Goal: Answer question/provide support: Share knowledge or assist other users

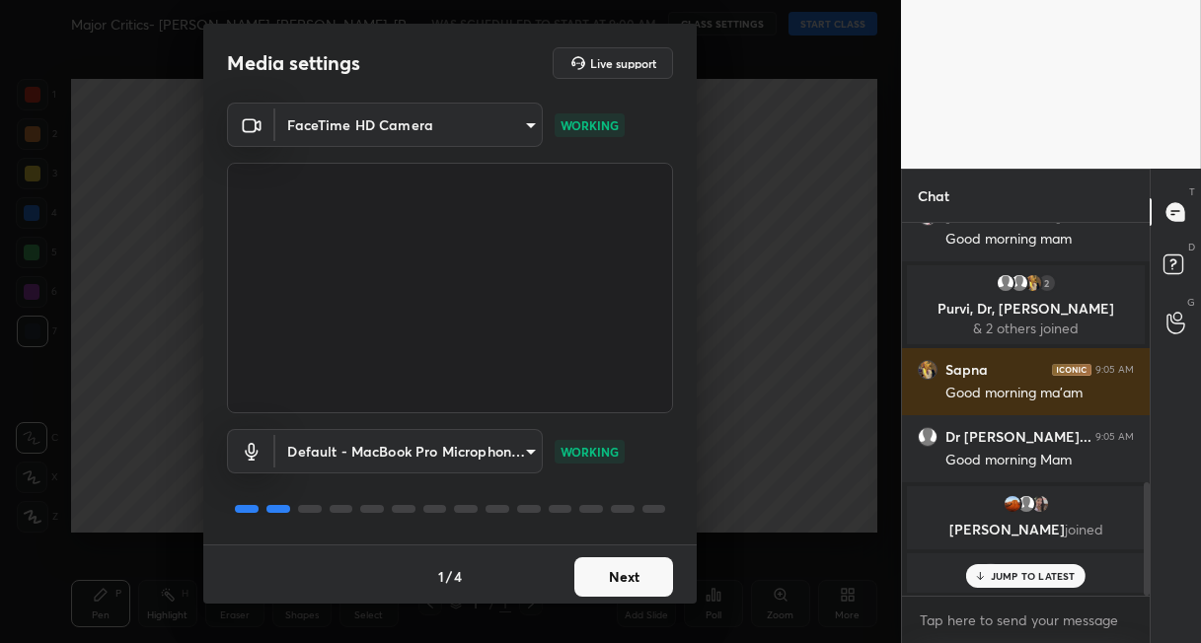
click at [632, 563] on button "Next" at bounding box center [623, 577] width 99 height 39
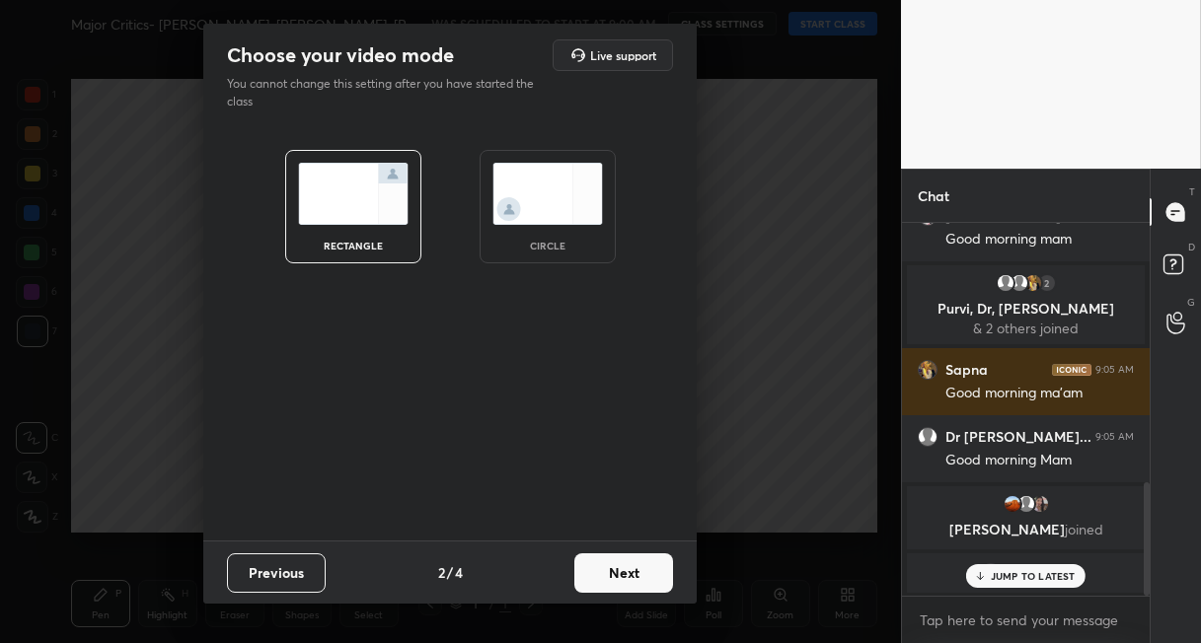
click at [637, 570] on button "Next" at bounding box center [623, 573] width 99 height 39
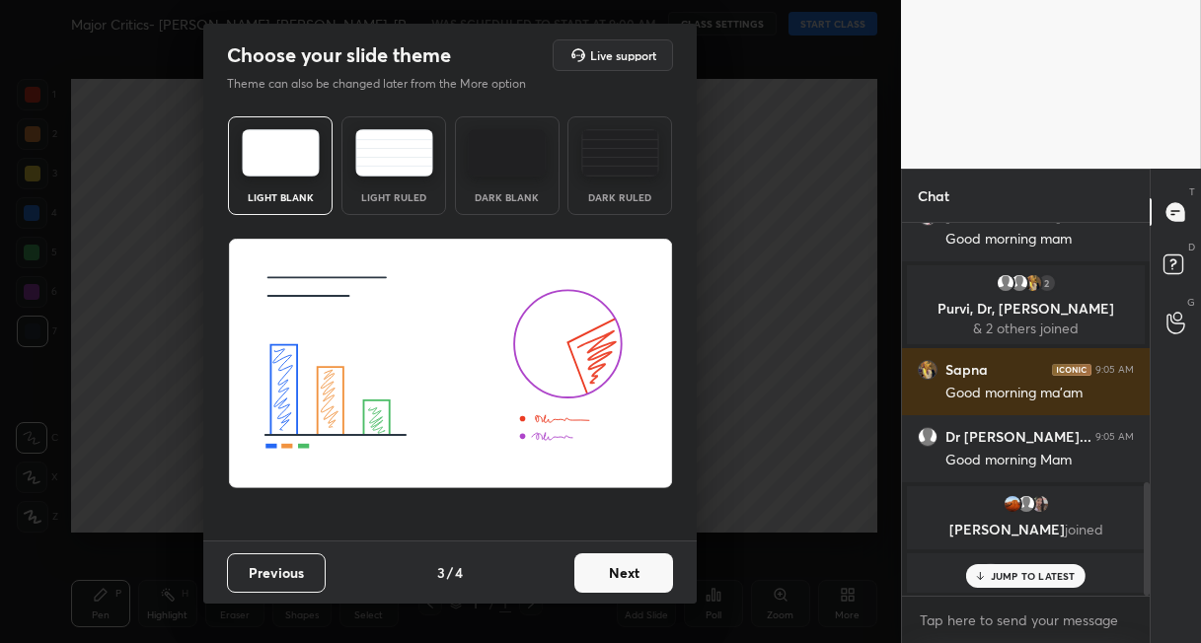
click at [637, 570] on button "Next" at bounding box center [623, 573] width 99 height 39
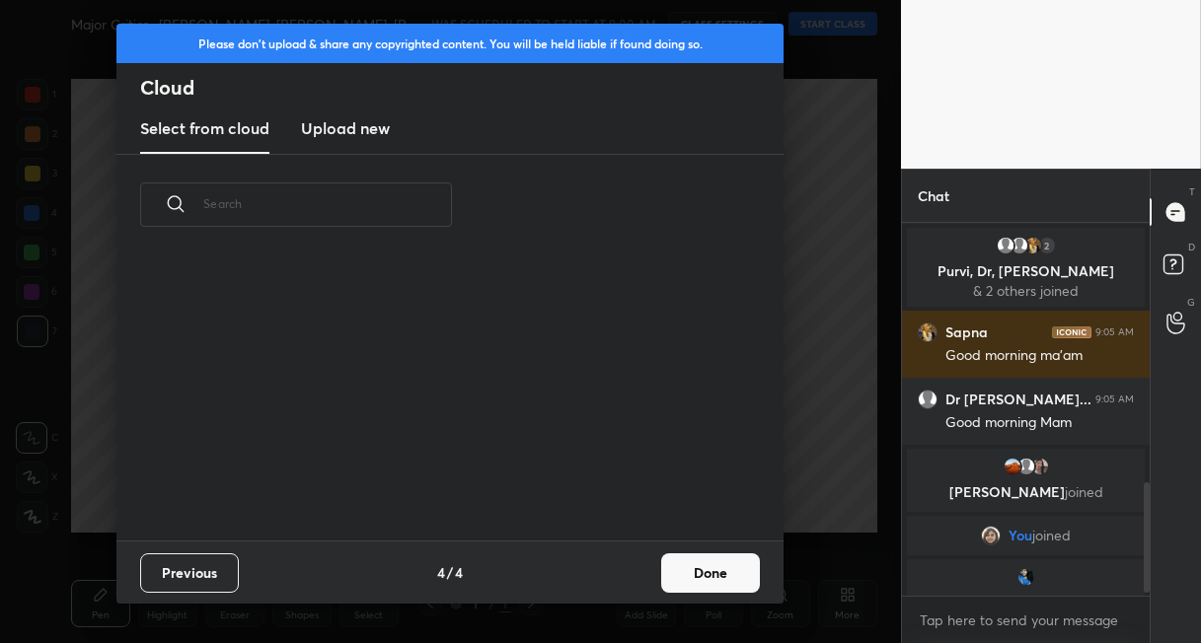
scroll to position [879, 0]
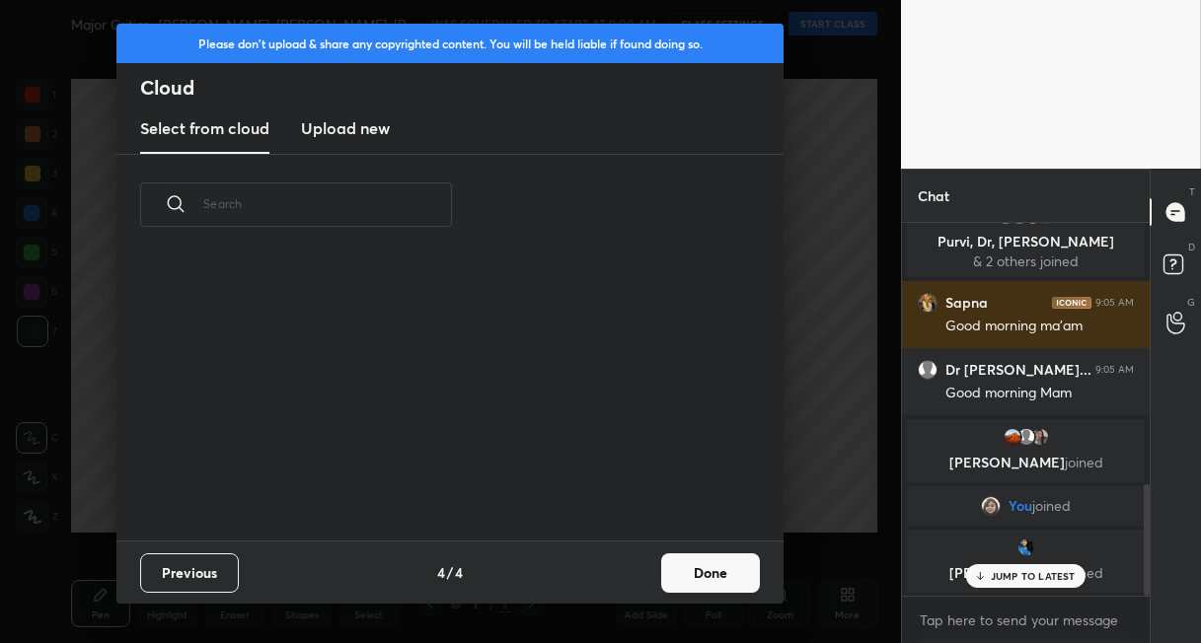
click at [707, 560] on button "Done" at bounding box center [710, 573] width 99 height 39
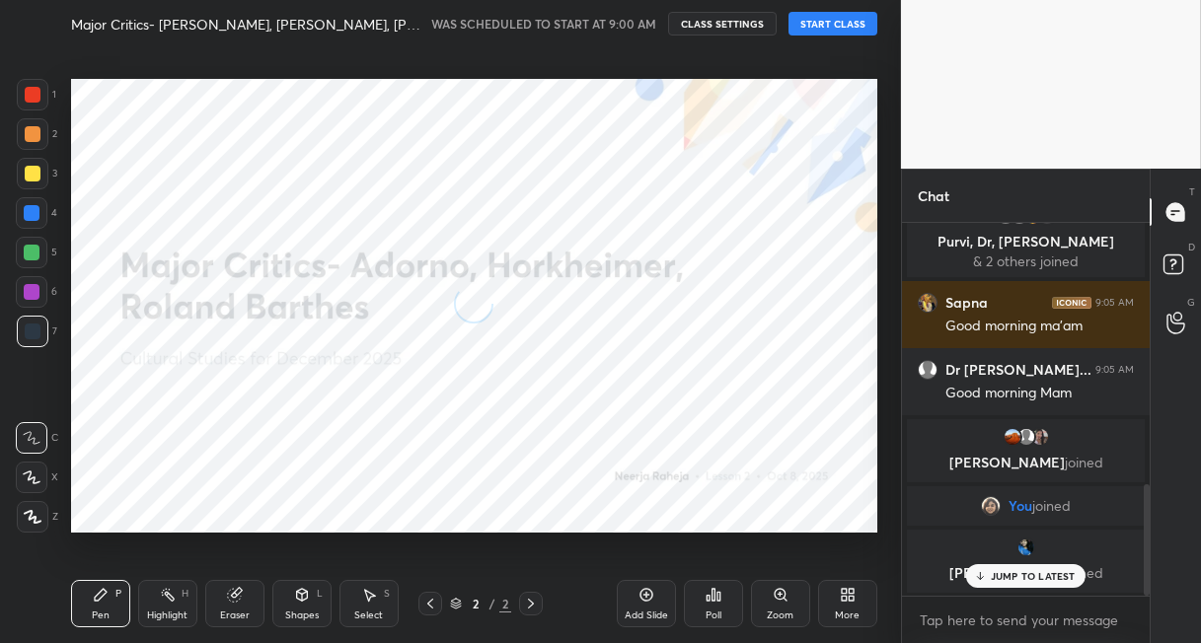
click at [833, 24] on button "START CLASS" at bounding box center [832, 24] width 89 height 24
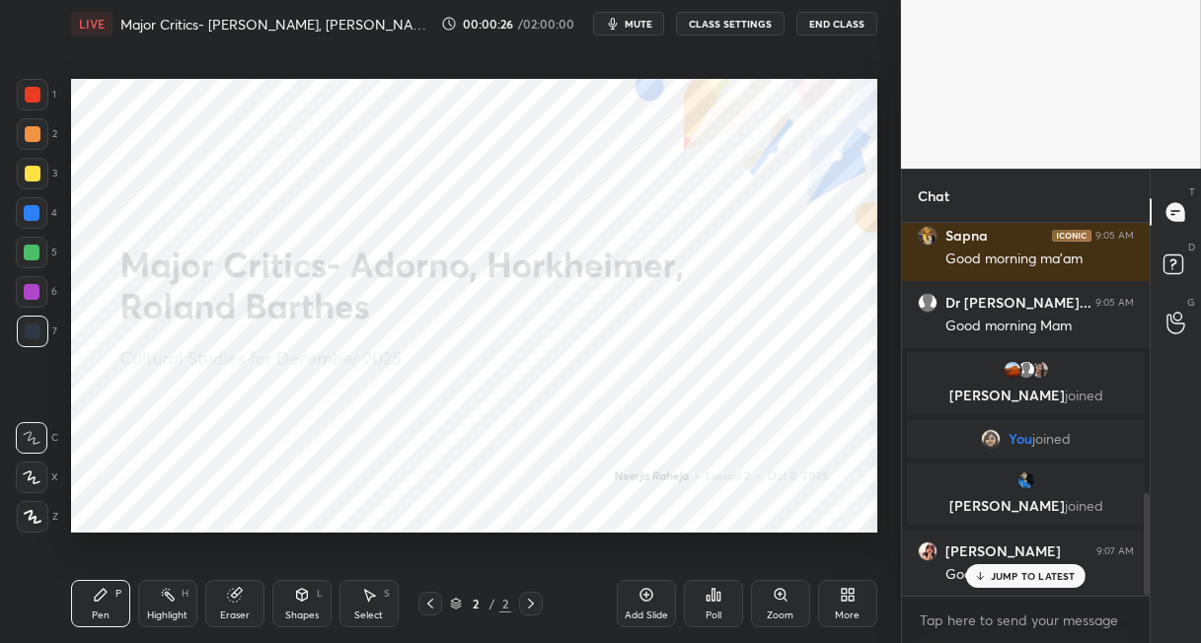
scroll to position [1051, 0]
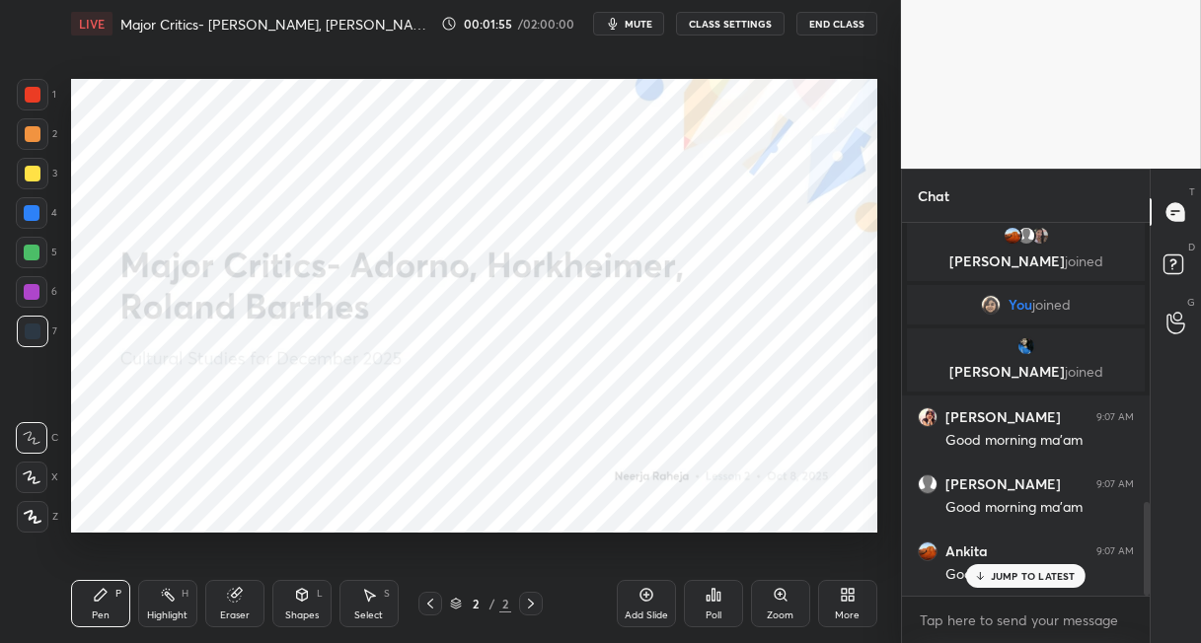
click at [844, 606] on div "More" at bounding box center [847, 603] width 59 height 47
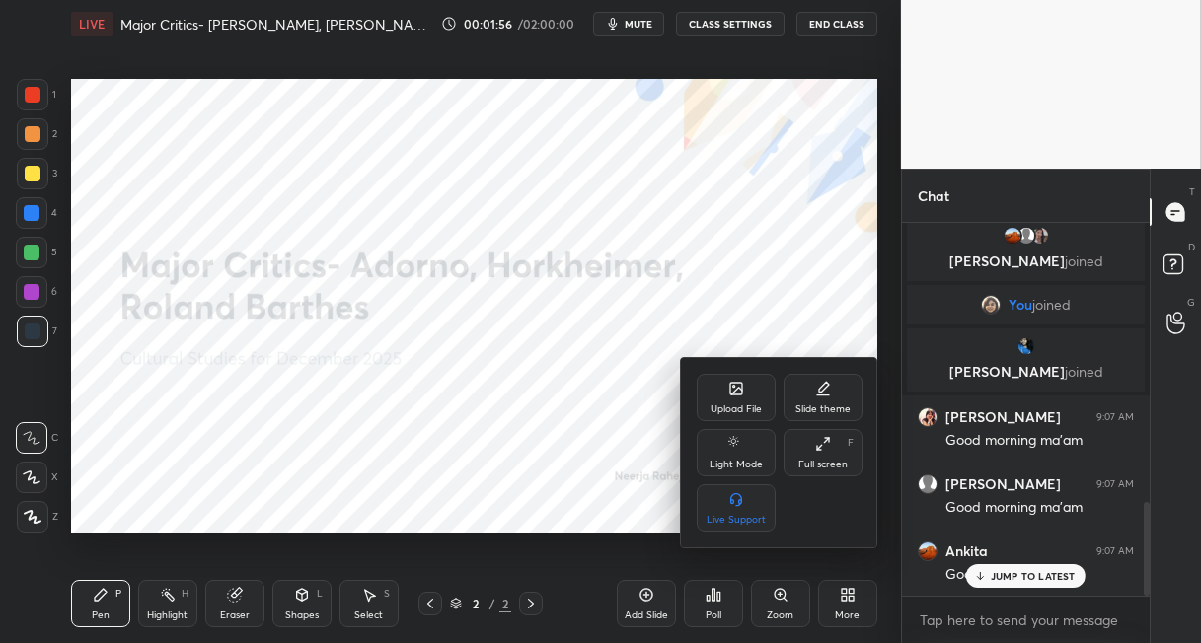
click at [735, 391] on icon at bounding box center [736, 391] width 11 height 7
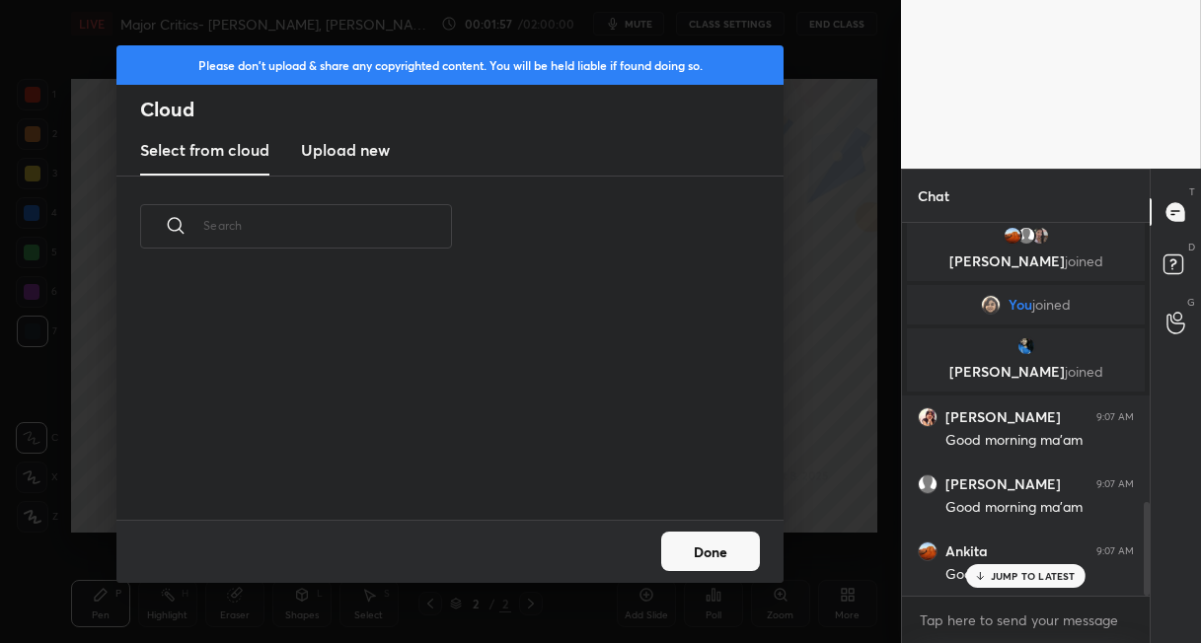
scroll to position [243, 634]
click at [354, 138] on h3 "Upload new" at bounding box center [345, 150] width 89 height 24
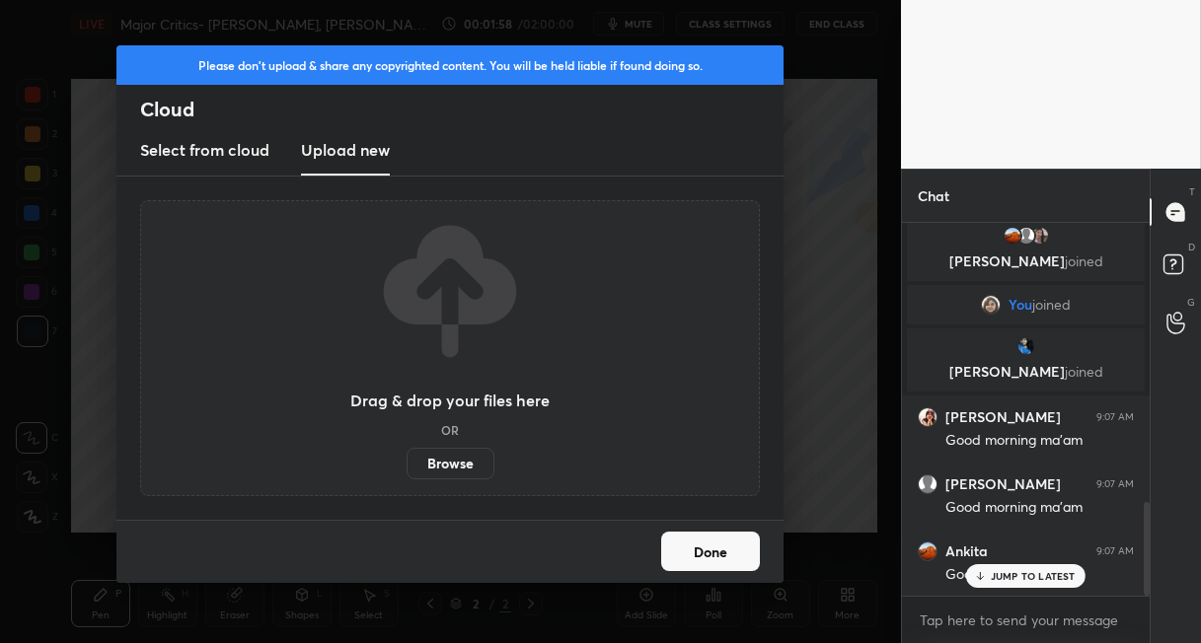
click at [448, 468] on label "Browse" at bounding box center [451, 464] width 88 height 32
click at [407, 468] on input "Browse" at bounding box center [407, 464] width 0 height 32
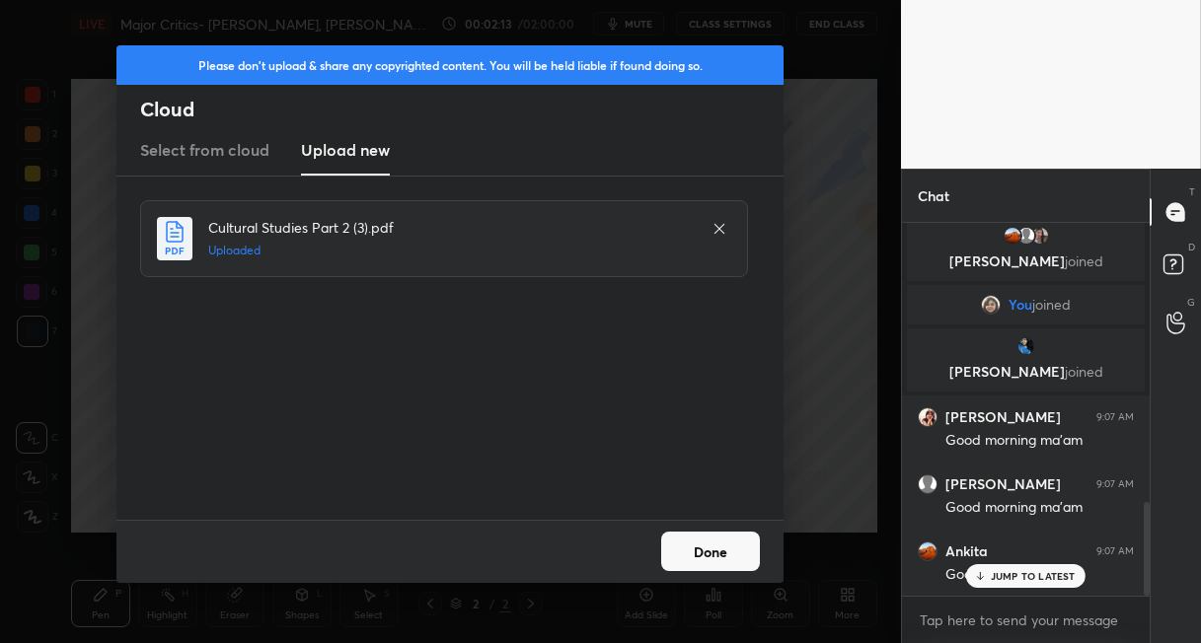
click at [688, 555] on button "Done" at bounding box center [710, 551] width 99 height 39
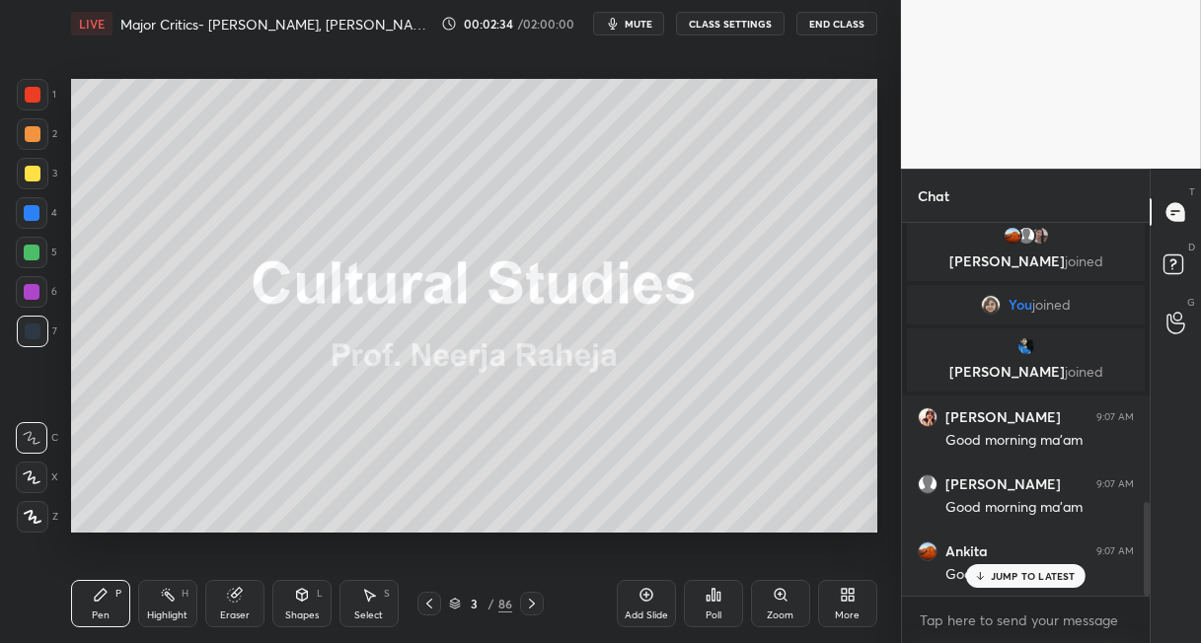
scroll to position [1189, 0]
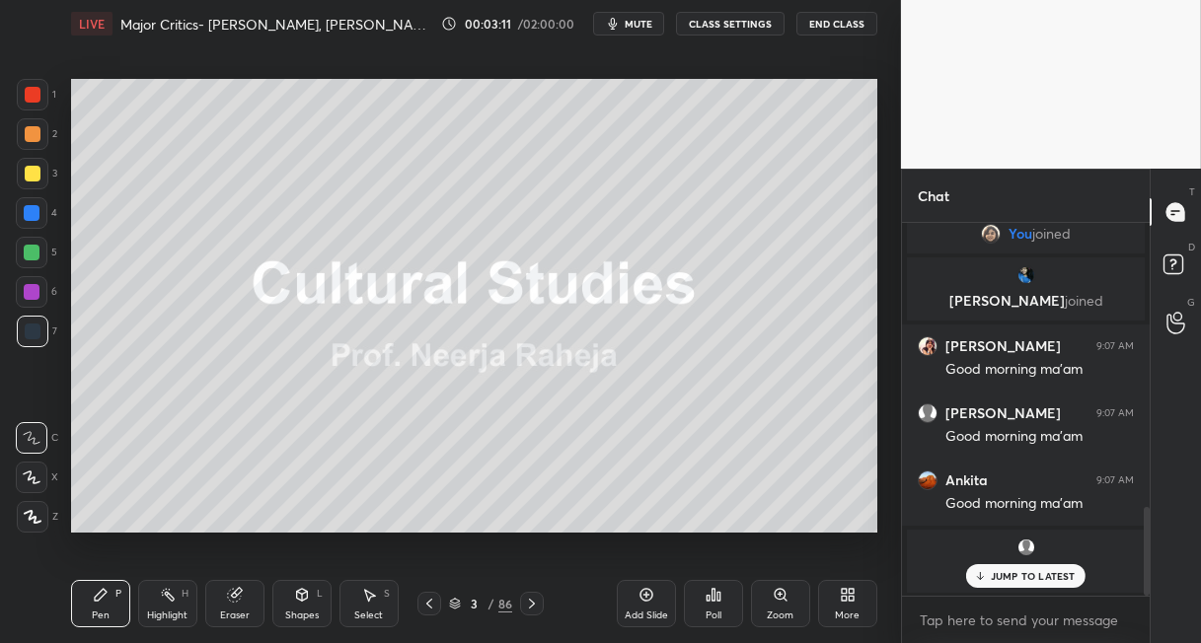
click at [35, 179] on div at bounding box center [33, 174] width 16 height 16
click at [37, 514] on icon at bounding box center [33, 517] width 18 height 14
click at [533, 604] on icon at bounding box center [532, 604] width 6 height 10
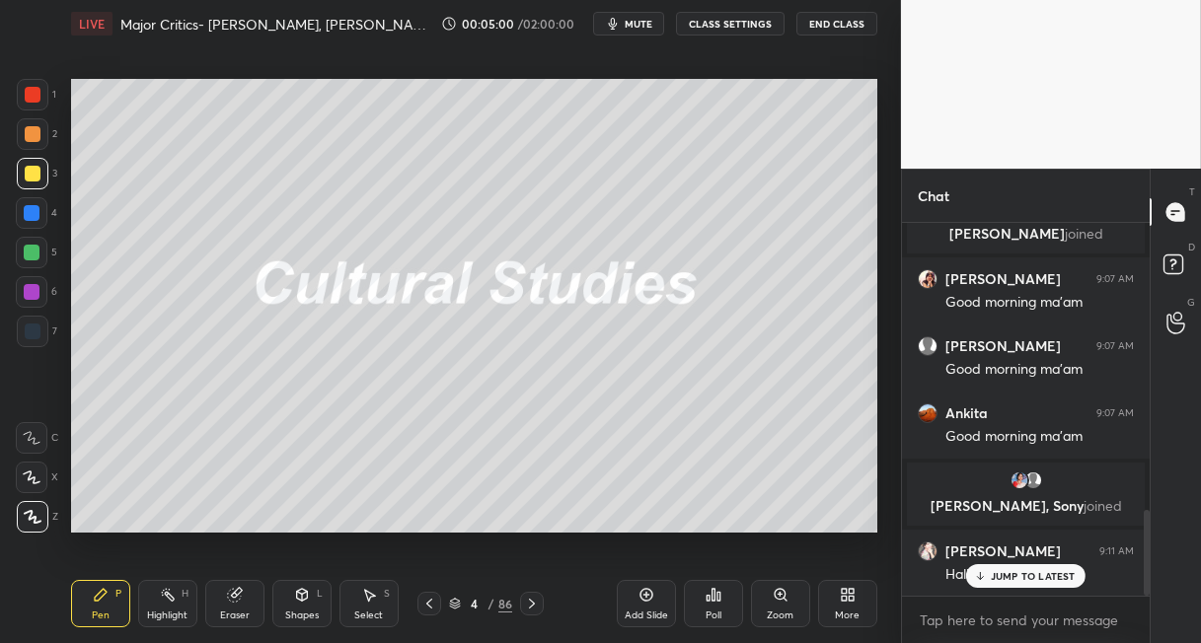
scroll to position [1323, 0]
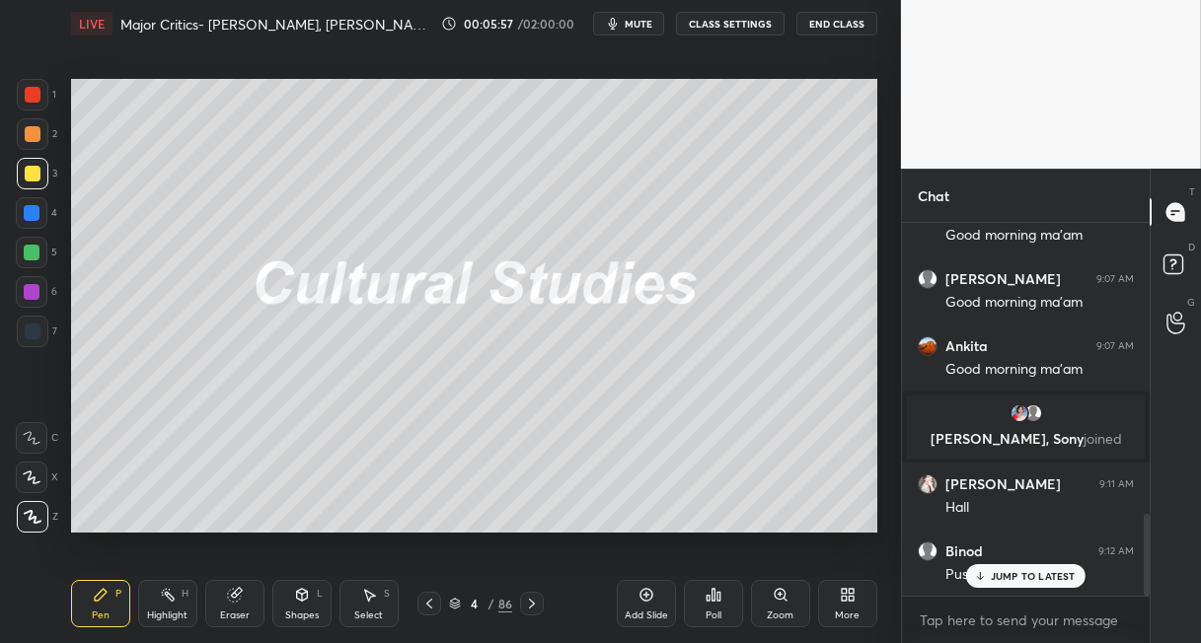
click at [537, 605] on icon at bounding box center [532, 604] width 16 height 16
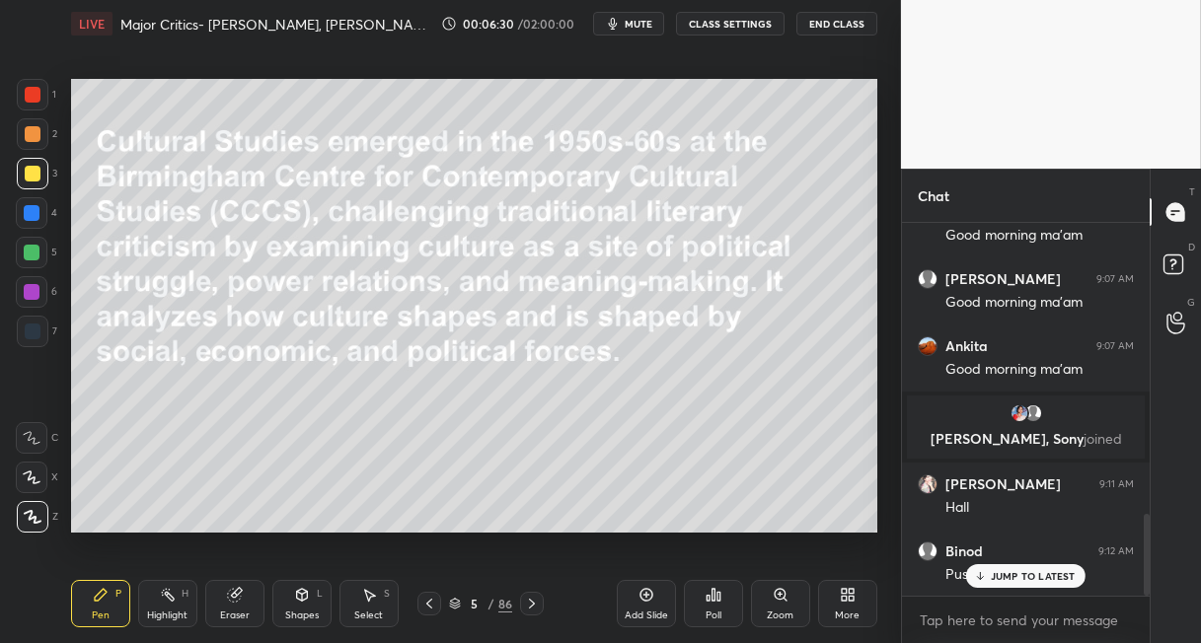
click at [526, 607] on icon at bounding box center [532, 604] width 16 height 16
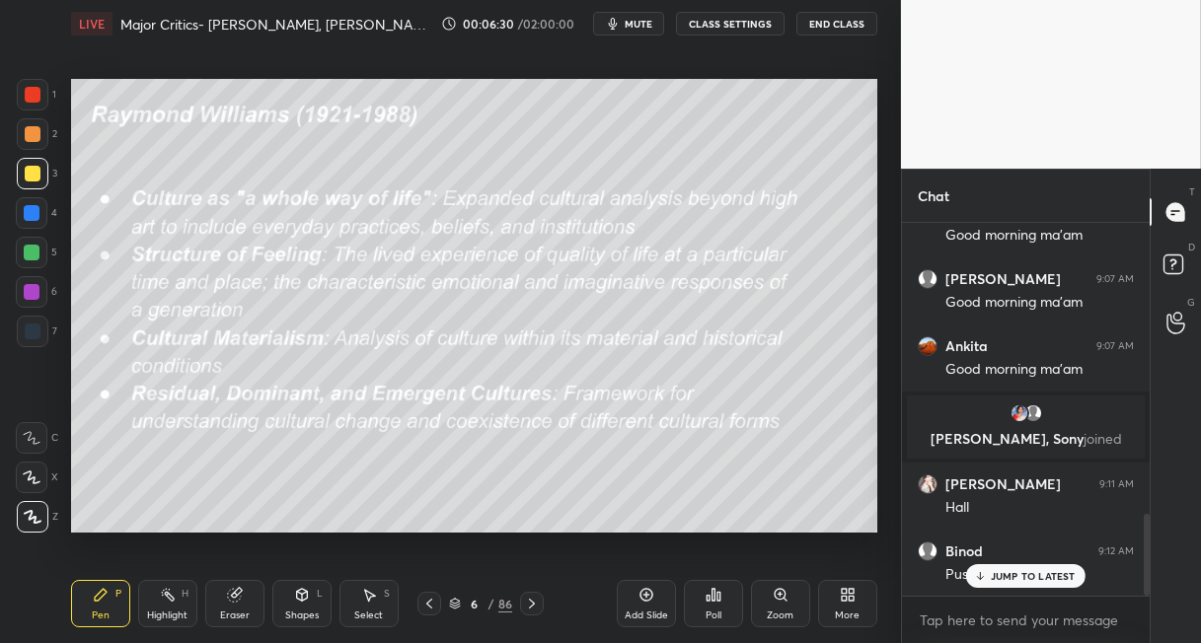
click at [527, 605] on icon at bounding box center [532, 604] width 16 height 16
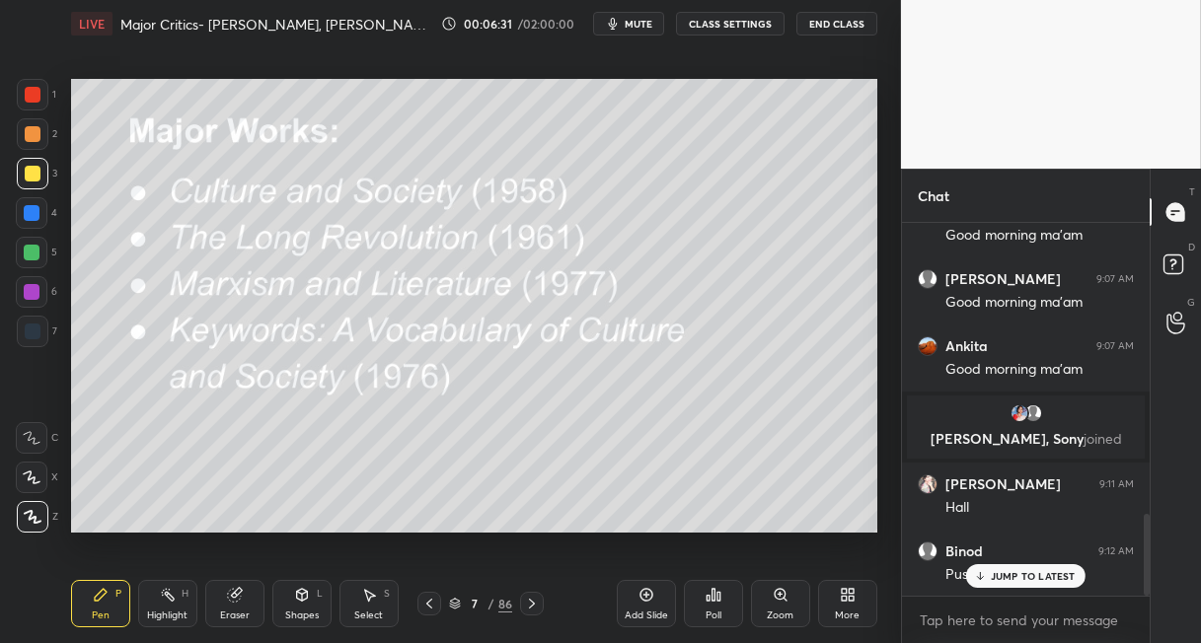
click at [426, 609] on icon at bounding box center [429, 604] width 16 height 16
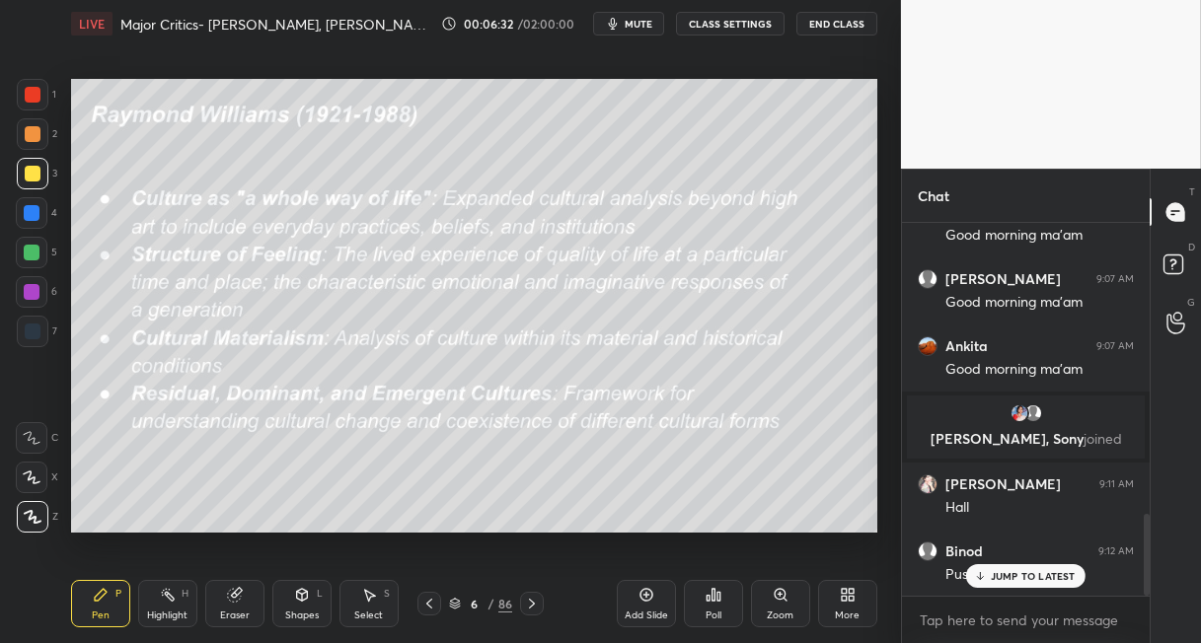
click at [435, 606] on icon at bounding box center [429, 604] width 16 height 16
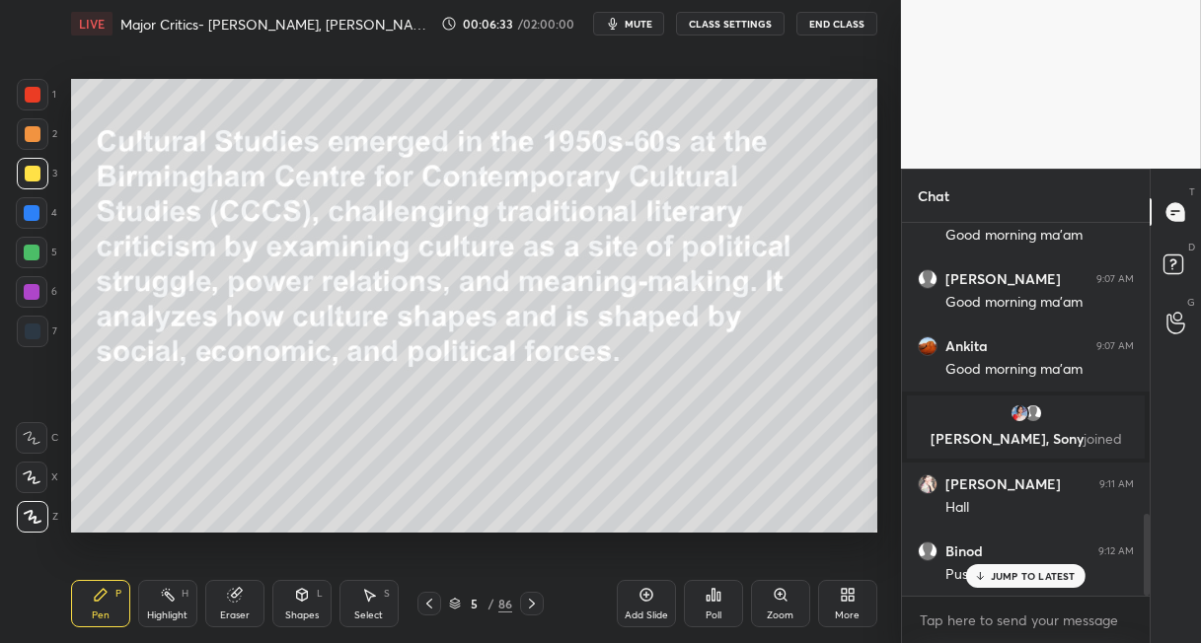
click at [531, 605] on icon at bounding box center [532, 604] width 16 height 16
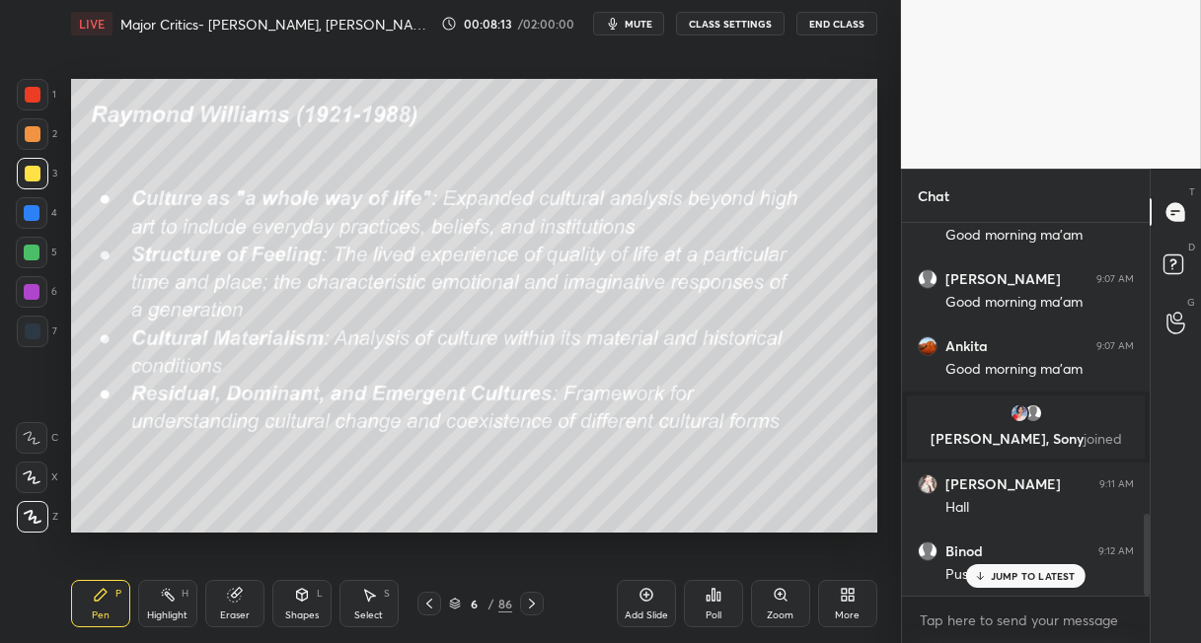
click at [639, 595] on icon at bounding box center [646, 595] width 16 height 16
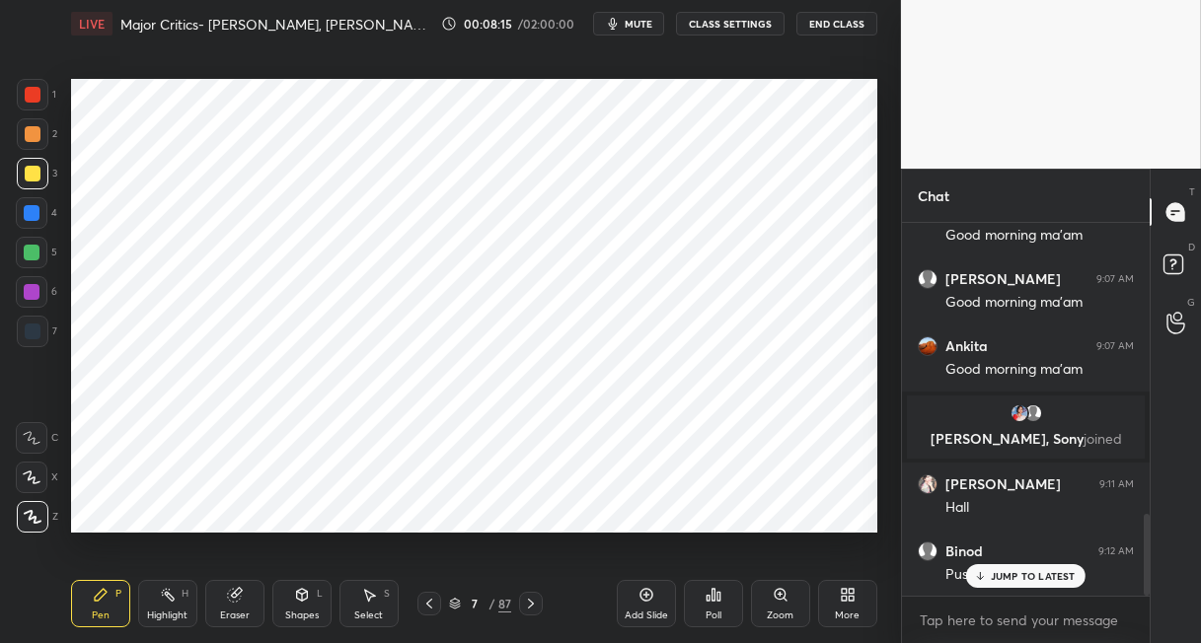
drag, startPoint x: 39, startPoint y: 91, endPoint x: 59, endPoint y: 88, distance: 20.0
click at [42, 94] on div at bounding box center [33, 95] width 32 height 32
drag, startPoint x: 429, startPoint y: 600, endPoint x: 423, endPoint y: 564, distance: 36.0
click at [427, 598] on icon at bounding box center [429, 604] width 16 height 16
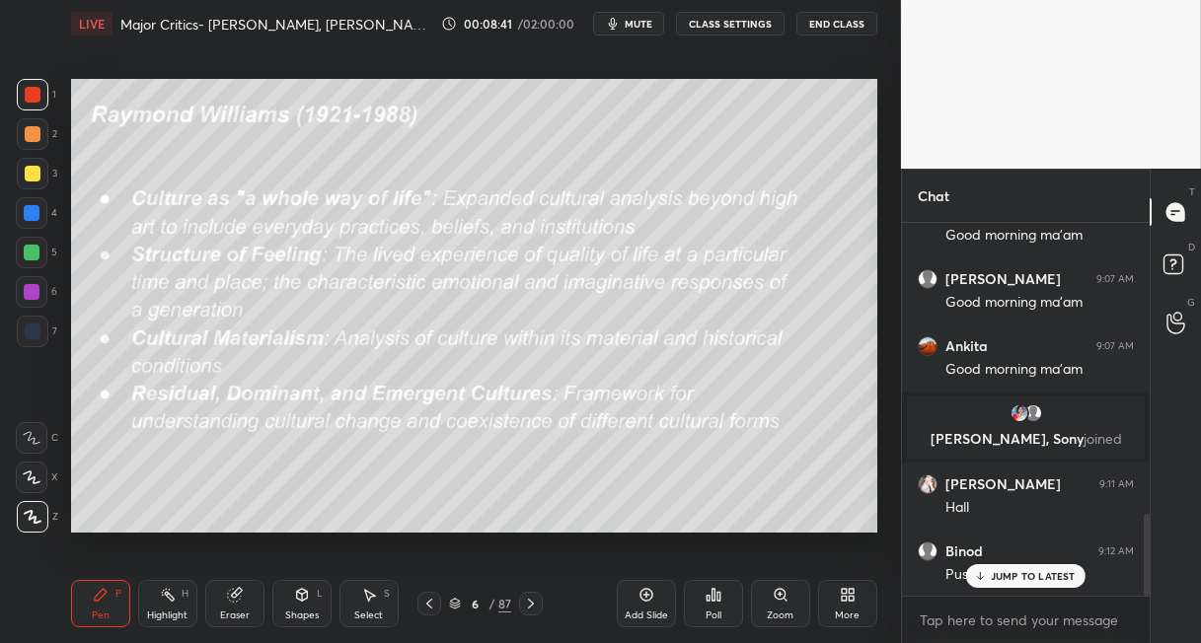
click at [32, 180] on div at bounding box center [33, 174] width 16 height 16
click at [530, 601] on icon at bounding box center [531, 604] width 6 height 10
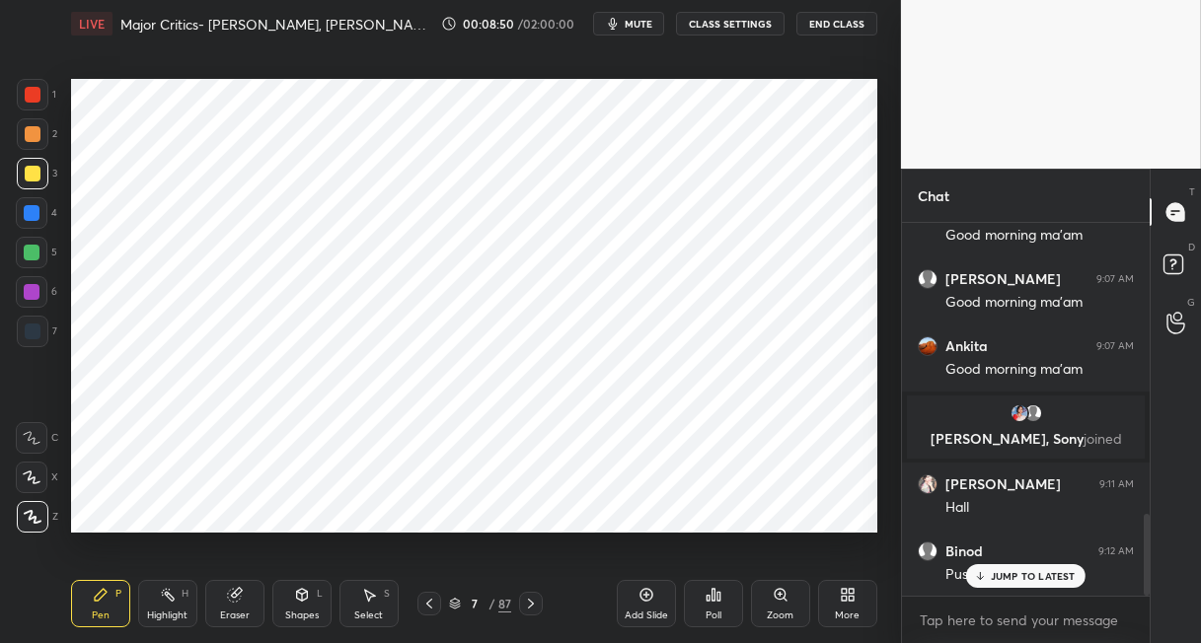
click at [530, 597] on icon at bounding box center [531, 604] width 16 height 16
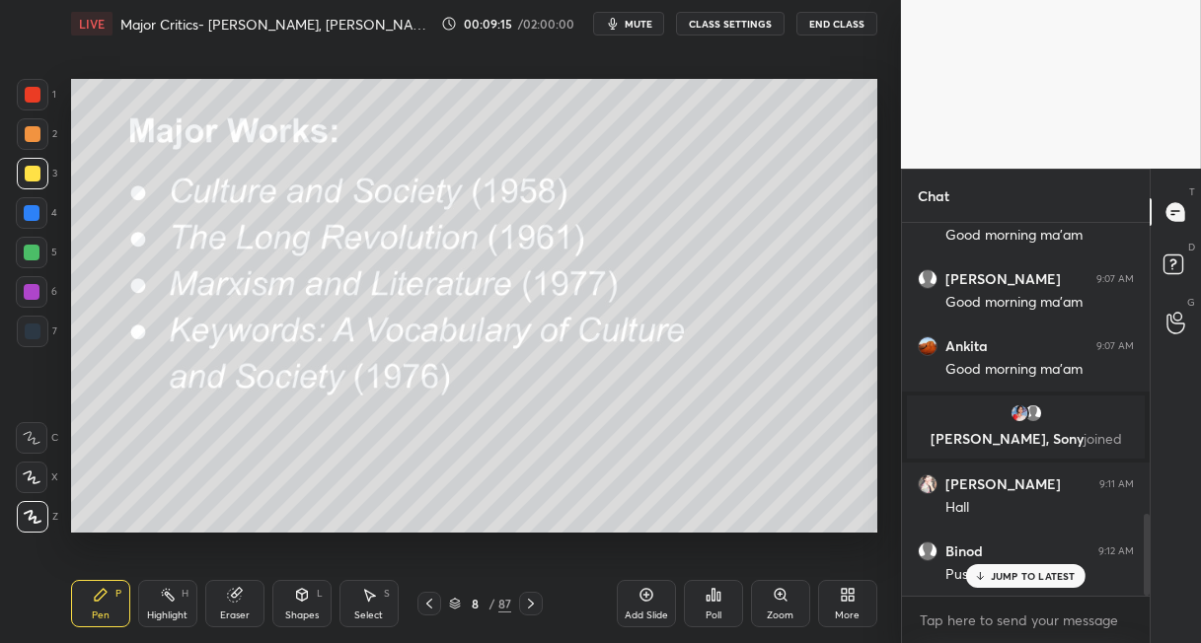
click at [529, 597] on icon at bounding box center [531, 604] width 16 height 16
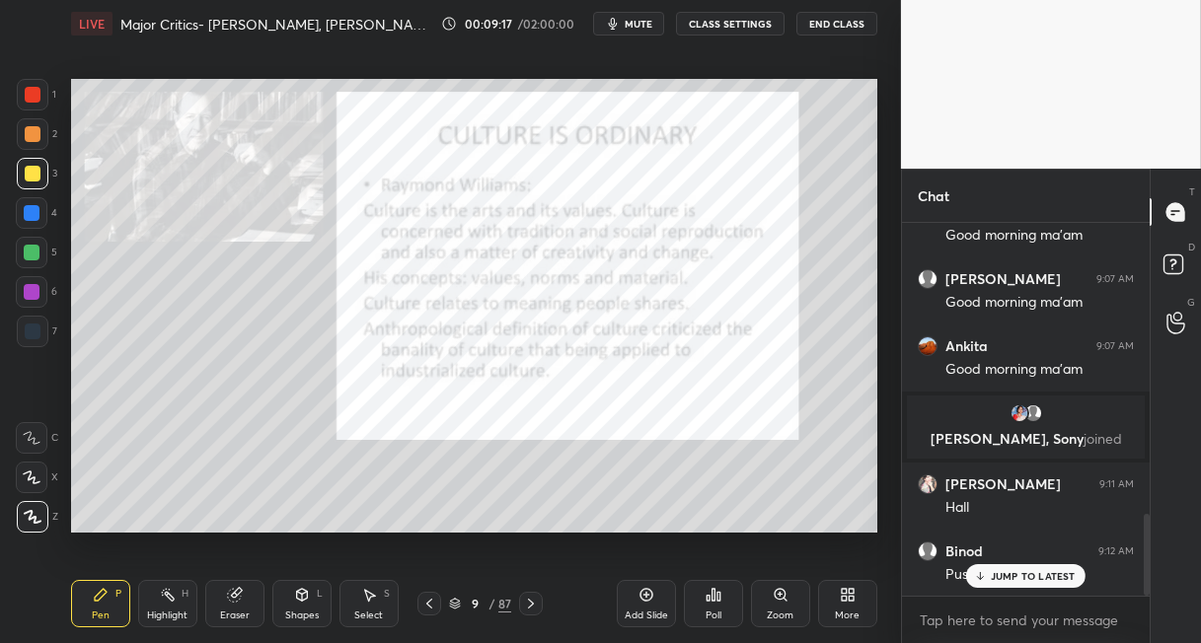
click at [36, 253] on div at bounding box center [32, 253] width 16 height 16
drag, startPoint x: 34, startPoint y: 174, endPoint x: 43, endPoint y: 200, distance: 28.4
click at [33, 177] on div at bounding box center [33, 174] width 16 height 16
click at [530, 600] on icon at bounding box center [531, 604] width 16 height 16
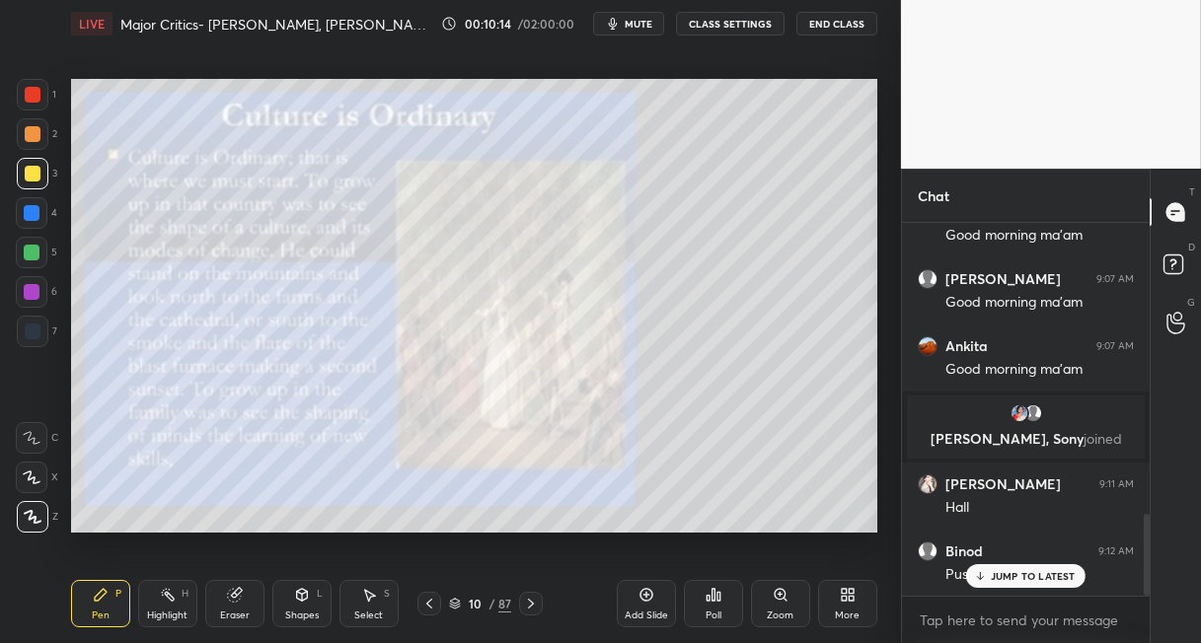
click at [534, 600] on icon at bounding box center [531, 604] width 16 height 16
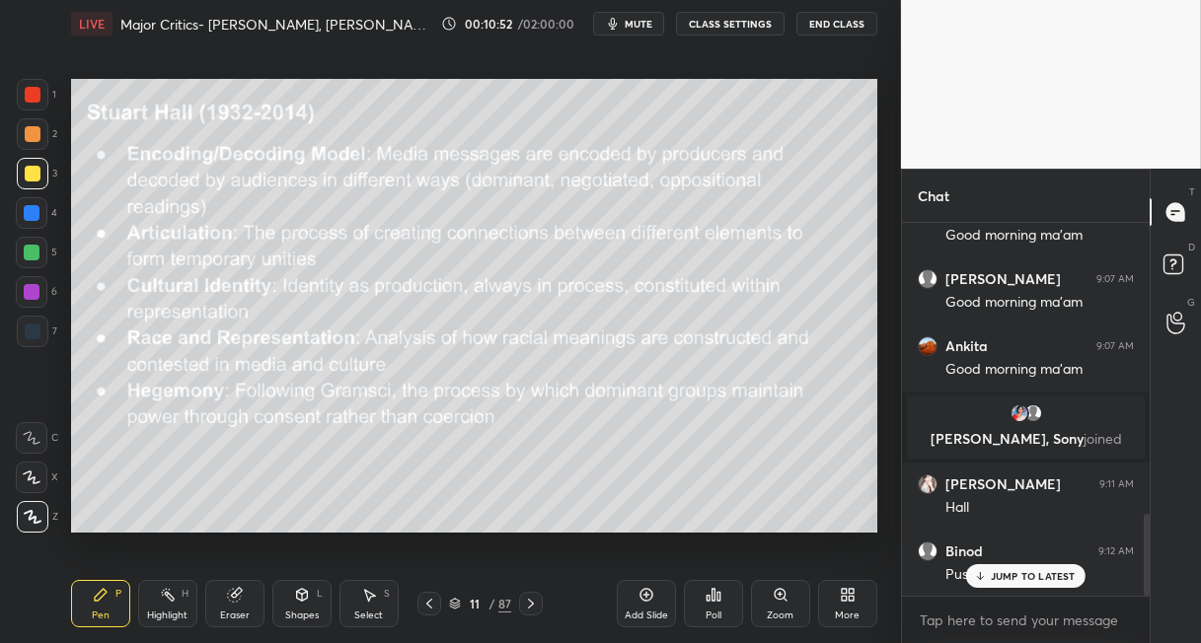
click at [467, 92] on div "Setting up your live class Poll for secs No correct answer Start poll" at bounding box center [474, 305] width 822 height 517
drag, startPoint x: 532, startPoint y: 603, endPoint x: 536, endPoint y: 590, distance: 13.4
click at [534, 601] on icon at bounding box center [531, 604] width 16 height 16
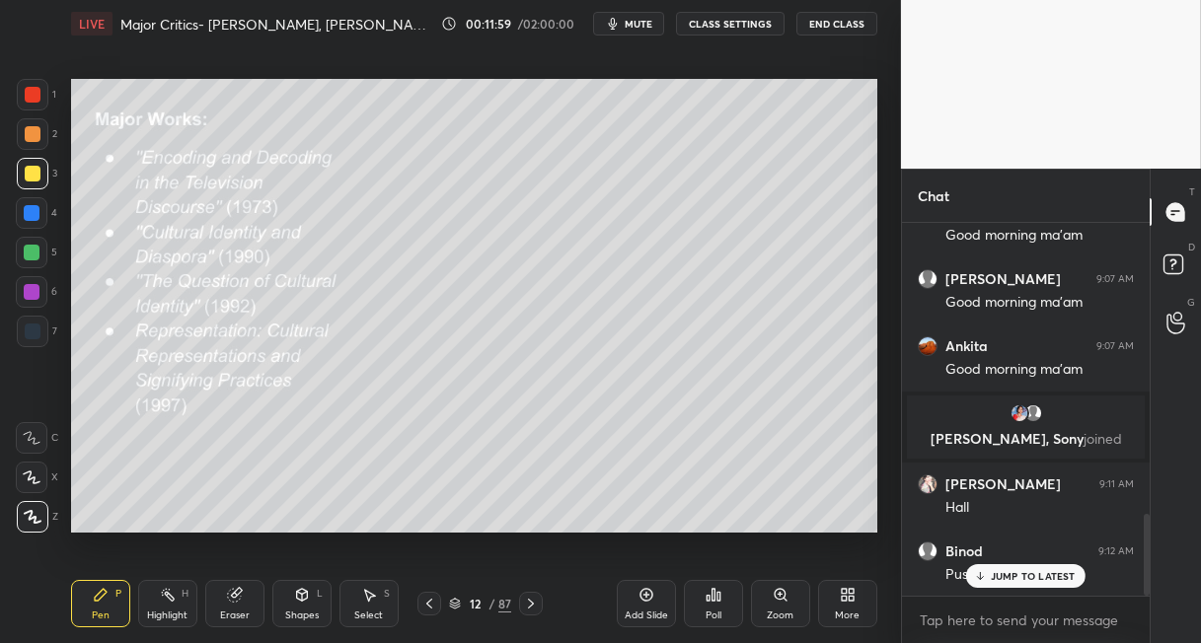
scroll to position [1391, 0]
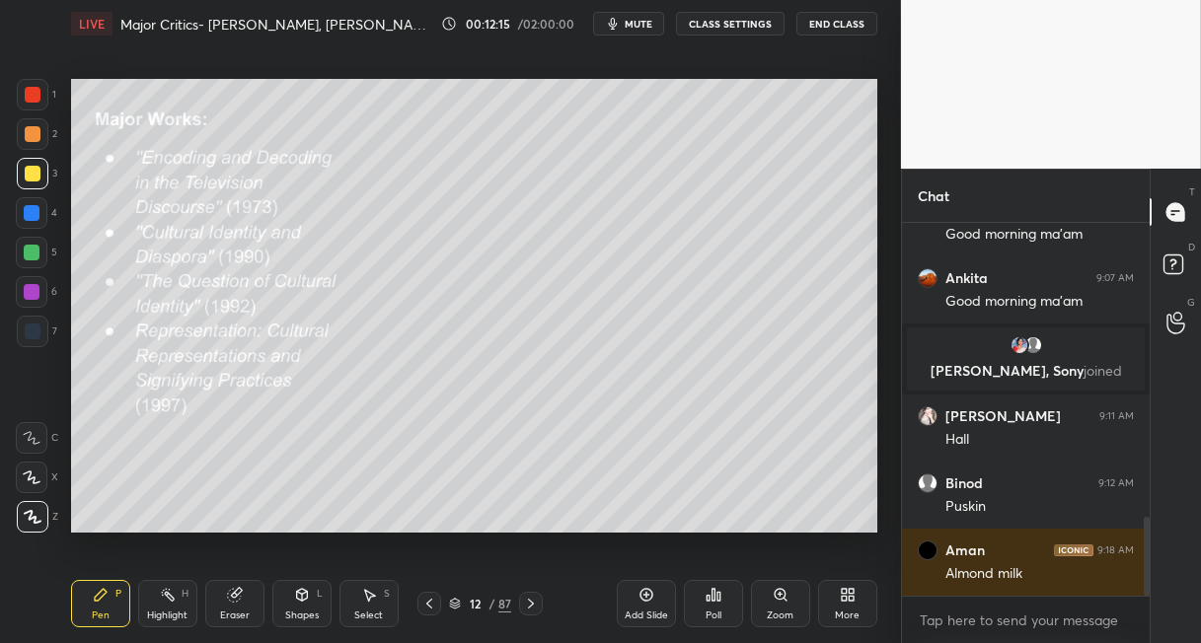
click at [532, 601] on icon at bounding box center [531, 604] width 16 height 16
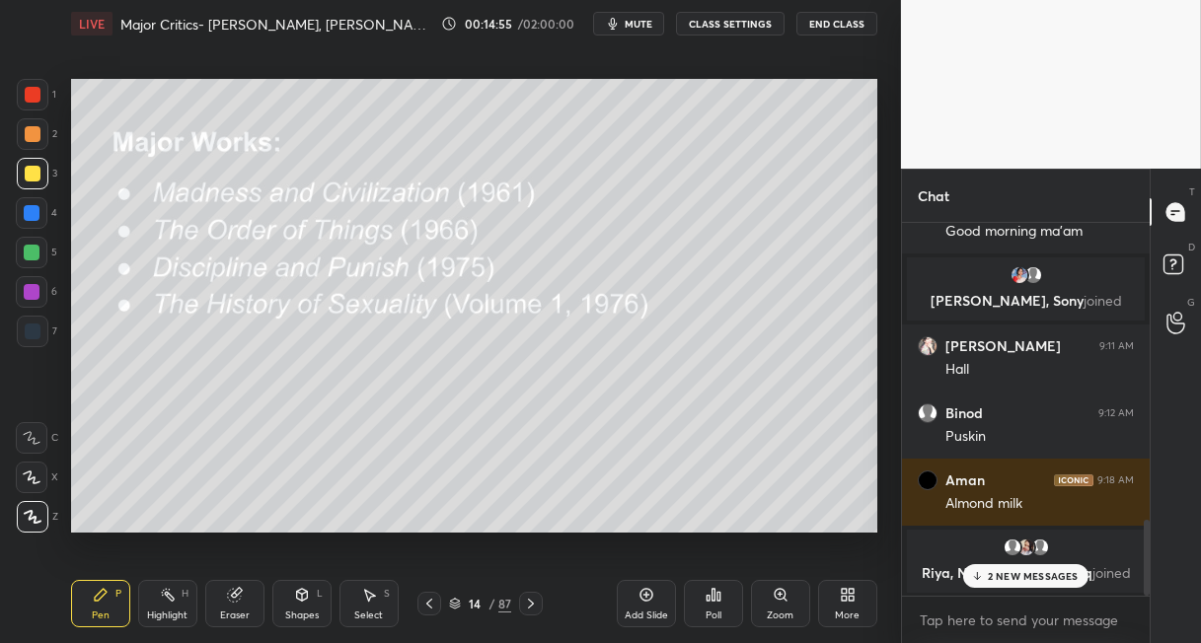
click at [532, 601] on icon at bounding box center [531, 604] width 16 height 16
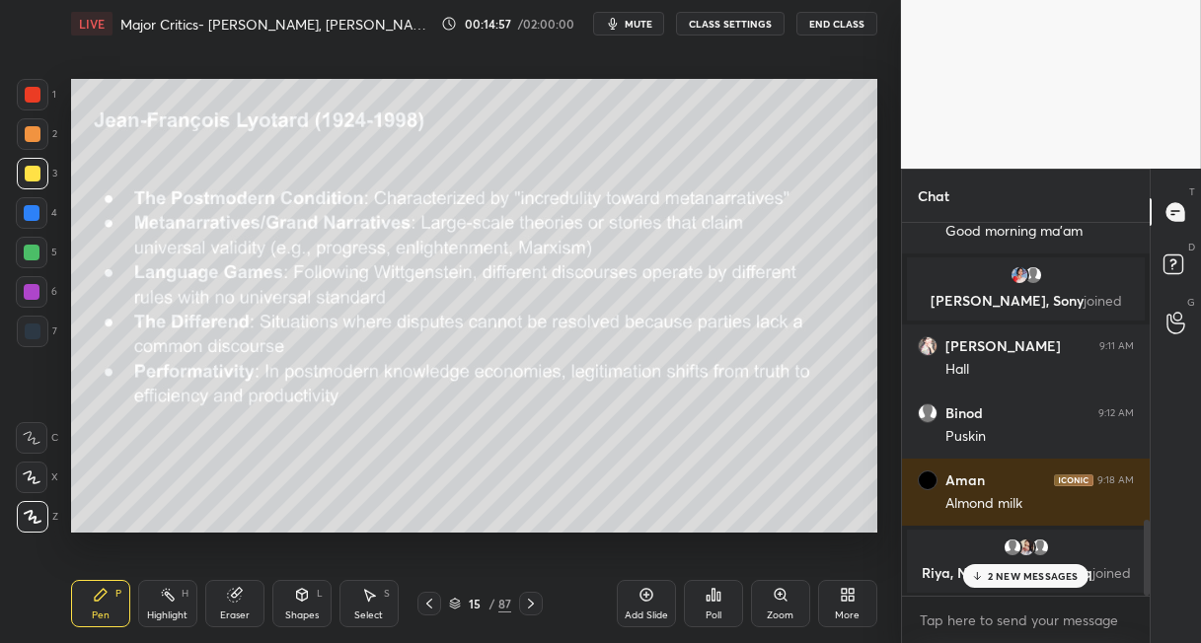
drag, startPoint x: 501, startPoint y: 603, endPoint x: 488, endPoint y: 572, distance: 33.2
click at [500, 601] on div "87" at bounding box center [504, 604] width 13 height 18
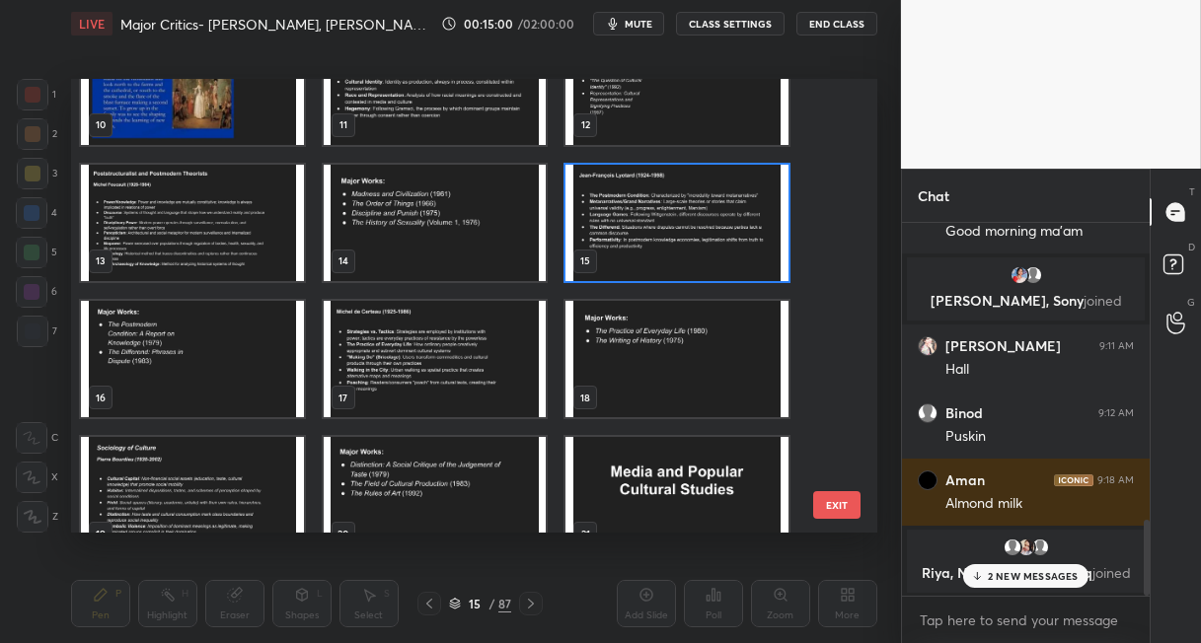
scroll to position [567, 0]
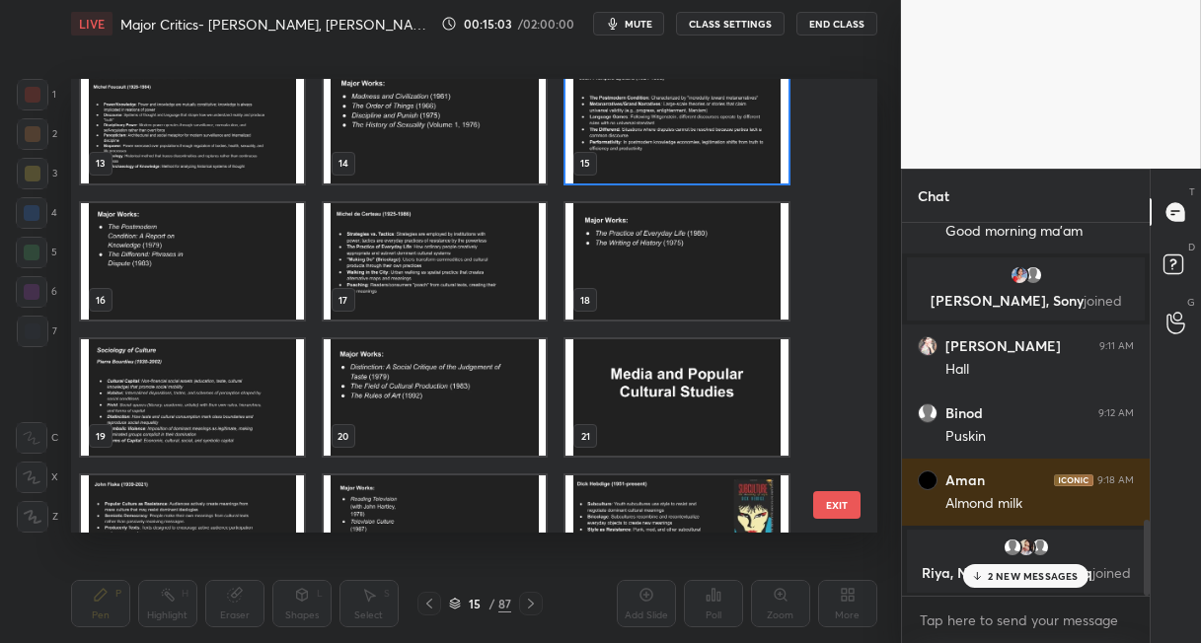
click at [449, 270] on img "grid" at bounding box center [435, 261] width 223 height 116
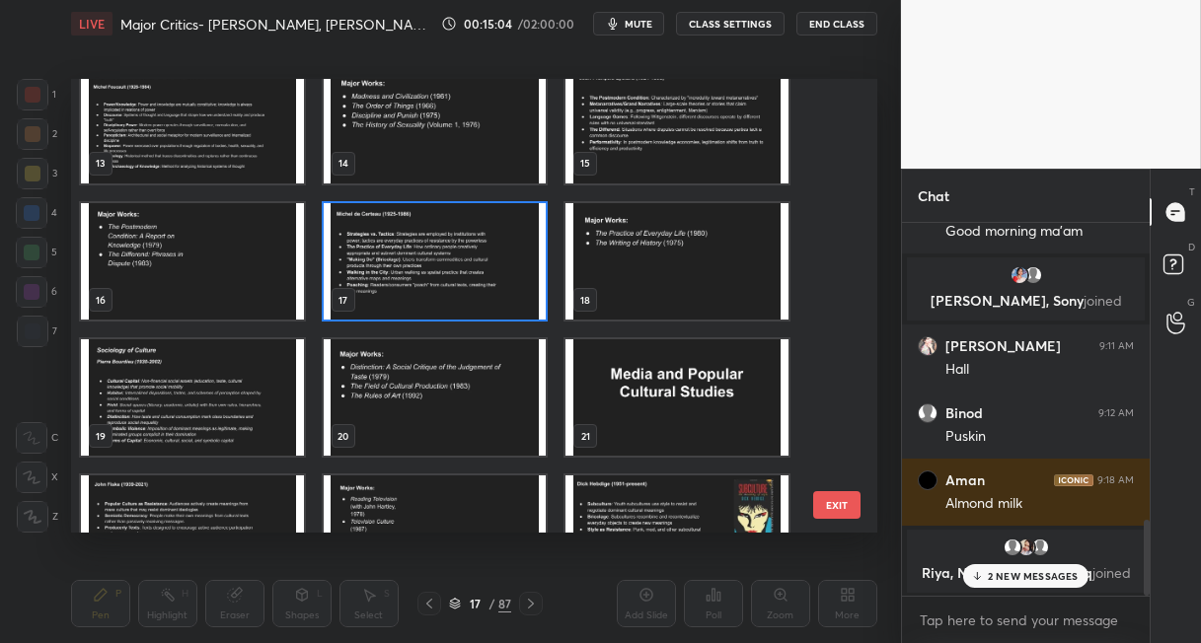
click at [448, 269] on img "grid" at bounding box center [435, 261] width 223 height 116
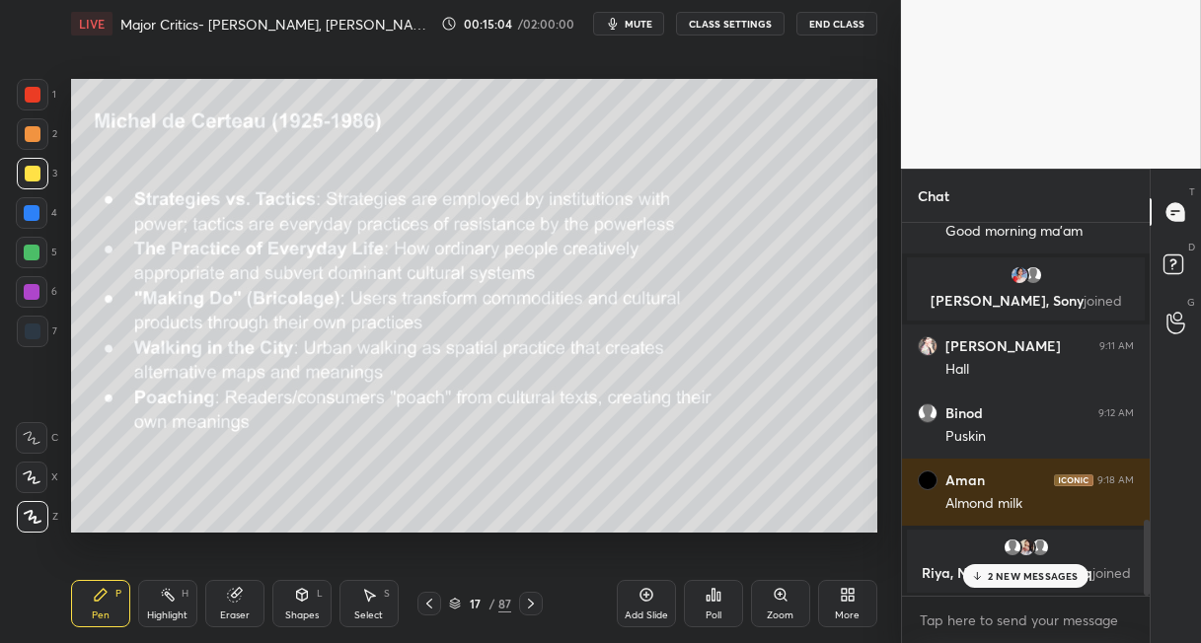
click at [448, 269] on img "grid" at bounding box center [435, 261] width 223 height 116
drag, startPoint x: 531, startPoint y: 604, endPoint x: 506, endPoint y: 533, distance: 75.2
click at [529, 602] on icon at bounding box center [531, 604] width 16 height 16
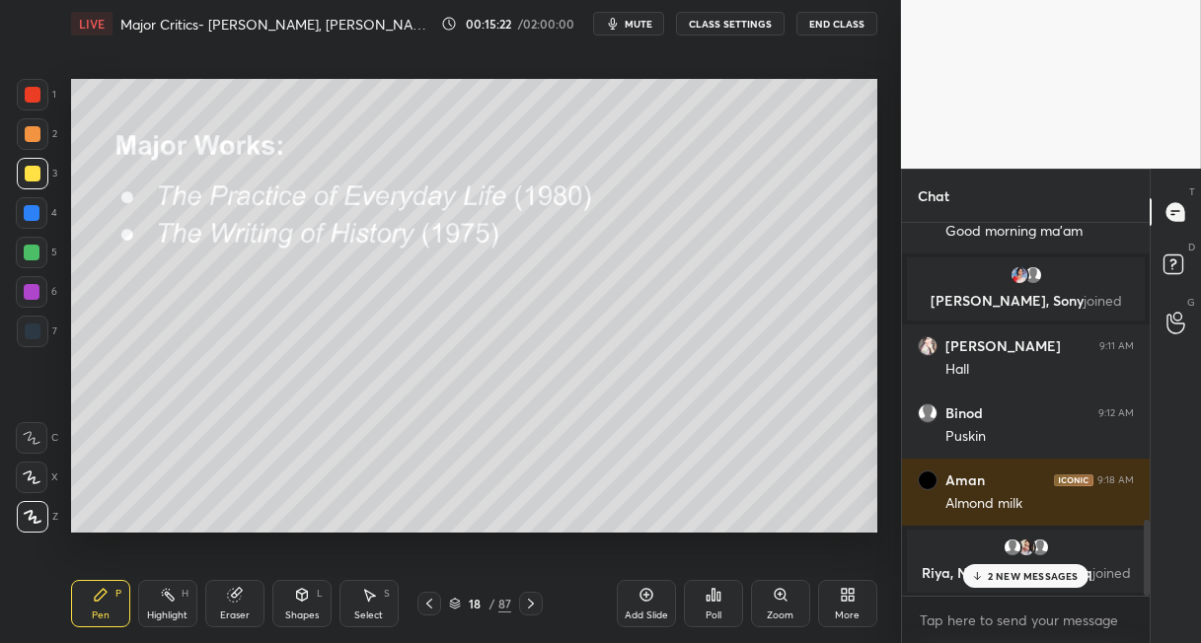
drag, startPoint x: 435, startPoint y: 603, endPoint x: 443, endPoint y: 593, distance: 12.6
click at [434, 602] on icon at bounding box center [429, 604] width 16 height 16
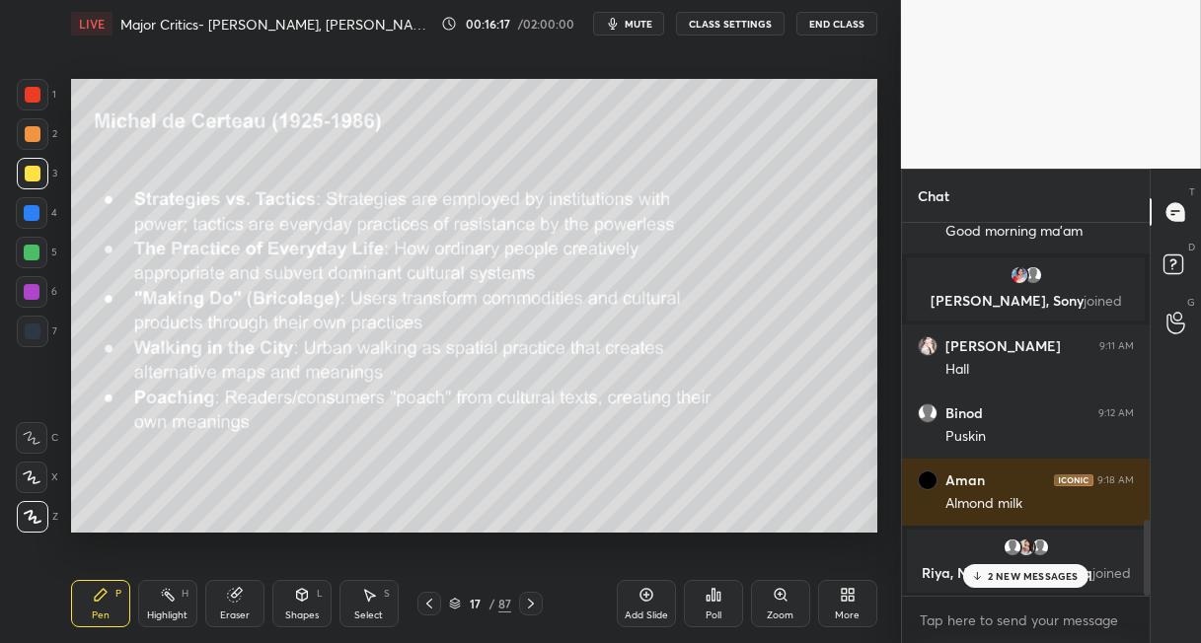
click at [972, 573] on icon at bounding box center [977, 576] width 13 height 12
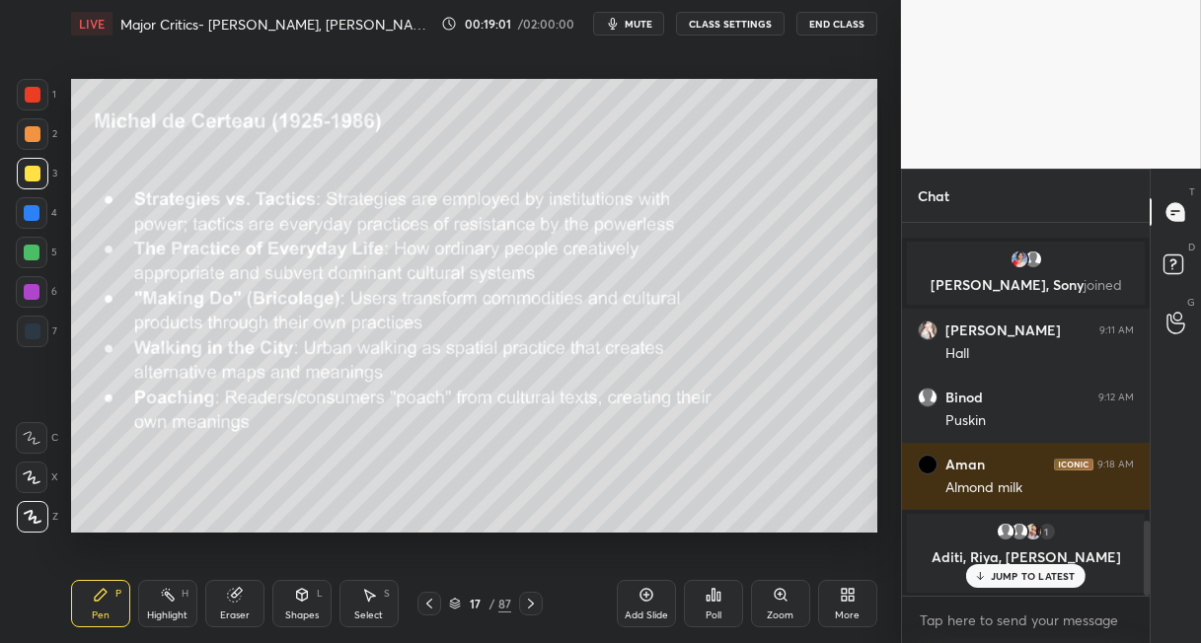
click at [531, 600] on icon at bounding box center [531, 604] width 16 height 16
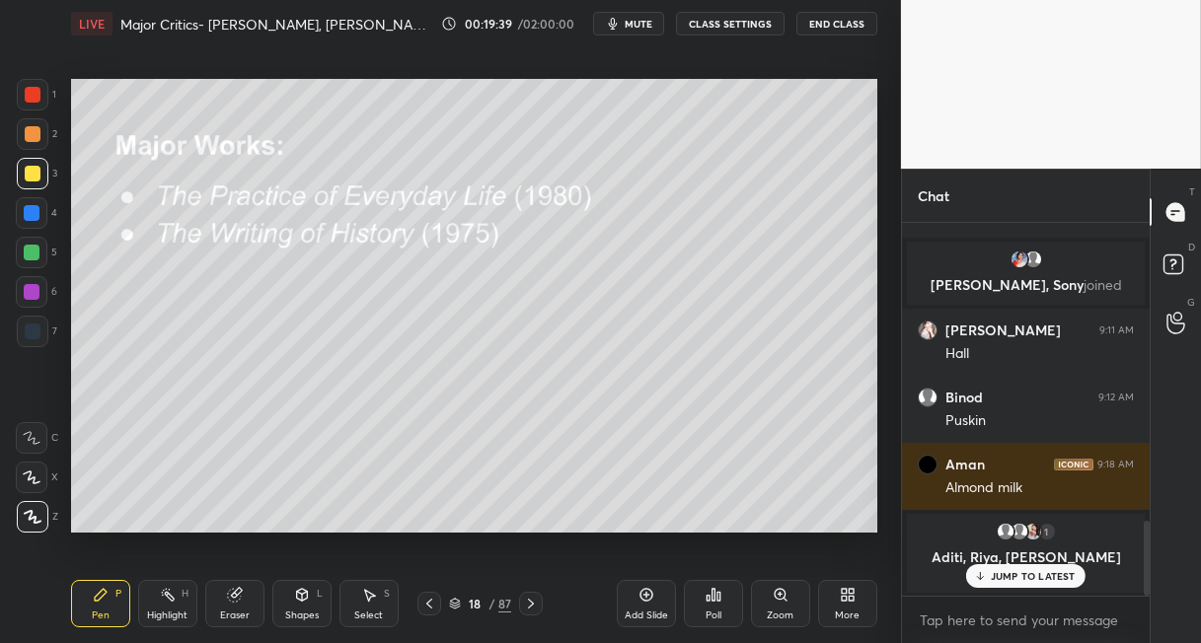
click at [500, 600] on div "87" at bounding box center [504, 604] width 13 height 18
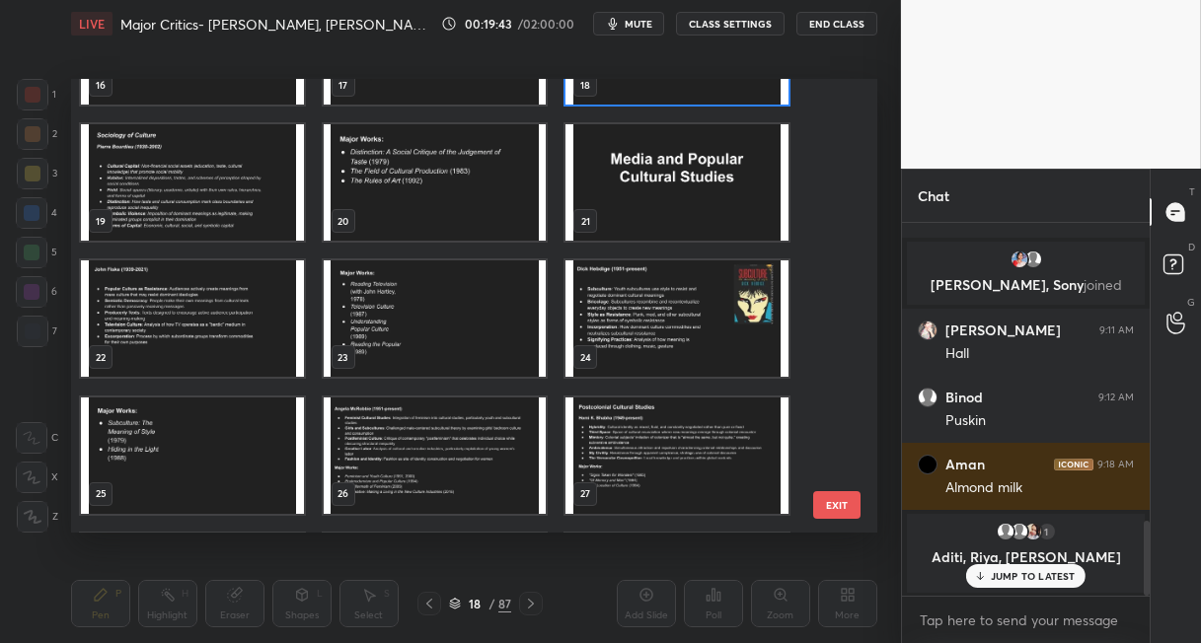
scroll to position [780, 0]
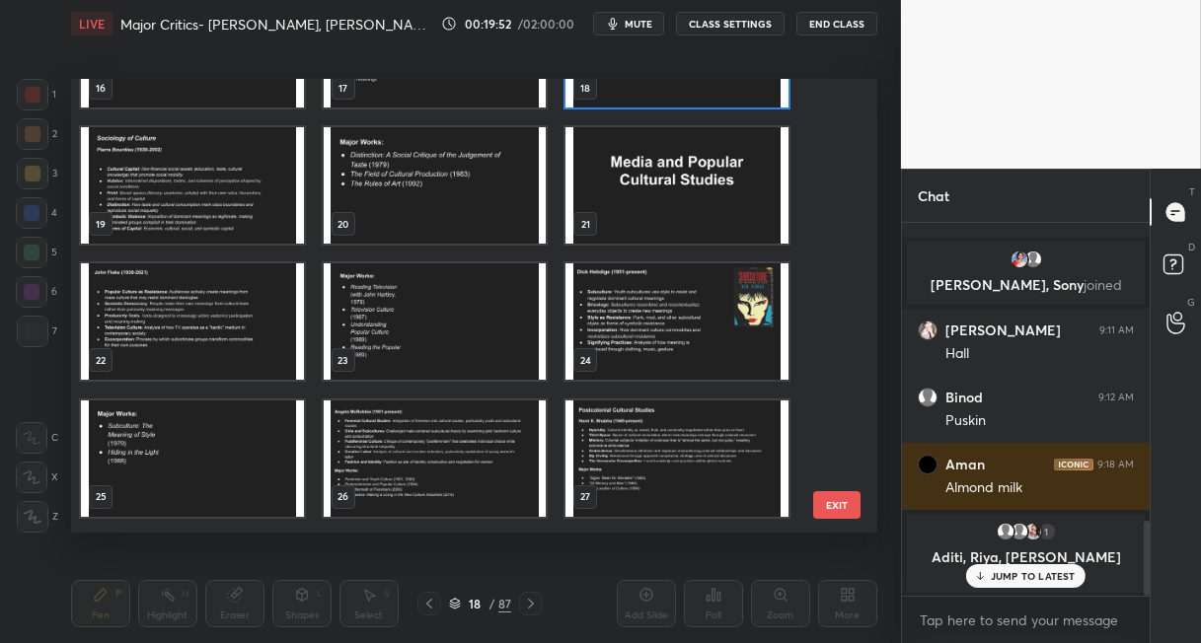
click at [647, 220] on img "grid" at bounding box center [676, 185] width 223 height 116
click at [652, 220] on img "grid" at bounding box center [676, 185] width 223 height 116
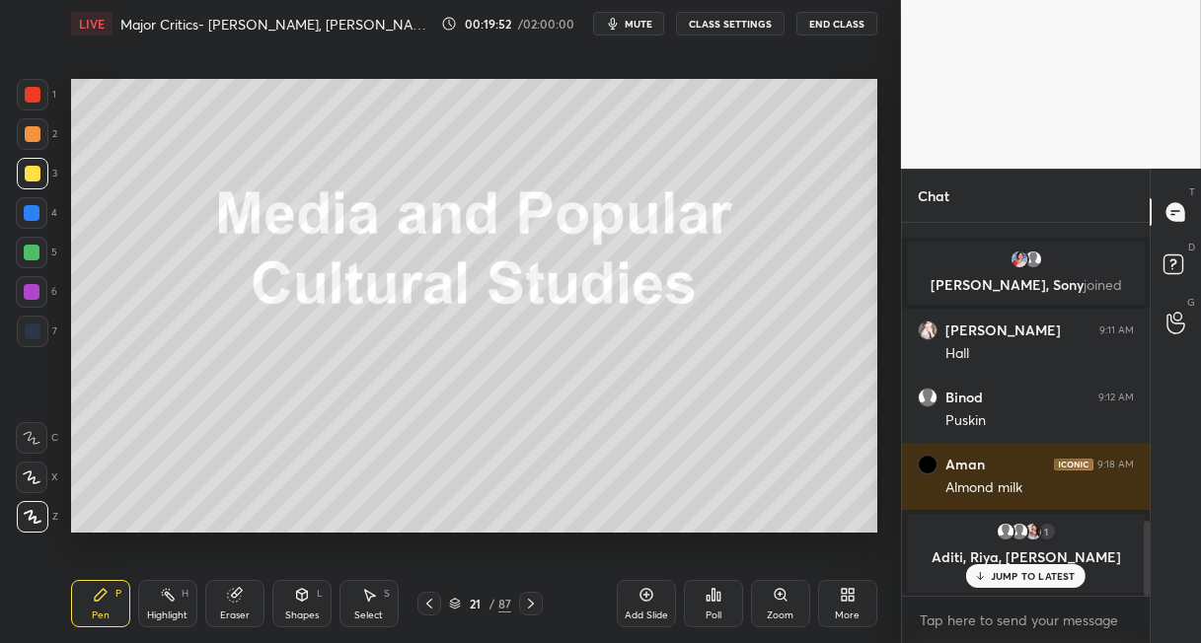
scroll to position [0, 0]
click at [529, 599] on icon at bounding box center [531, 604] width 16 height 16
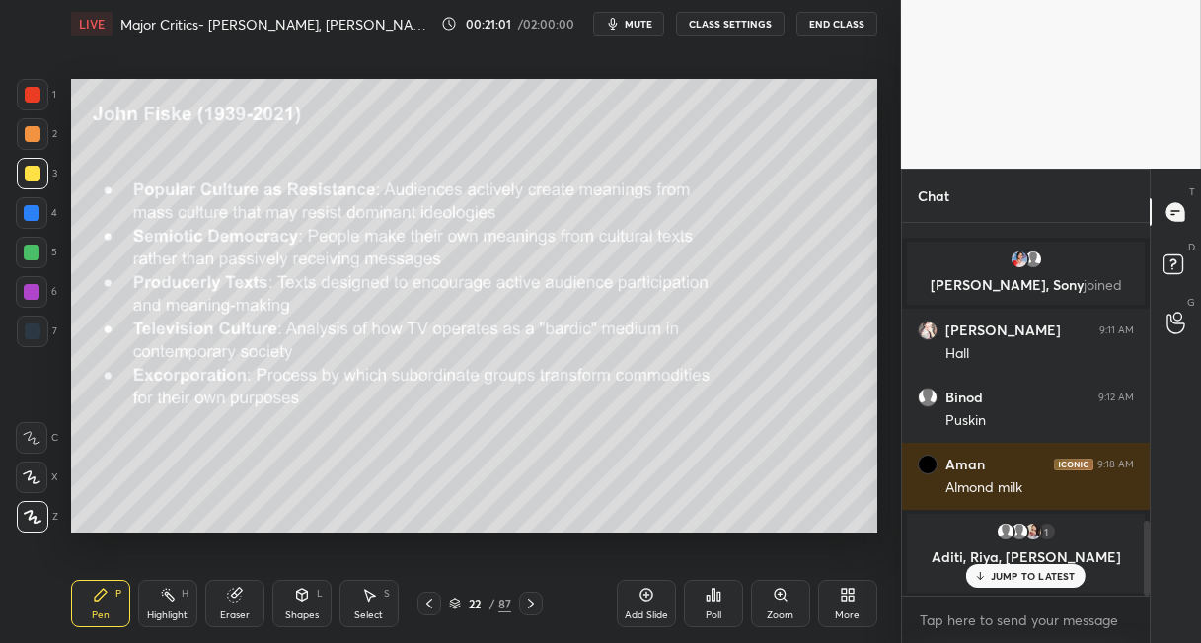
click at [527, 600] on icon at bounding box center [531, 604] width 16 height 16
drag, startPoint x: 430, startPoint y: 606, endPoint x: 434, endPoint y: 583, distance: 23.0
click at [431, 605] on icon at bounding box center [429, 604] width 16 height 16
click at [304, 466] on div "Setting up your live class Poll for secs No correct answer Start poll" at bounding box center [474, 305] width 822 height 517
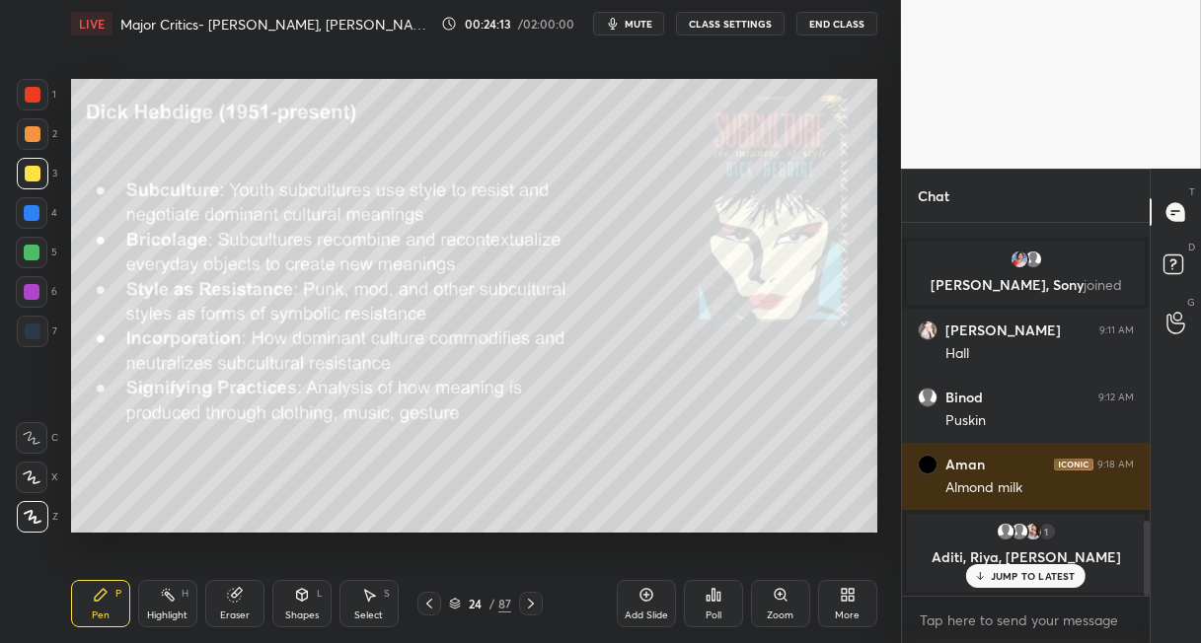
drag, startPoint x: 531, startPoint y: 599, endPoint x: 523, endPoint y: 562, distance: 37.4
click at [532, 598] on icon at bounding box center [531, 604] width 16 height 16
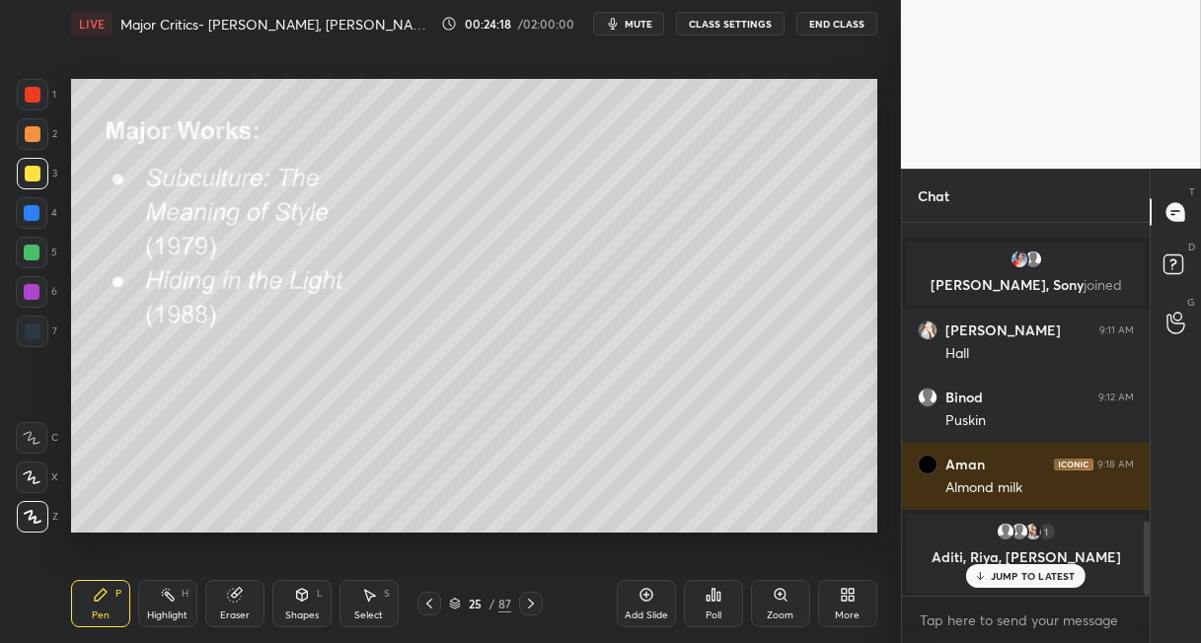
click at [502, 604] on div "87" at bounding box center [504, 604] width 13 height 18
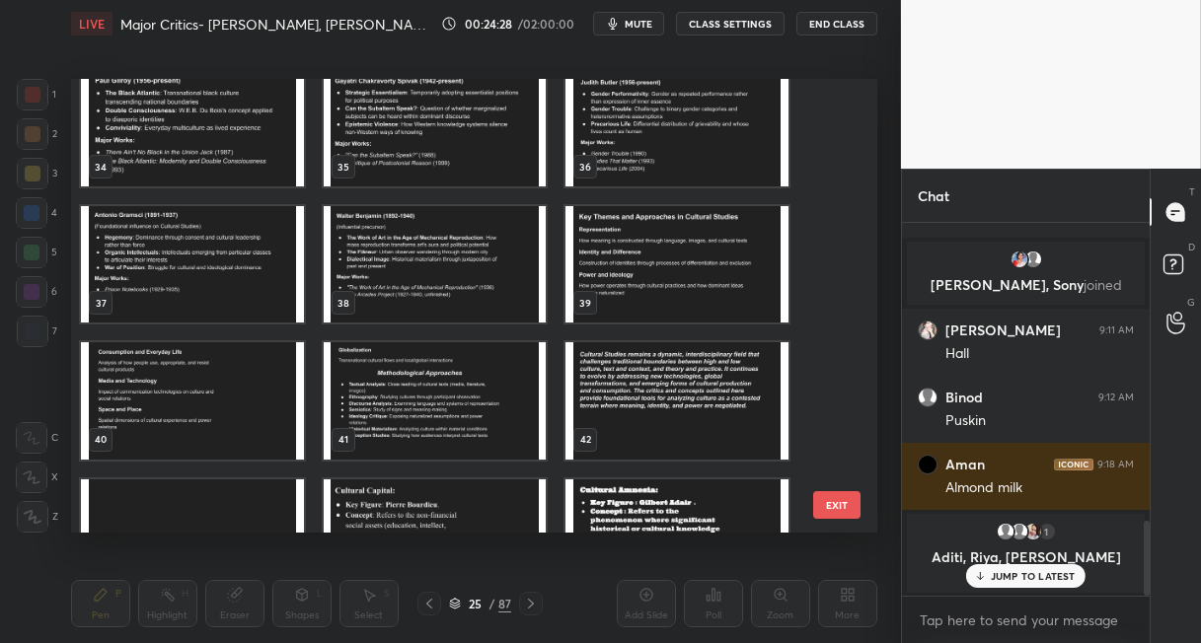
scroll to position [1536, 0]
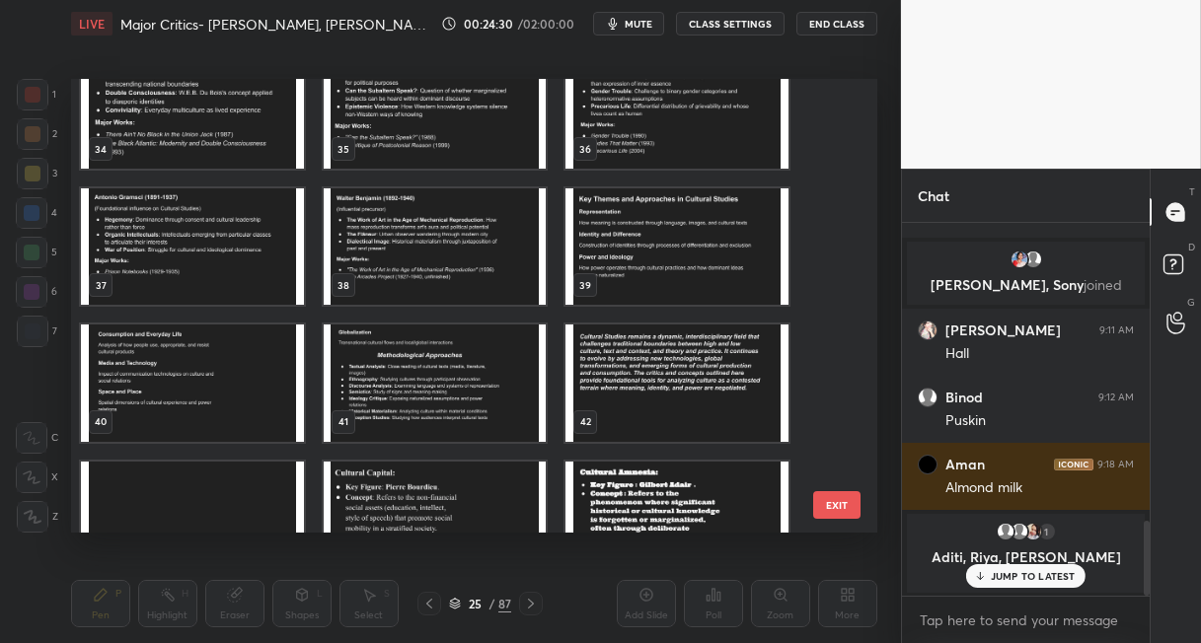
click at [843, 507] on button "EXIT" at bounding box center [836, 505] width 47 height 28
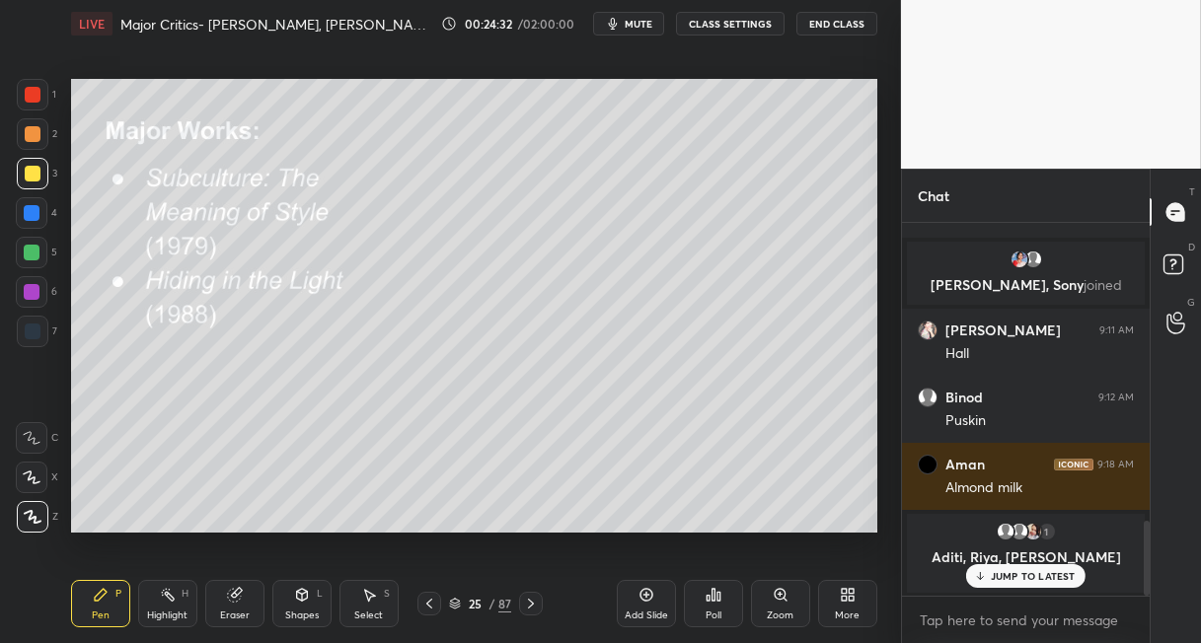
drag, startPoint x: 529, startPoint y: 602, endPoint x: 533, endPoint y: 591, distance: 11.6
click at [530, 603] on icon at bounding box center [531, 604] width 16 height 16
click at [530, 605] on icon at bounding box center [531, 604] width 16 height 16
click at [1002, 574] on p "JUMP TO LATEST" at bounding box center [1033, 576] width 85 height 12
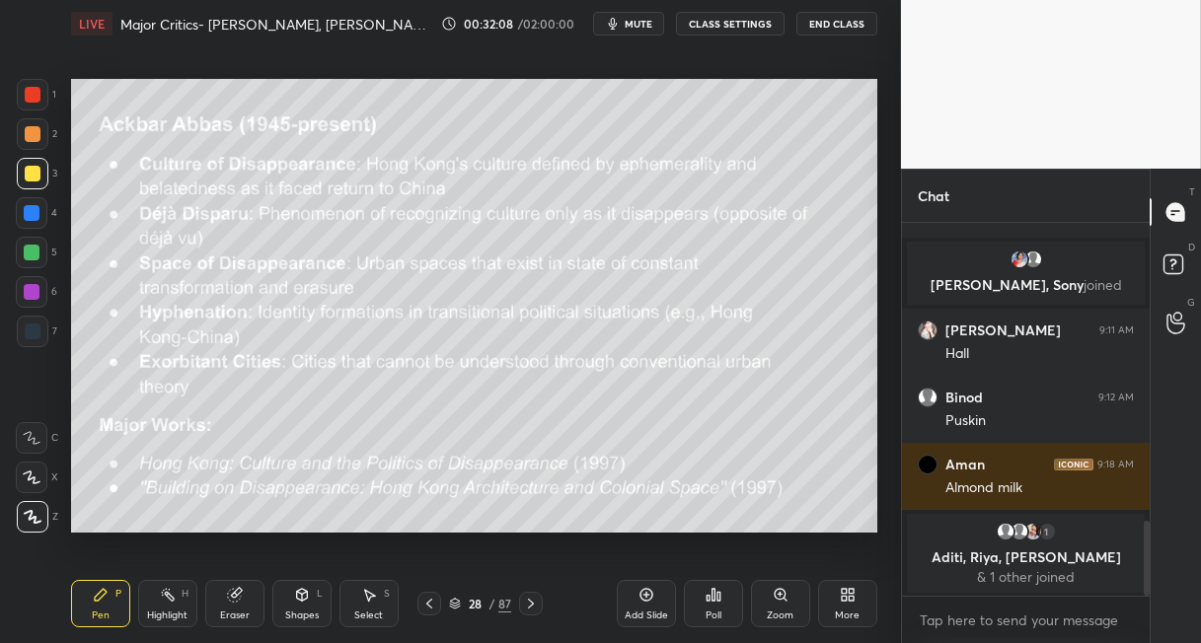
click at [528, 604] on icon at bounding box center [531, 604] width 16 height 16
click at [505, 603] on div "87" at bounding box center [504, 604] width 13 height 18
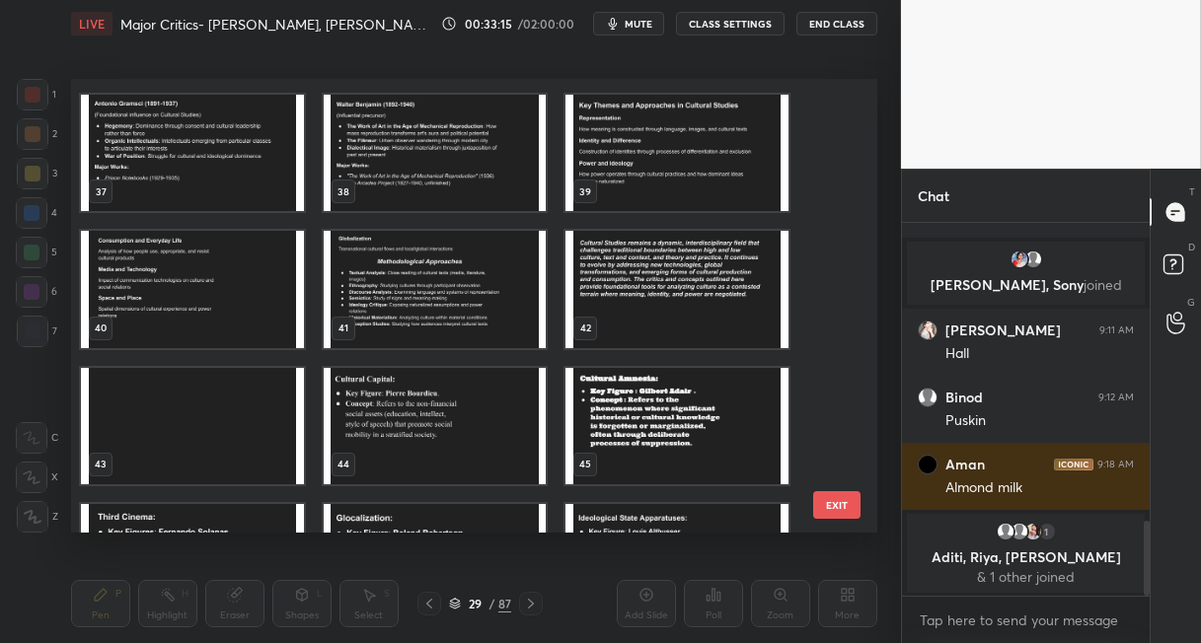
scroll to position [1590, 0]
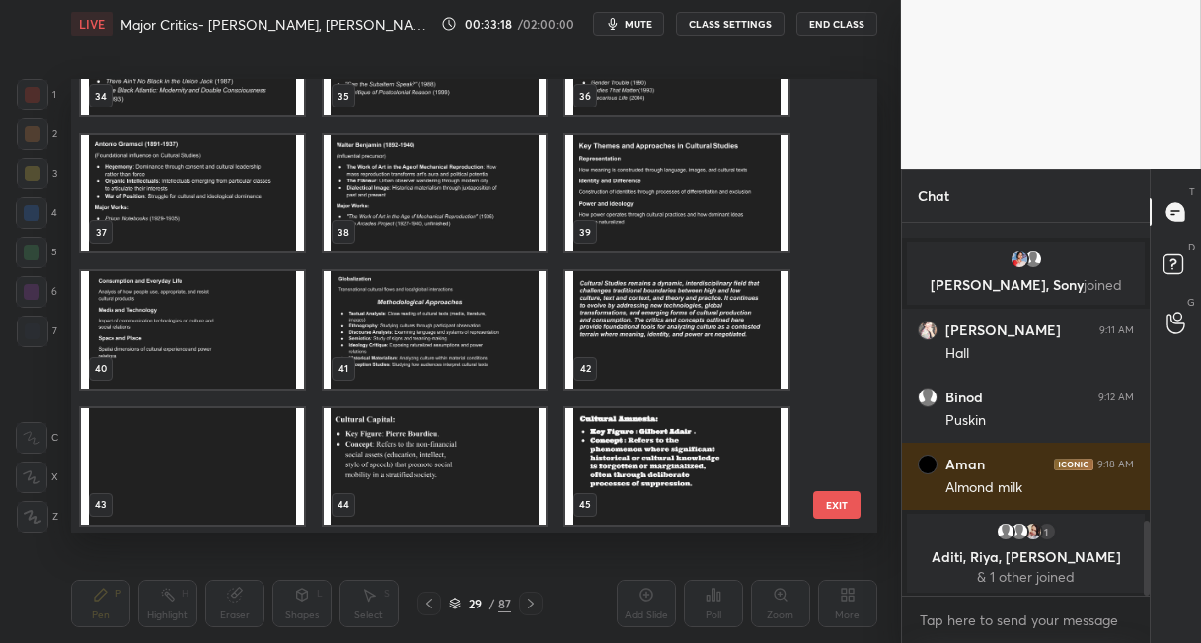
click at [222, 466] on img "grid" at bounding box center [192, 467] width 223 height 116
click at [222, 466] on img "grid" at bounding box center [192, 466] width 223 height 116
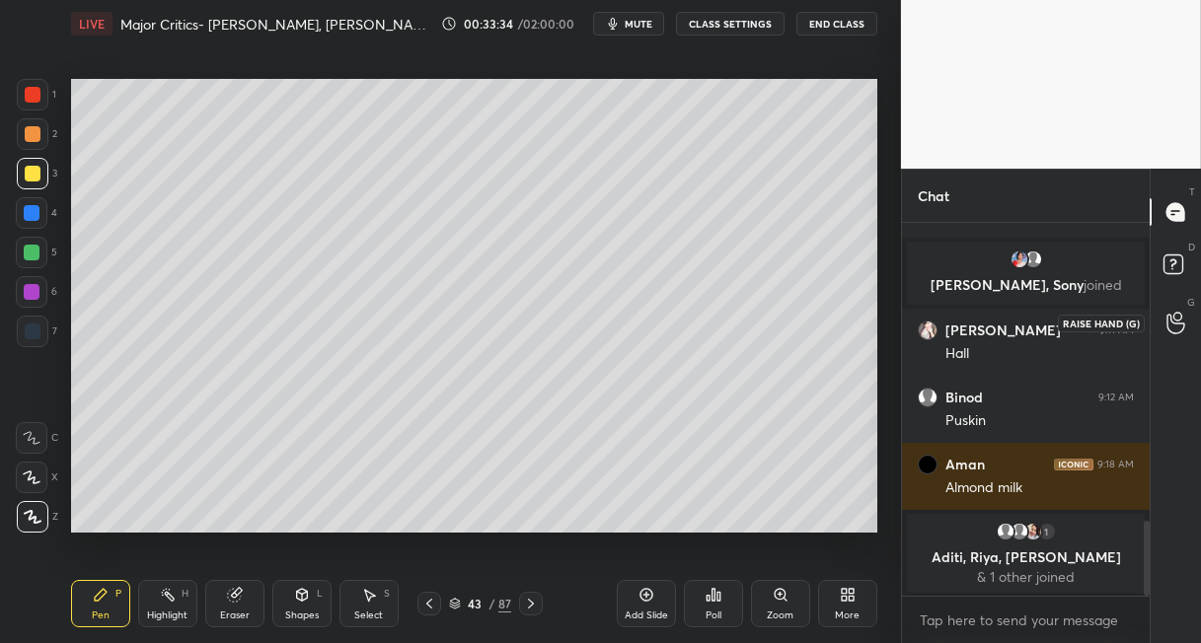
scroll to position [1306, 0]
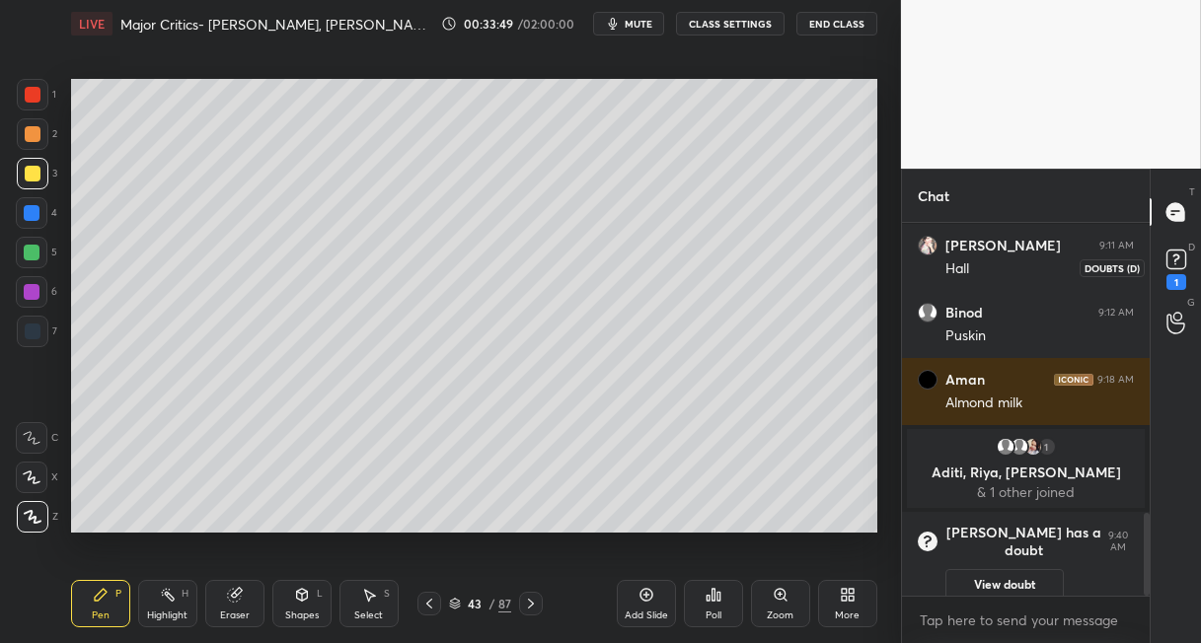
click at [1171, 260] on rect at bounding box center [1175, 260] width 19 height 19
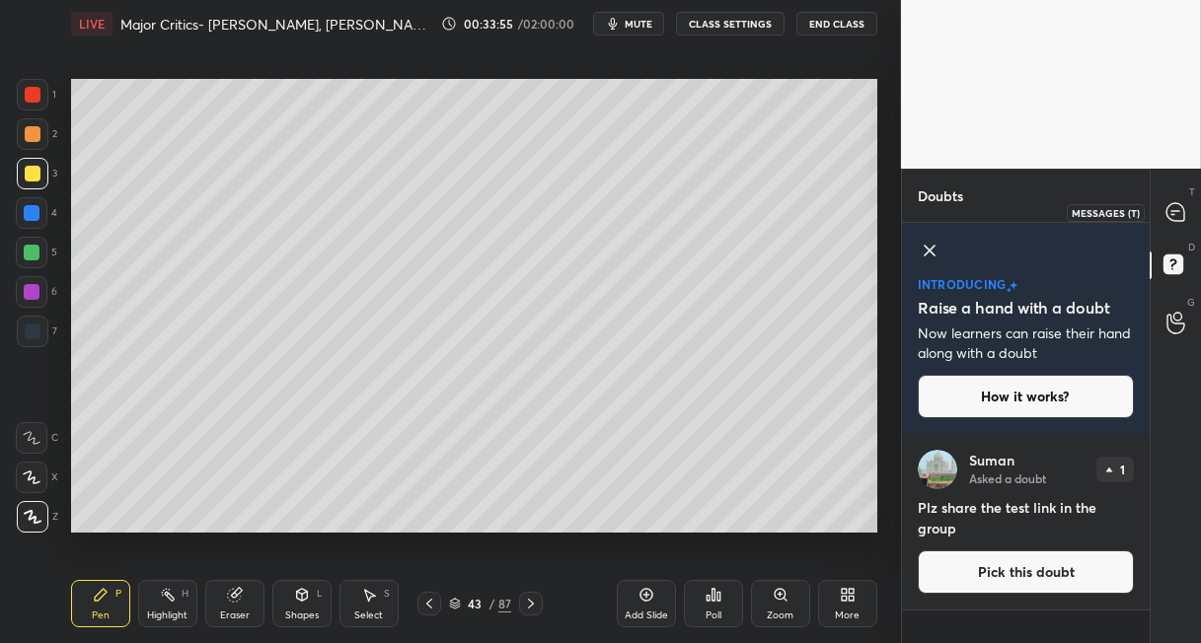
drag, startPoint x: 1173, startPoint y: 219, endPoint x: 1168, endPoint y: 228, distance: 10.2
click at [1172, 219] on icon at bounding box center [1175, 212] width 18 height 18
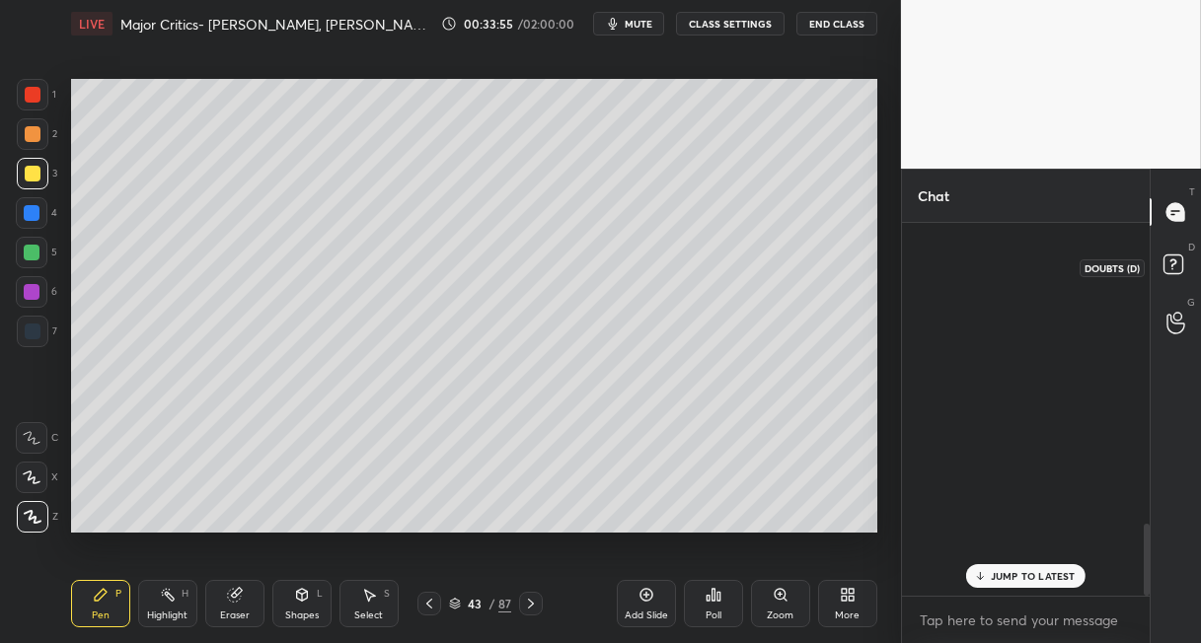
scroll to position [366, 242]
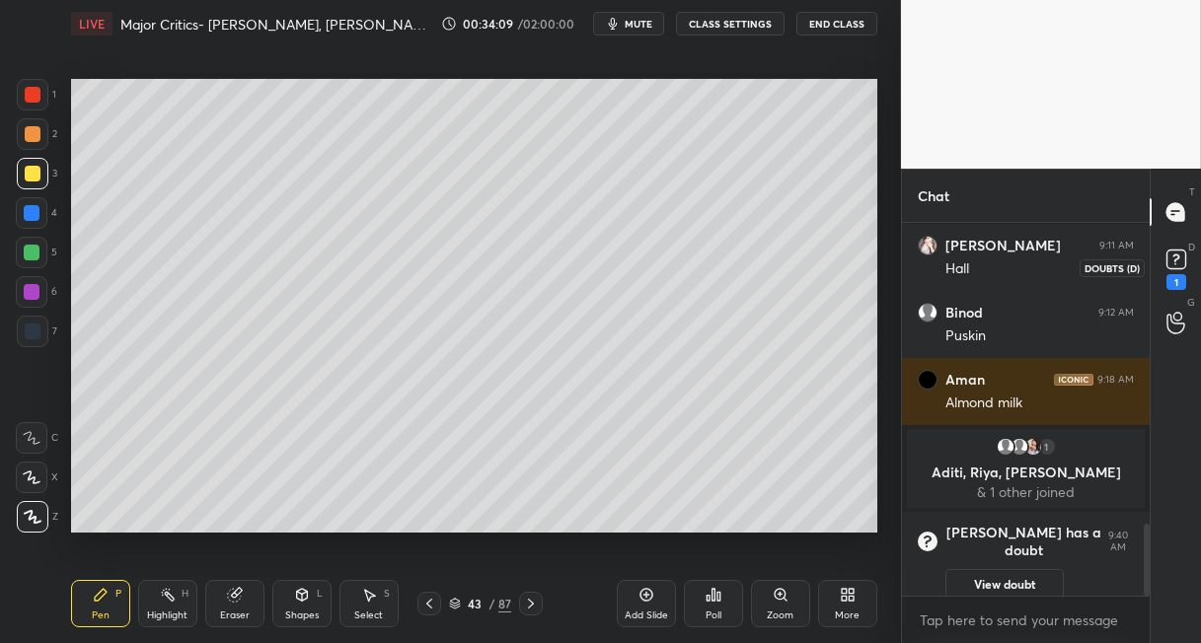
click at [1172, 265] on rect at bounding box center [1175, 260] width 19 height 19
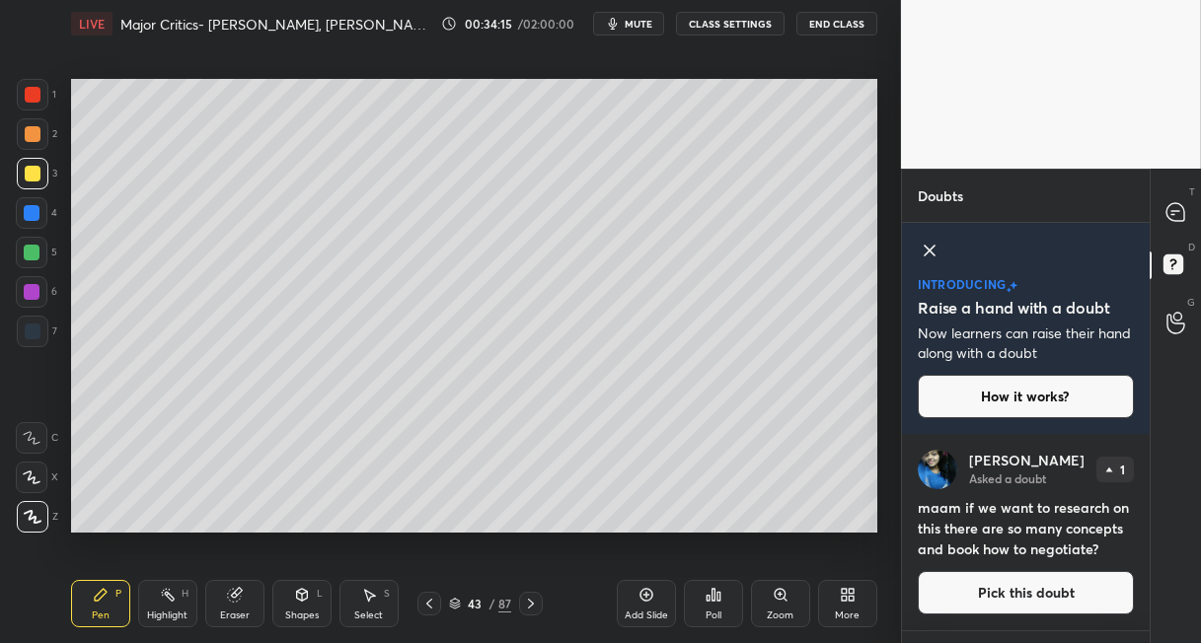
drag, startPoint x: 964, startPoint y: 598, endPoint x: 960, endPoint y: 578, distance: 20.1
click at [961, 598] on button "Pick this doubt" at bounding box center [1026, 592] width 216 height 43
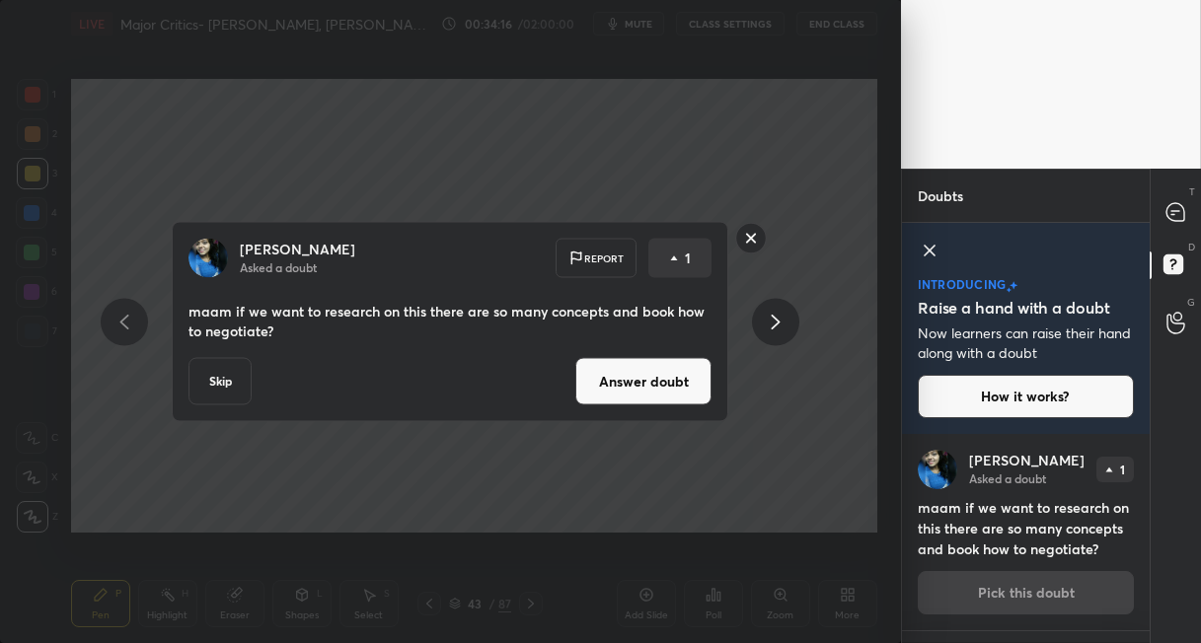
drag, startPoint x: 677, startPoint y: 391, endPoint x: 667, endPoint y: 382, distance: 13.3
click at [677, 390] on button "Answer doubt" at bounding box center [643, 381] width 136 height 47
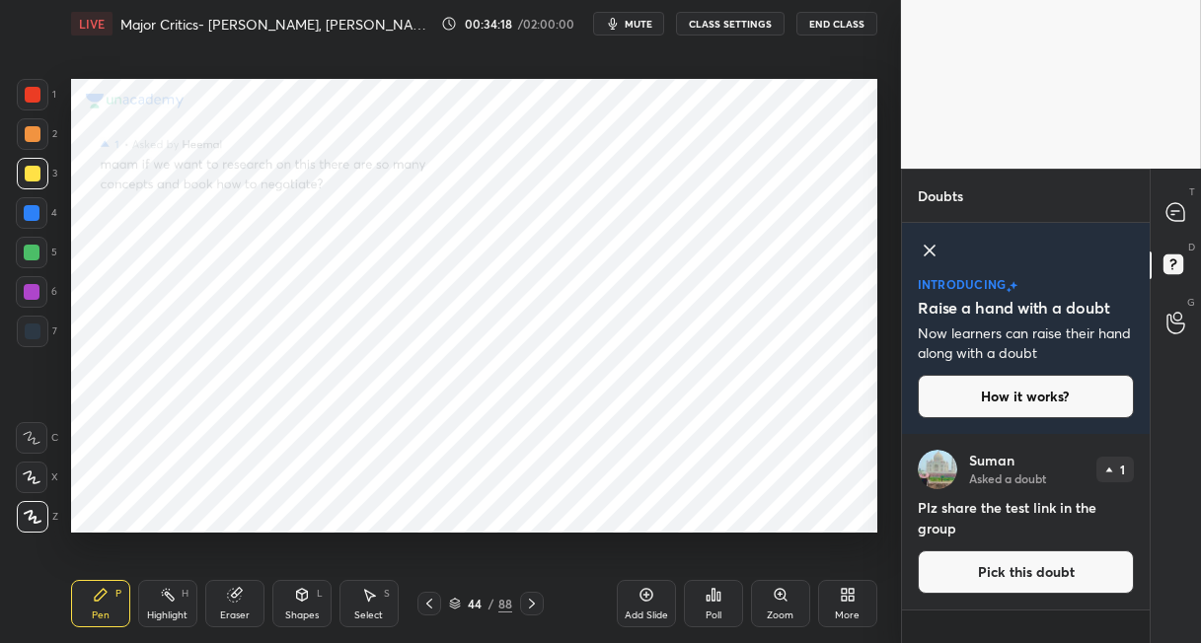
click at [34, 138] on div at bounding box center [33, 134] width 16 height 16
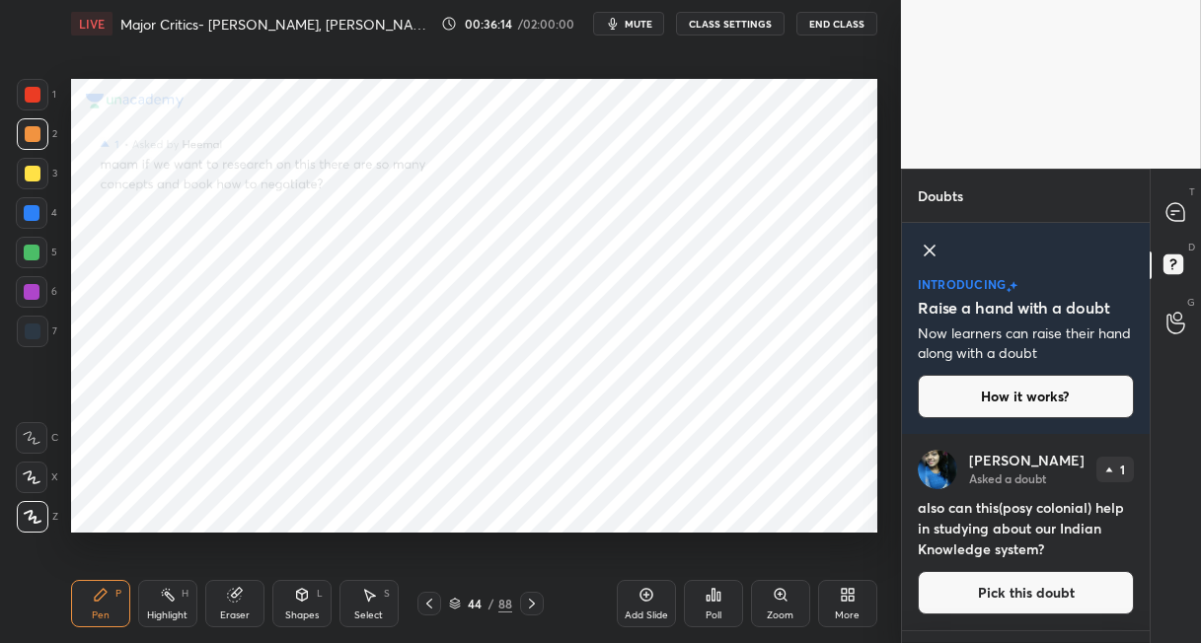
drag, startPoint x: 31, startPoint y: 218, endPoint x: 59, endPoint y: 222, distance: 28.9
click at [37, 219] on div at bounding box center [32, 213] width 16 height 16
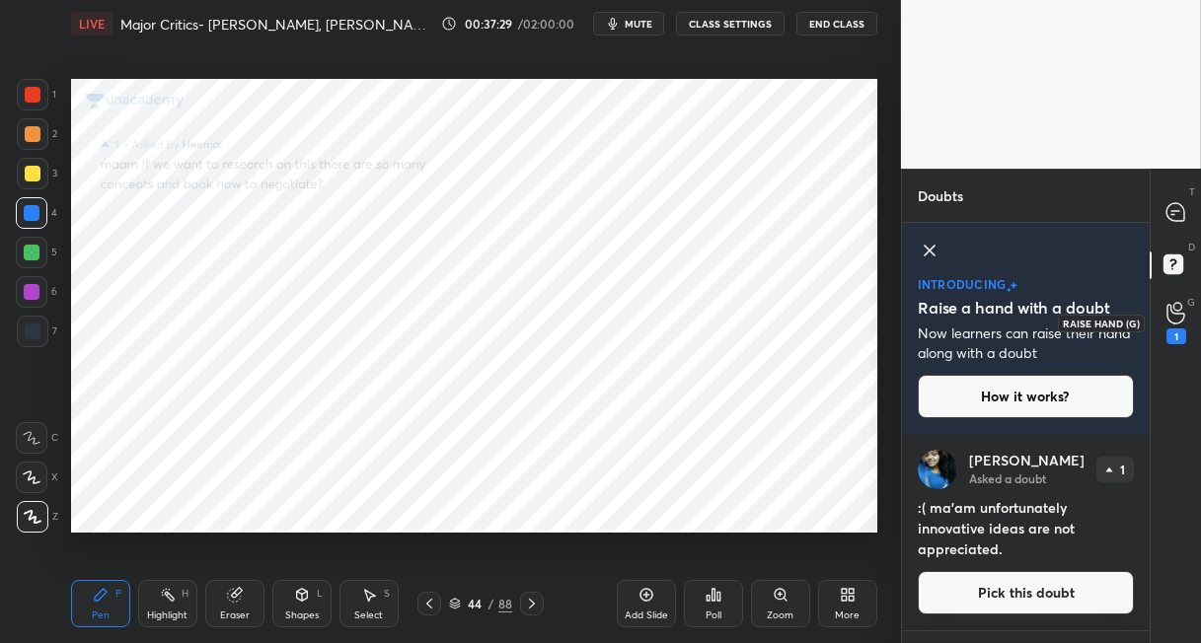
click at [1178, 321] on icon at bounding box center [1175, 313] width 19 height 23
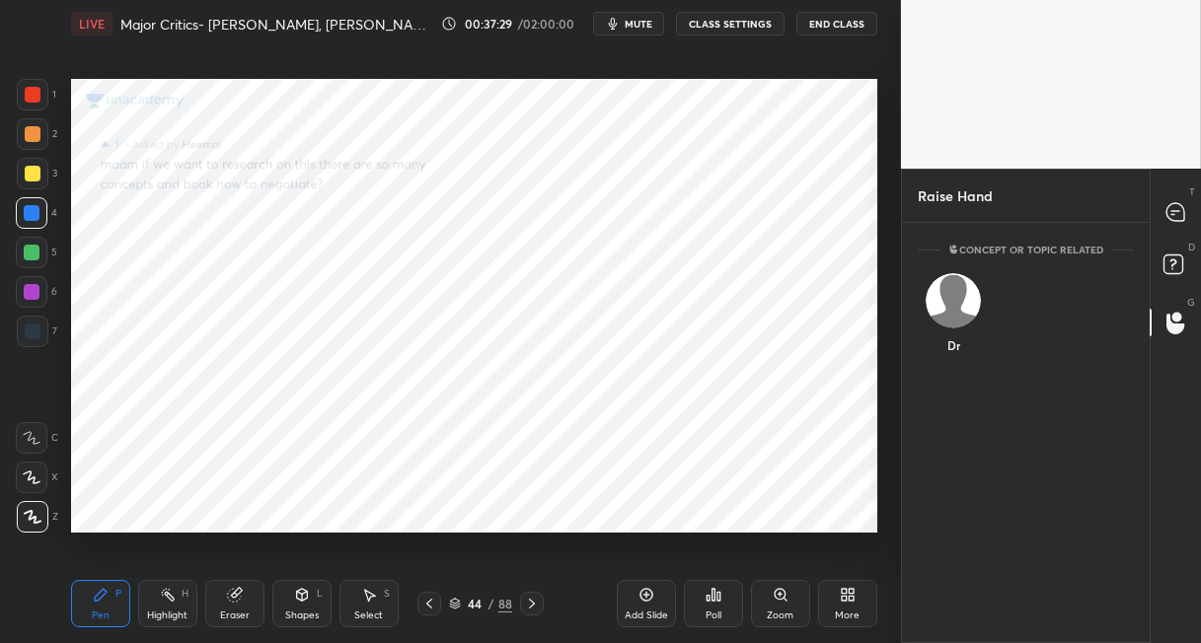
scroll to position [6, 6]
click at [1169, 264] on rect at bounding box center [1172, 265] width 19 height 19
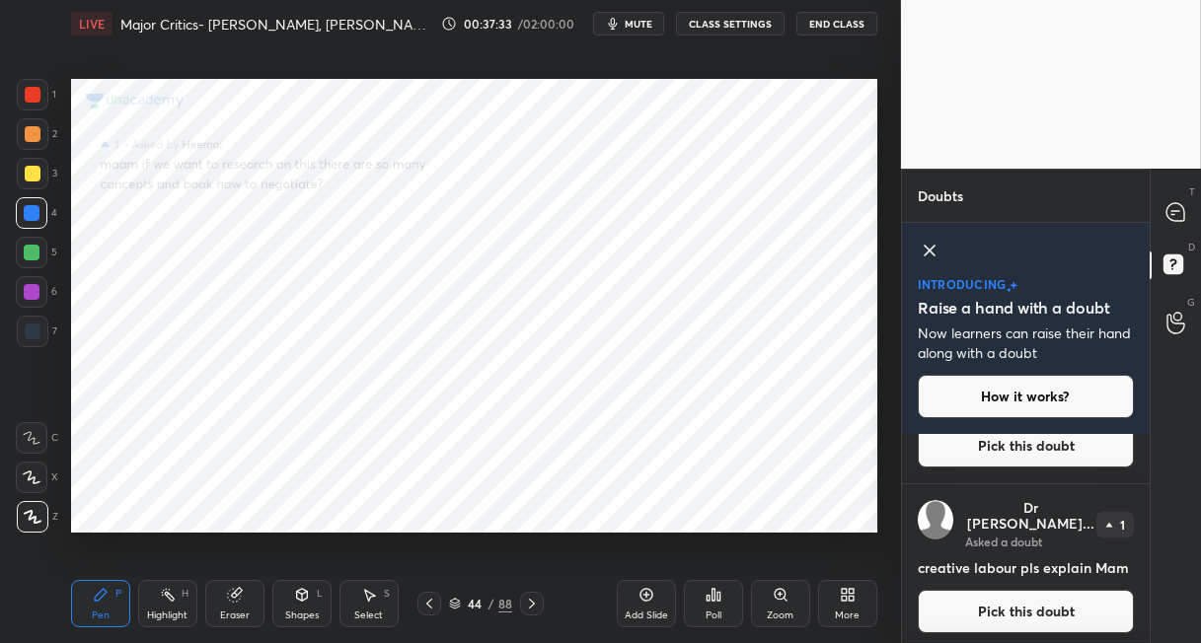
scroll to position [190, 0]
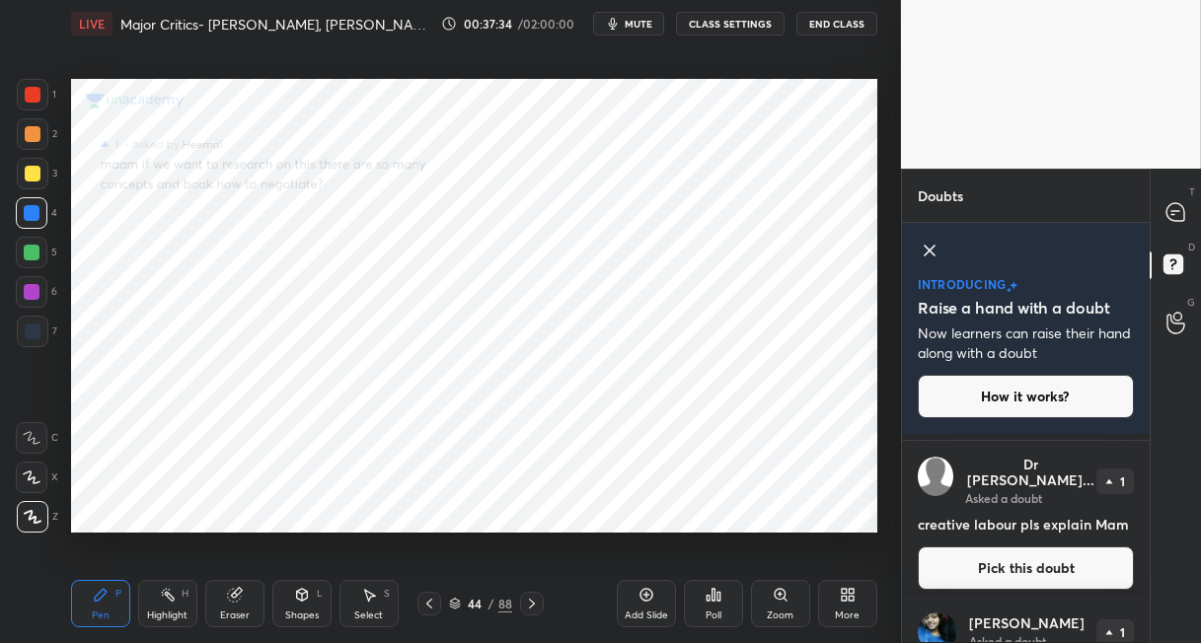
click at [1016, 557] on button "Pick this doubt" at bounding box center [1026, 568] width 216 height 43
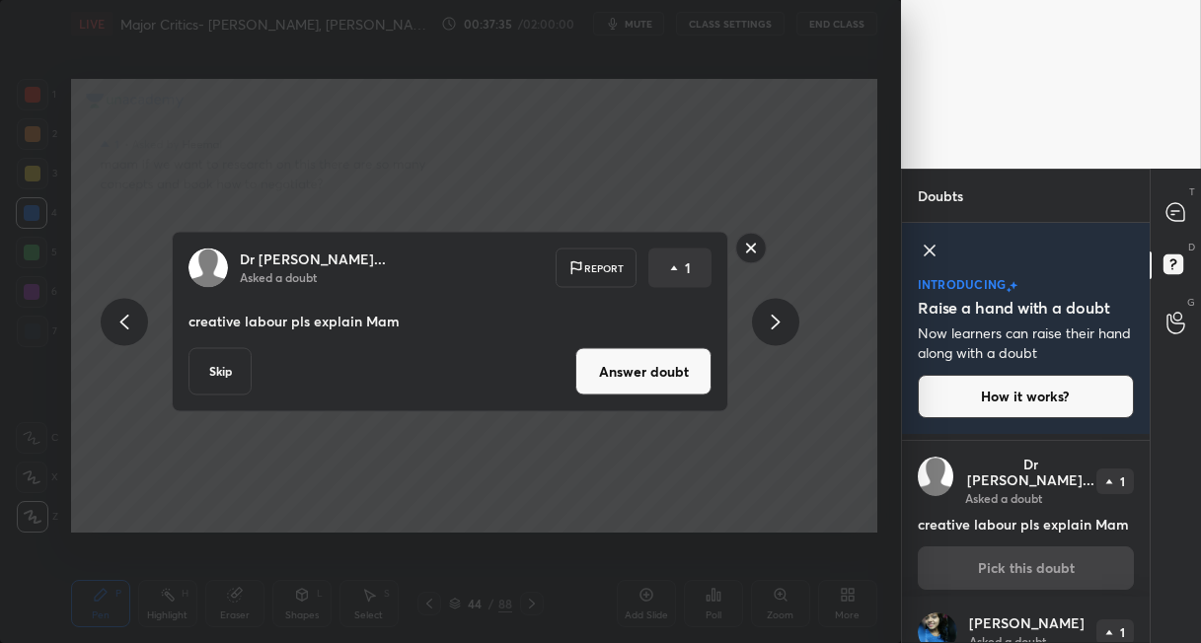
click at [679, 377] on button "Answer doubt" at bounding box center [643, 371] width 136 height 47
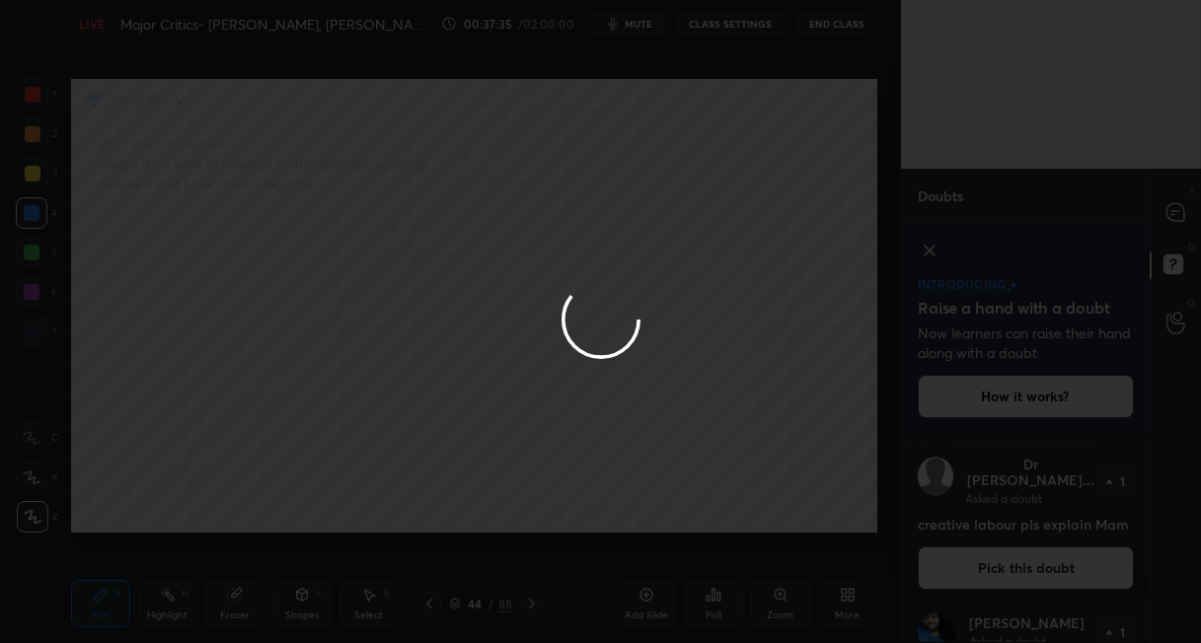
scroll to position [0, 0]
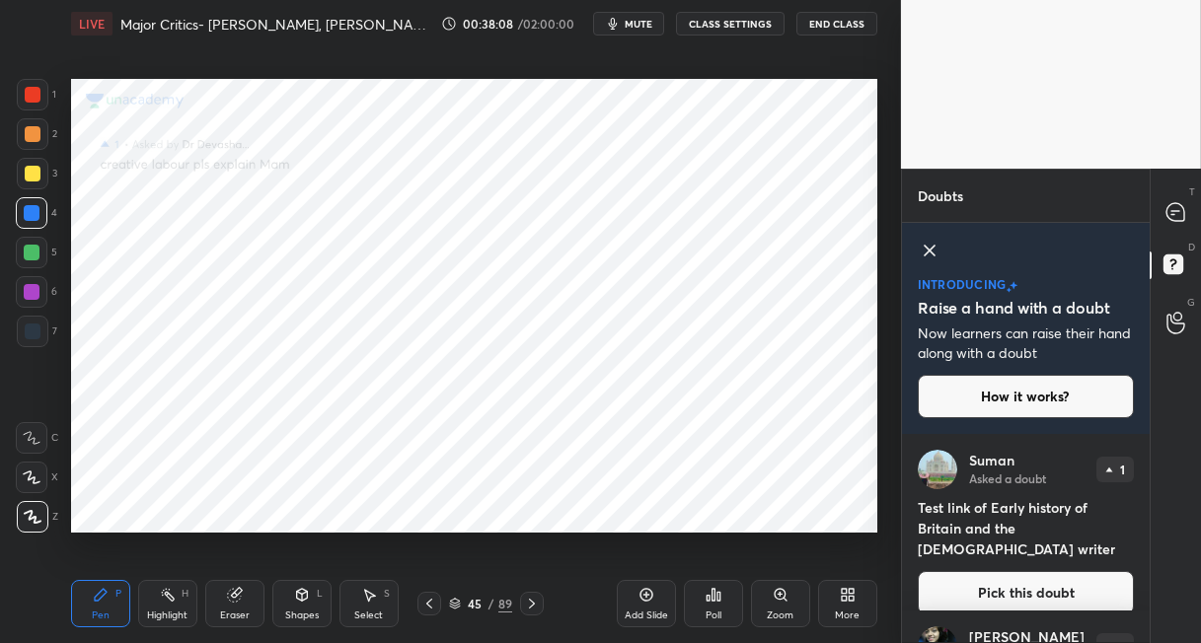
drag, startPoint x: 37, startPoint y: 96, endPoint x: 48, endPoint y: 143, distance: 48.8
click at [37, 97] on div at bounding box center [33, 95] width 16 height 16
click at [1181, 208] on icon at bounding box center [1175, 212] width 18 height 18
type textarea "x"
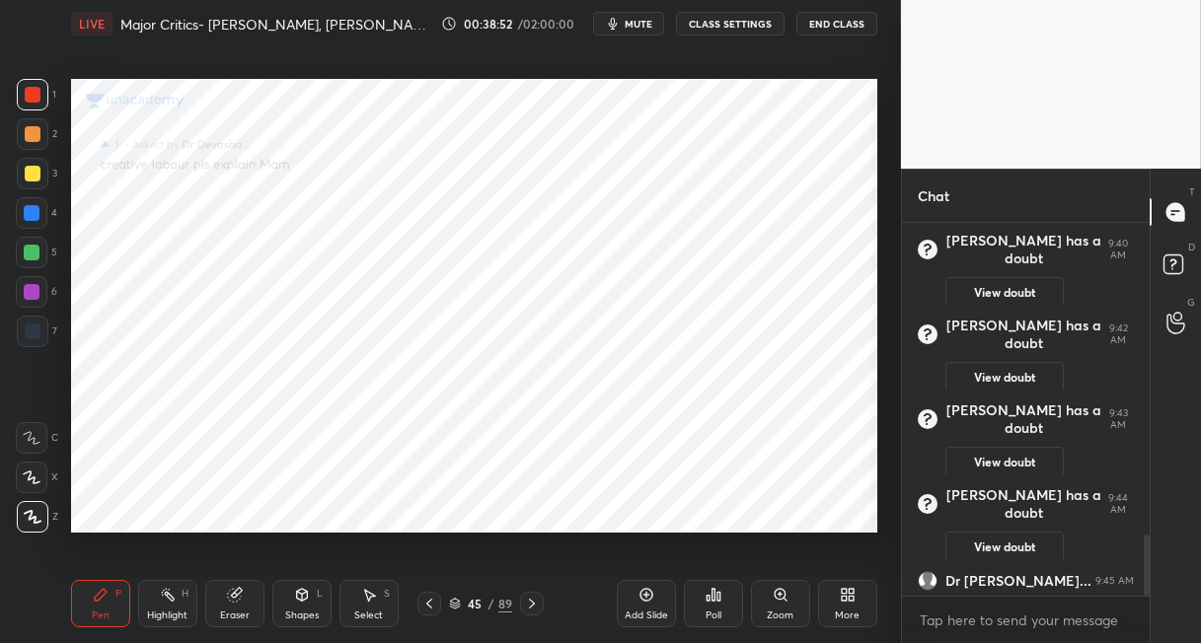
scroll to position [1885, 0]
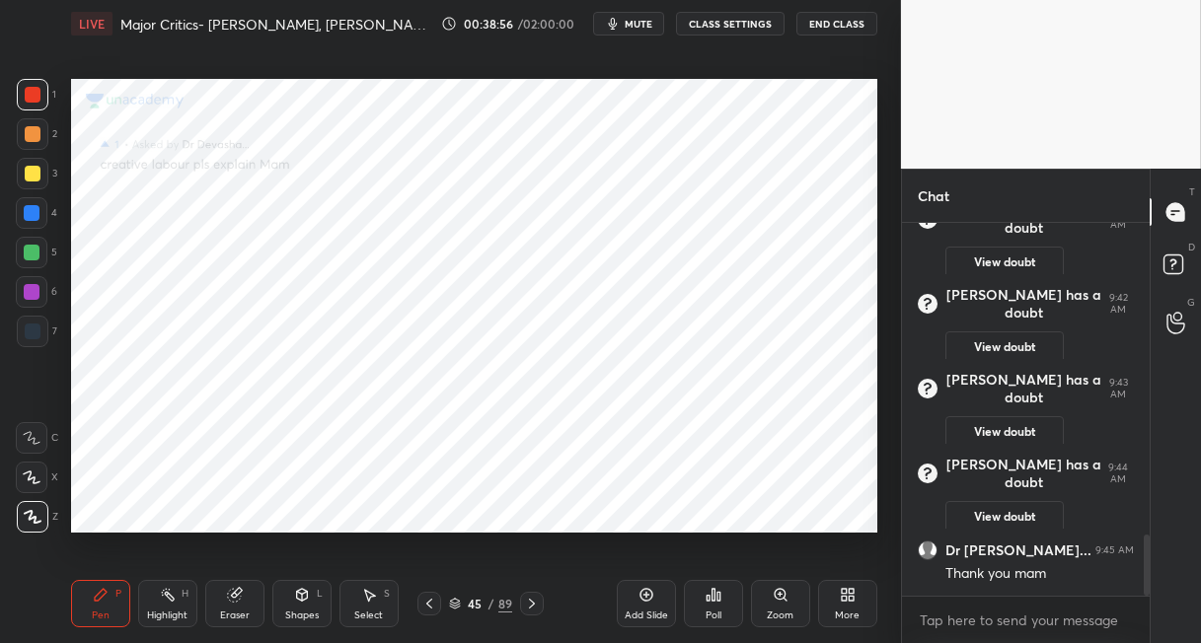
click at [505, 605] on div "89" at bounding box center [505, 604] width 14 height 18
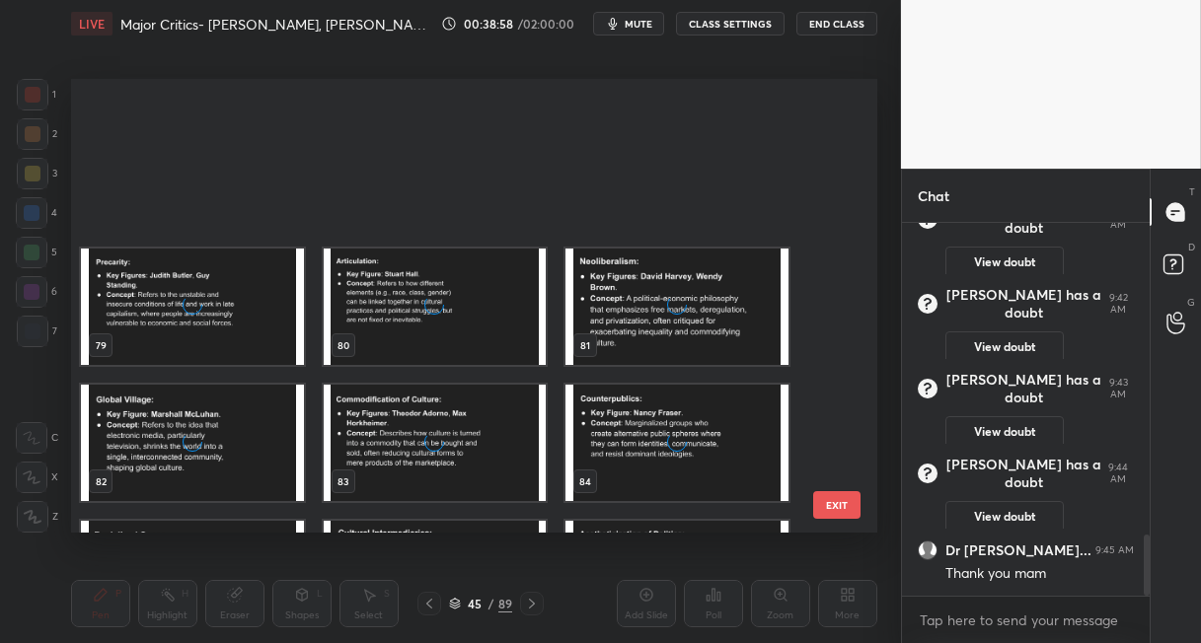
scroll to position [3636, 0]
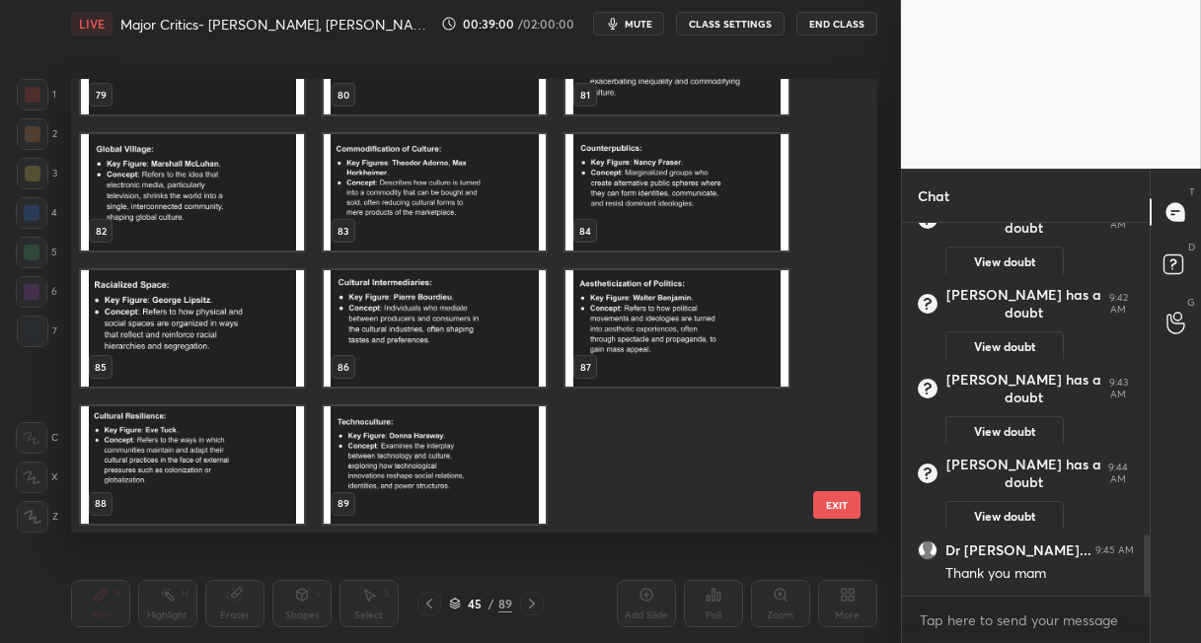
click at [403, 476] on img "grid" at bounding box center [435, 466] width 223 height 116
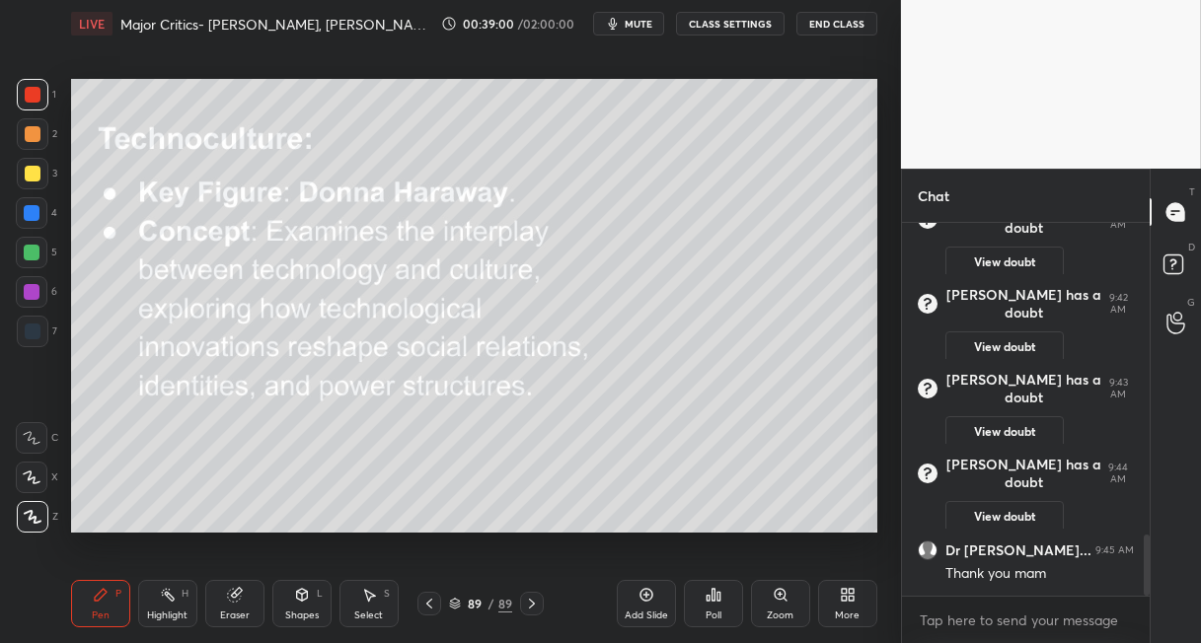
click at [403, 476] on img "grid" at bounding box center [435, 466] width 223 height 116
click at [840, 594] on icon at bounding box center [848, 595] width 16 height 16
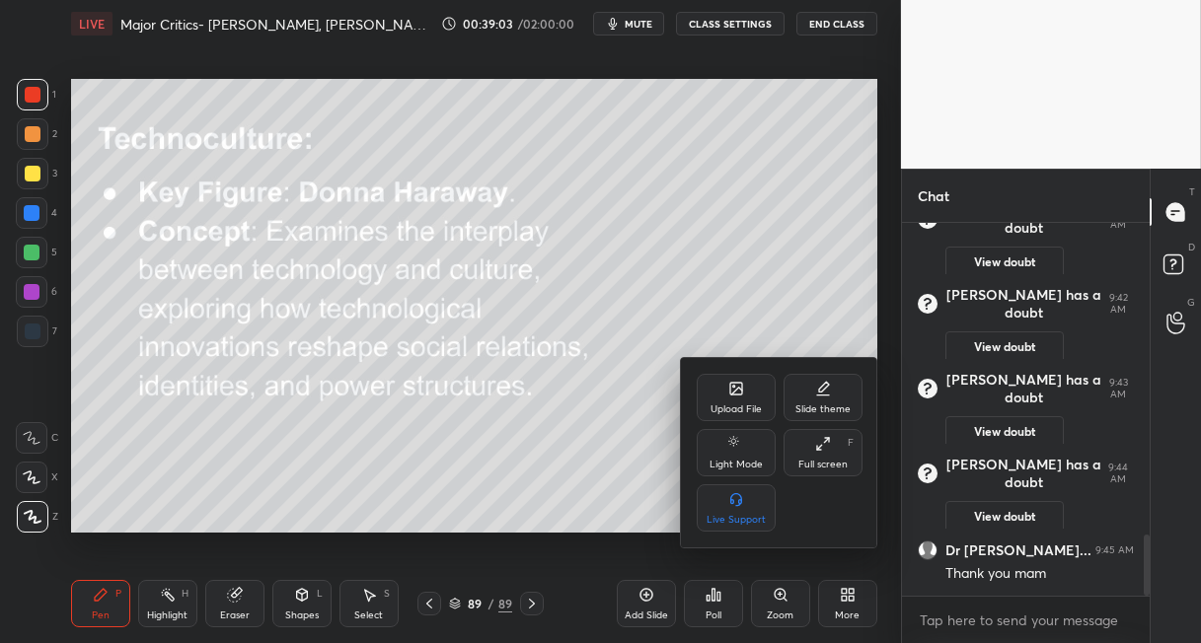
click at [729, 399] on div "Upload File" at bounding box center [736, 397] width 79 height 47
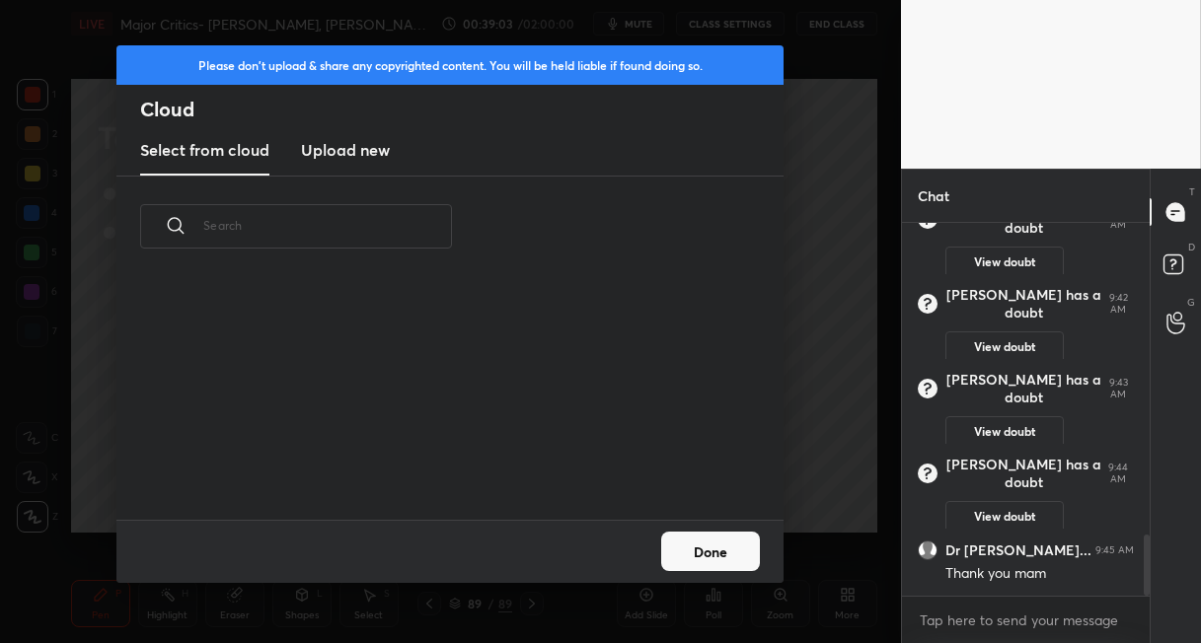
scroll to position [243, 634]
click at [336, 153] on h3 "Upload new" at bounding box center [345, 150] width 89 height 24
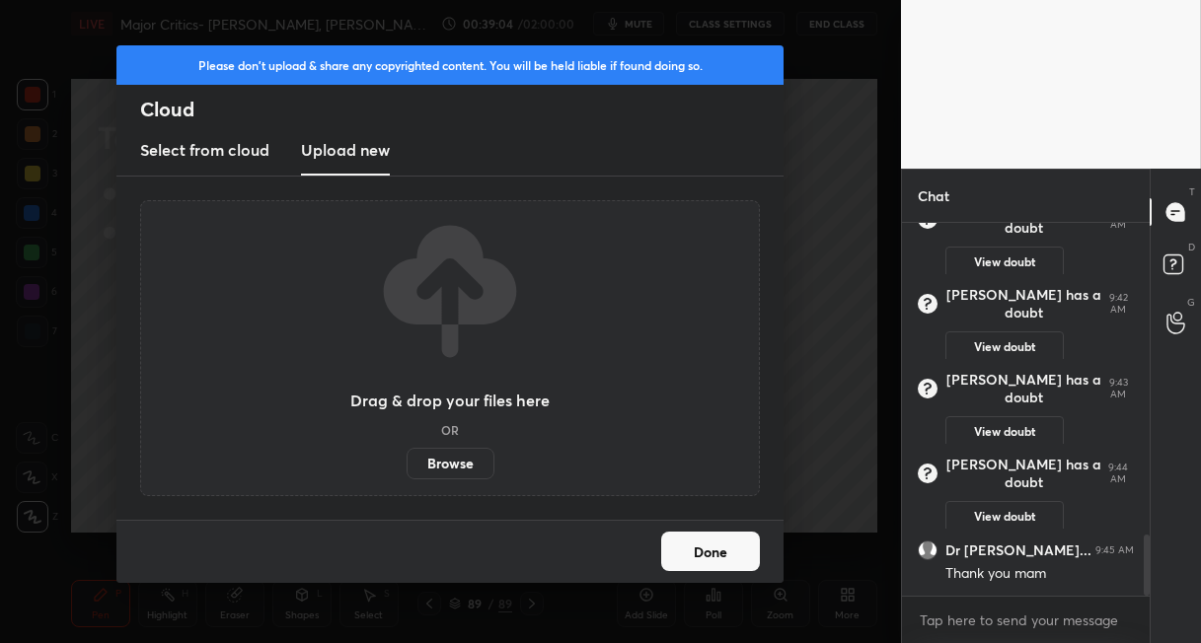
click at [452, 462] on label "Browse" at bounding box center [451, 464] width 88 height 32
click at [407, 462] on input "Browse" at bounding box center [407, 464] width 0 height 32
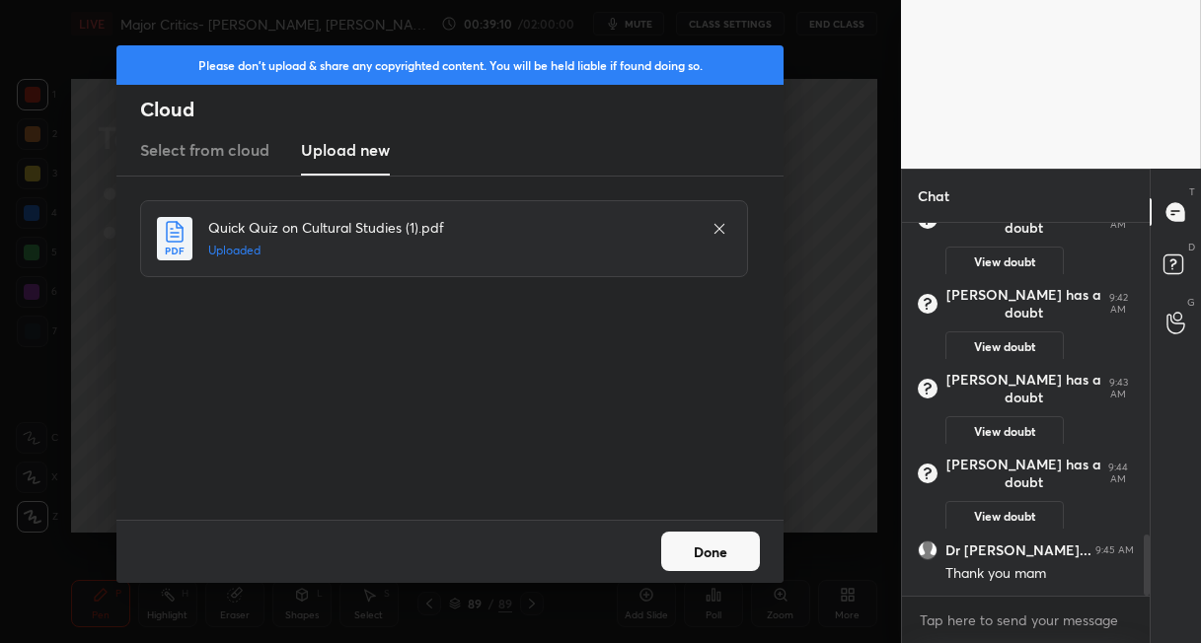
click at [692, 545] on button "Done" at bounding box center [710, 551] width 99 height 39
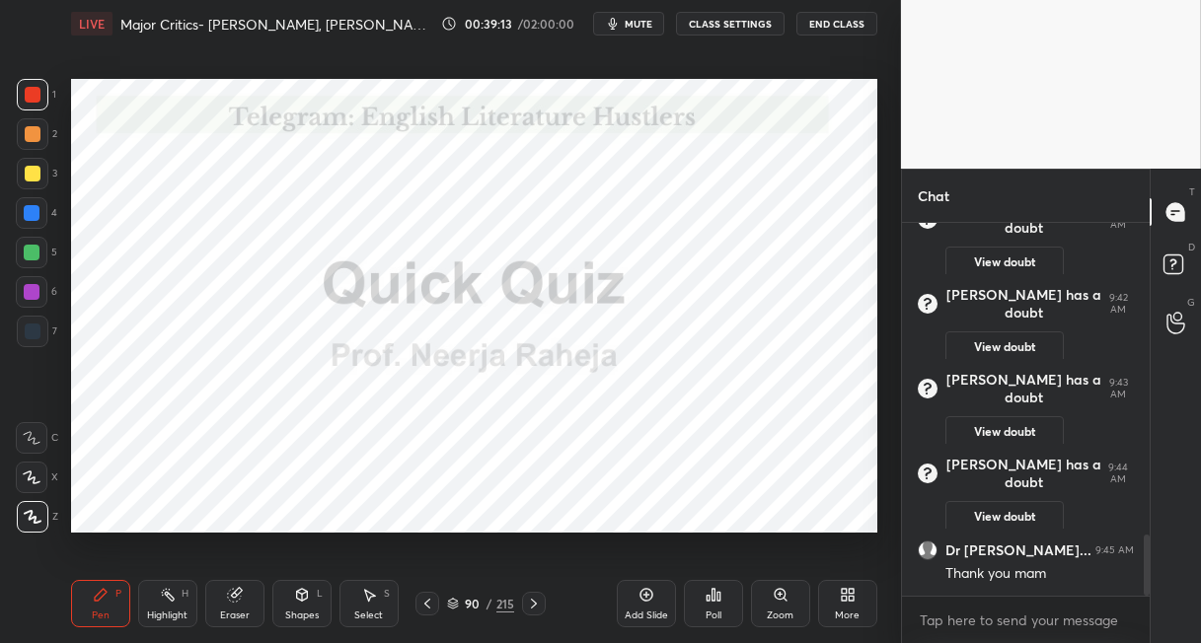
drag, startPoint x: 35, startPoint y: 213, endPoint x: 57, endPoint y: 228, distance: 27.1
click at [36, 215] on div at bounding box center [32, 213] width 16 height 16
click at [503, 599] on div "215" at bounding box center [505, 604] width 18 height 18
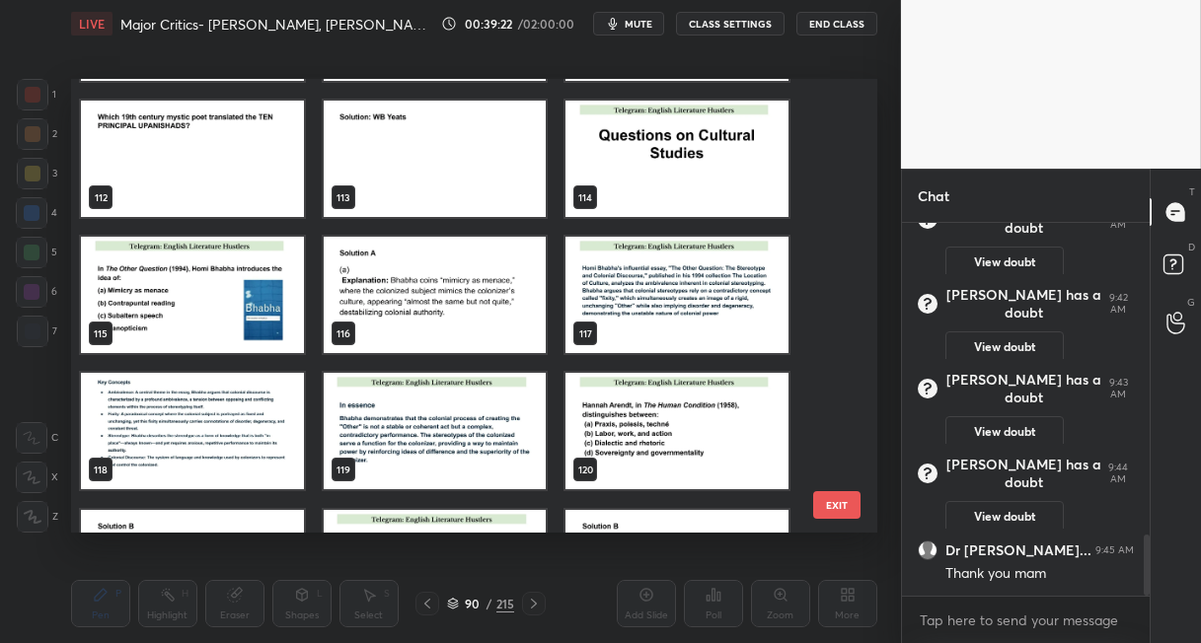
scroll to position [5036, 0]
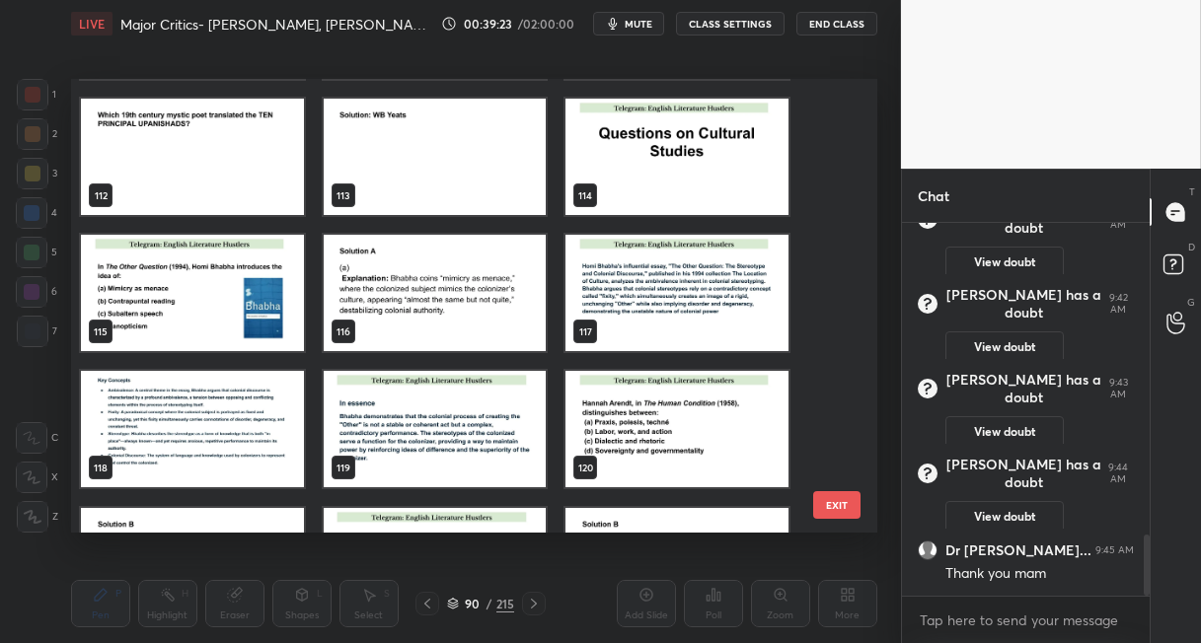
click at [198, 295] on img "grid" at bounding box center [192, 293] width 223 height 116
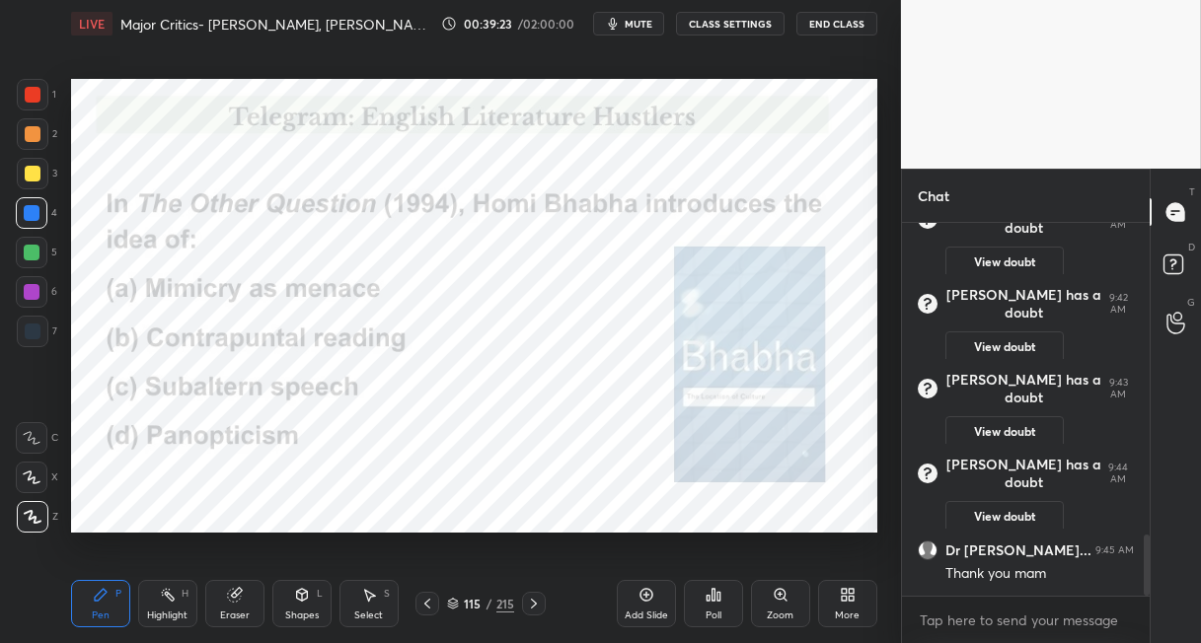
click at [198, 295] on img "grid" at bounding box center [192, 293] width 223 height 116
click at [718, 604] on div "Poll" at bounding box center [713, 603] width 59 height 47
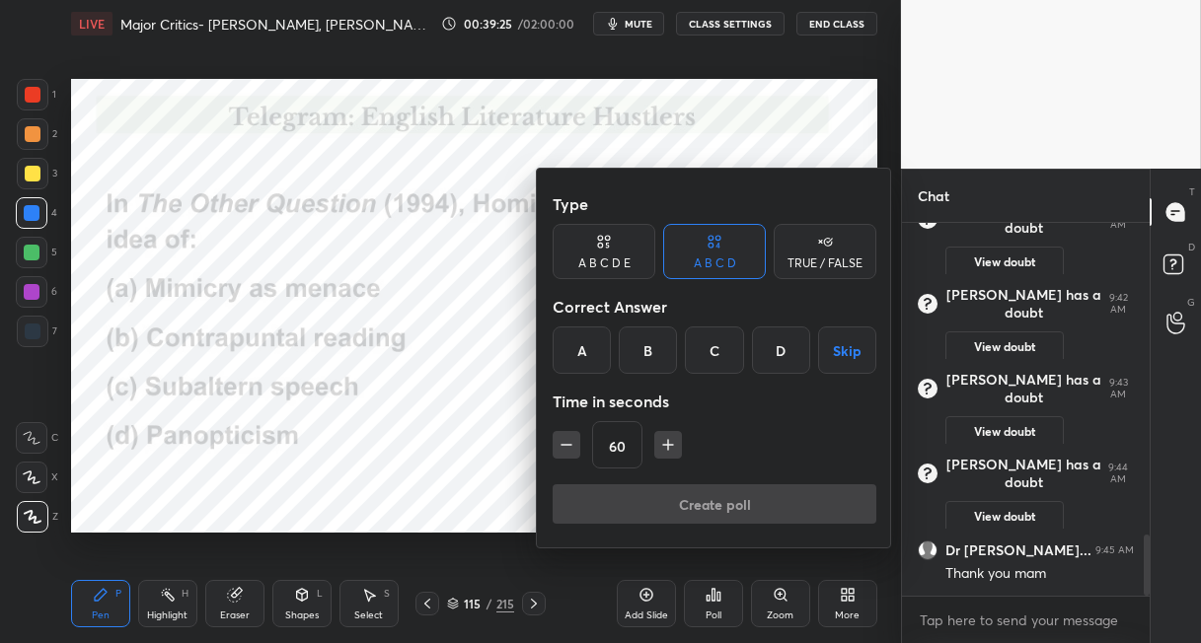
drag, startPoint x: 584, startPoint y: 348, endPoint x: 600, endPoint y: 381, distance: 36.2
click at [585, 352] on div "A" at bounding box center [582, 350] width 58 height 47
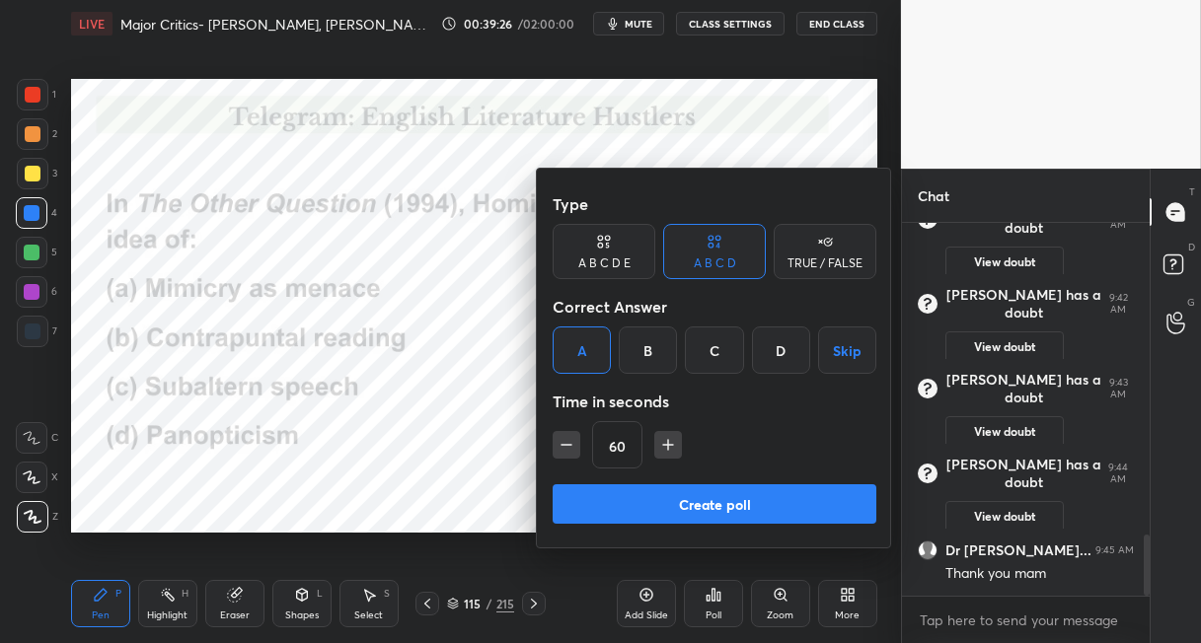
click at [564, 452] on icon "button" at bounding box center [567, 445] width 20 height 20
type input "45"
click at [594, 501] on button "Create poll" at bounding box center [715, 504] width 324 height 39
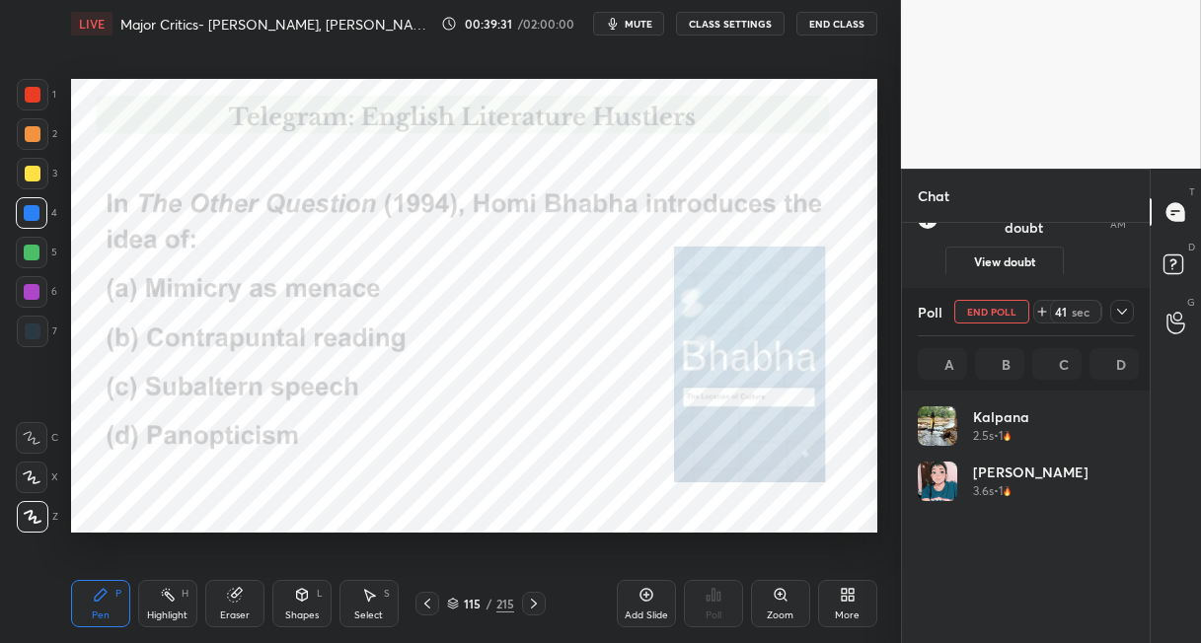
scroll to position [6, 6]
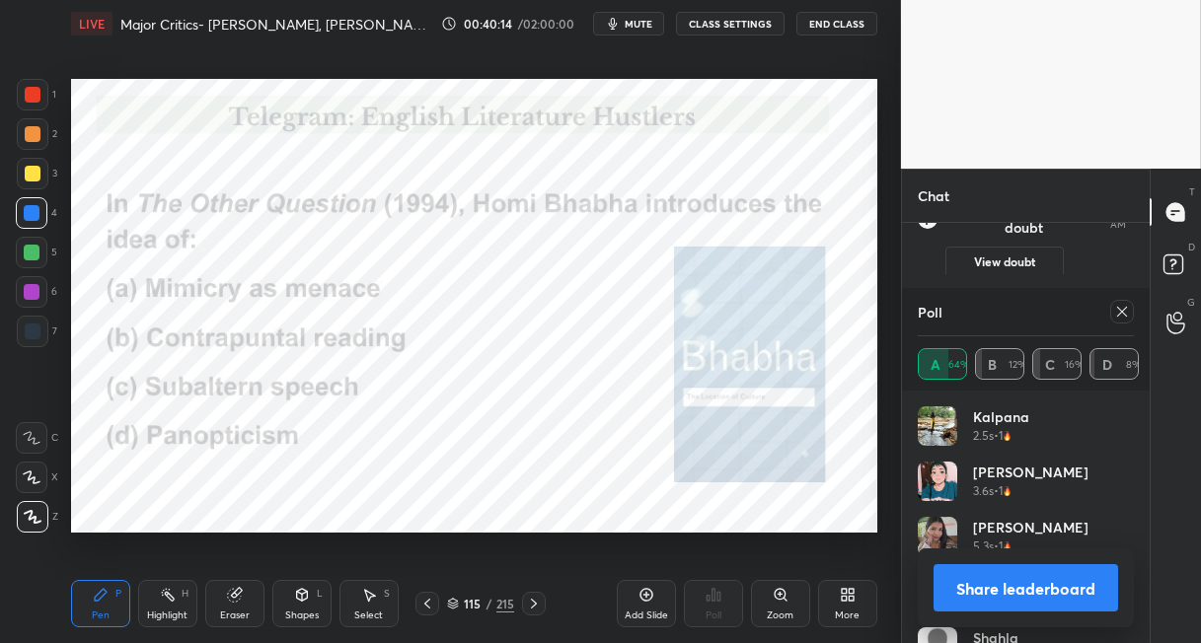
click at [532, 602] on icon at bounding box center [534, 604] width 16 height 16
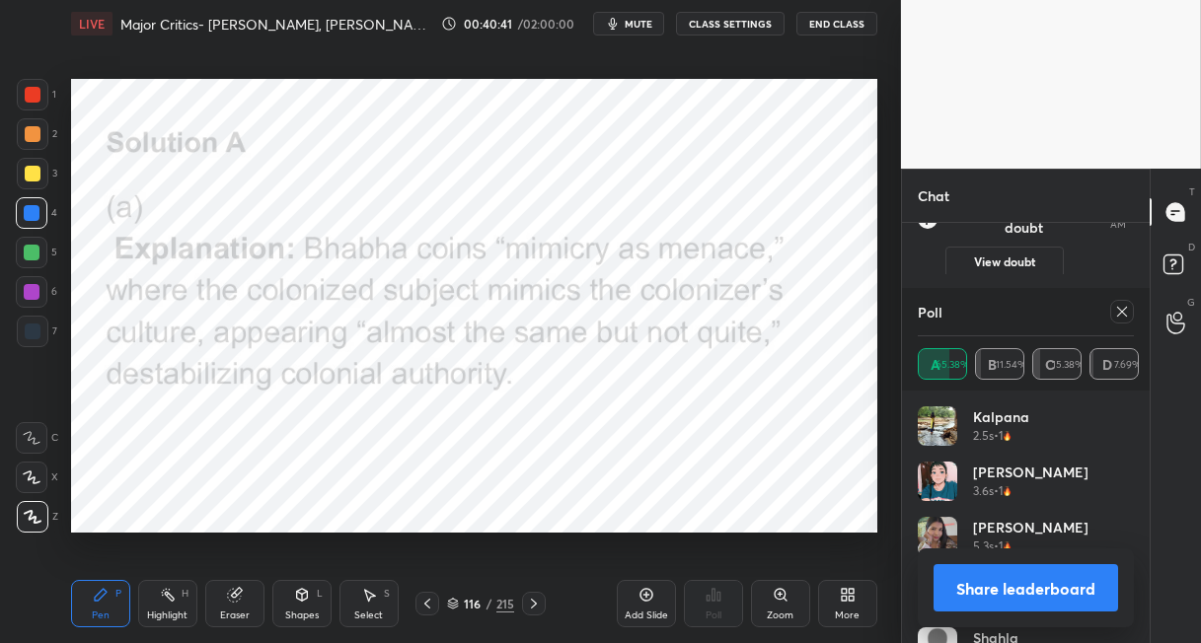
click at [501, 599] on div "215" at bounding box center [505, 604] width 18 height 18
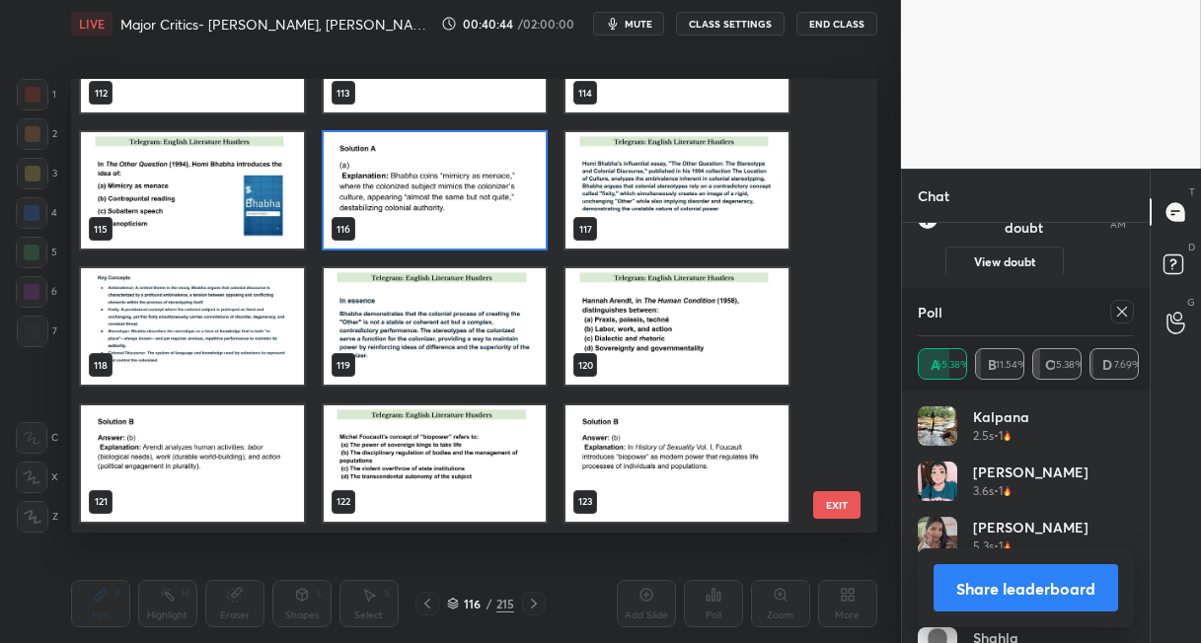
scroll to position [5141, 0]
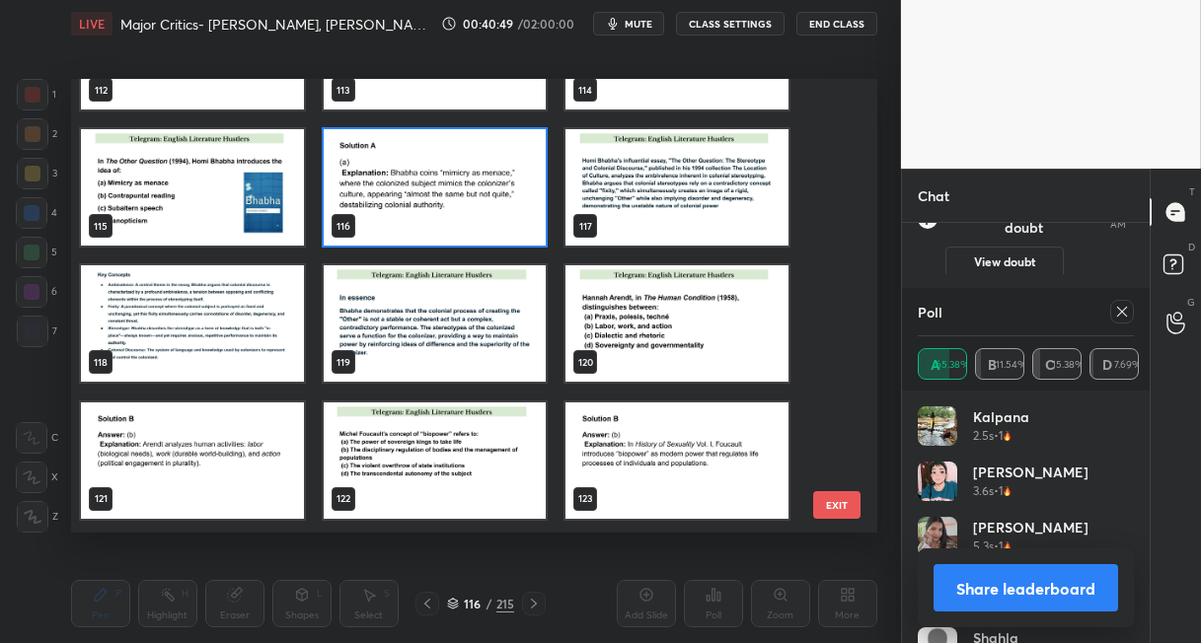
click at [497, 187] on img "grid" at bounding box center [435, 187] width 223 height 116
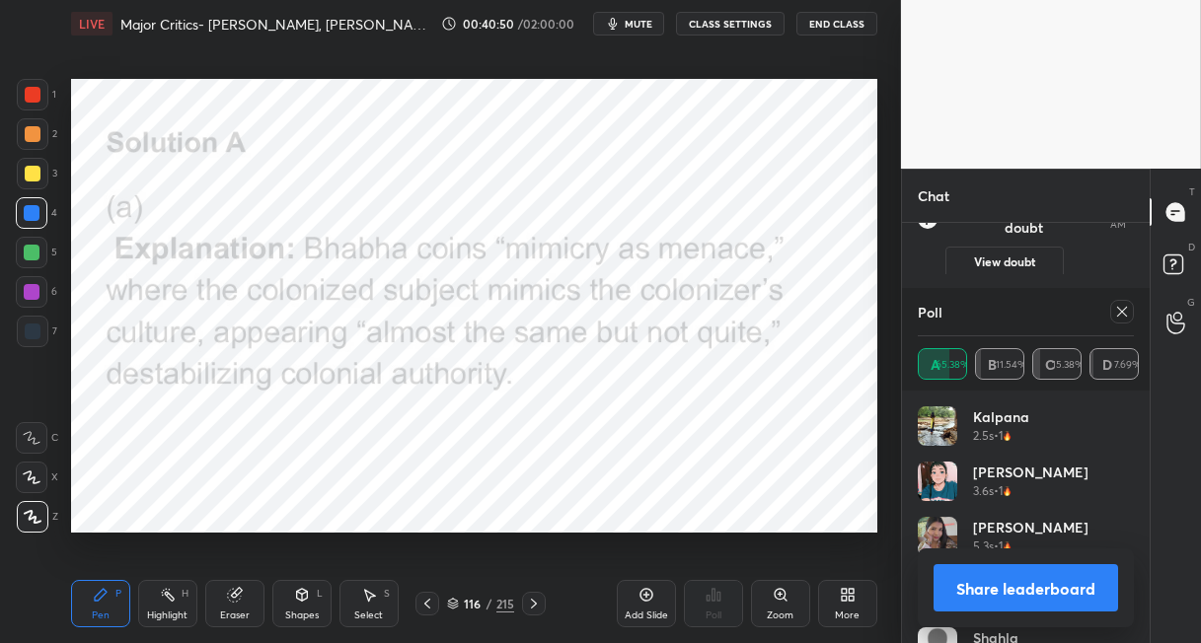
scroll to position [0, 0]
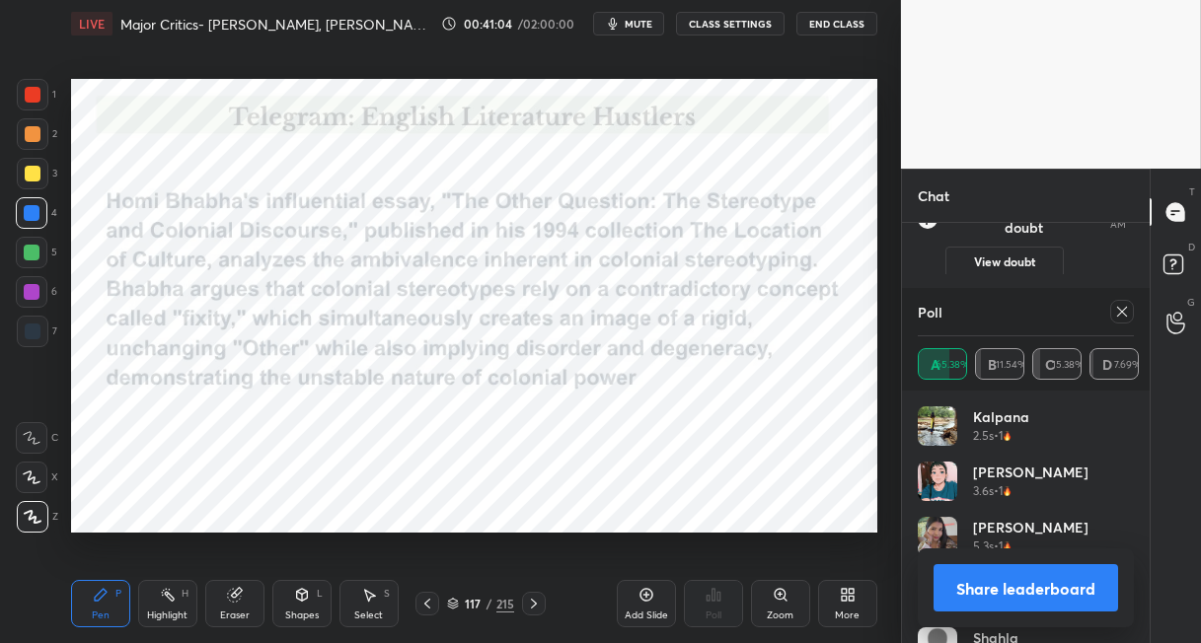
click at [535, 600] on icon at bounding box center [534, 604] width 16 height 16
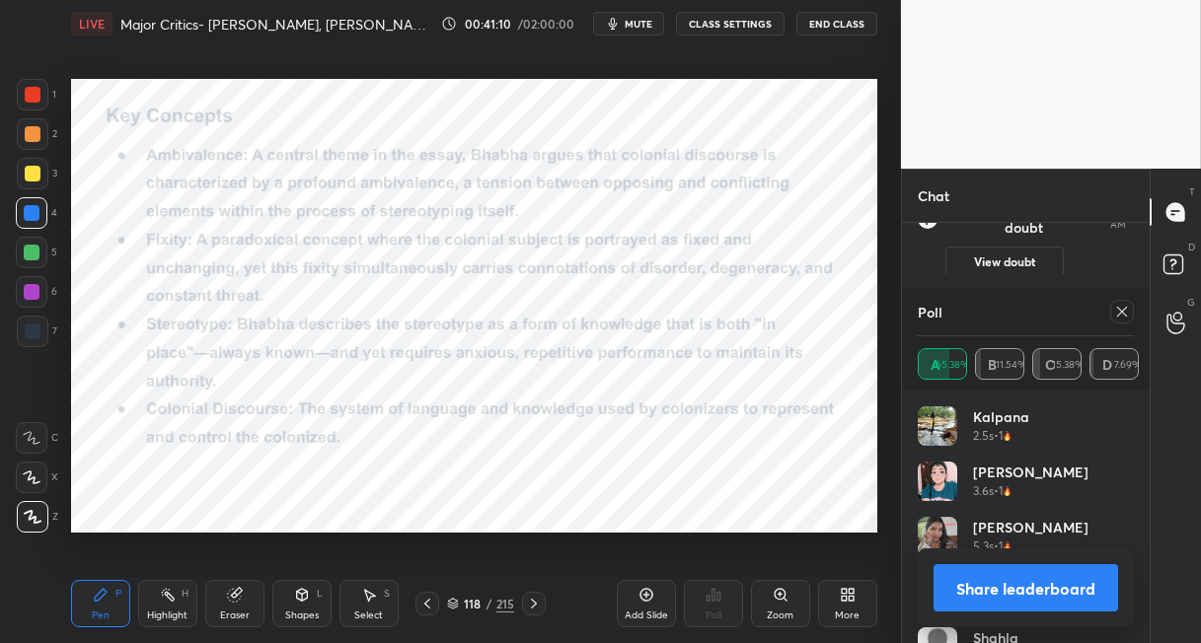
click at [530, 601] on icon at bounding box center [534, 604] width 16 height 16
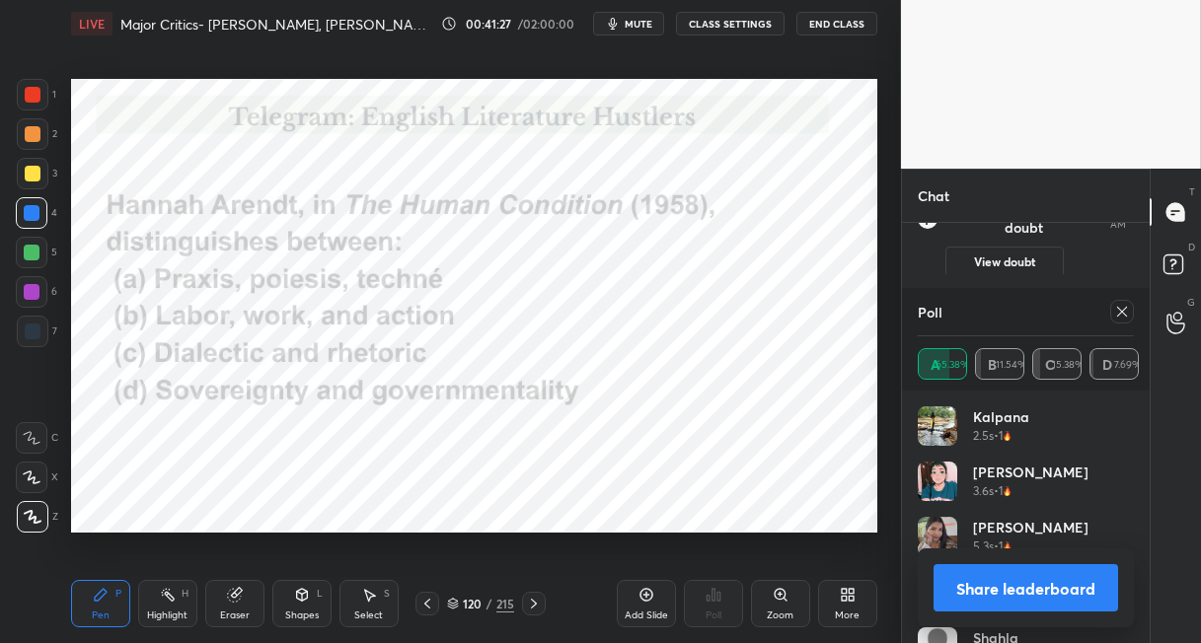
click at [1115, 312] on icon at bounding box center [1122, 312] width 16 height 16
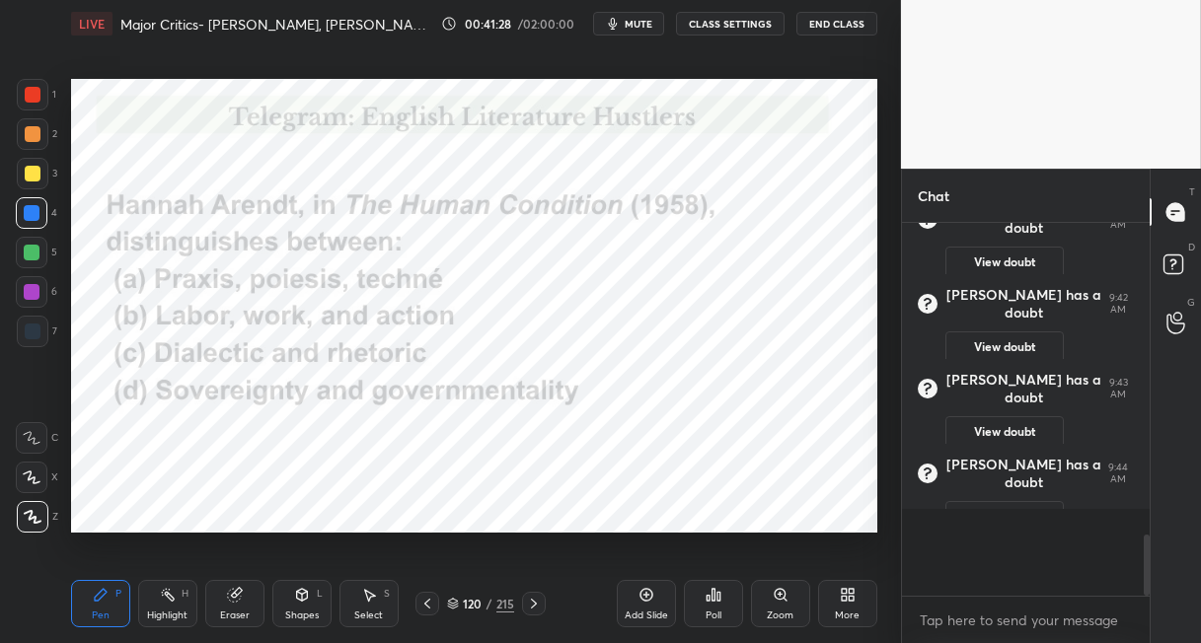
scroll to position [196, 242]
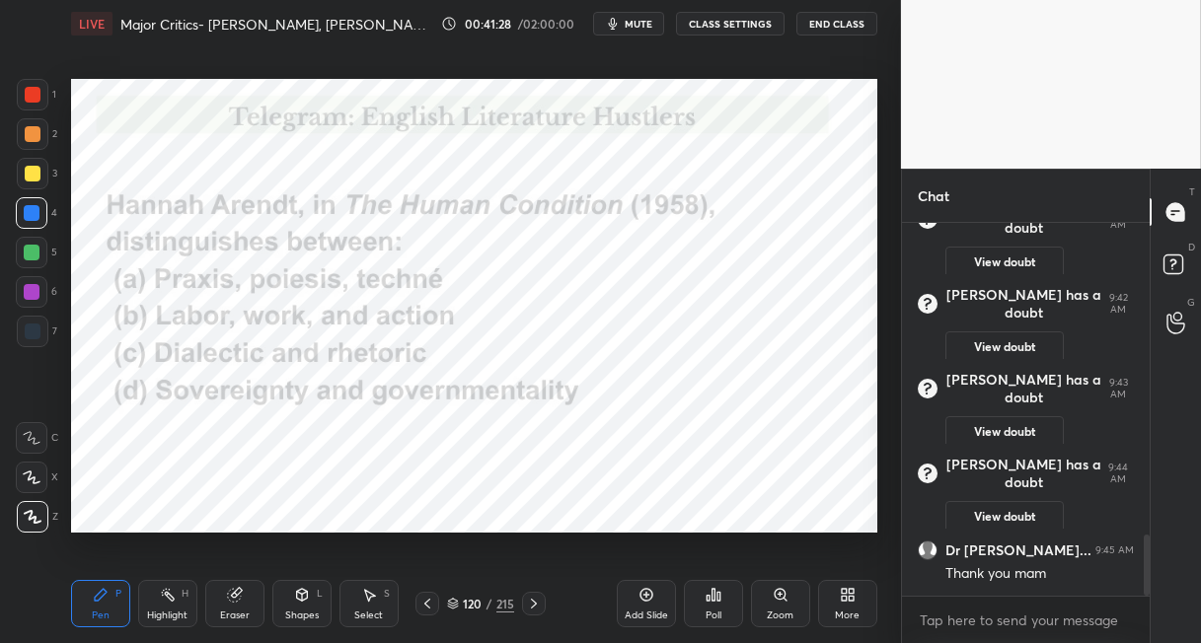
click at [714, 590] on icon at bounding box center [714, 595] width 16 height 16
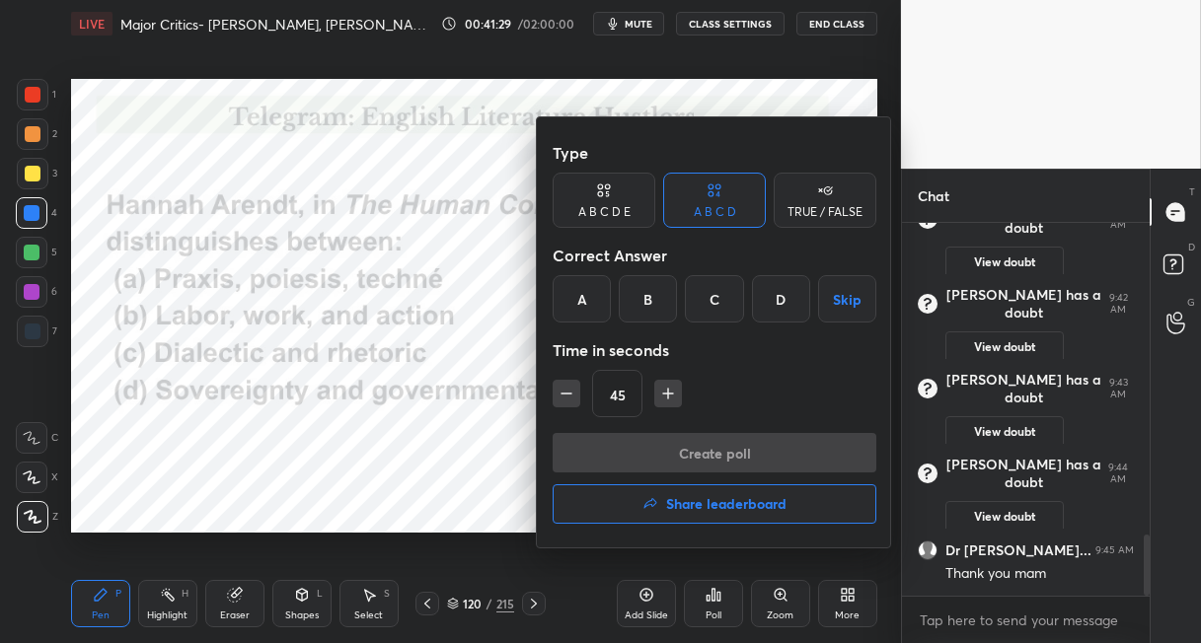
click at [641, 304] on div "B" at bounding box center [648, 298] width 58 height 47
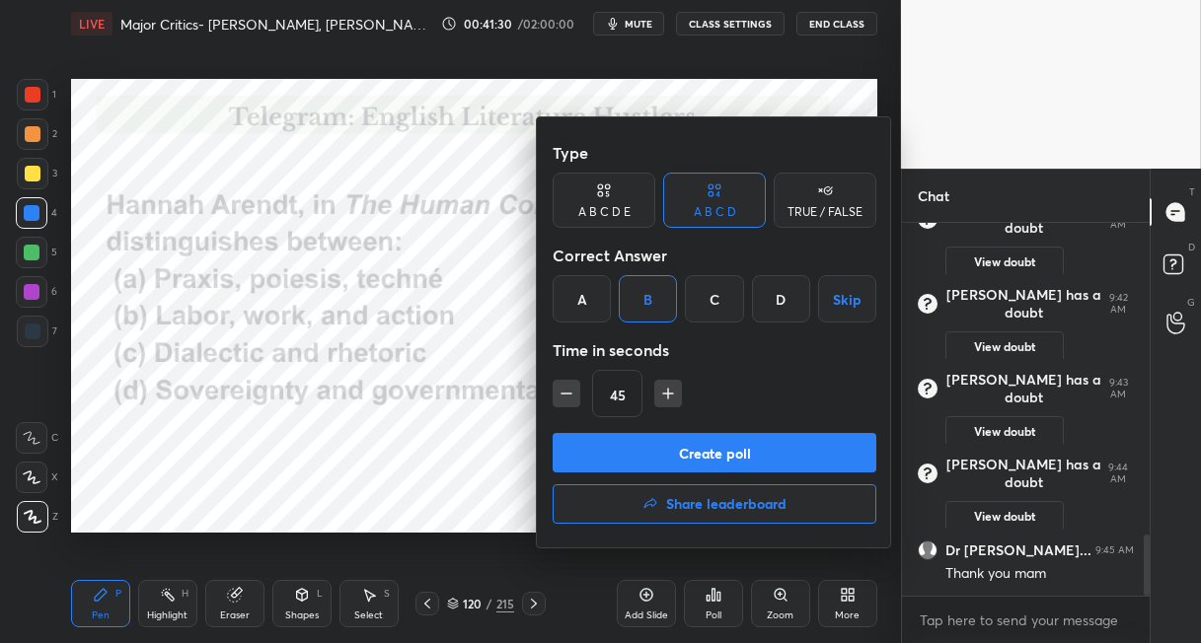
click at [589, 445] on button "Create poll" at bounding box center [715, 452] width 324 height 39
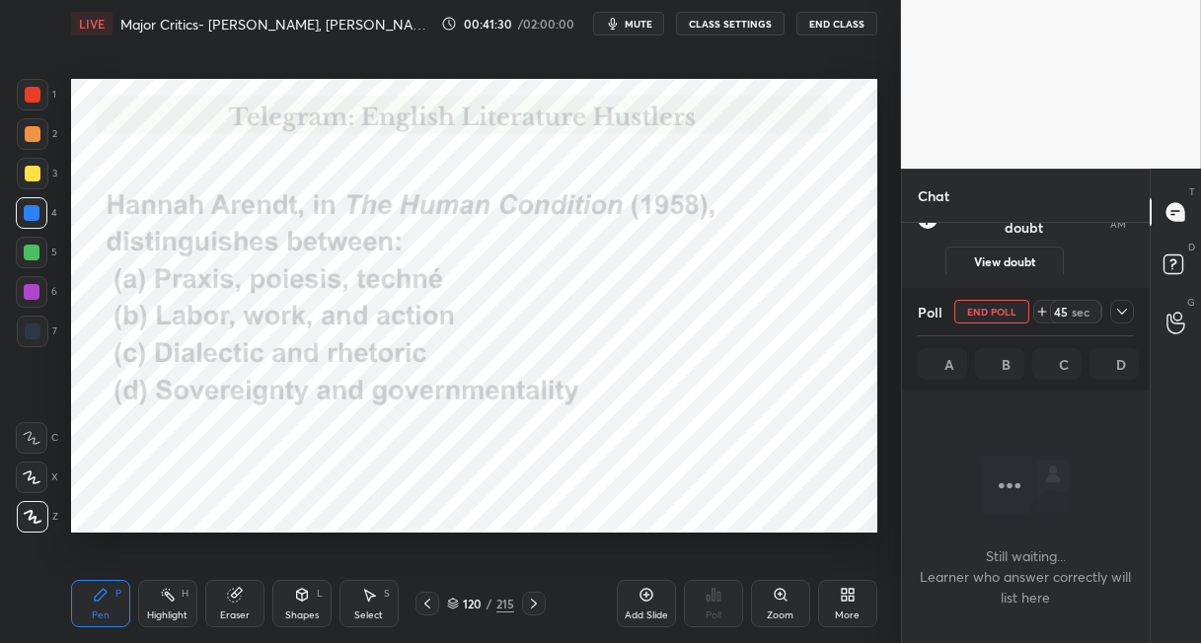
scroll to position [264, 242]
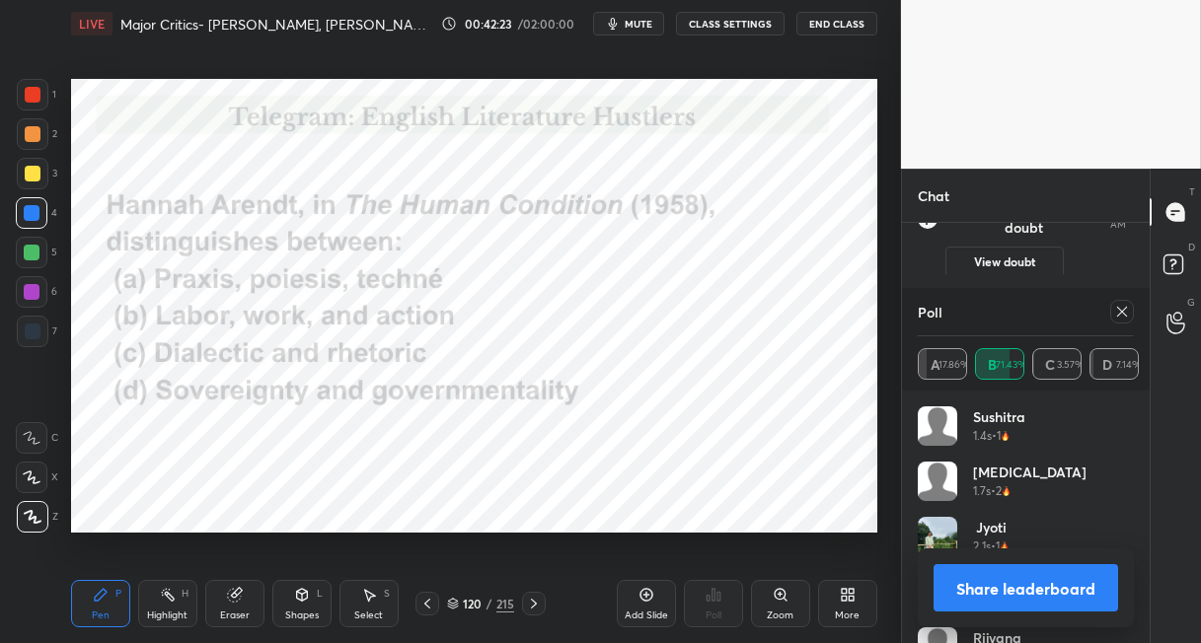
drag, startPoint x: 534, startPoint y: 600, endPoint x: 528, endPoint y: 582, distance: 18.7
click at [532, 596] on icon at bounding box center [534, 604] width 16 height 16
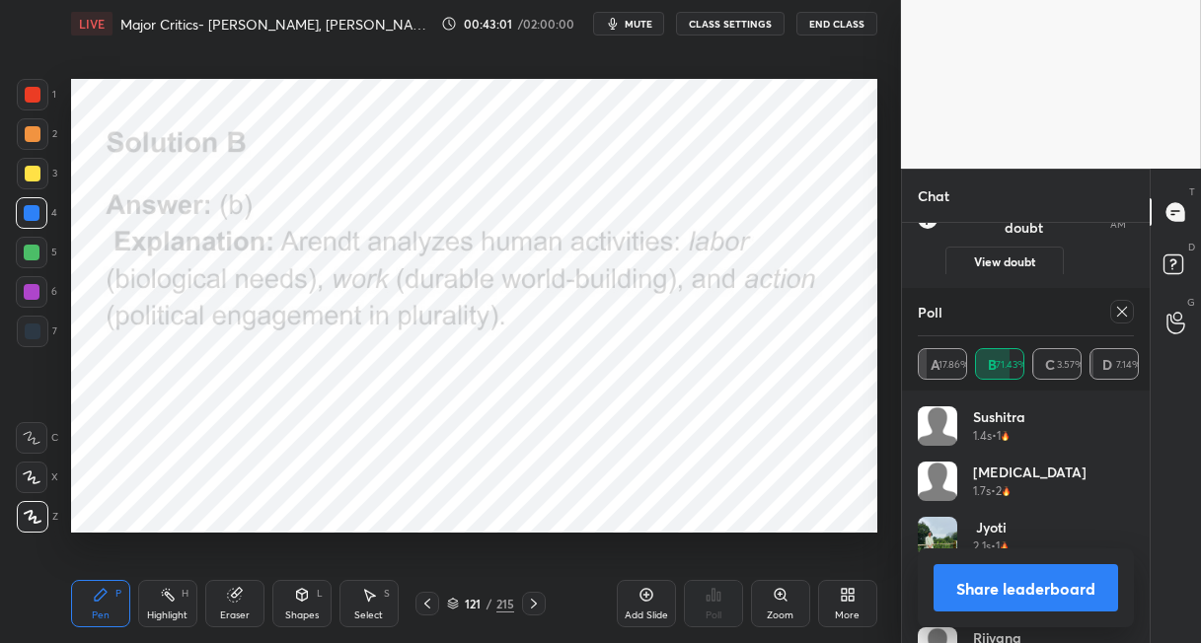
click at [1122, 315] on icon at bounding box center [1122, 312] width 16 height 16
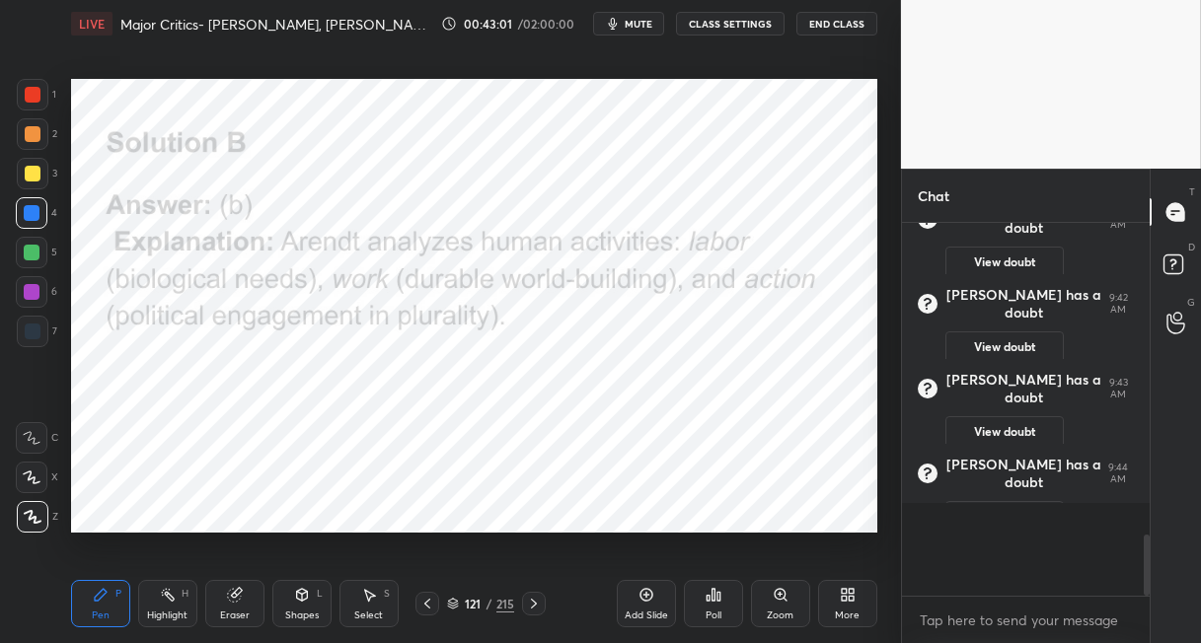
scroll to position [192, 242]
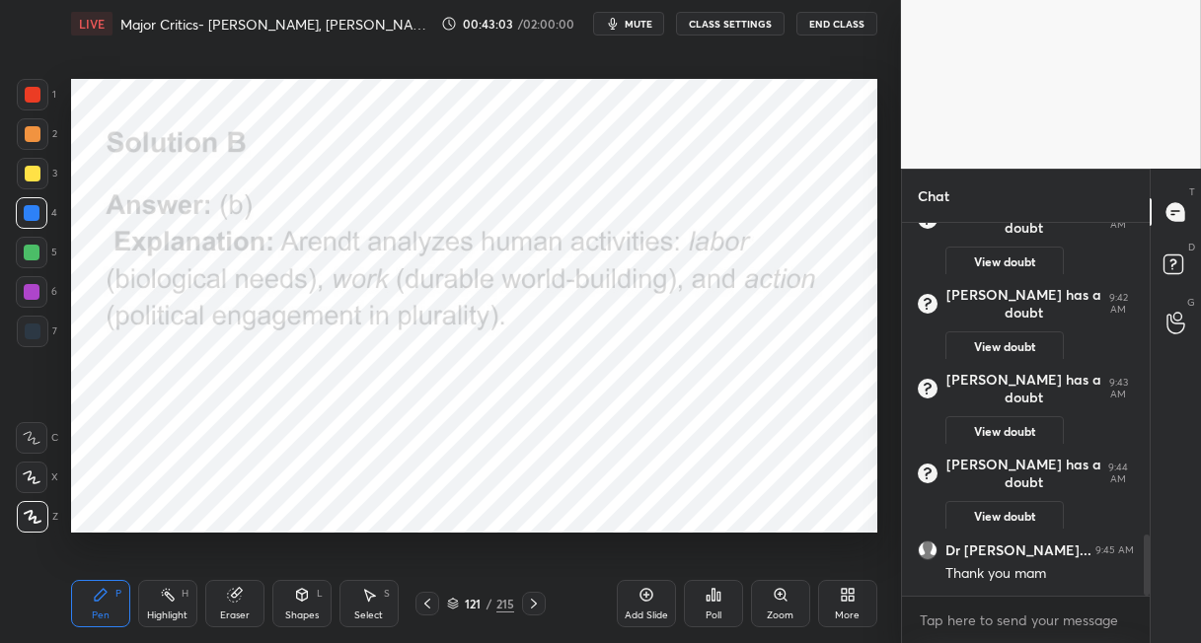
click at [504, 604] on div "215" at bounding box center [505, 604] width 18 height 18
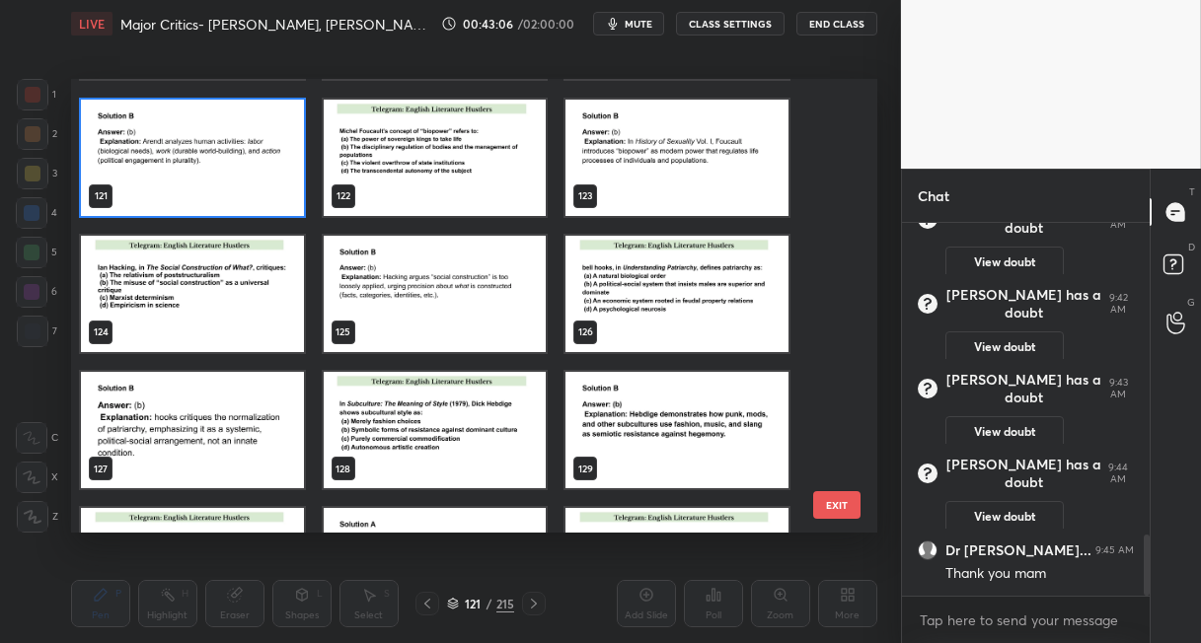
scroll to position [5465, 0]
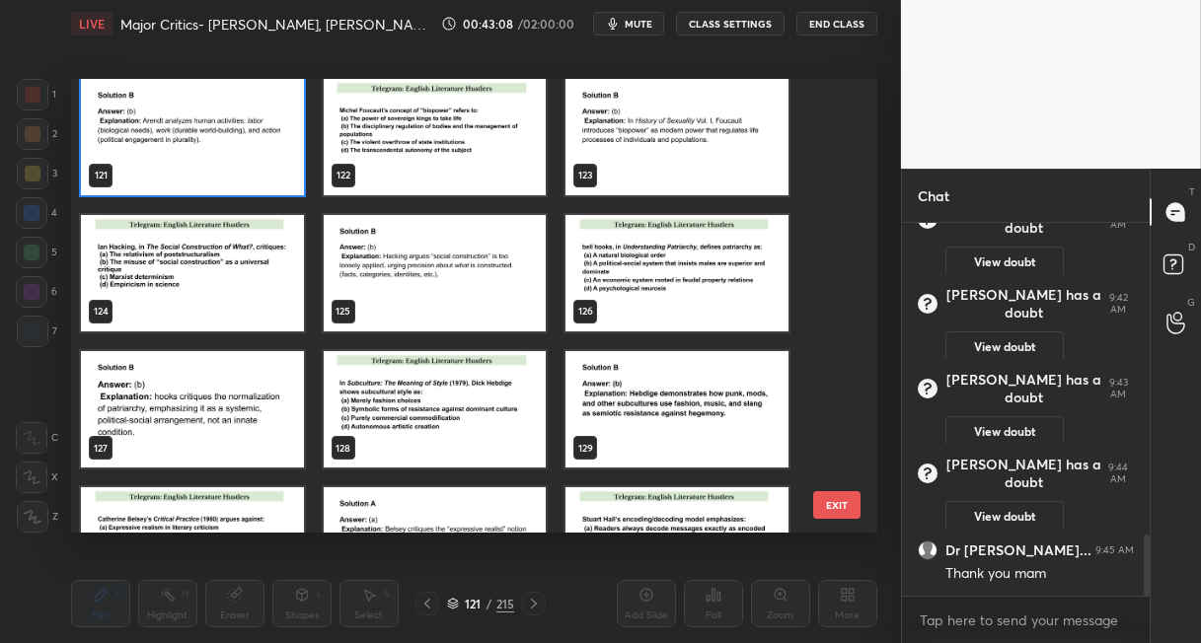
click at [479, 151] on img "grid" at bounding box center [435, 137] width 223 height 116
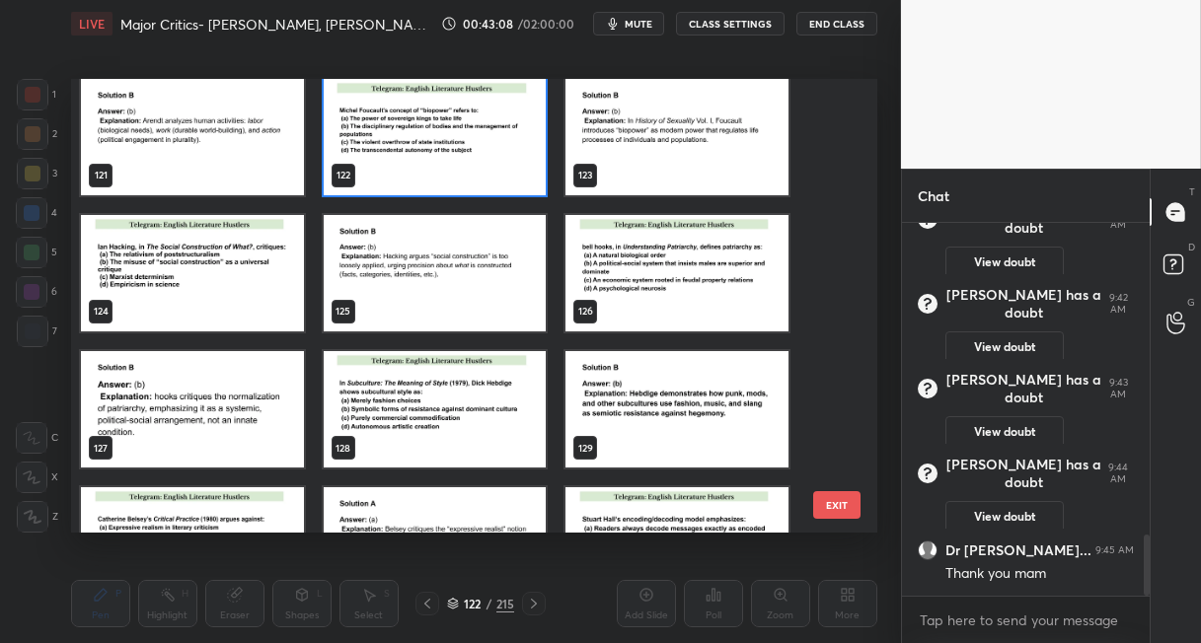
click at [479, 151] on img "grid" at bounding box center [435, 137] width 223 height 116
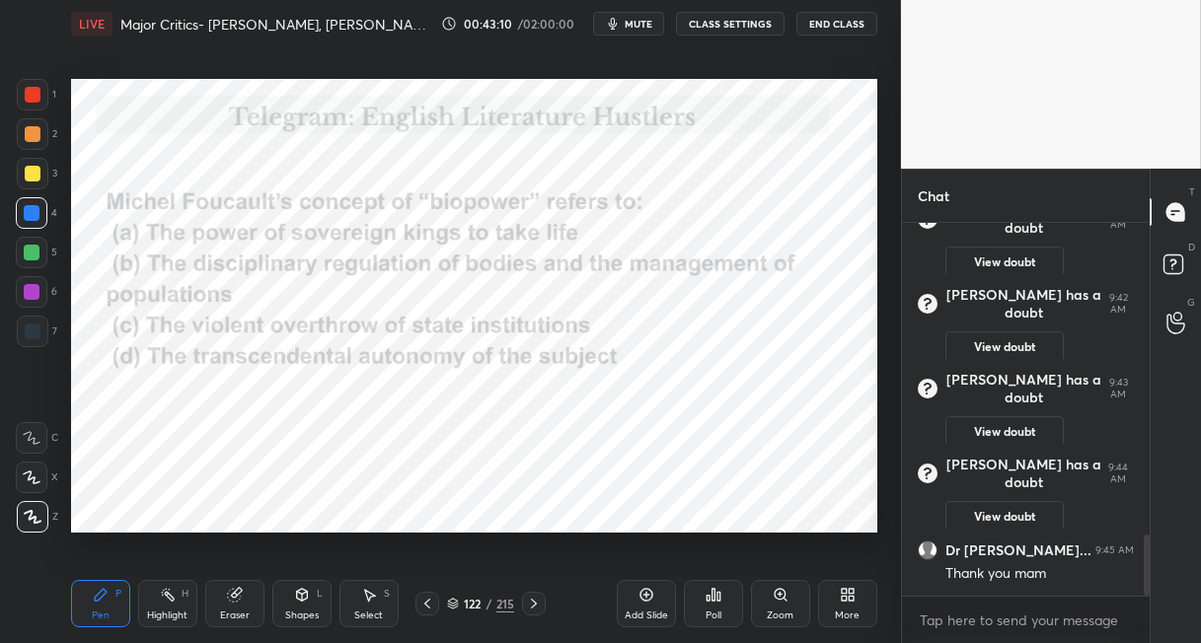
click at [714, 599] on icon at bounding box center [714, 595] width 16 height 16
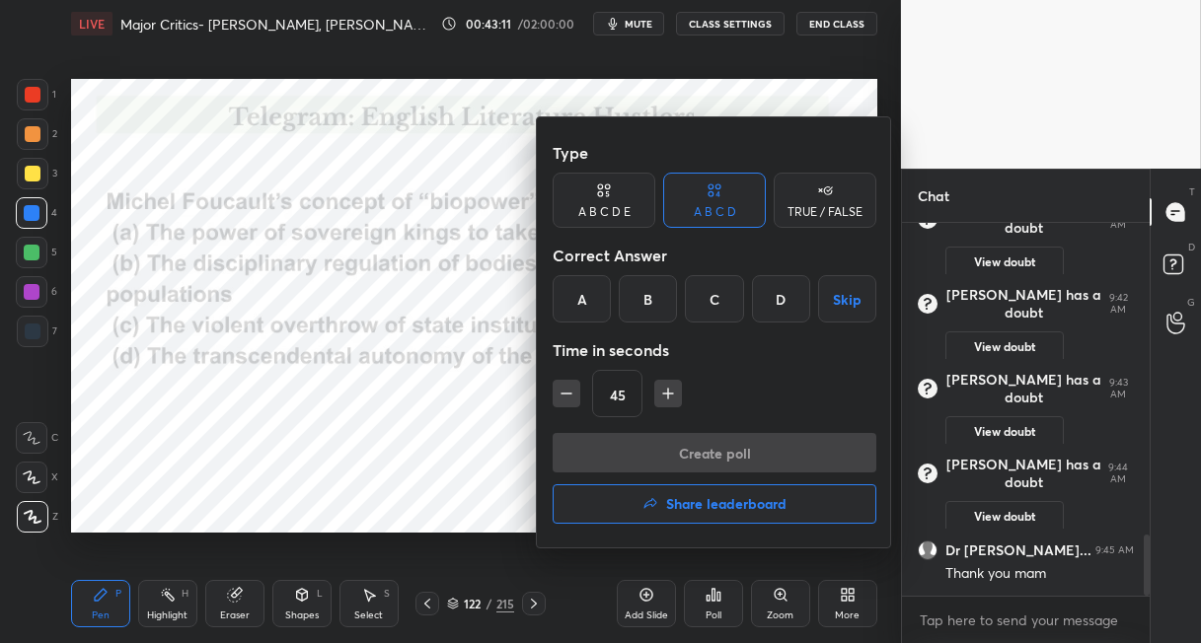
click at [637, 306] on div "B" at bounding box center [648, 298] width 58 height 47
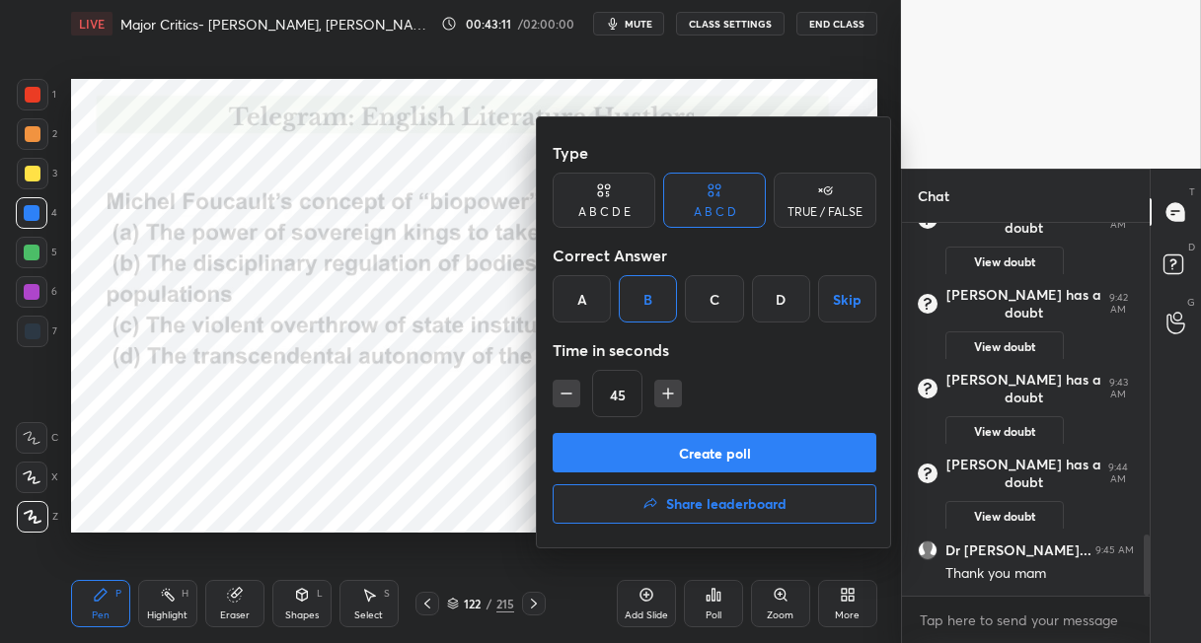
click at [599, 451] on button "Create poll" at bounding box center [715, 452] width 324 height 39
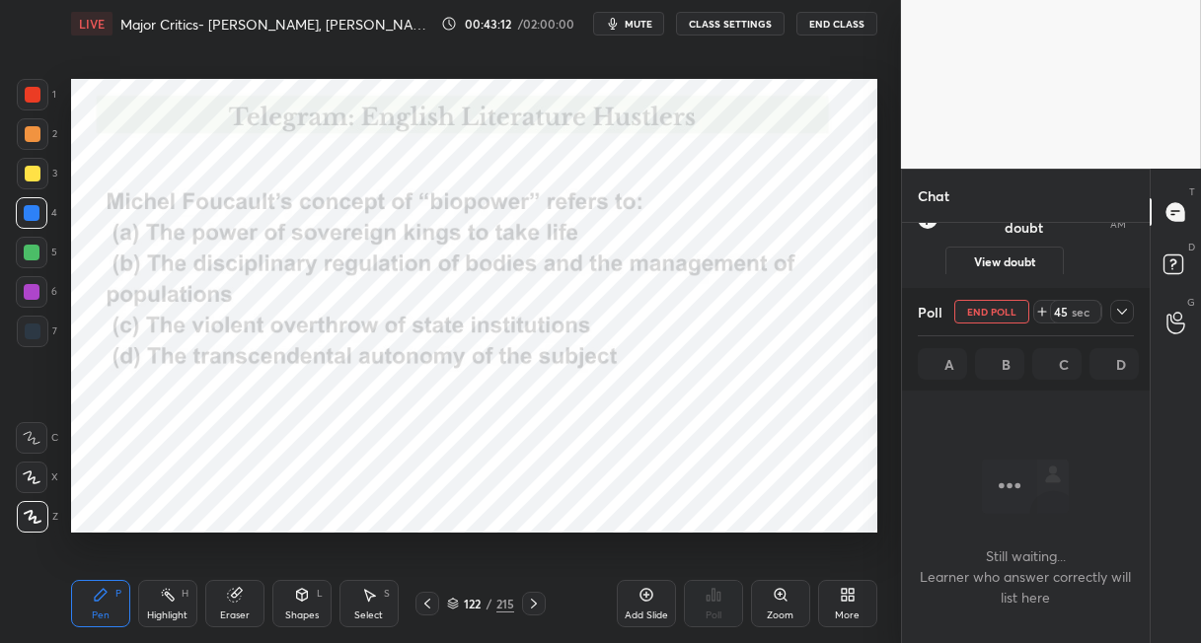
scroll to position [100, 242]
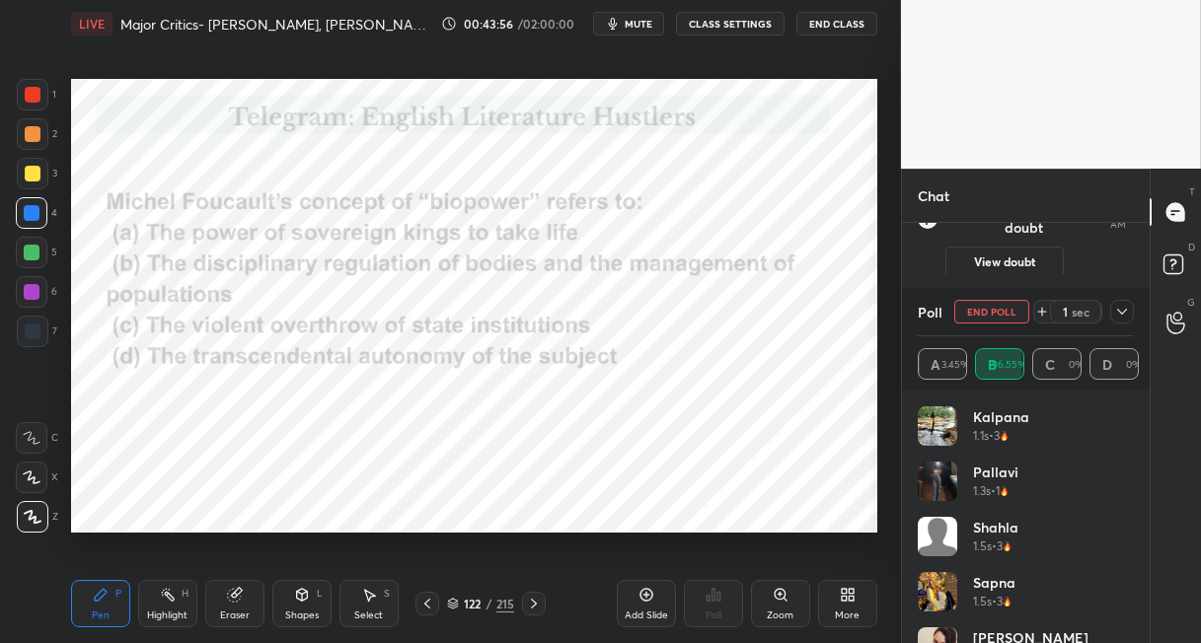
drag, startPoint x: 534, startPoint y: 598, endPoint x: 523, endPoint y: 547, distance: 52.4
click at [533, 596] on icon at bounding box center [534, 604] width 16 height 16
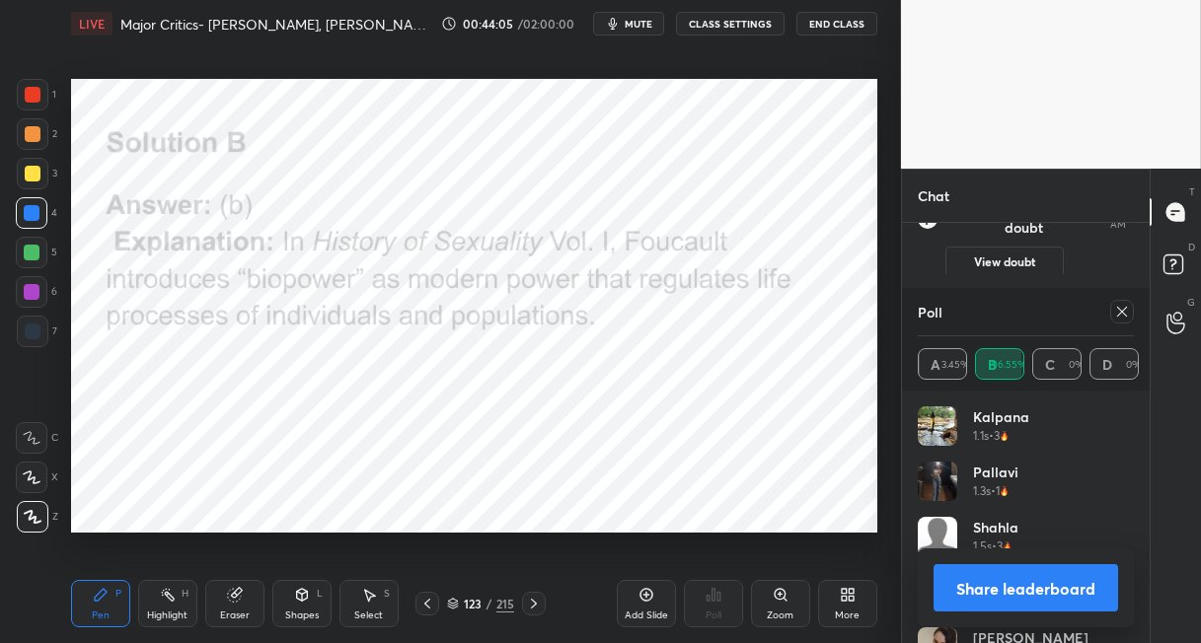
drag, startPoint x: 501, startPoint y: 605, endPoint x: 495, endPoint y: 591, distance: 15.0
click at [500, 603] on div "215" at bounding box center [505, 604] width 18 height 18
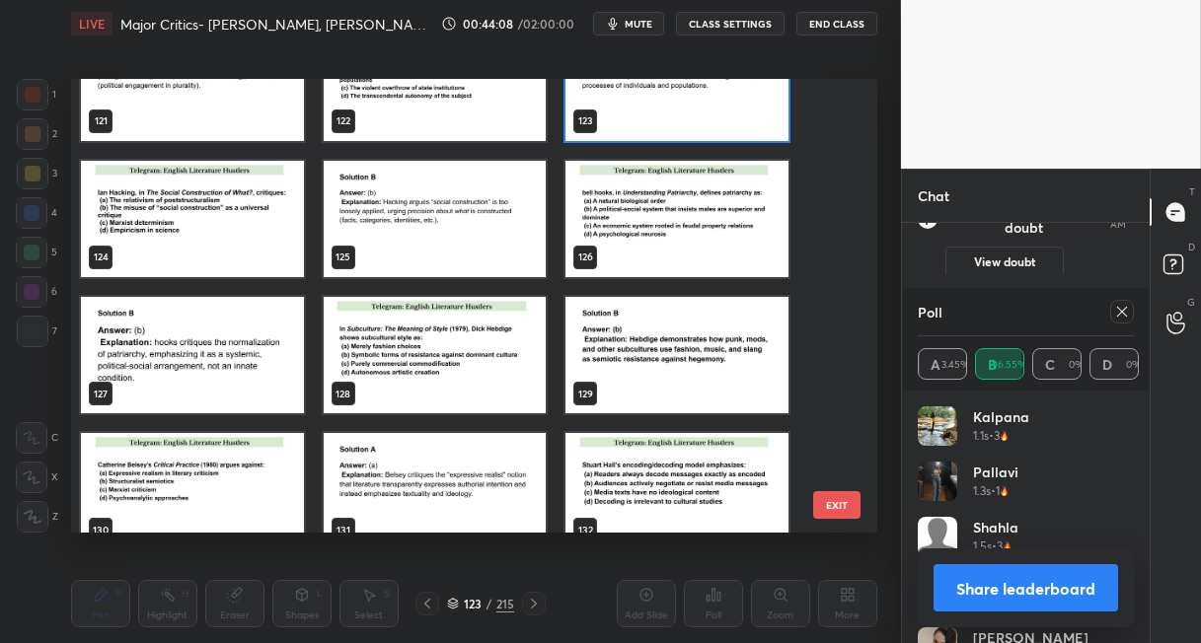
scroll to position [5521, 0]
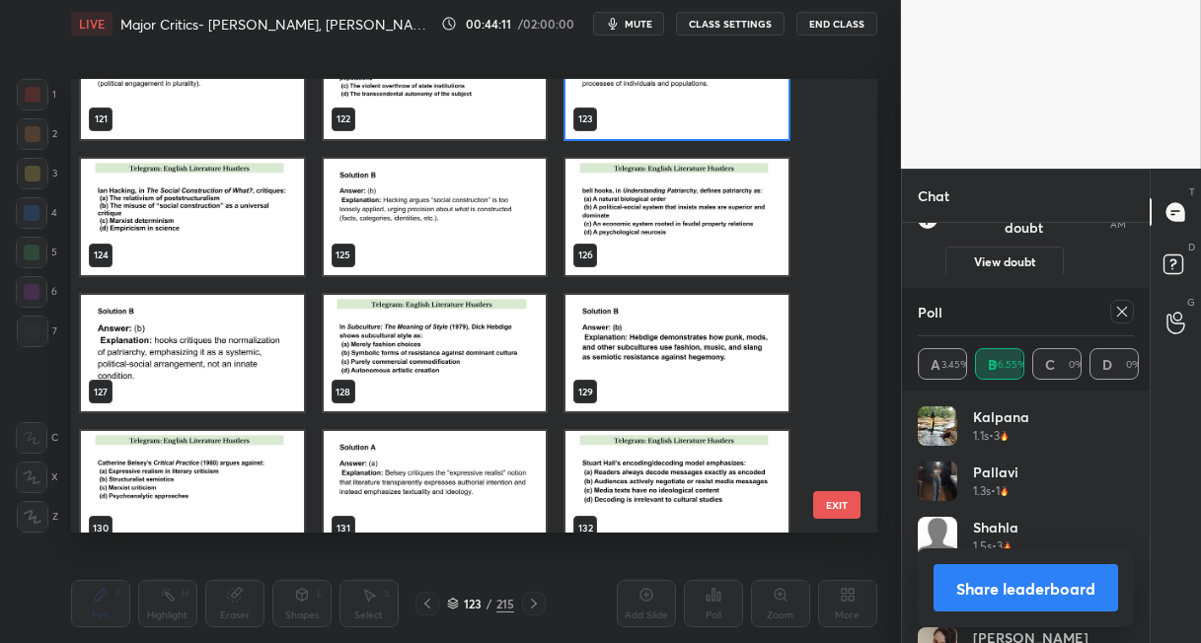
click at [270, 214] on img "grid" at bounding box center [192, 217] width 223 height 116
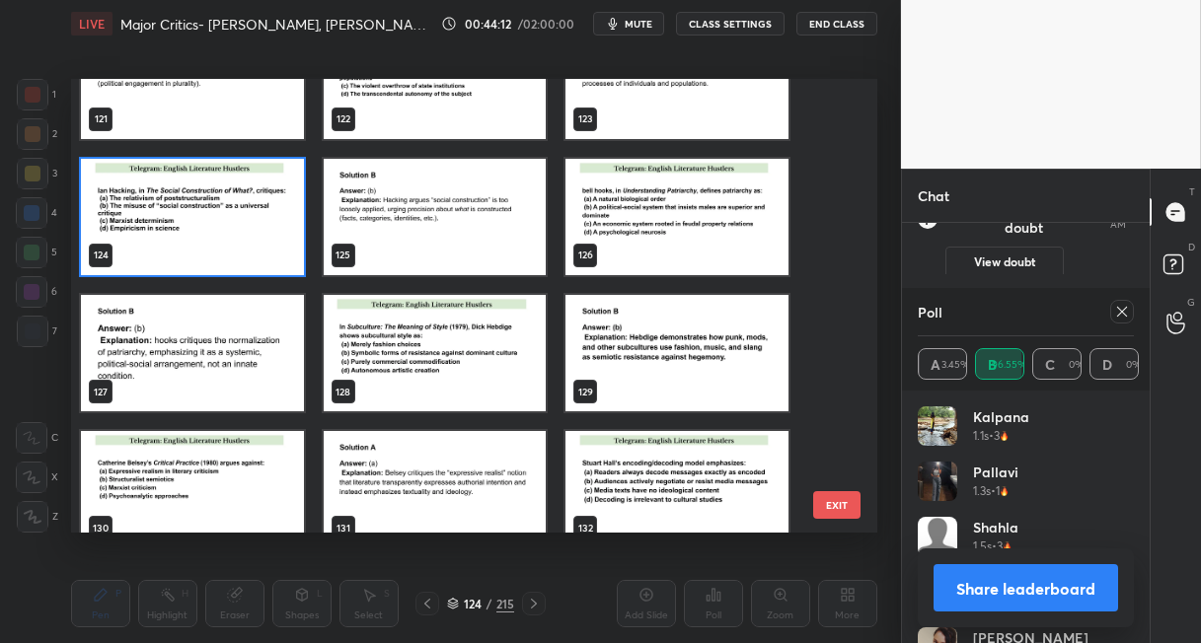
click at [267, 217] on img "grid" at bounding box center [192, 217] width 223 height 116
click at [265, 217] on img "grid" at bounding box center [192, 217] width 223 height 116
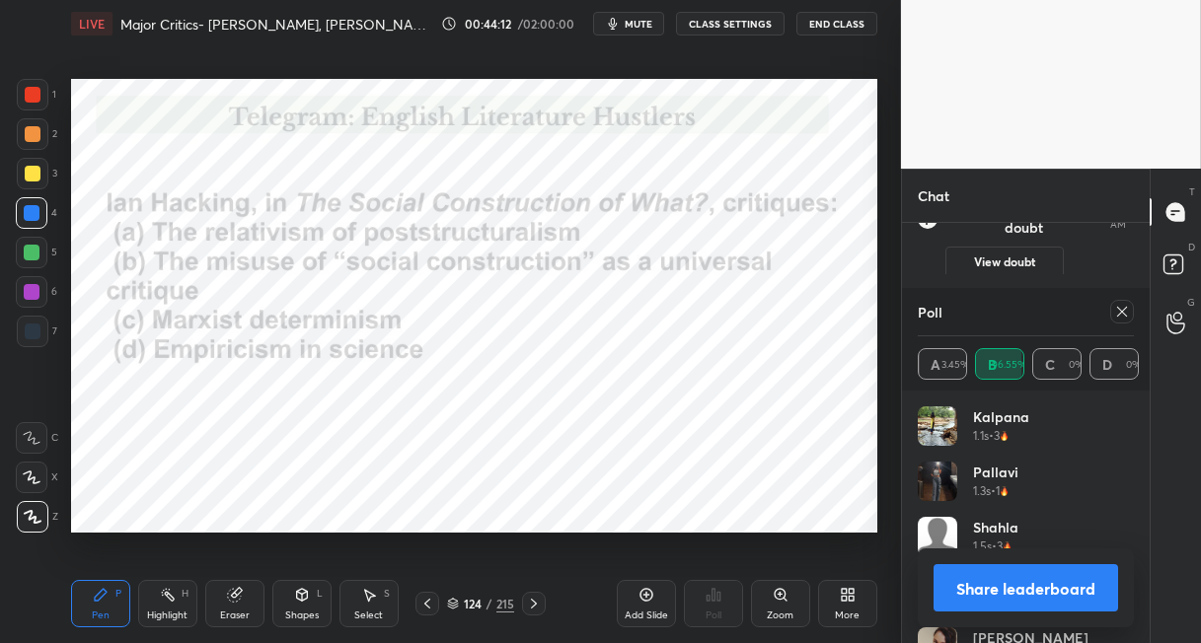
click at [264, 219] on img "grid" at bounding box center [192, 217] width 223 height 116
drag, startPoint x: 1124, startPoint y: 313, endPoint x: 1111, endPoint y: 312, distance: 12.9
click at [1120, 313] on icon at bounding box center [1122, 312] width 16 height 16
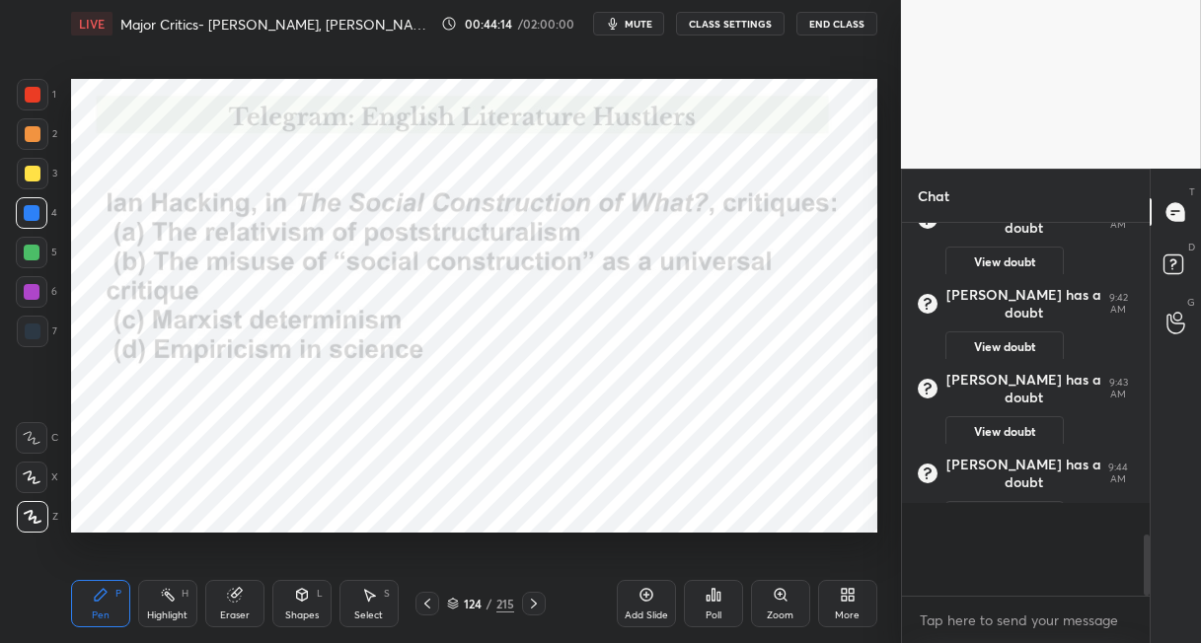
scroll to position [6, 6]
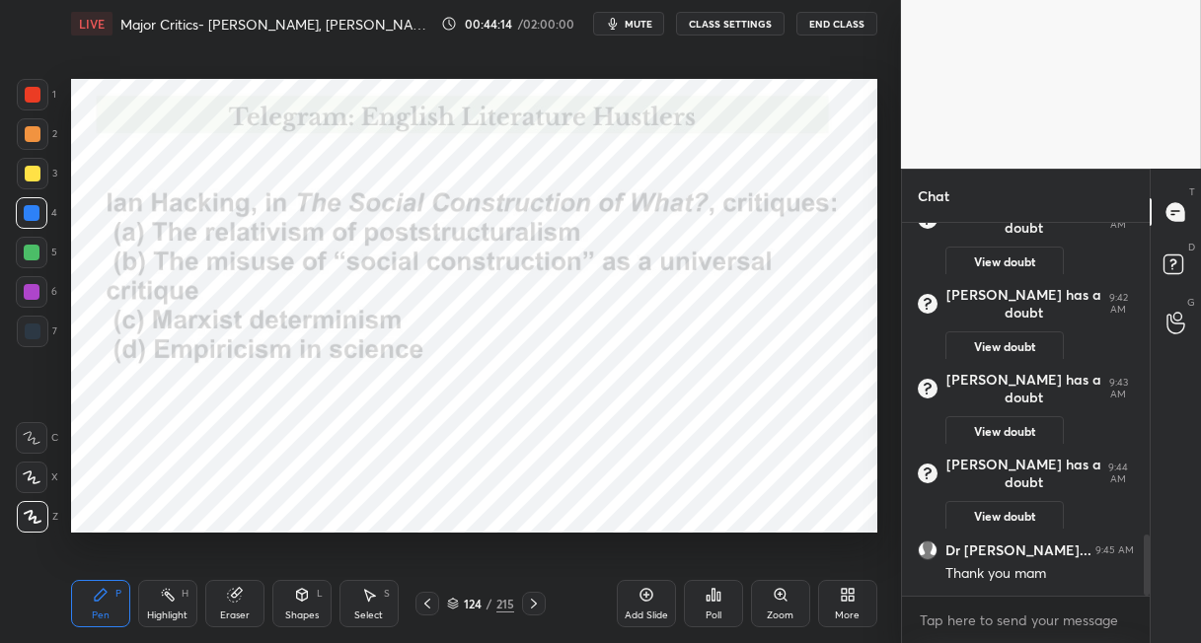
click at [718, 597] on icon at bounding box center [714, 595] width 16 height 16
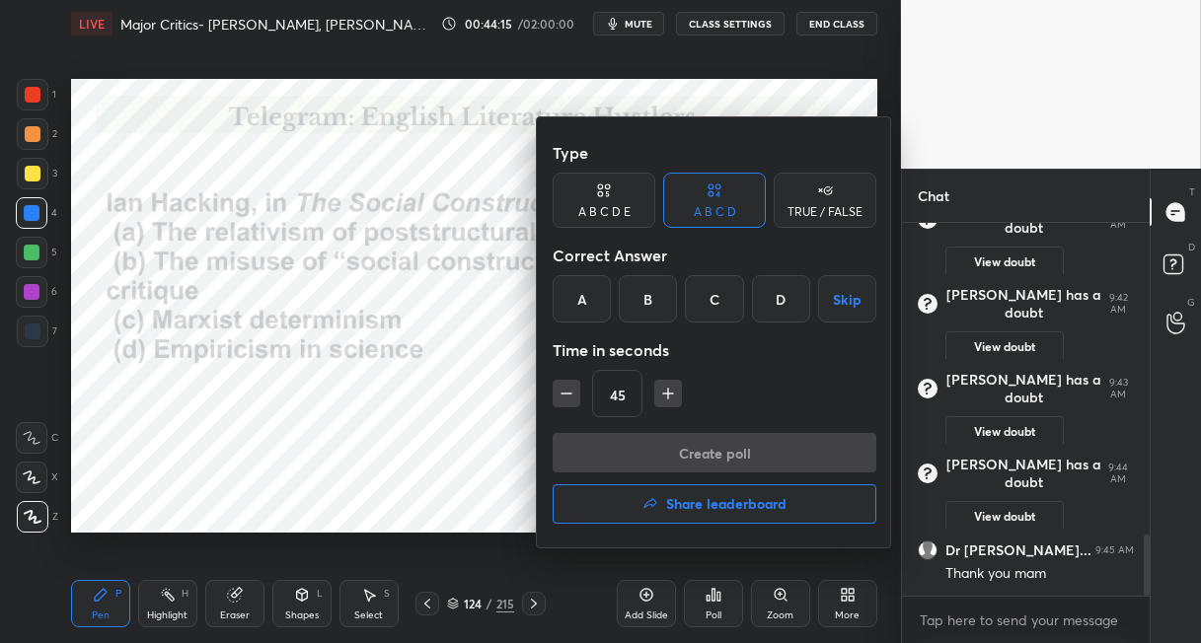
click at [634, 303] on div "B" at bounding box center [648, 298] width 58 height 47
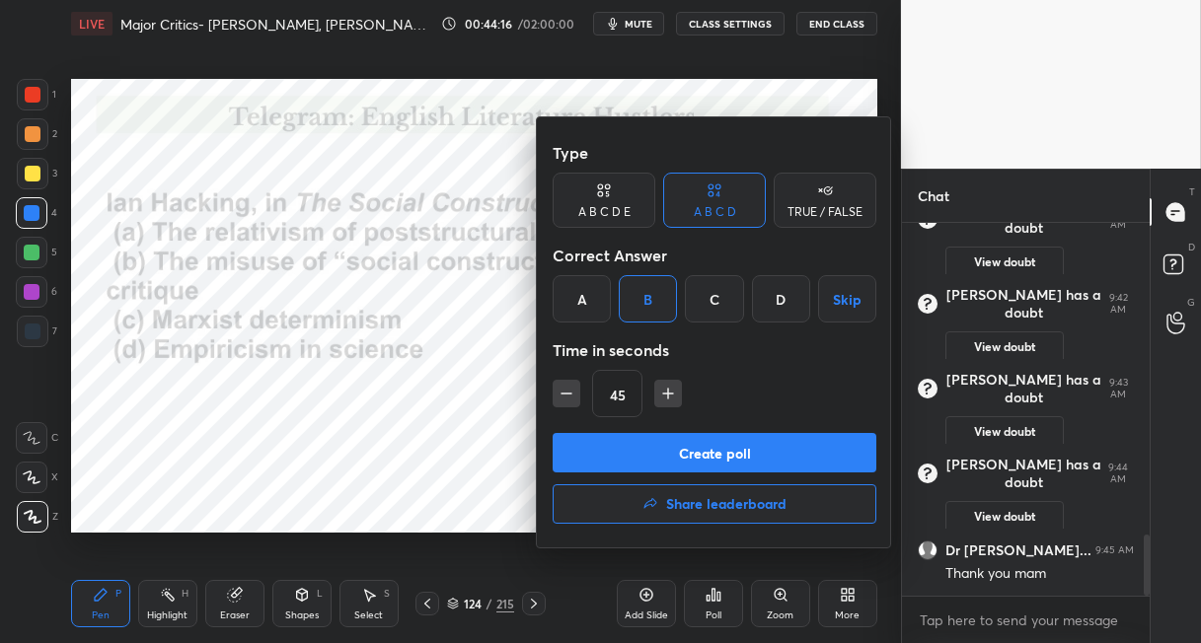
drag, startPoint x: 595, startPoint y: 449, endPoint x: 581, endPoint y: 418, distance: 33.6
click at [592, 447] on button "Create poll" at bounding box center [715, 452] width 324 height 39
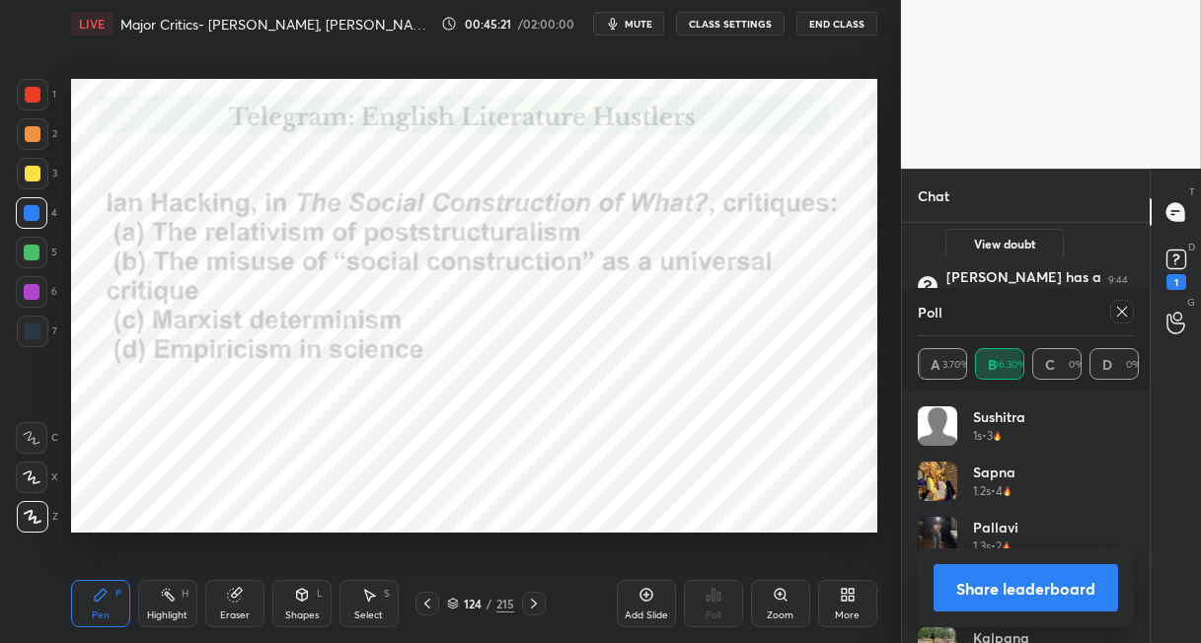
drag, startPoint x: 534, startPoint y: 601, endPoint x: 535, endPoint y: 590, distance: 10.9
click at [536, 597] on icon at bounding box center [534, 604] width 16 height 16
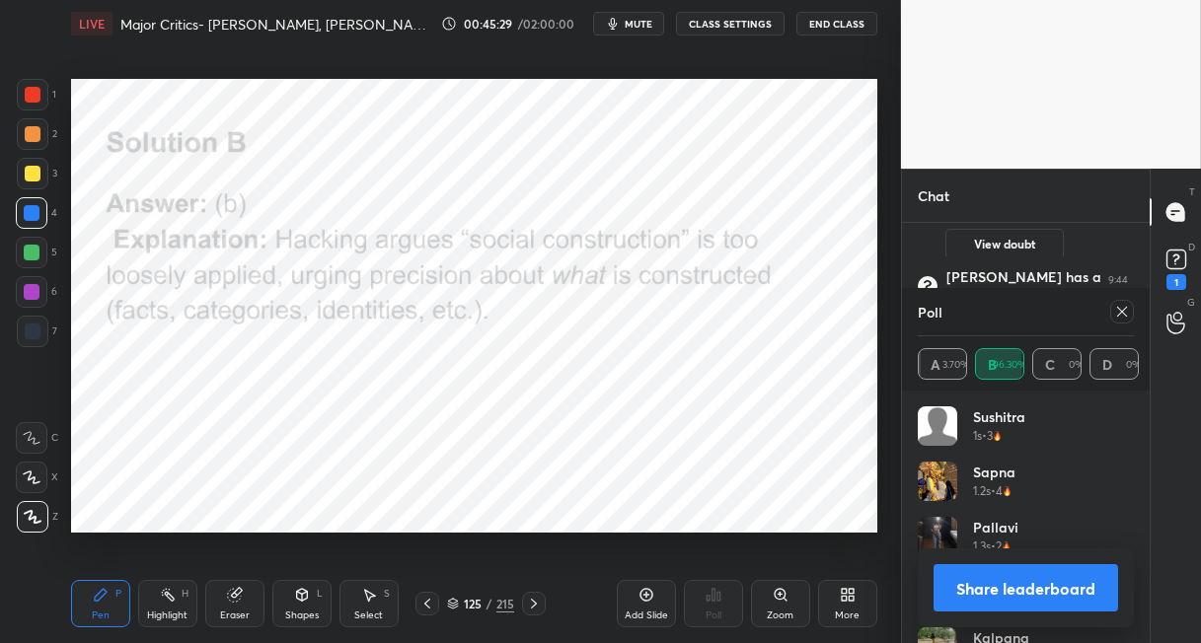
drag, startPoint x: 497, startPoint y: 602, endPoint x: 481, endPoint y: 583, distance: 25.2
click at [496, 605] on div "215" at bounding box center [505, 604] width 18 height 18
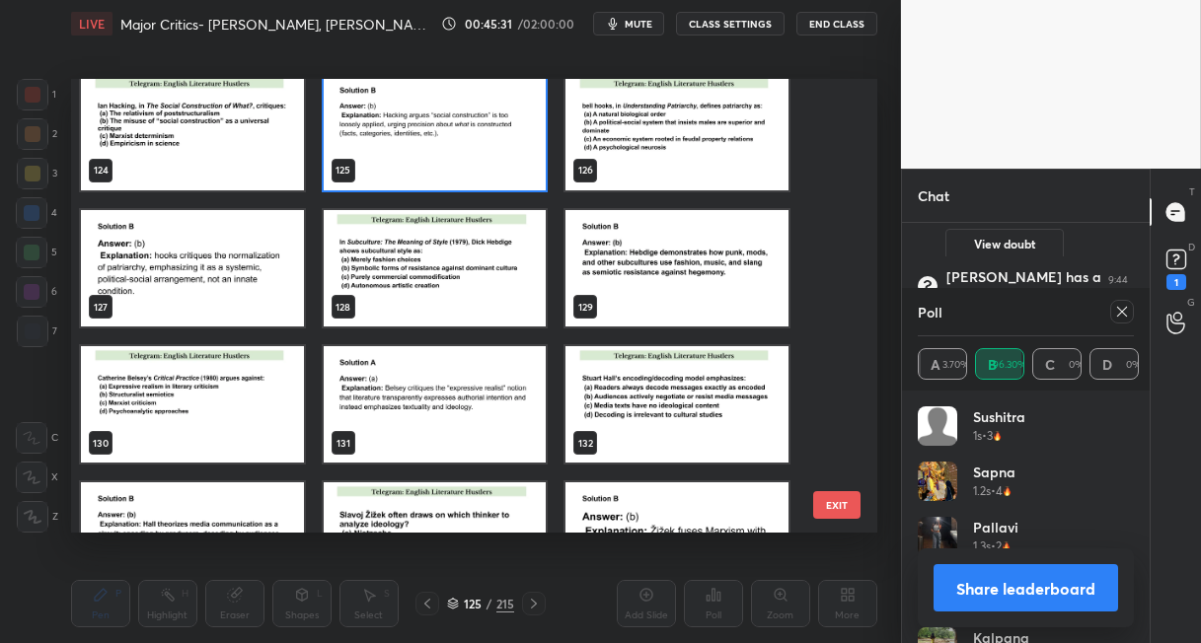
scroll to position [5608, 0]
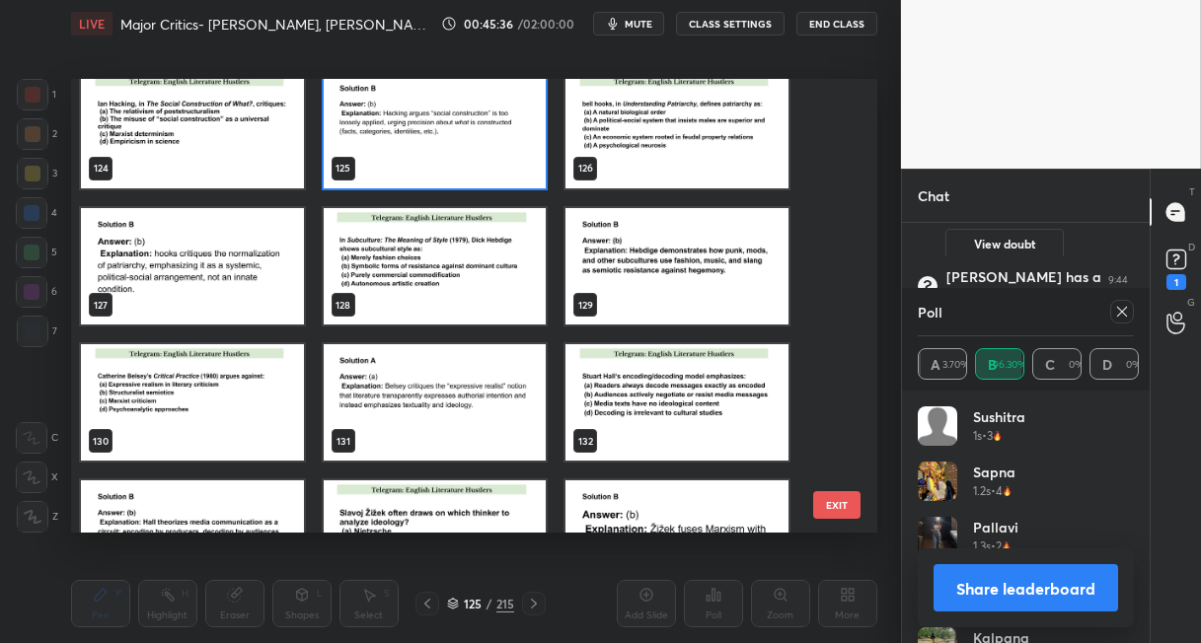
click at [715, 139] on img "grid" at bounding box center [676, 130] width 223 height 116
click at [714, 142] on img "grid" at bounding box center [676, 130] width 223 height 116
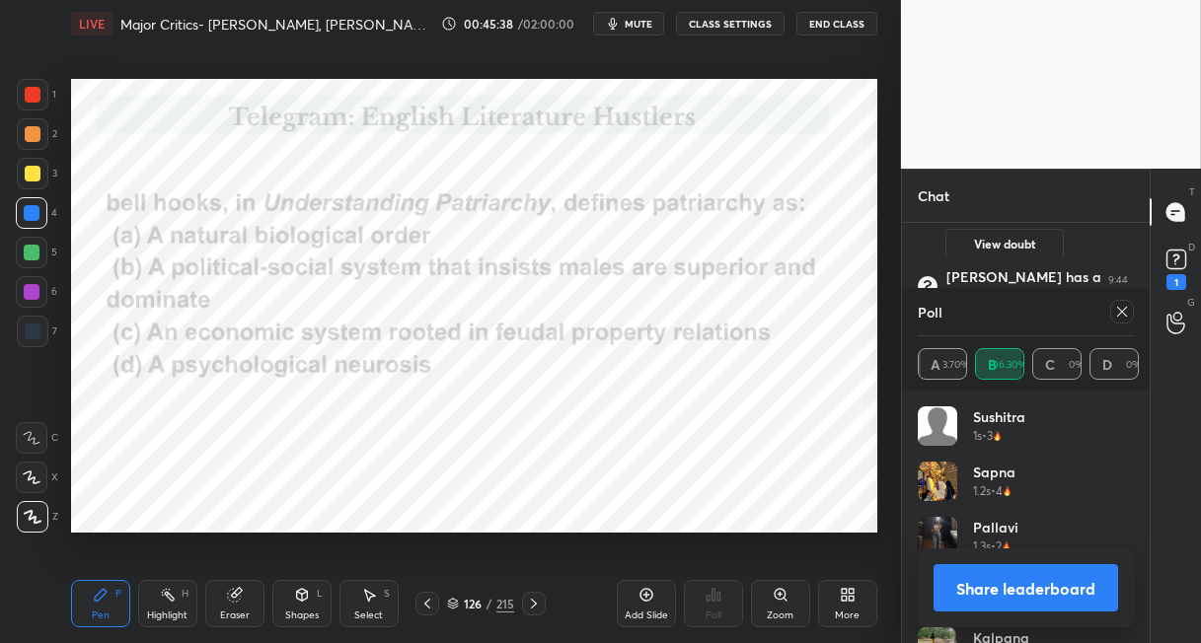
drag, startPoint x: 1118, startPoint y: 314, endPoint x: 1001, endPoint y: 386, distance: 137.8
click at [1112, 315] on div at bounding box center [1122, 312] width 24 height 24
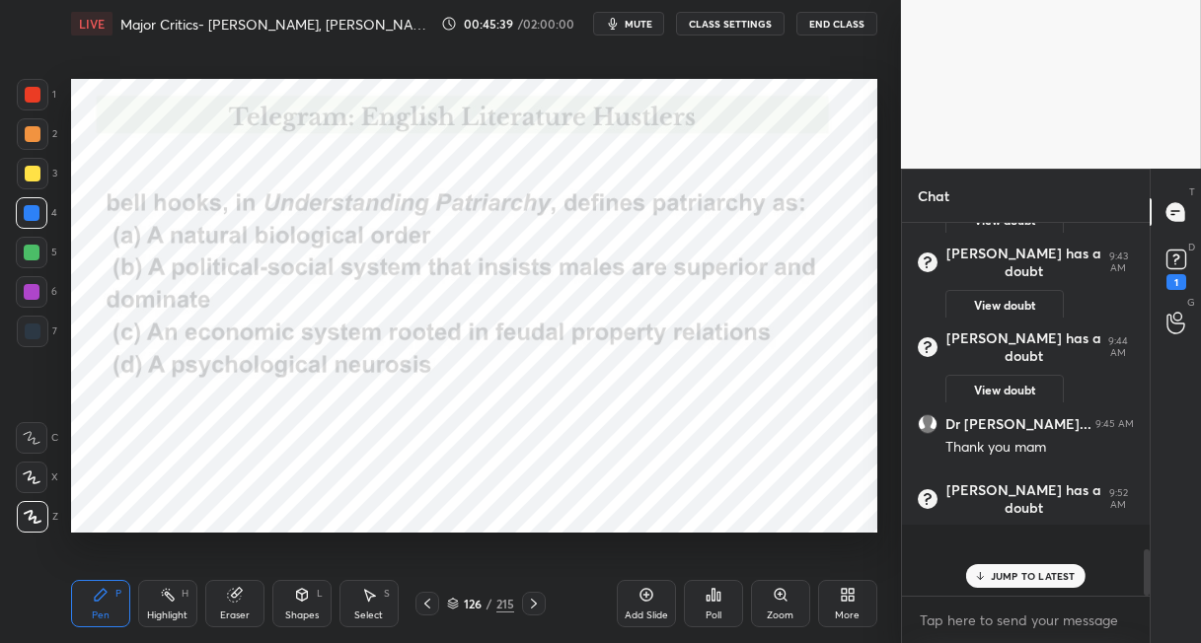
scroll to position [356, 242]
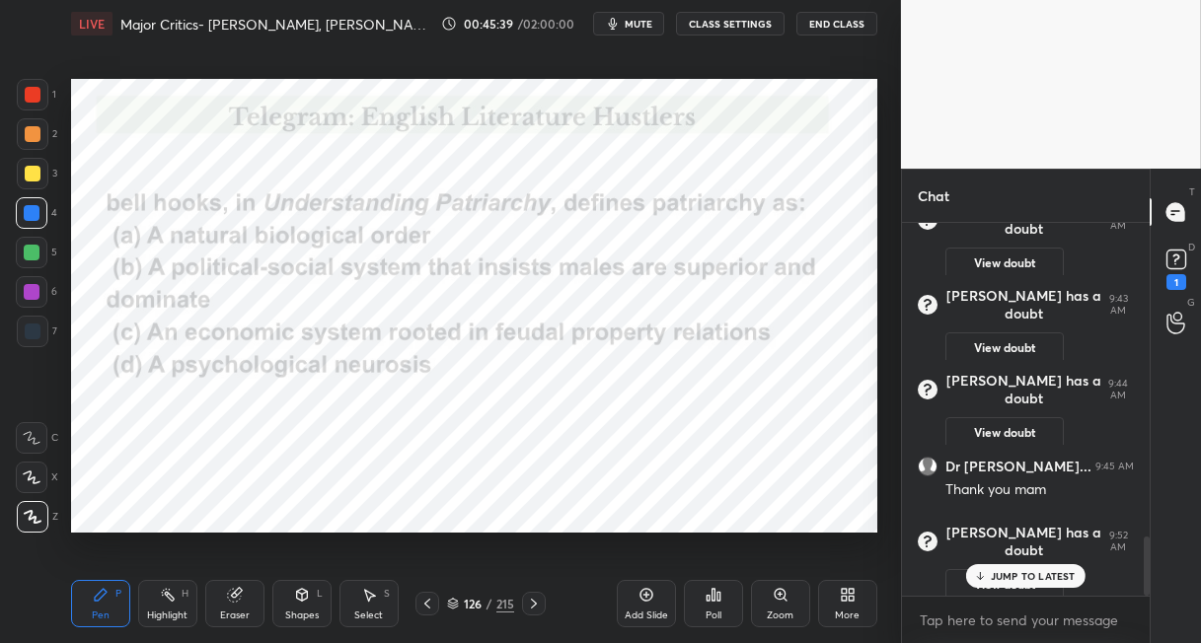
click at [712, 595] on icon at bounding box center [714, 595] width 16 height 16
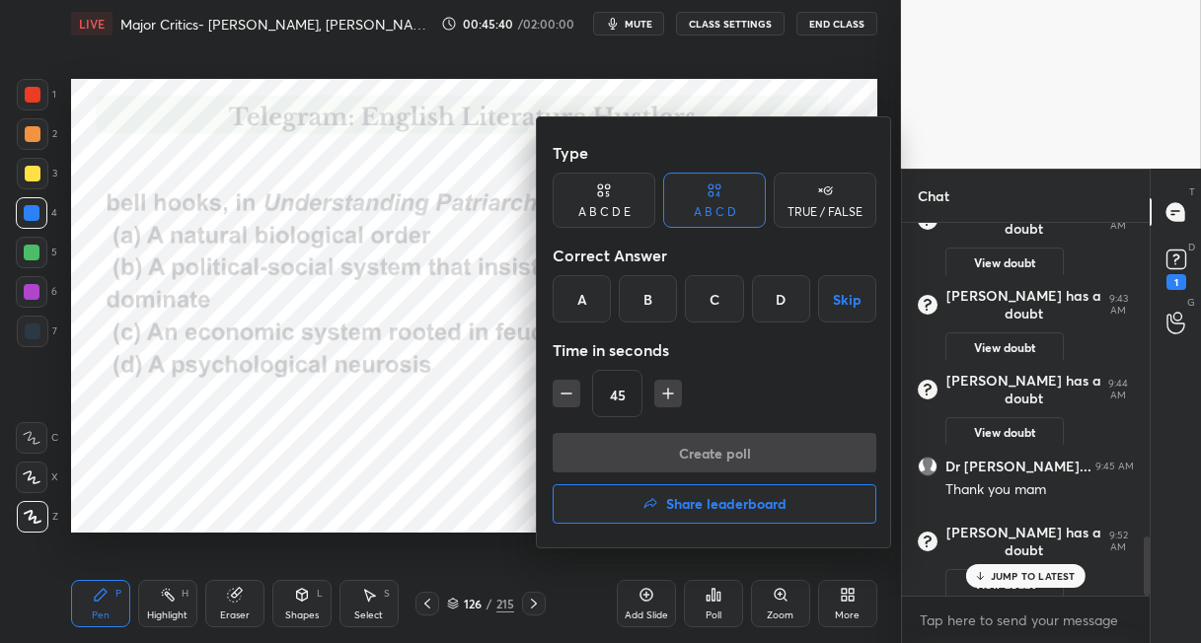
drag, startPoint x: 640, startPoint y: 309, endPoint x: 628, endPoint y: 397, distance: 88.8
click at [637, 311] on div "B" at bounding box center [648, 298] width 58 height 47
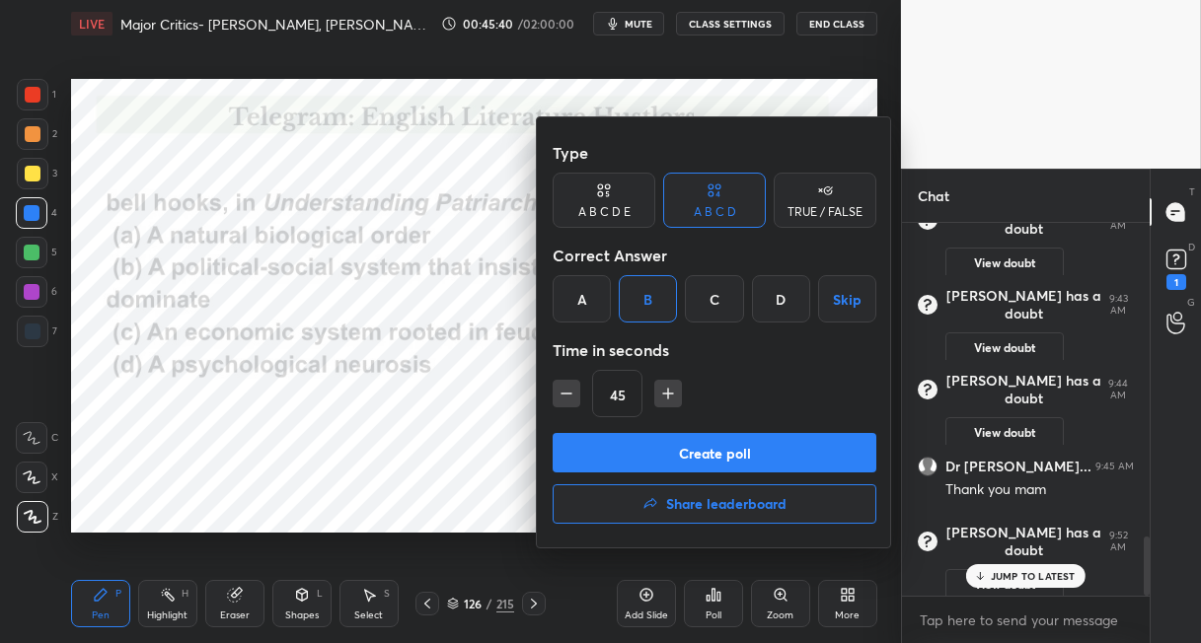
drag, startPoint x: 616, startPoint y: 448, endPoint x: 609, endPoint y: 426, distance: 22.8
click at [613, 443] on button "Create poll" at bounding box center [715, 452] width 324 height 39
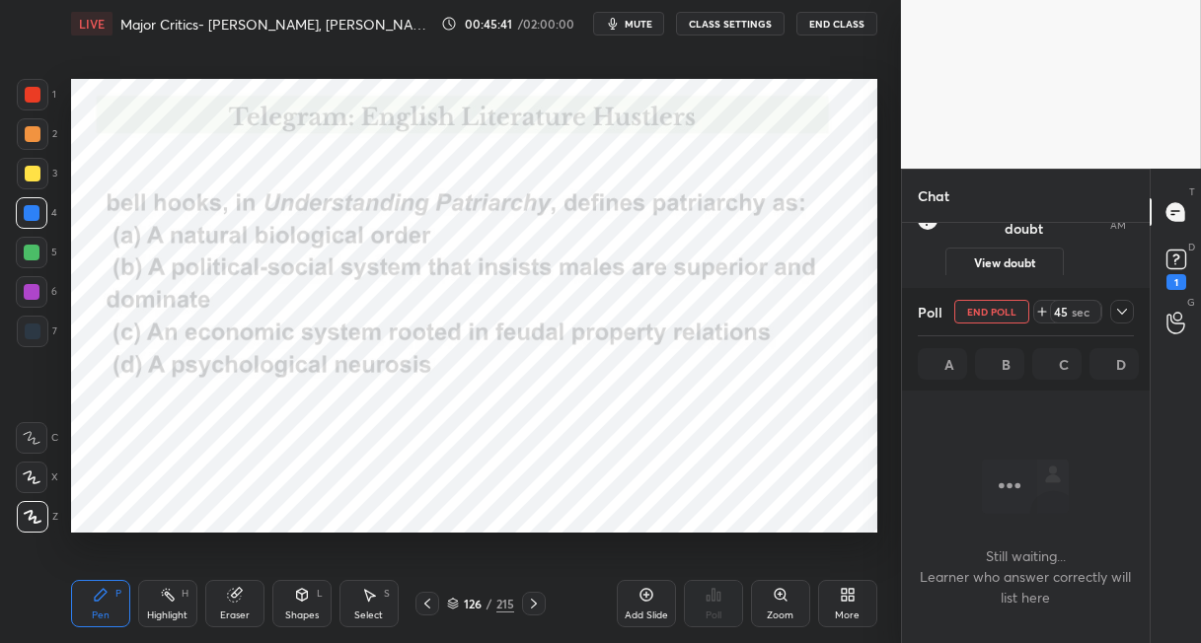
scroll to position [269, 242]
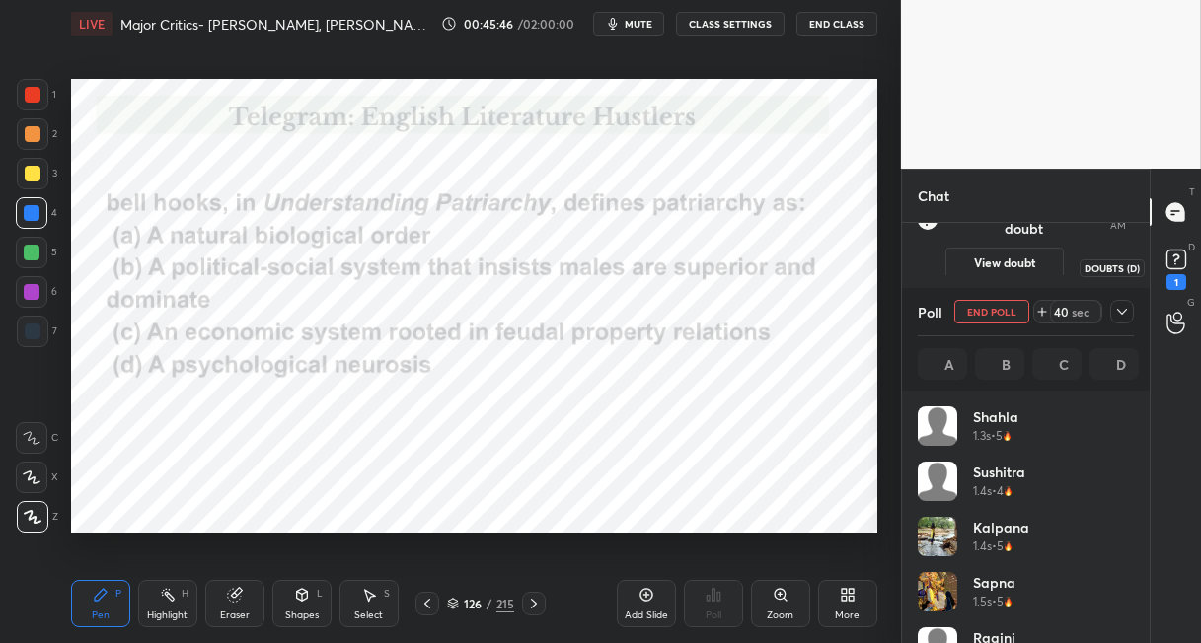
click at [1175, 266] on rect at bounding box center [1175, 260] width 19 height 19
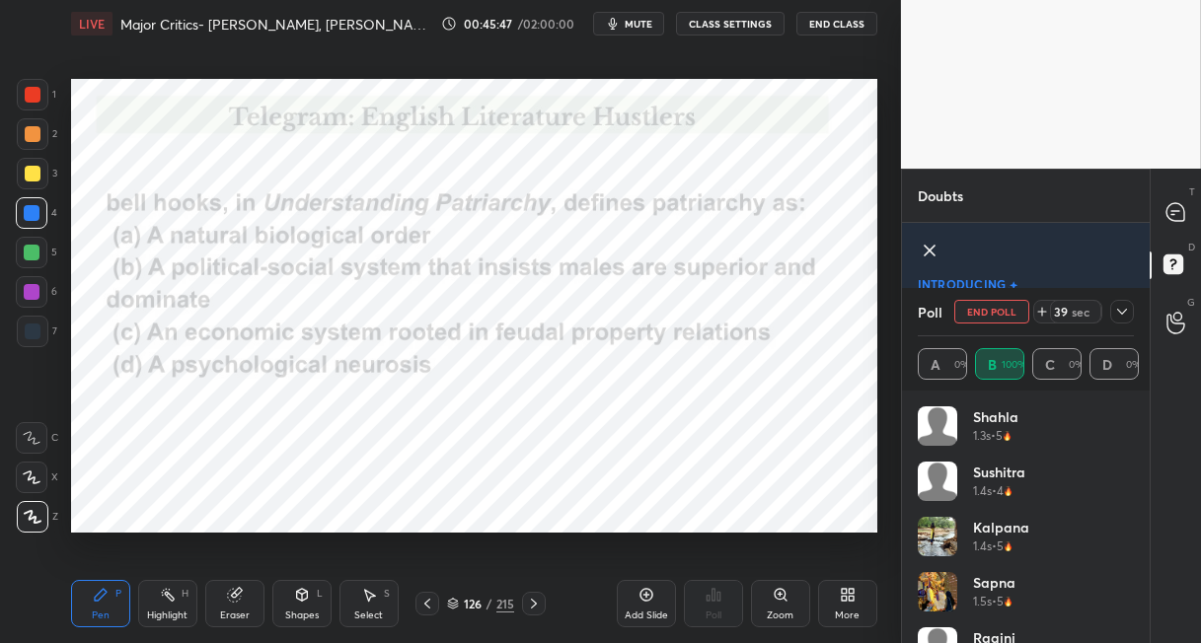
click at [1120, 310] on icon at bounding box center [1122, 312] width 16 height 16
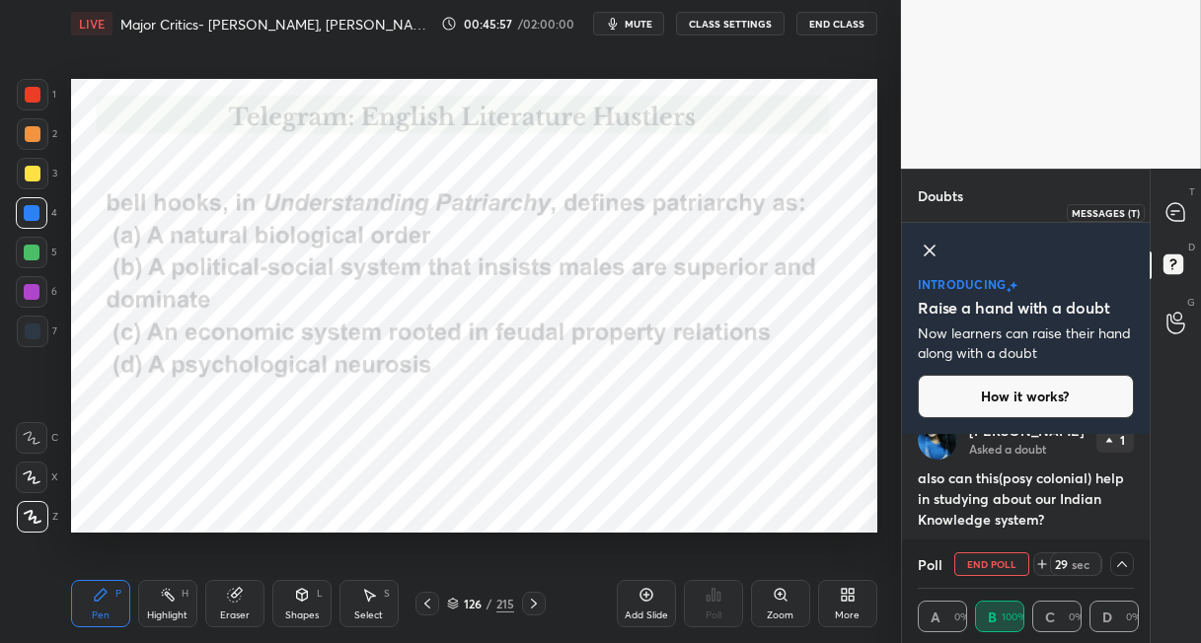
click at [1166, 216] on icon at bounding box center [1175, 212] width 21 height 21
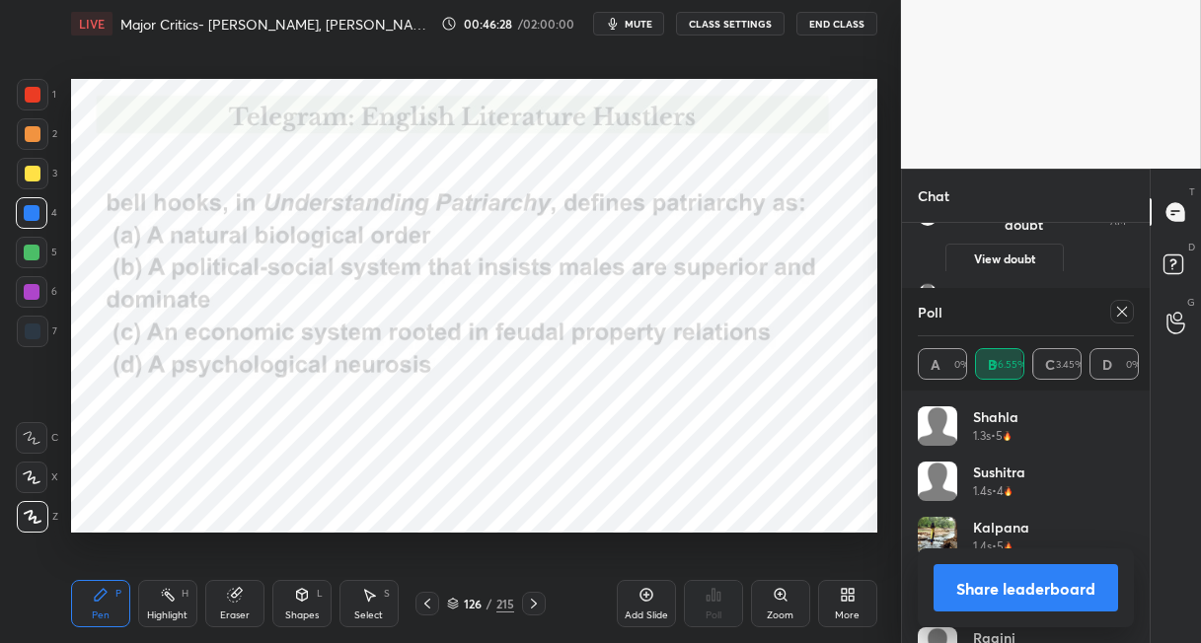
drag, startPoint x: 532, startPoint y: 593, endPoint x: 532, endPoint y: 556, distance: 37.5
click at [533, 591] on div "Pen P Highlight H Eraser Shapes L Select S 126 / 215 Add Slide Poll Zoom More" at bounding box center [474, 603] width 806 height 79
click at [533, 600] on icon at bounding box center [534, 604] width 16 height 16
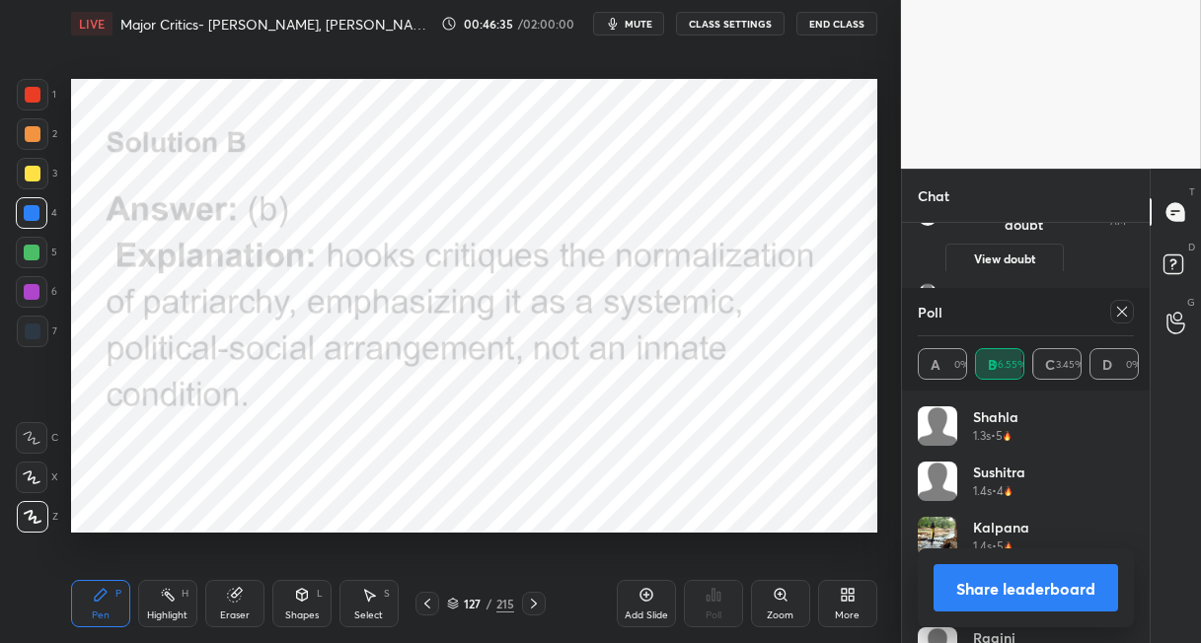
drag, startPoint x: 504, startPoint y: 605, endPoint x: 507, endPoint y: 592, distance: 13.2
click at [503, 603] on div "215" at bounding box center [505, 604] width 18 height 18
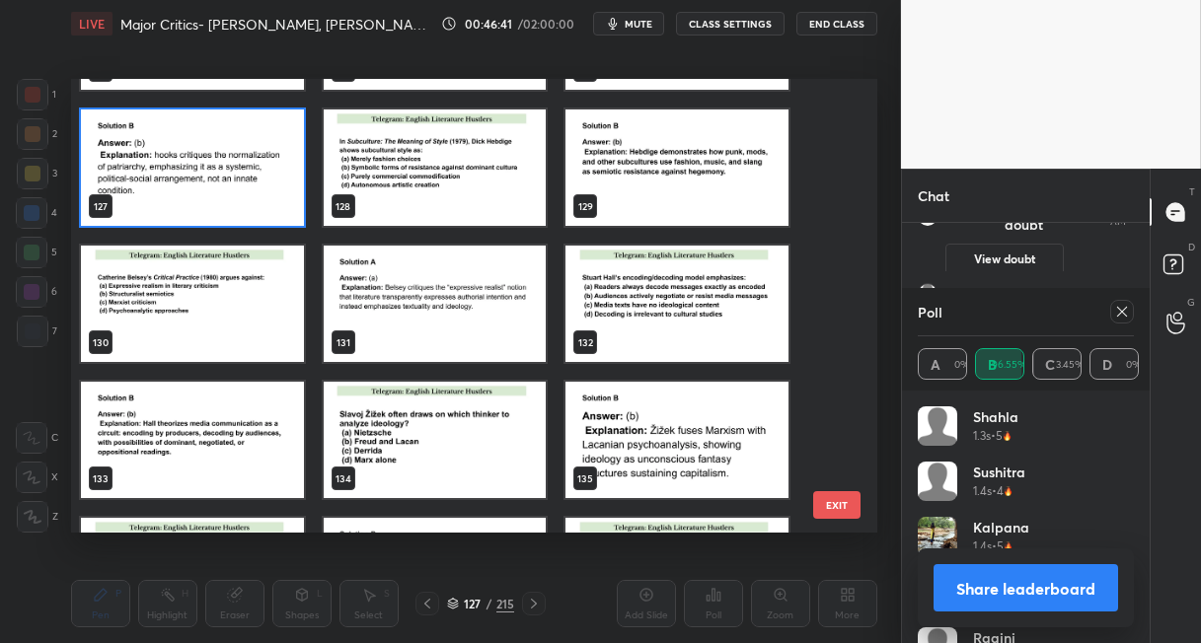
click at [502, 166] on img "grid" at bounding box center [435, 168] width 223 height 116
click at [503, 169] on img "grid" at bounding box center [435, 168] width 223 height 116
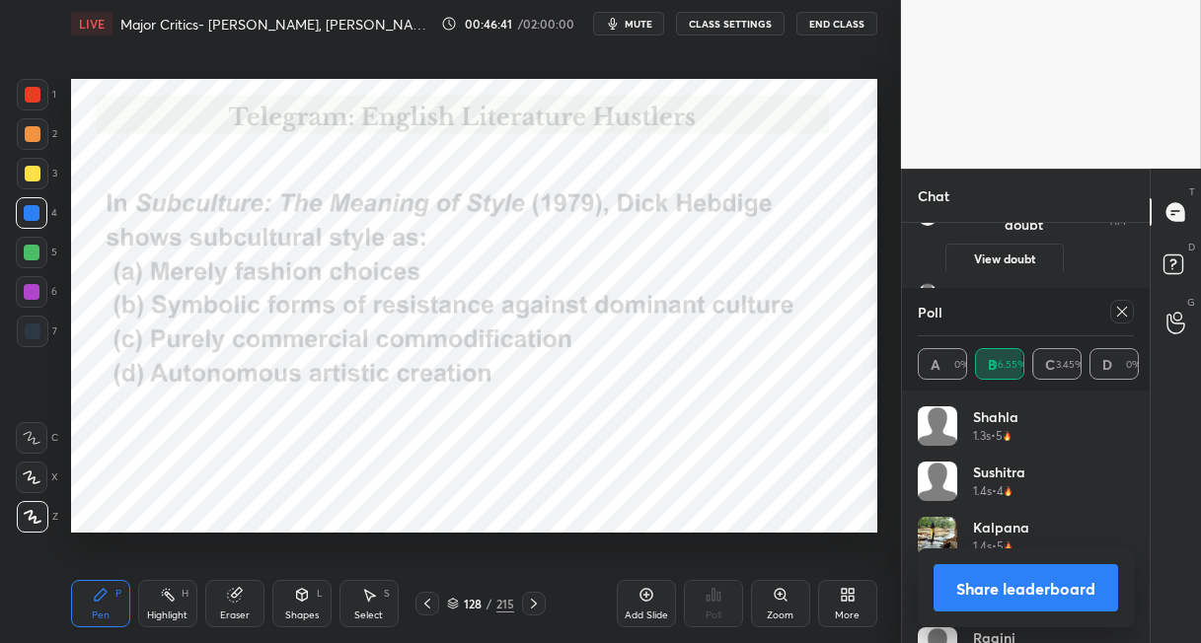
scroll to position [0, 0]
click at [1121, 311] on icon at bounding box center [1122, 312] width 10 height 10
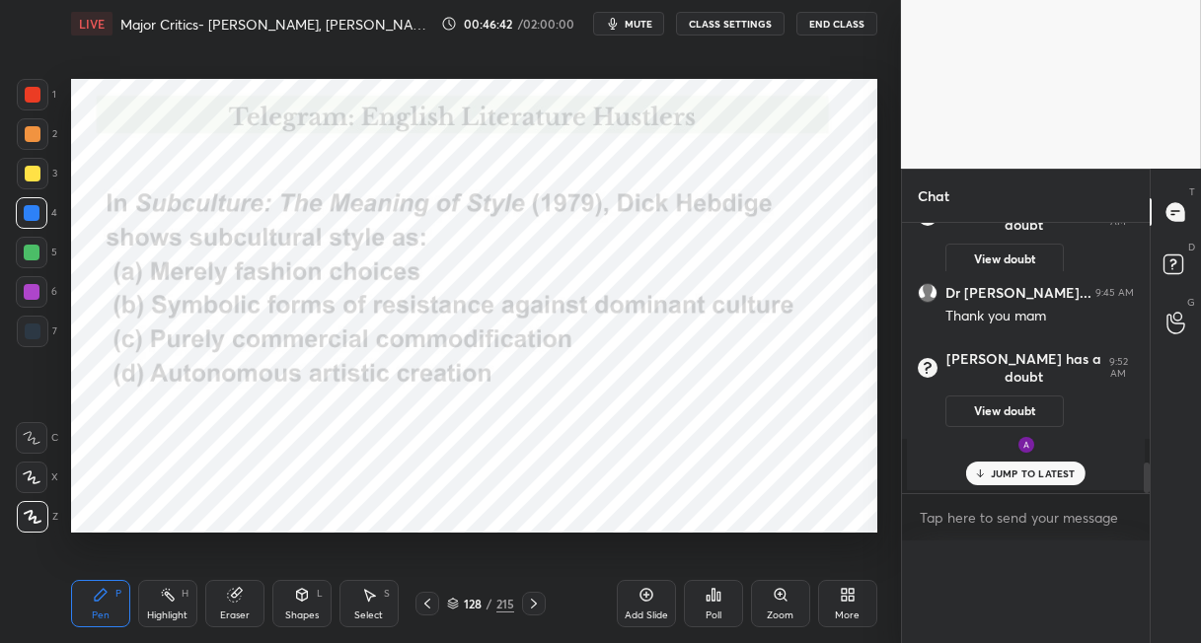
scroll to position [2117, 0]
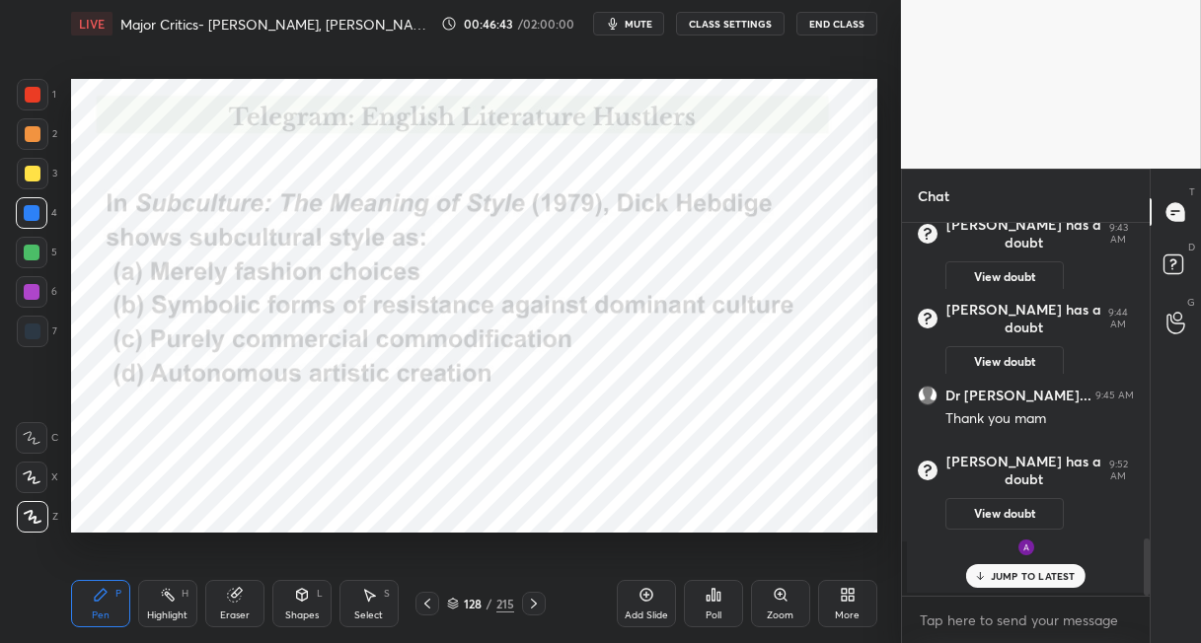
click at [714, 599] on icon at bounding box center [714, 595] width 16 height 16
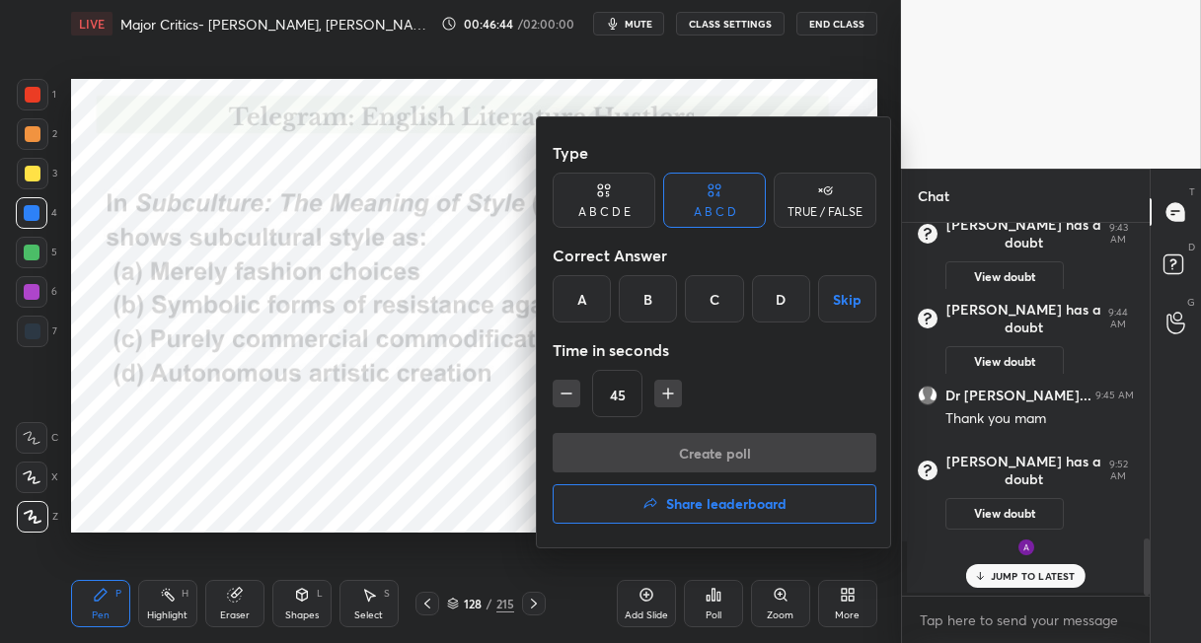
click at [642, 300] on div "B" at bounding box center [648, 298] width 58 height 47
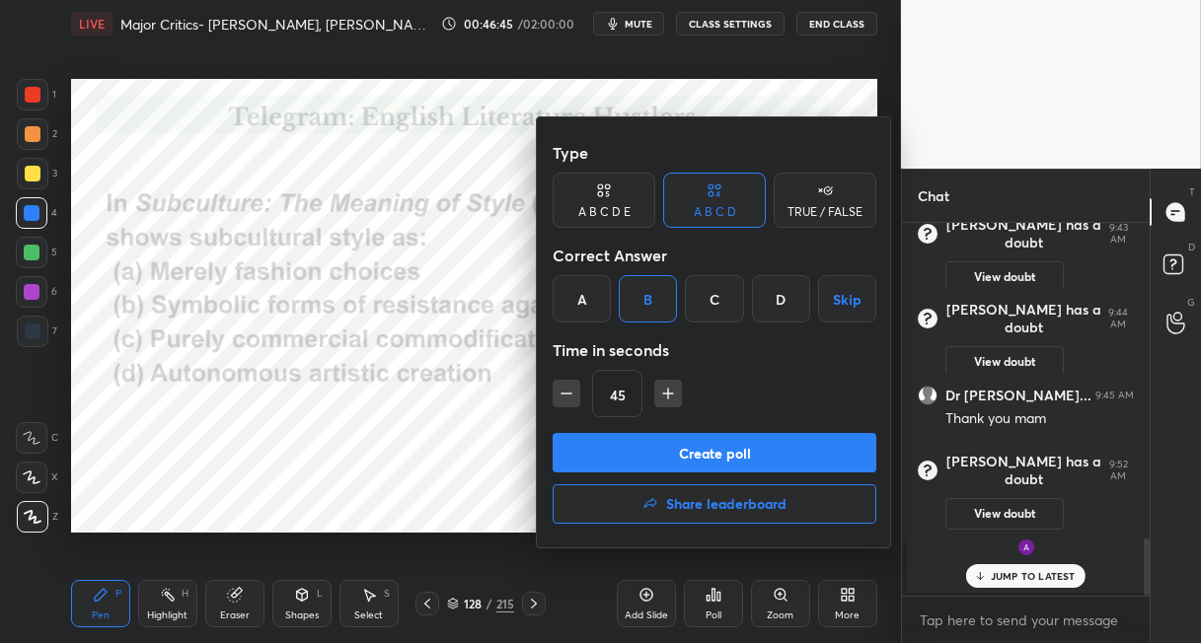
click at [601, 448] on button "Create poll" at bounding box center [715, 452] width 324 height 39
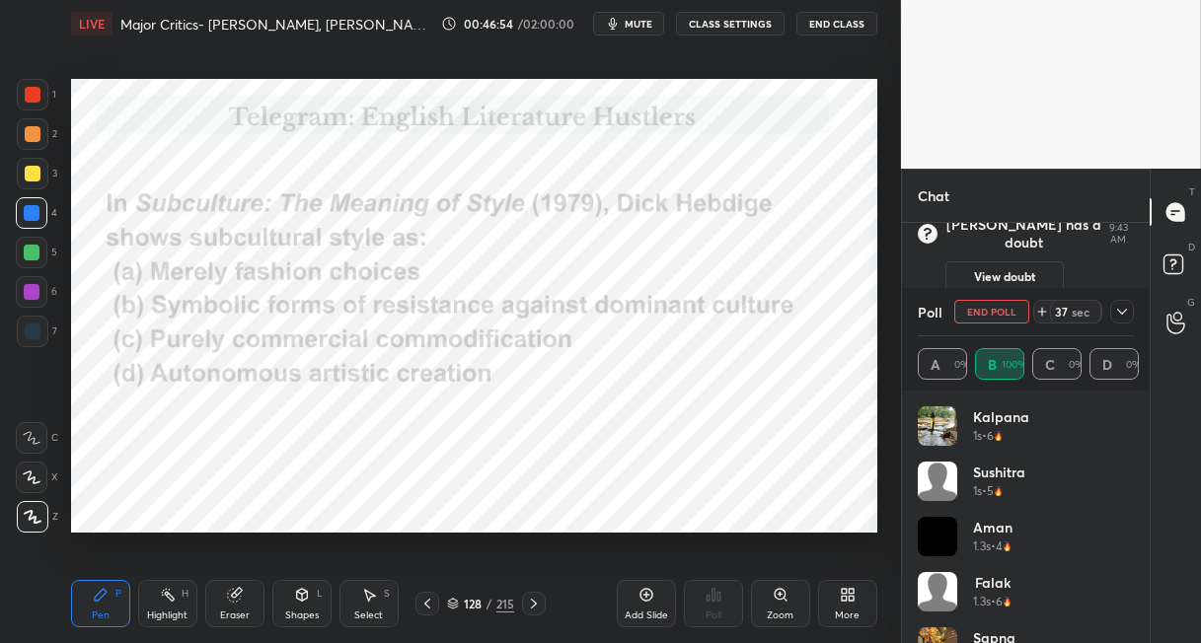
click at [43, 103] on div at bounding box center [33, 95] width 32 height 32
click at [539, 601] on icon at bounding box center [534, 604] width 16 height 16
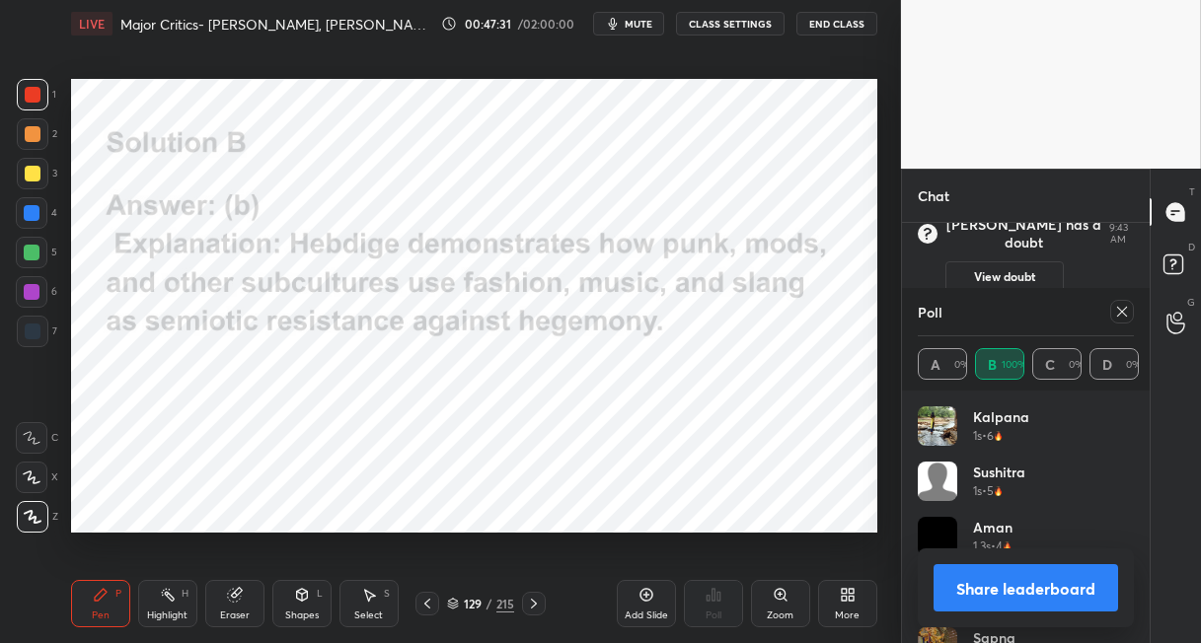
drag, startPoint x: 540, startPoint y: 600, endPoint x: 549, endPoint y: 583, distance: 19.0
click at [540, 601] on icon at bounding box center [534, 604] width 16 height 16
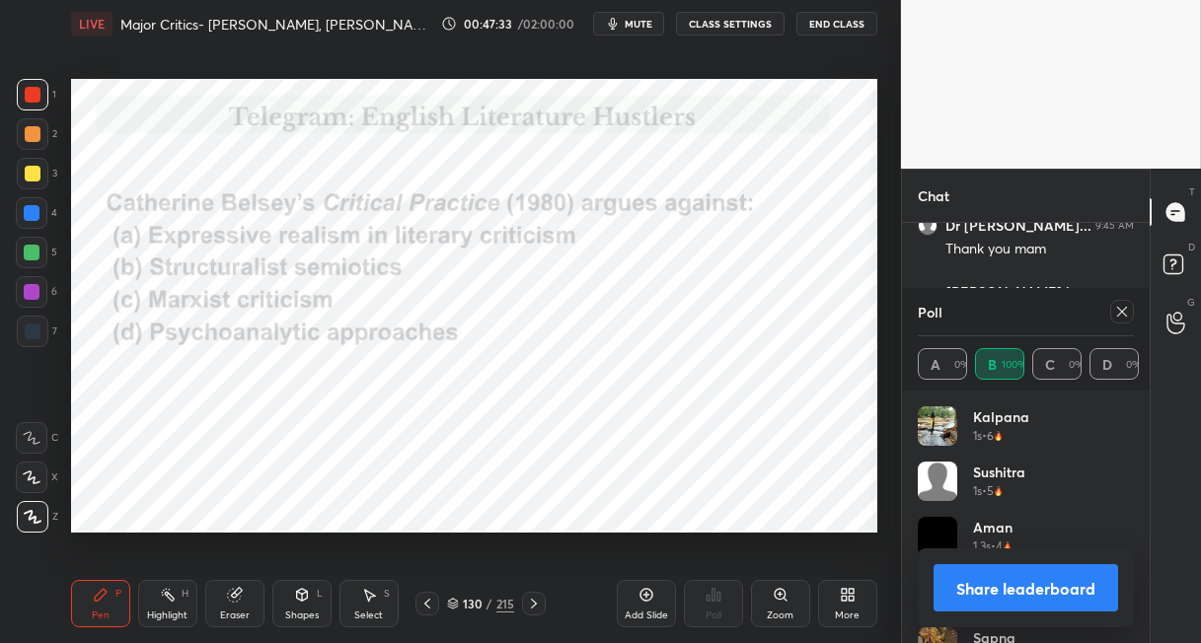
click at [1113, 315] on div at bounding box center [1122, 312] width 24 height 24
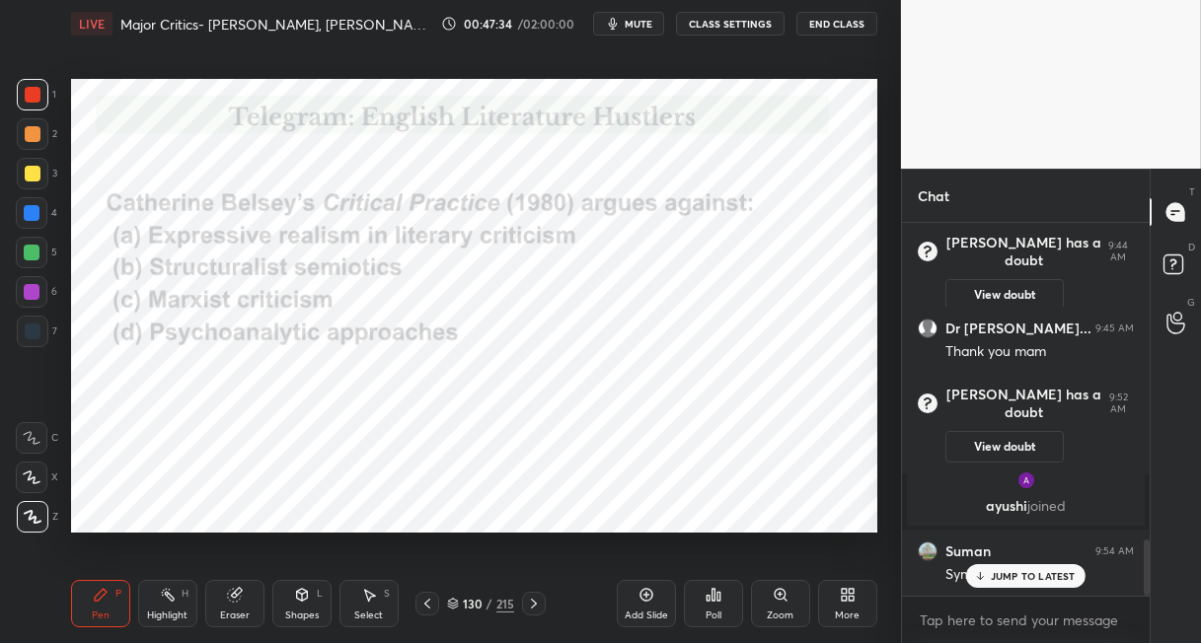
click at [712, 596] on icon at bounding box center [714, 595] width 16 height 16
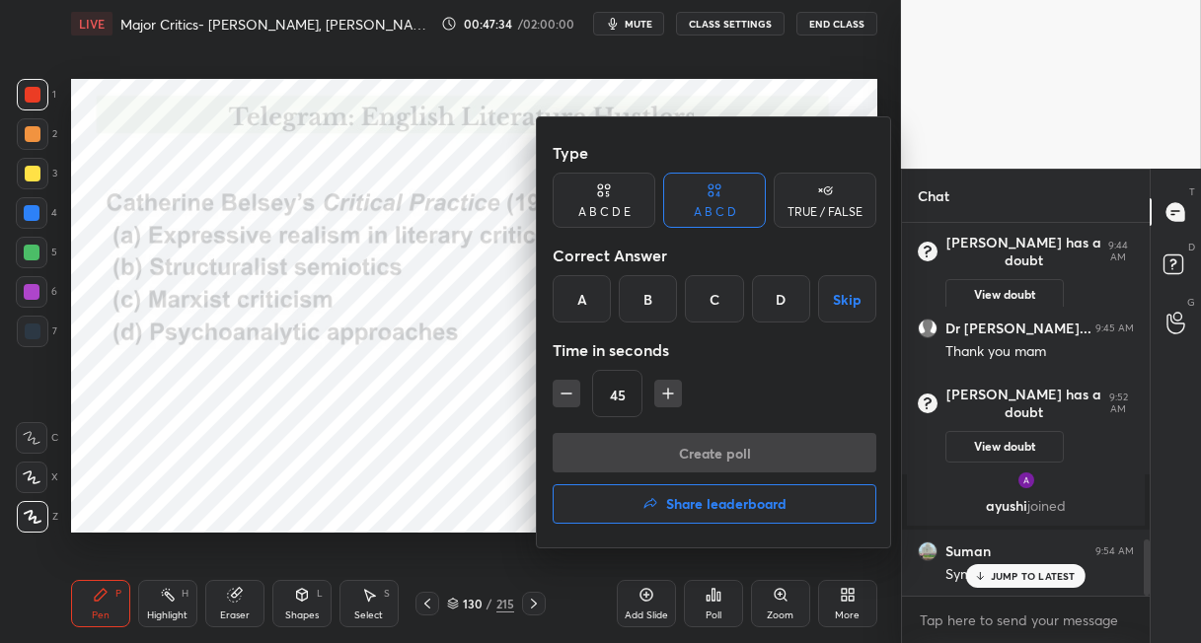
drag, startPoint x: 578, startPoint y: 303, endPoint x: 584, endPoint y: 336, distance: 33.1
click at [579, 305] on div "A" at bounding box center [582, 298] width 58 height 47
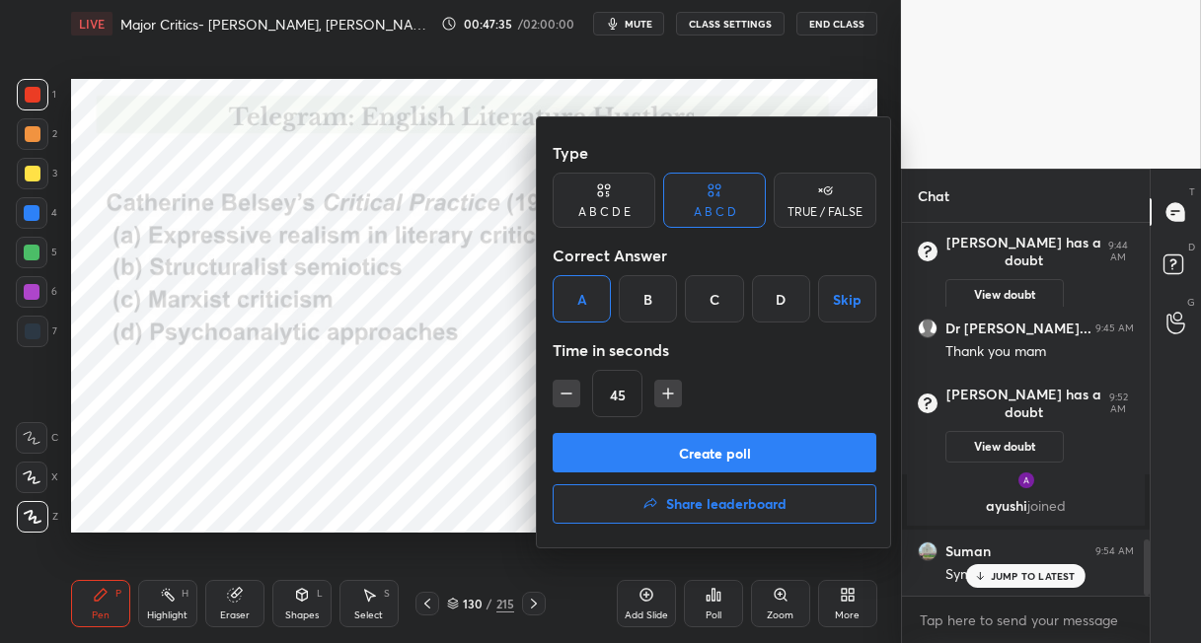
click at [592, 450] on button "Create poll" at bounding box center [715, 452] width 324 height 39
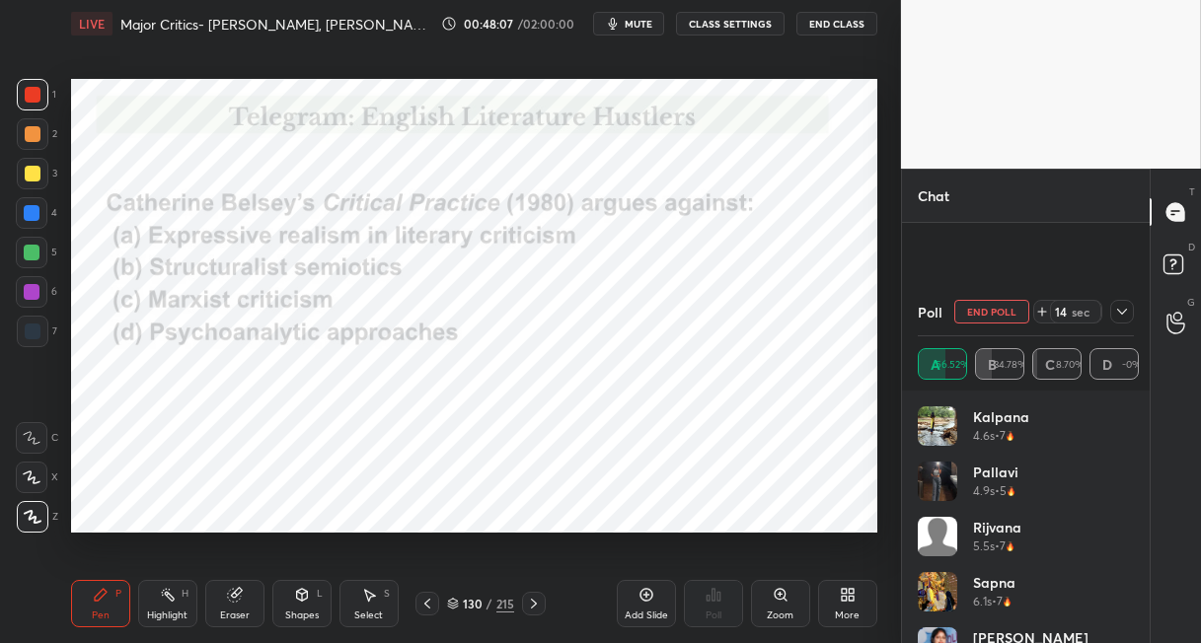
scroll to position [2283, 0]
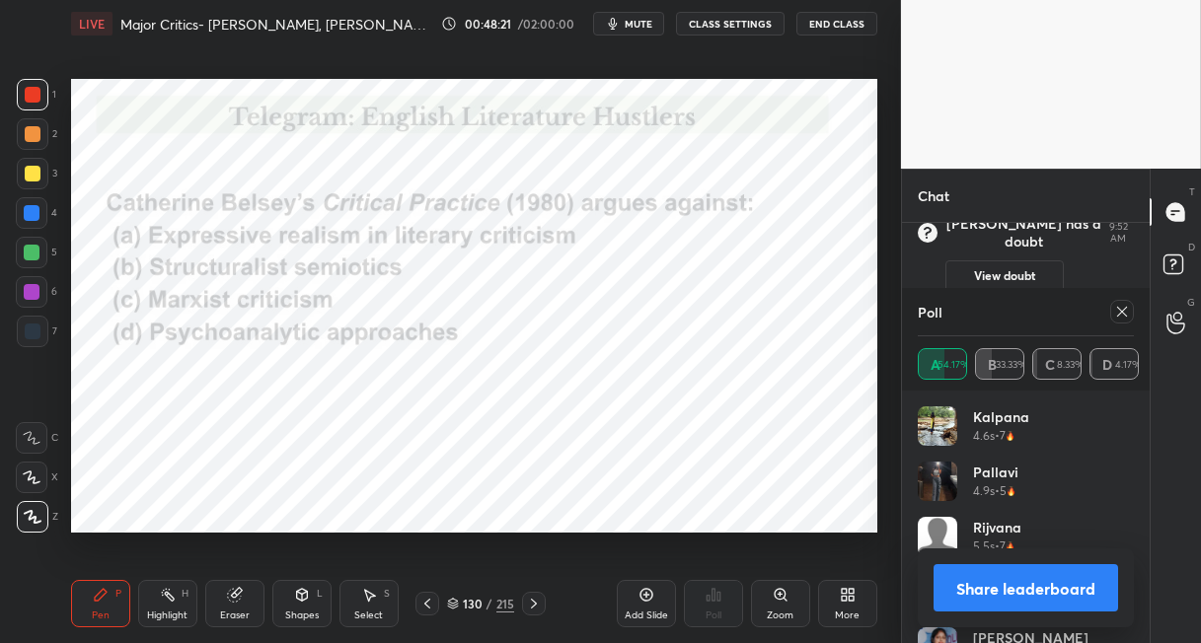
drag, startPoint x: 530, startPoint y: 601, endPoint x: 517, endPoint y: 551, distance: 51.9
click at [528, 600] on icon at bounding box center [534, 604] width 16 height 16
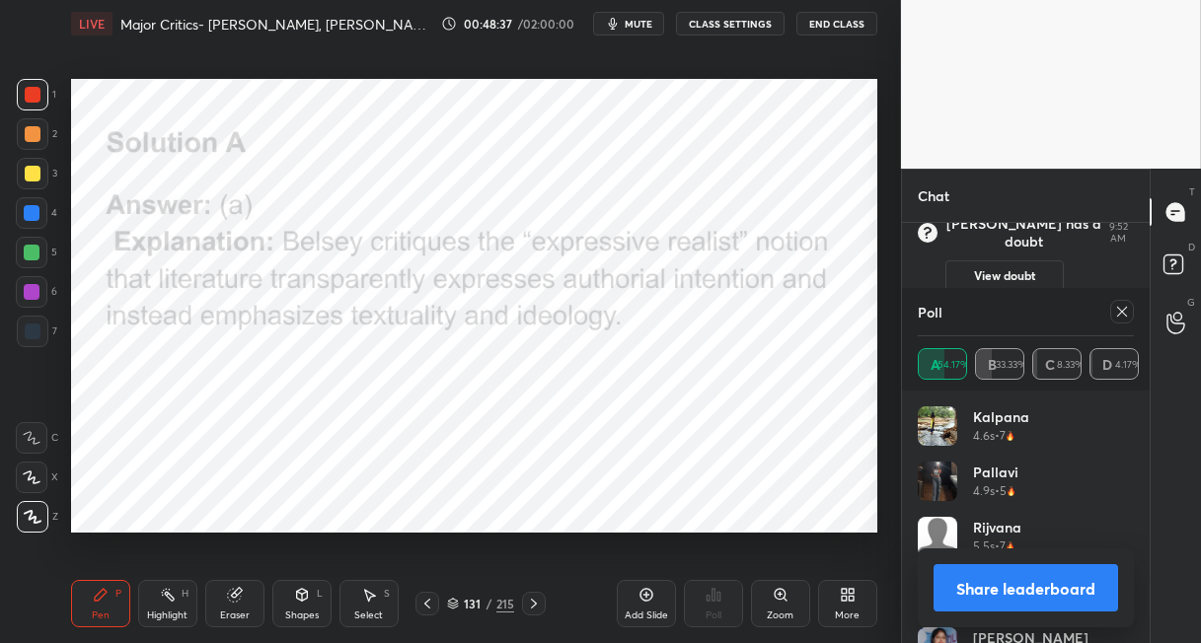
drag, startPoint x: 502, startPoint y: 601, endPoint x: 486, endPoint y: 543, distance: 60.3
click at [501, 600] on div "215" at bounding box center [505, 604] width 18 height 18
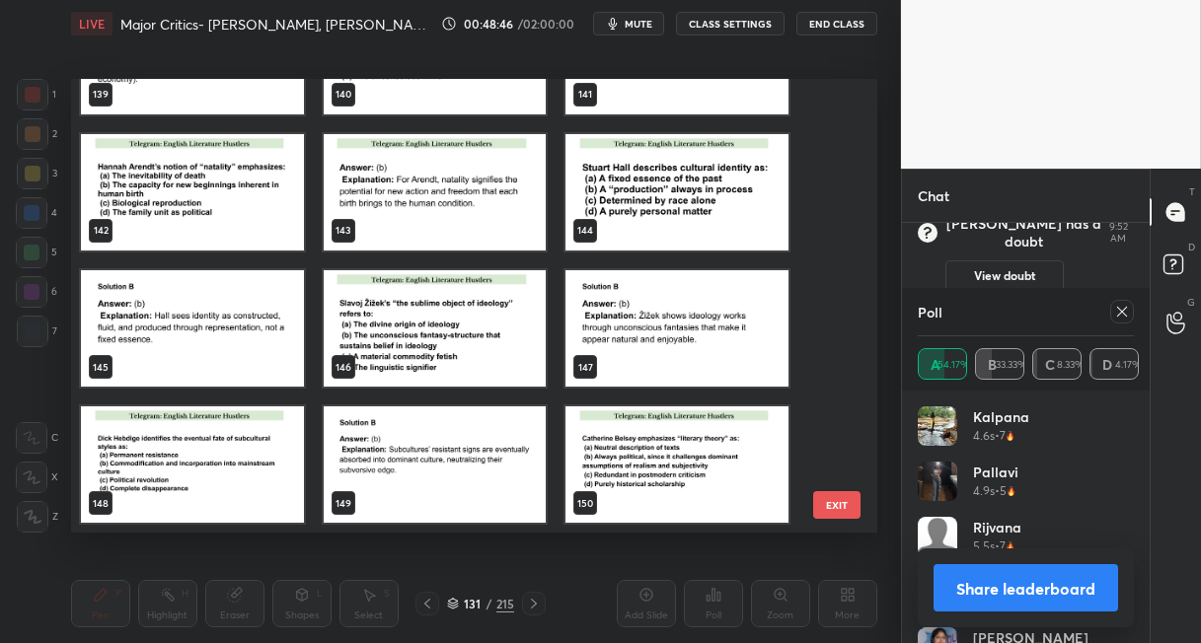
scroll to position [6363, 0]
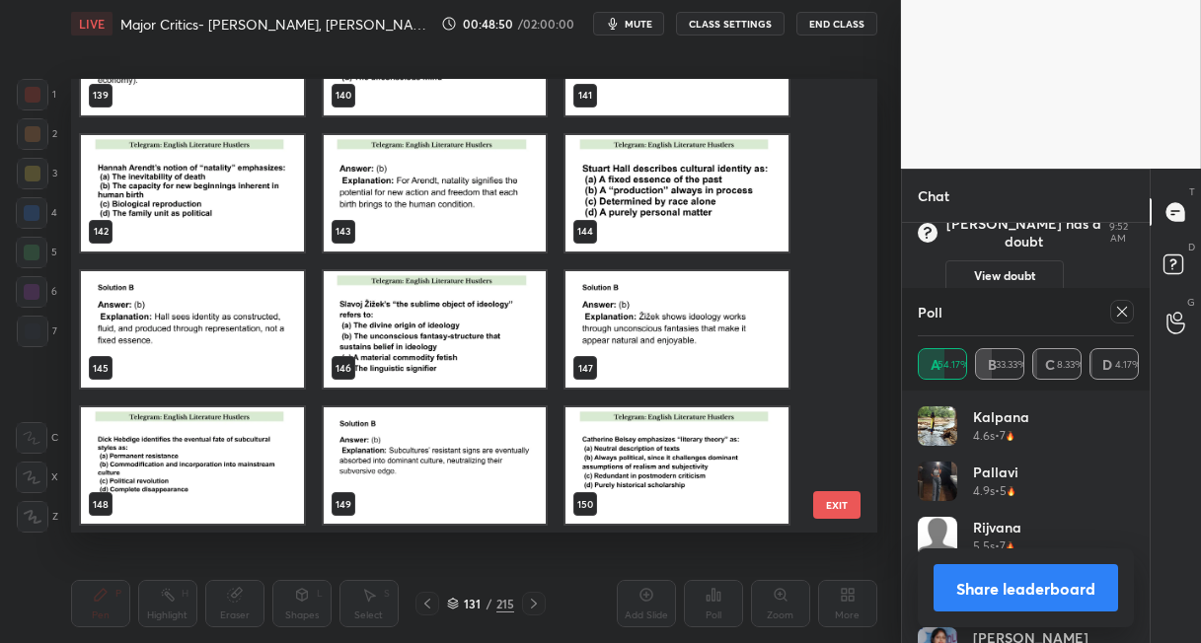
click at [250, 210] on img "grid" at bounding box center [192, 193] width 223 height 116
click at [249, 211] on img "grid" at bounding box center [192, 193] width 223 height 116
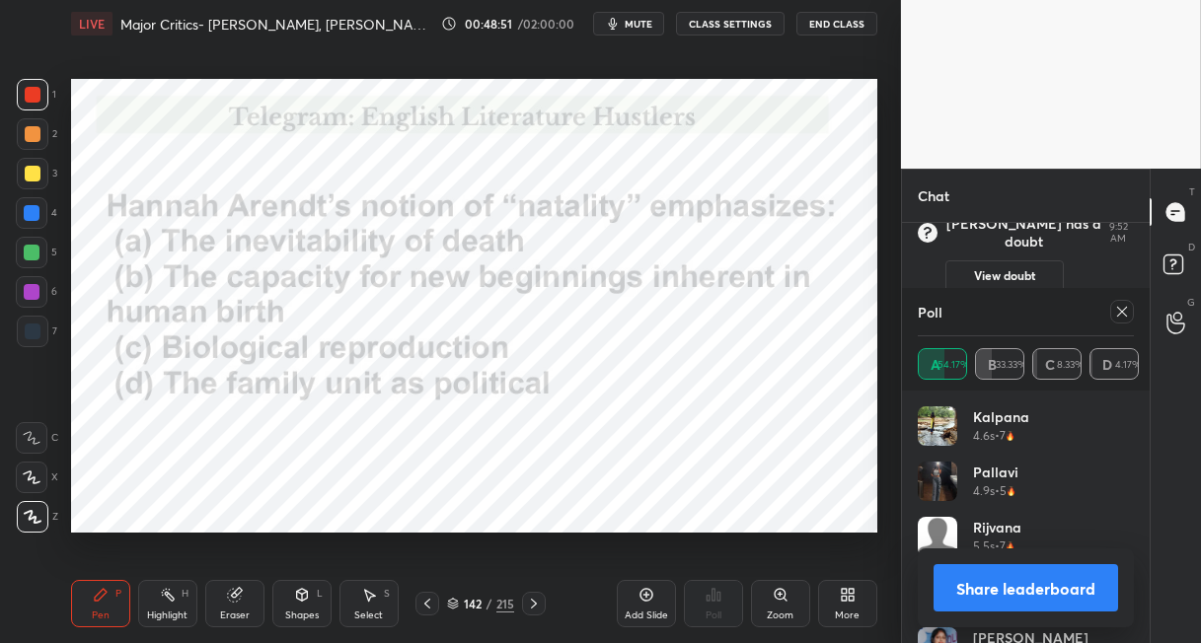
click at [249, 211] on img "grid" at bounding box center [192, 193] width 223 height 116
drag, startPoint x: 1117, startPoint y: 312, endPoint x: 1106, endPoint y: 315, distance: 11.3
click at [1114, 312] on icon at bounding box center [1122, 312] width 16 height 16
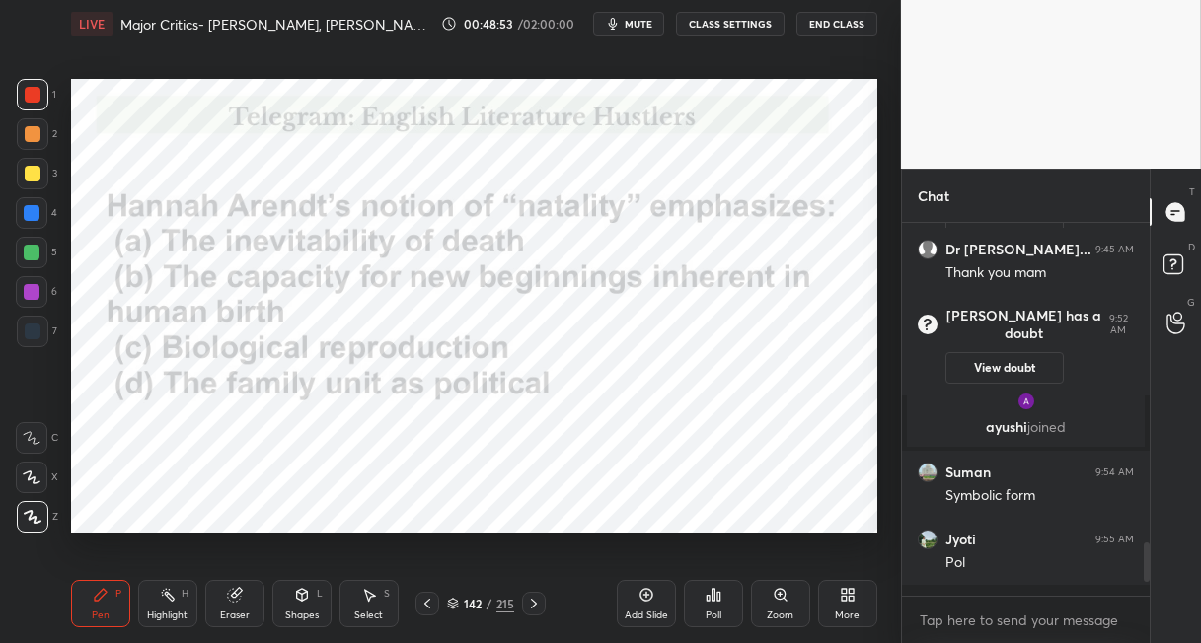
scroll to position [2181, 0]
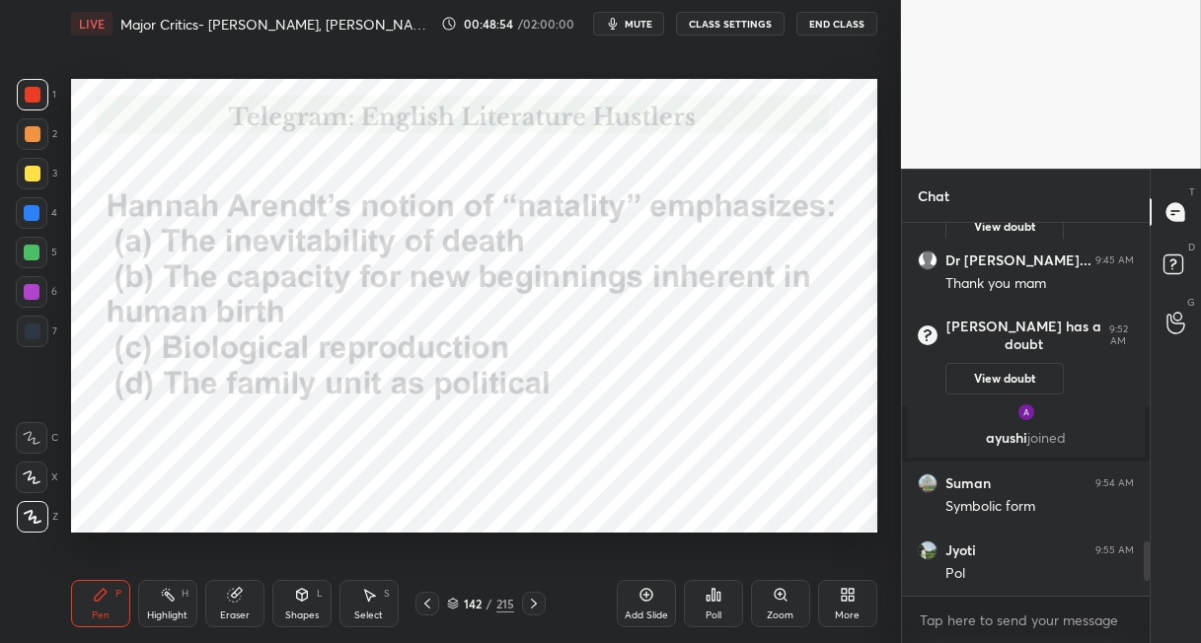
click at [710, 602] on icon at bounding box center [714, 595] width 16 height 16
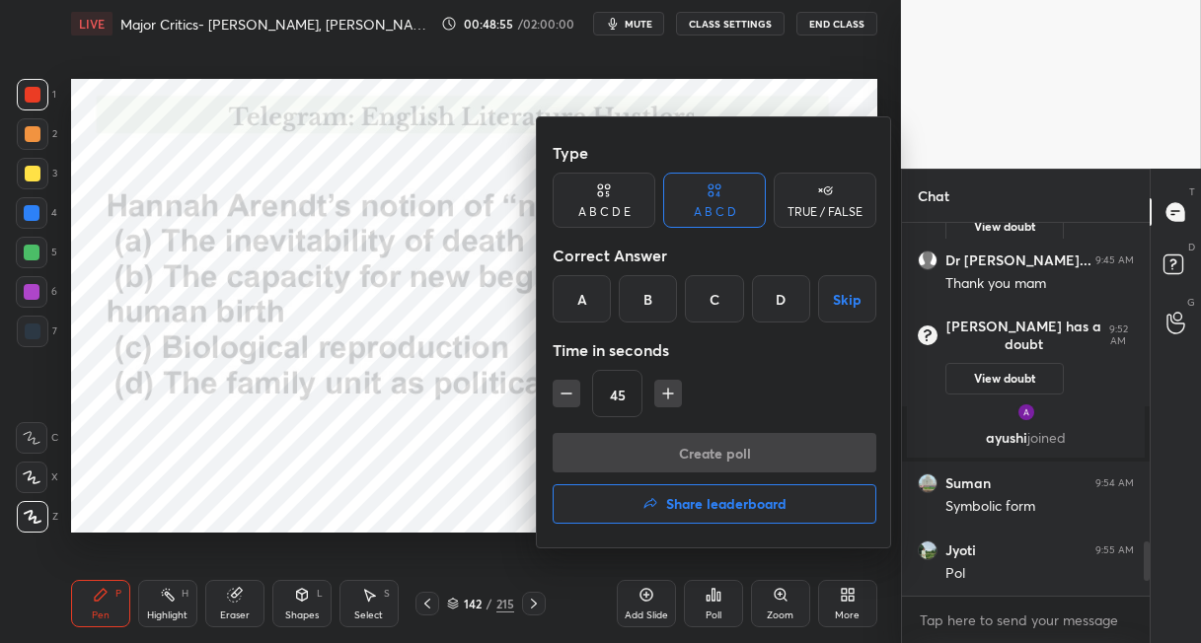
click at [639, 290] on div "B" at bounding box center [648, 298] width 58 height 47
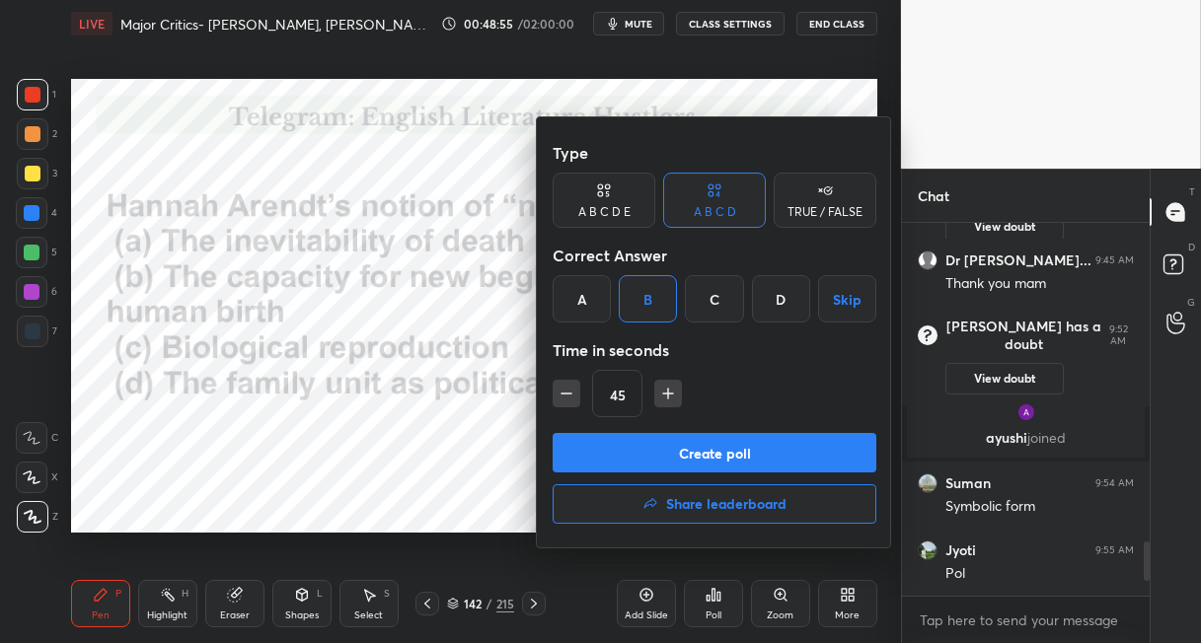
drag, startPoint x: 621, startPoint y: 440, endPoint x: 618, endPoint y: 427, distance: 13.2
click at [618, 438] on button "Create poll" at bounding box center [715, 452] width 324 height 39
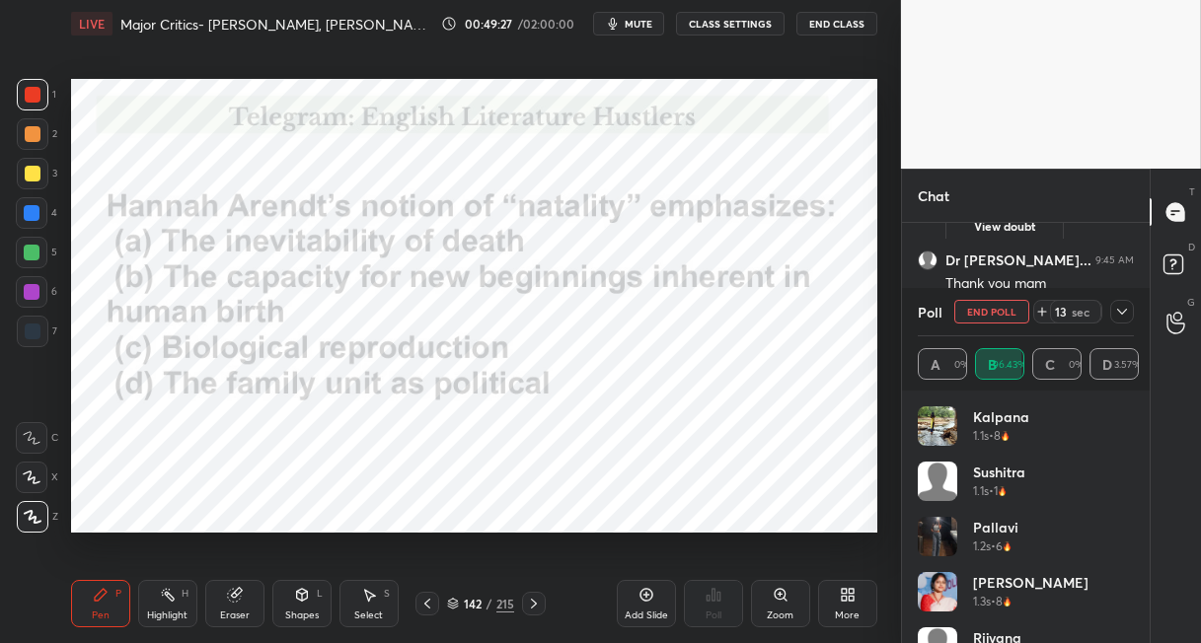
scroll to position [2350, 0]
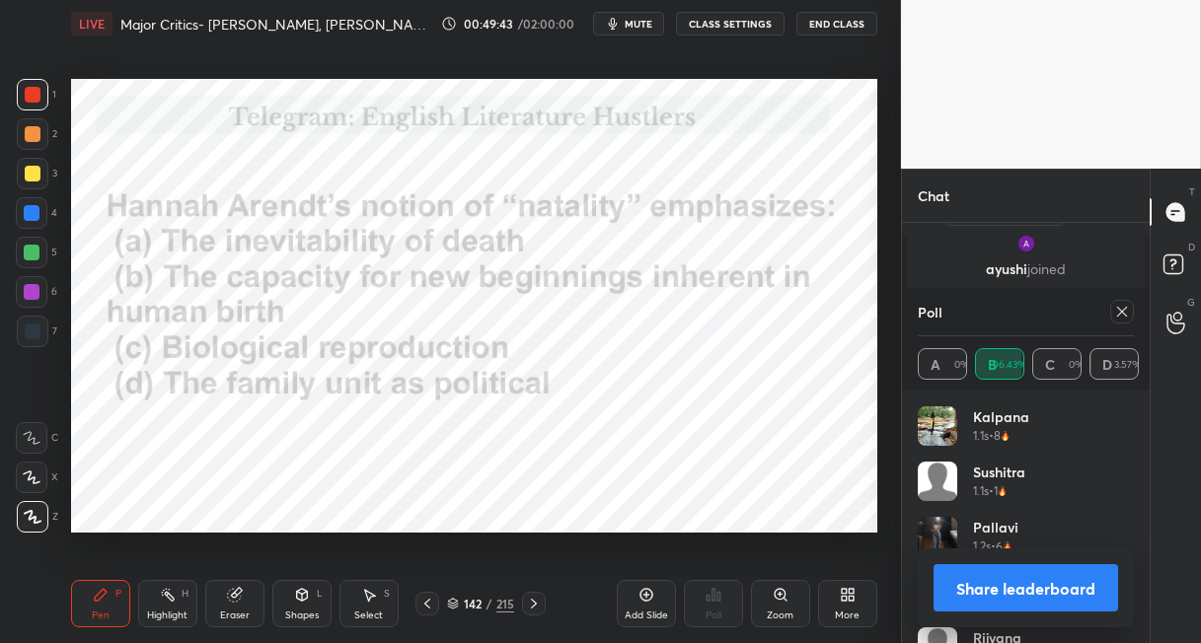
click at [530, 600] on icon at bounding box center [534, 604] width 16 height 16
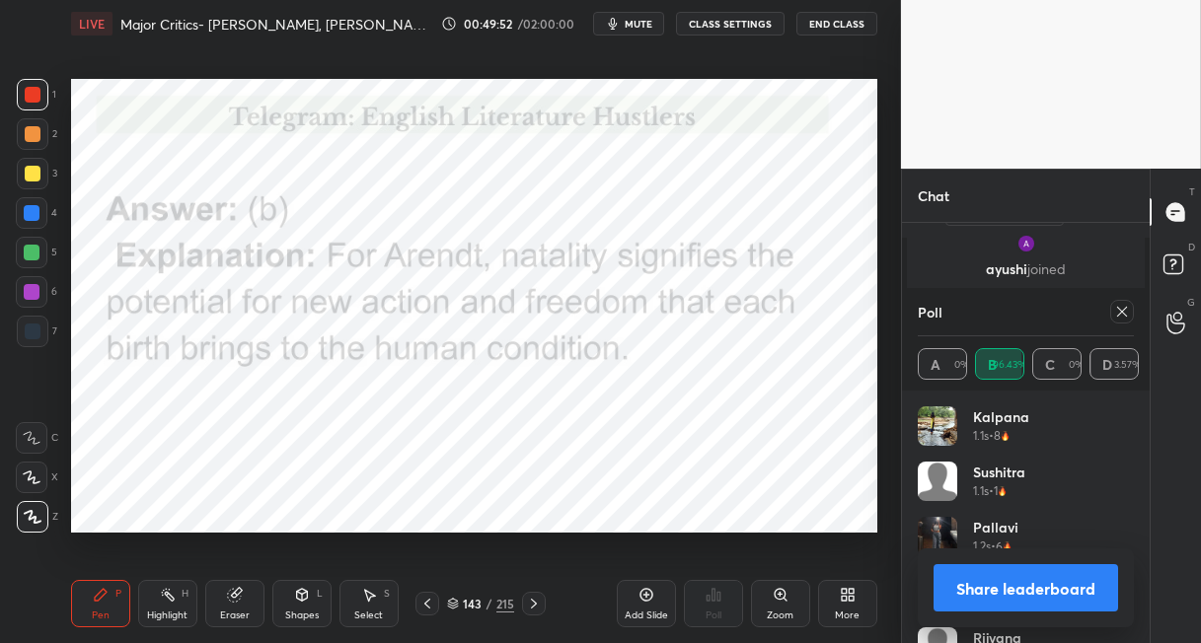
click at [506, 599] on div "215" at bounding box center [505, 604] width 18 height 18
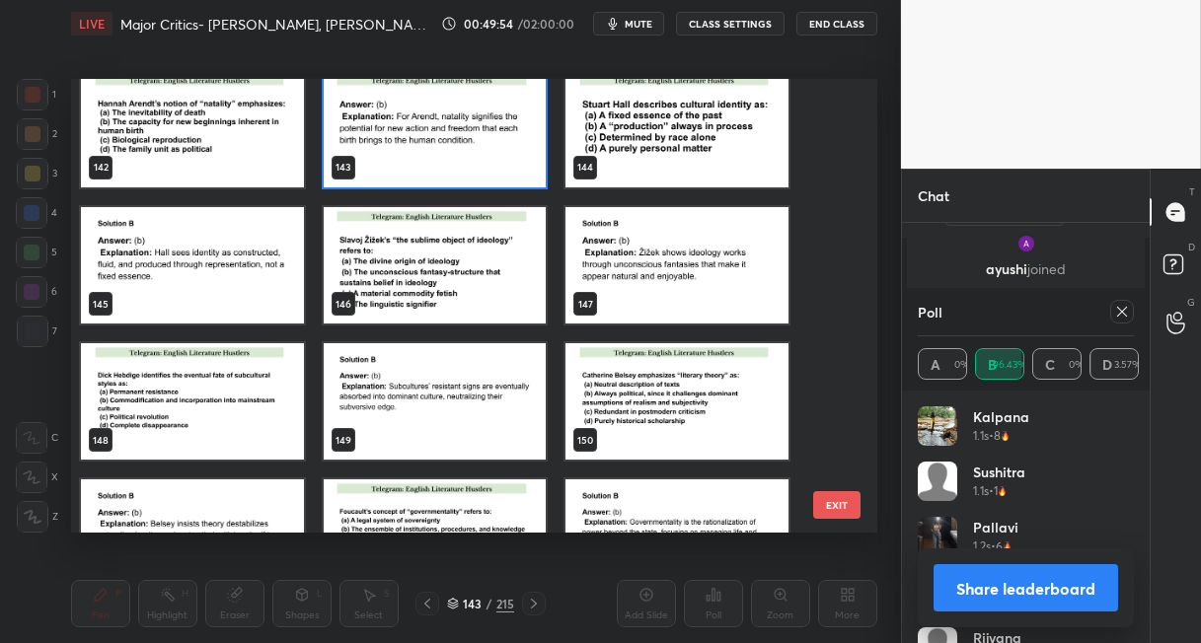
scroll to position [6409, 0]
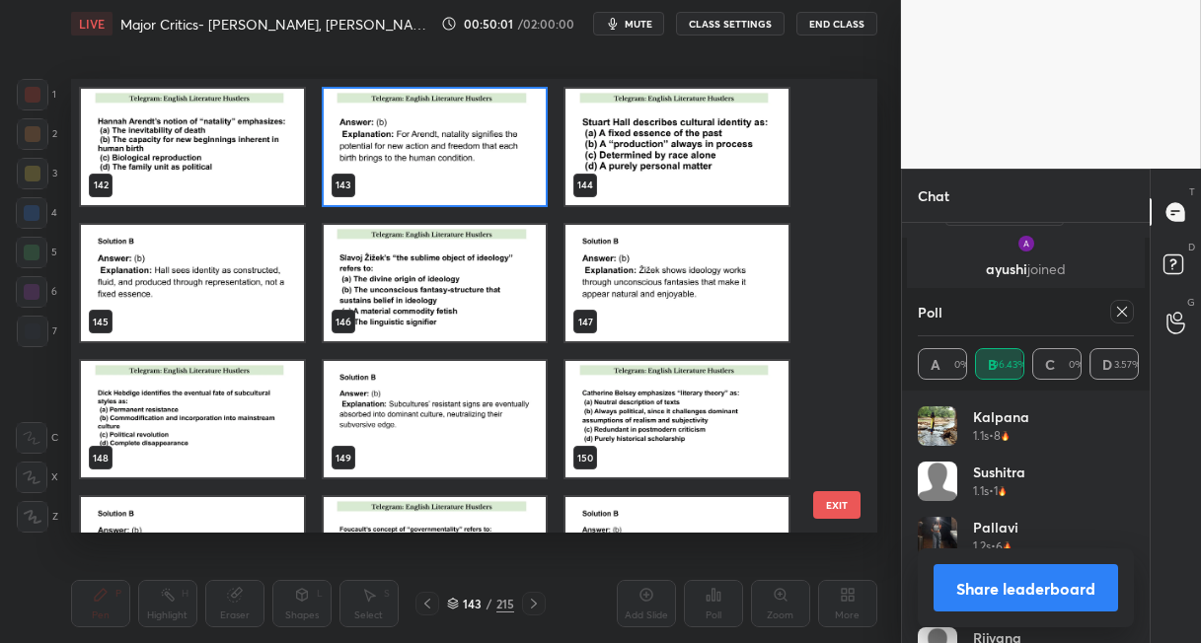
click at [185, 431] on img "grid" at bounding box center [192, 419] width 223 height 116
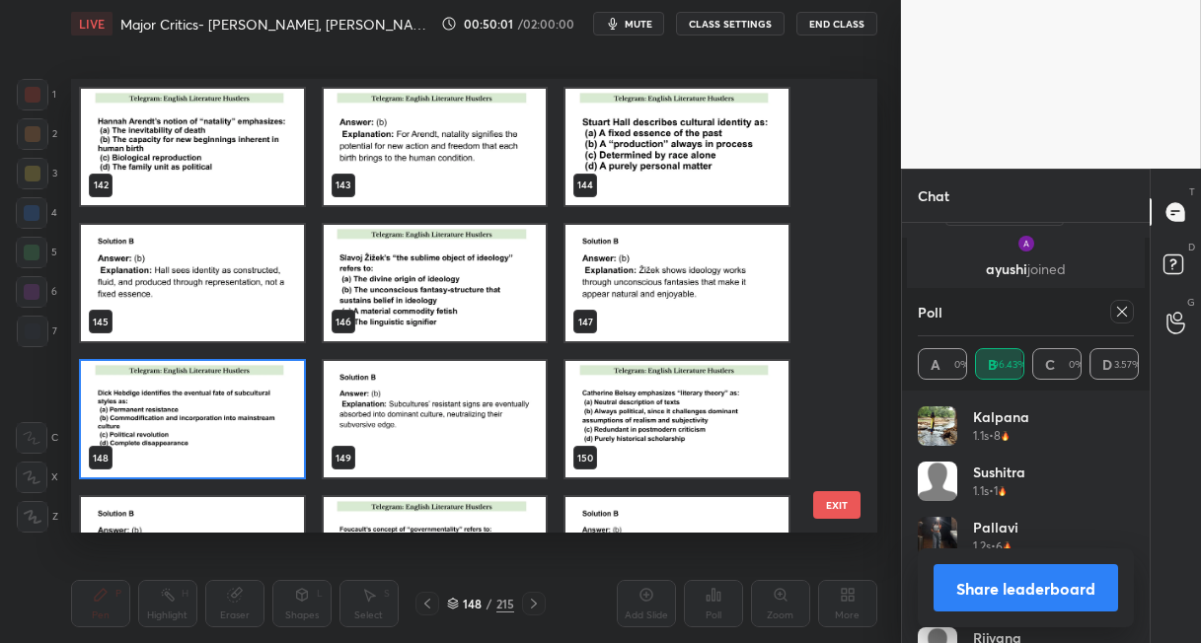
click at [186, 437] on img "grid" at bounding box center [192, 419] width 223 height 116
click at [187, 438] on img "grid" at bounding box center [192, 419] width 223 height 116
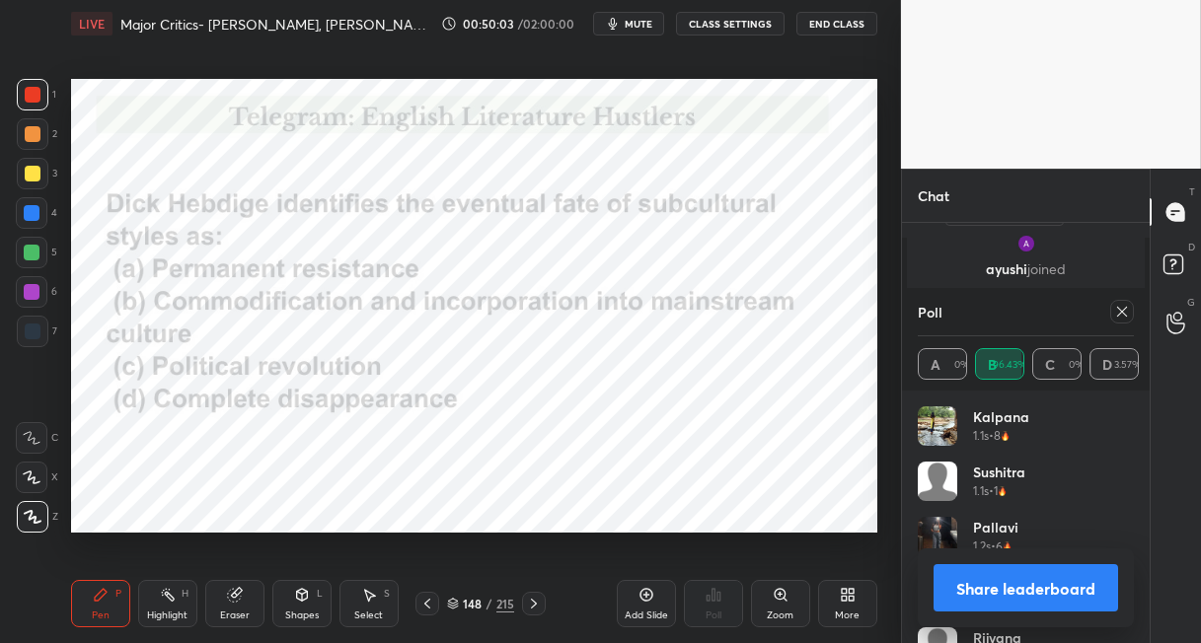
click at [1116, 316] on icon at bounding box center [1122, 312] width 16 height 16
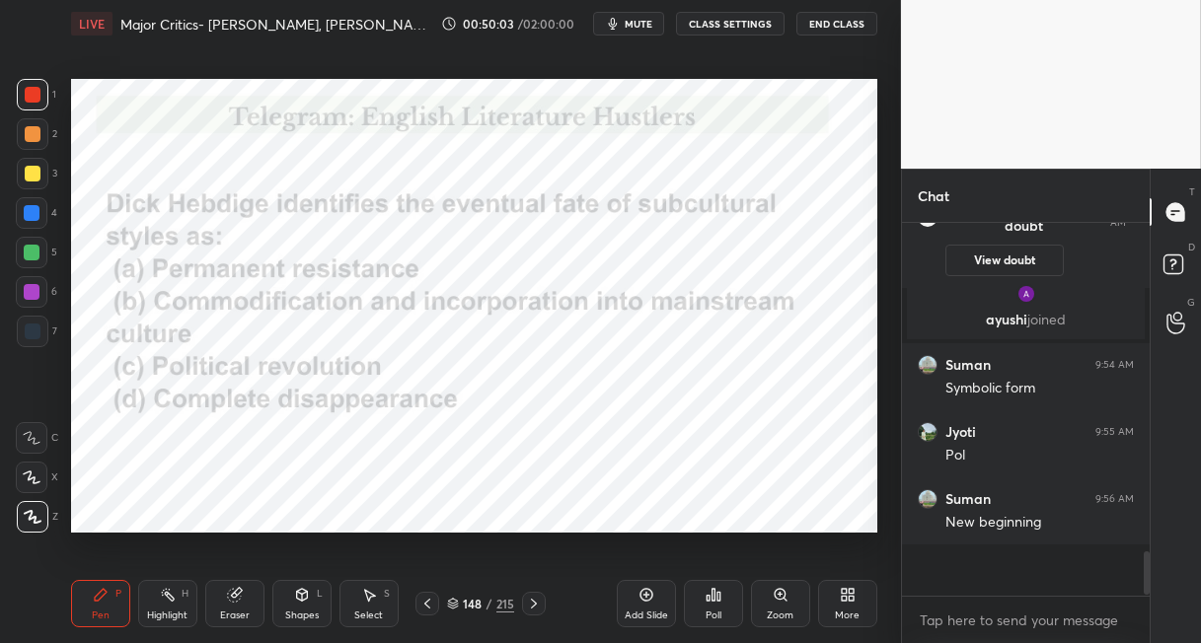
scroll to position [342, 242]
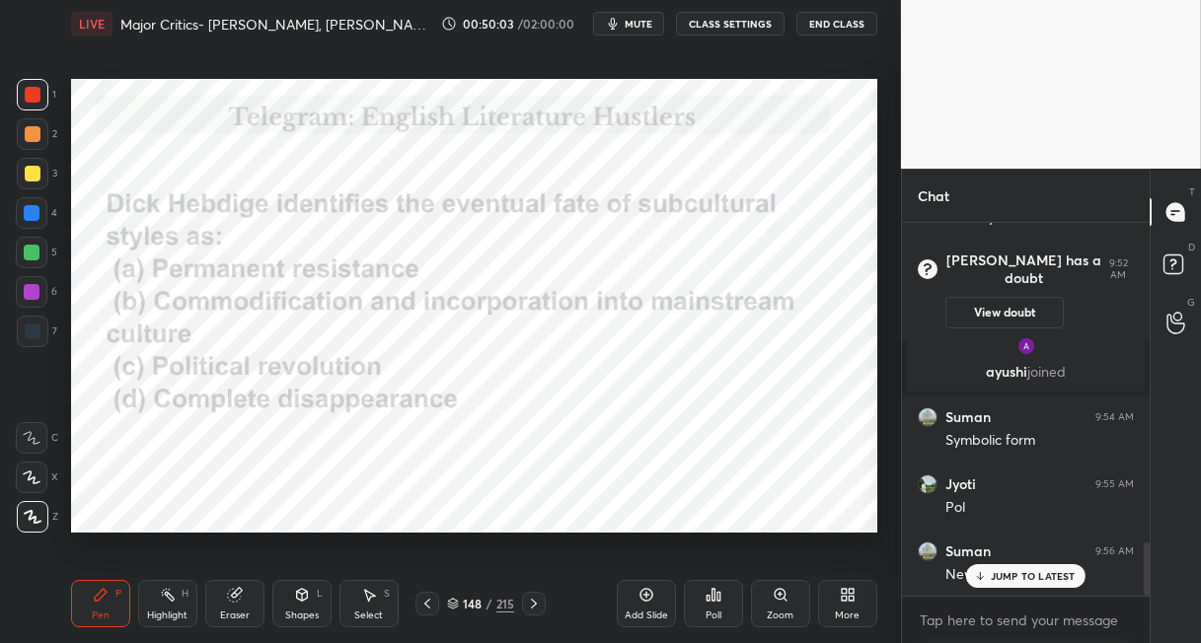
click at [714, 608] on div "Poll" at bounding box center [713, 603] width 59 height 47
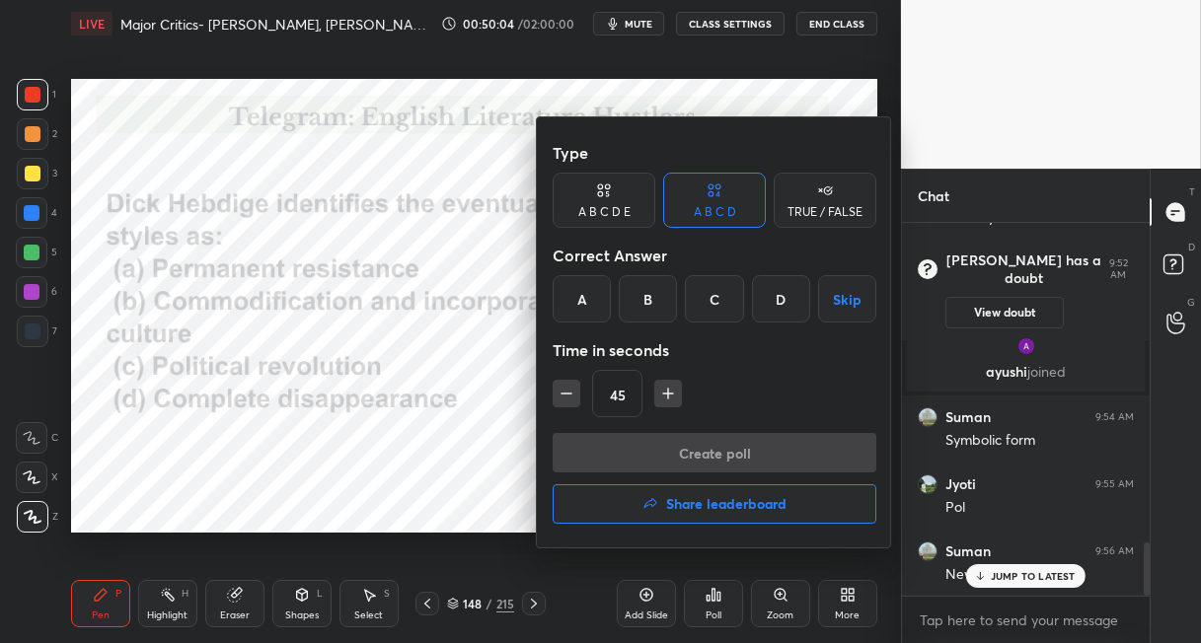
drag, startPoint x: 649, startPoint y: 310, endPoint x: 647, endPoint y: 373, distance: 63.2
click at [649, 312] on div "B" at bounding box center [648, 298] width 58 height 47
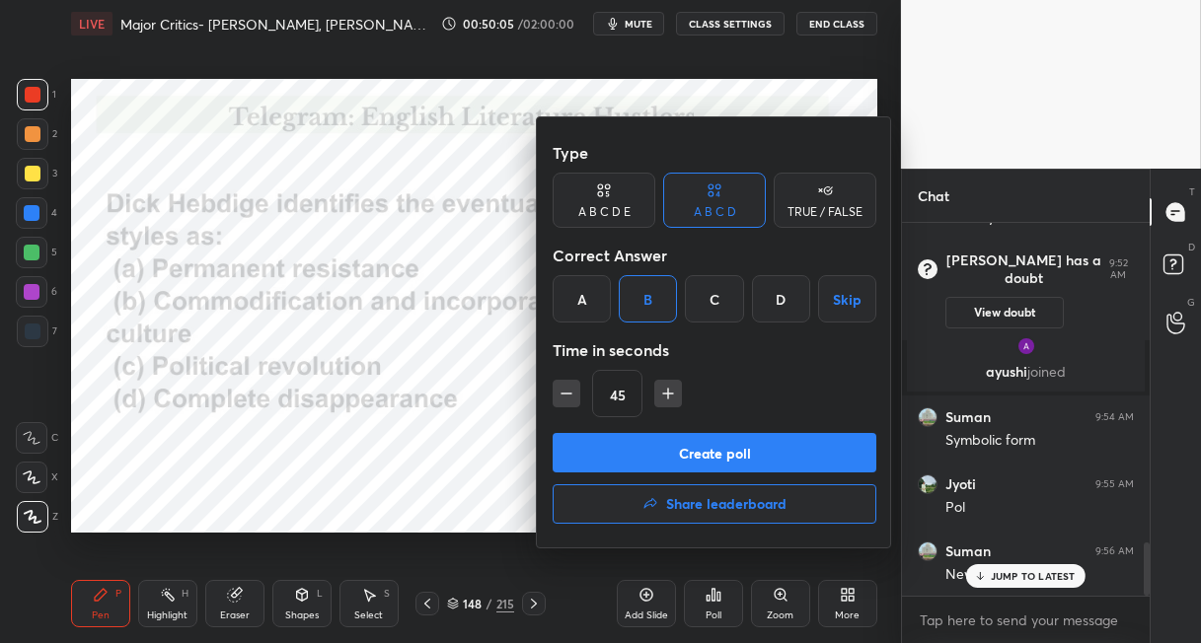
drag, startPoint x: 618, startPoint y: 450, endPoint x: 615, endPoint y: 419, distance: 30.7
click at [618, 447] on button "Create poll" at bounding box center [715, 452] width 324 height 39
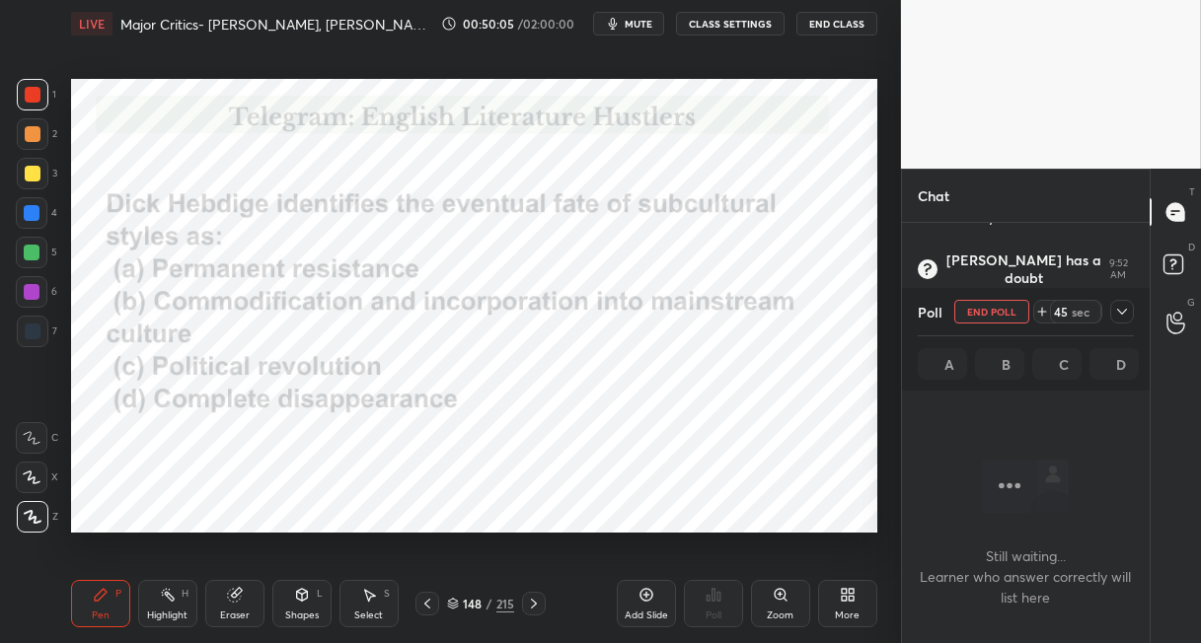
scroll to position [100, 242]
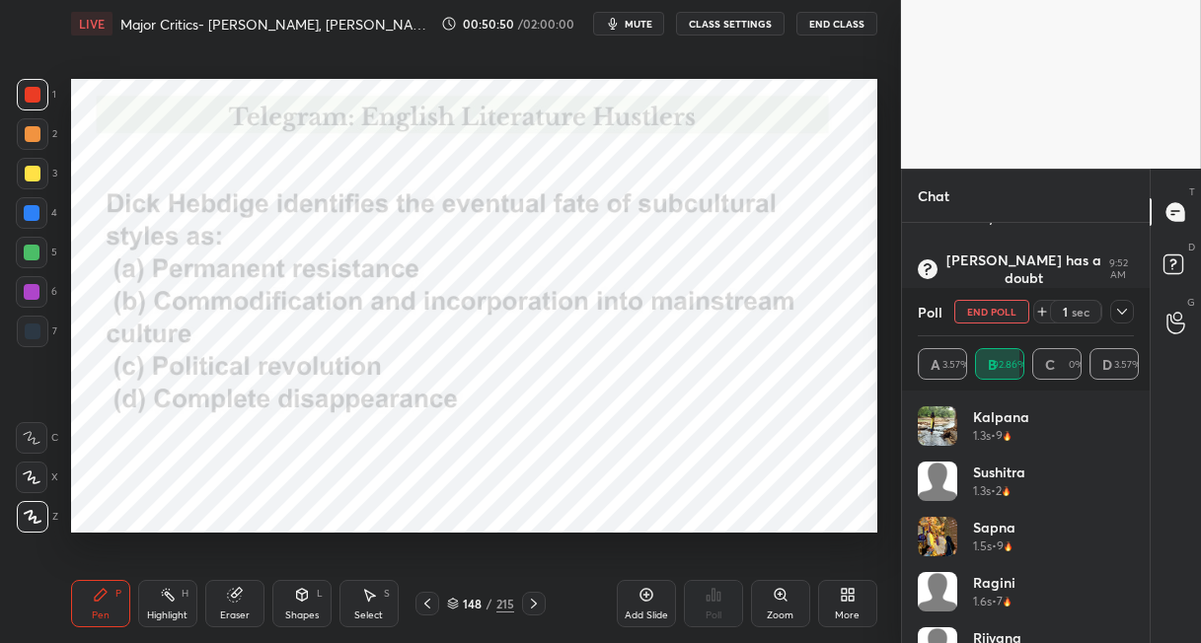
drag, startPoint x: 534, startPoint y: 602, endPoint x: 527, endPoint y: 594, distance: 10.5
click at [532, 601] on icon at bounding box center [534, 604] width 16 height 16
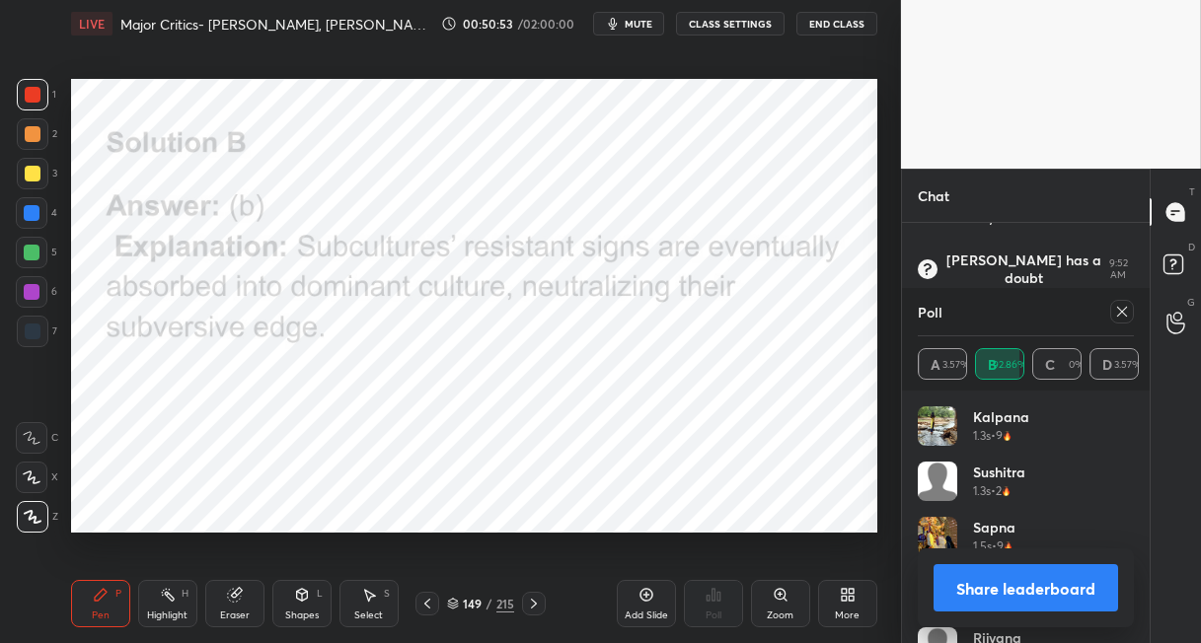
click at [500, 600] on div "215" at bounding box center [505, 604] width 18 height 18
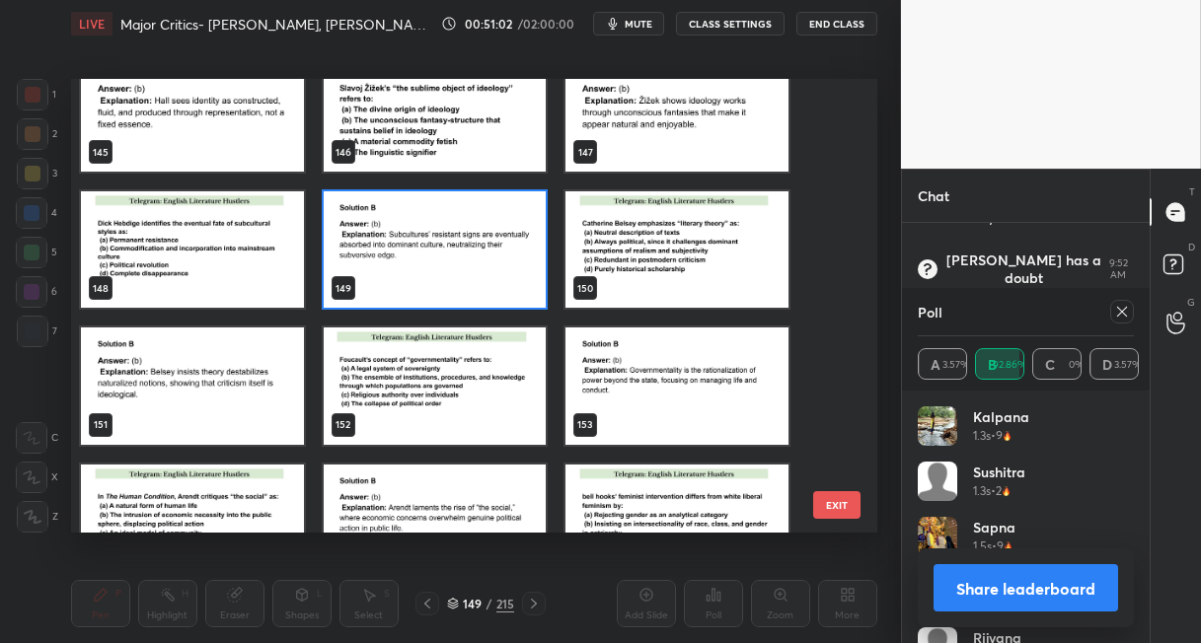
click at [709, 243] on img "grid" at bounding box center [676, 249] width 223 height 116
click at [712, 244] on img "grid" at bounding box center [676, 249] width 223 height 116
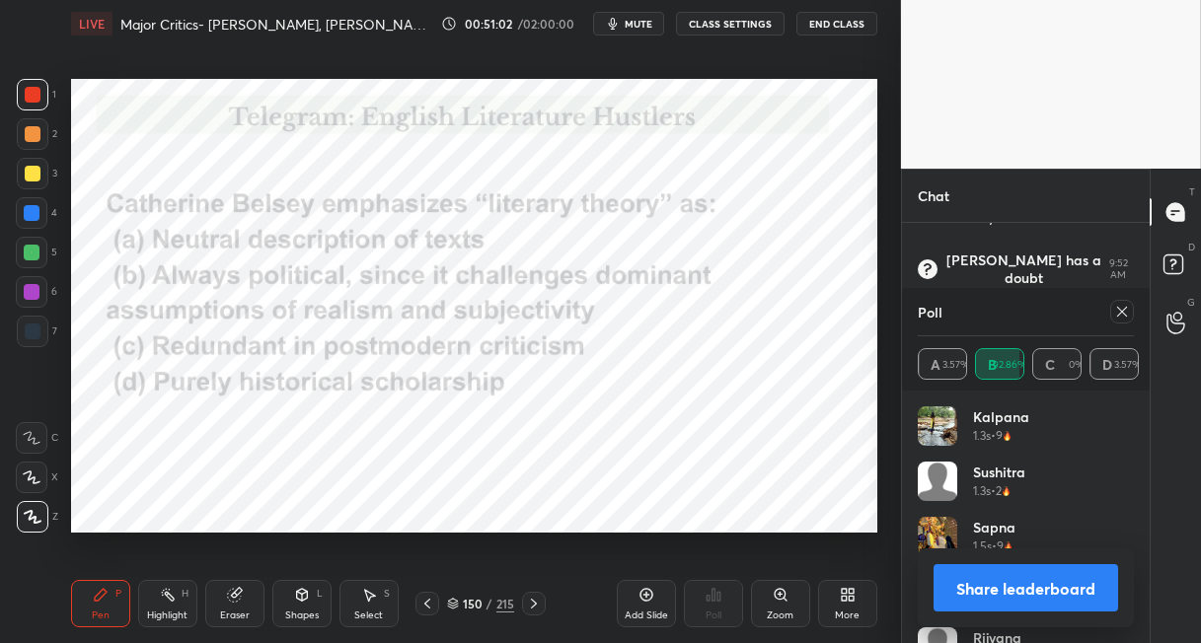
drag, startPoint x: 711, startPoint y: 243, endPoint x: 721, endPoint y: 245, distance: 10.1
click at [712, 243] on img "grid" at bounding box center [676, 249] width 223 height 116
drag, startPoint x: 1124, startPoint y: 310, endPoint x: 1071, endPoint y: 356, distance: 70.6
click at [1122, 311] on icon at bounding box center [1122, 312] width 16 height 16
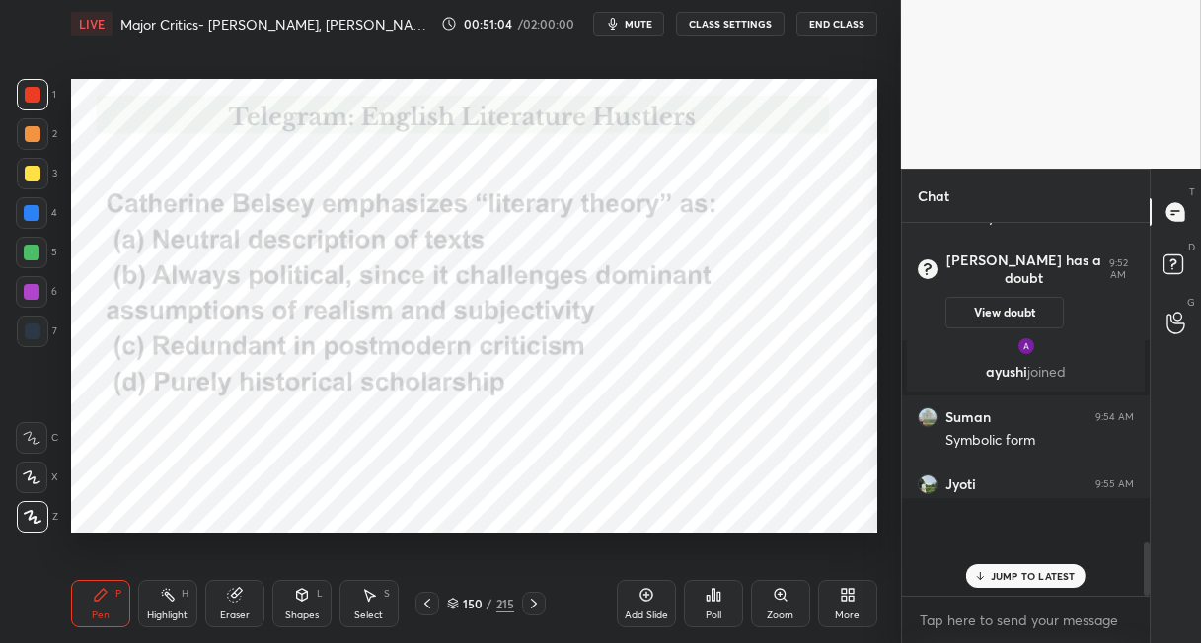
scroll to position [364, 242]
click at [709, 599] on icon at bounding box center [714, 595] width 16 height 16
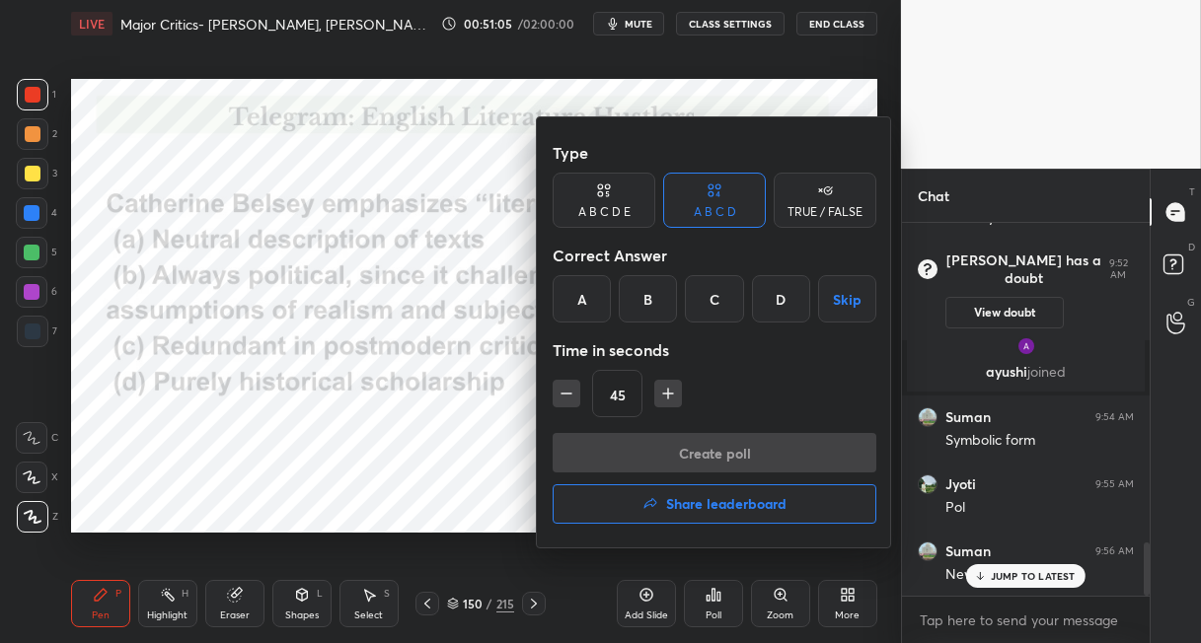
click at [635, 310] on div "B" at bounding box center [648, 298] width 58 height 47
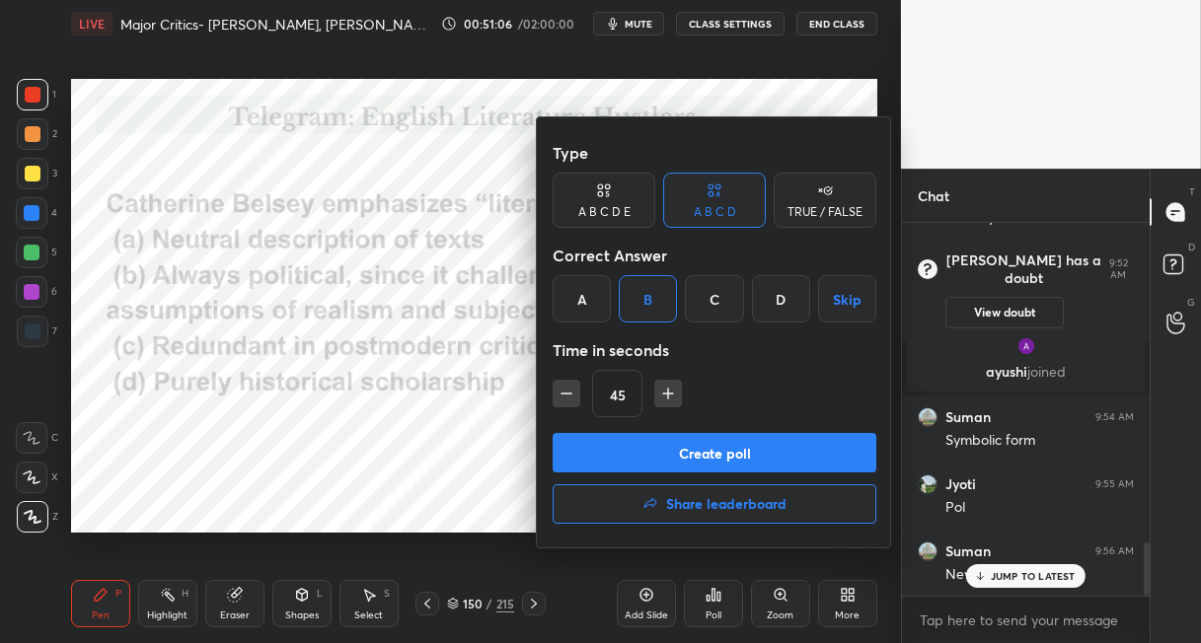
click at [612, 453] on button "Create poll" at bounding box center [715, 452] width 324 height 39
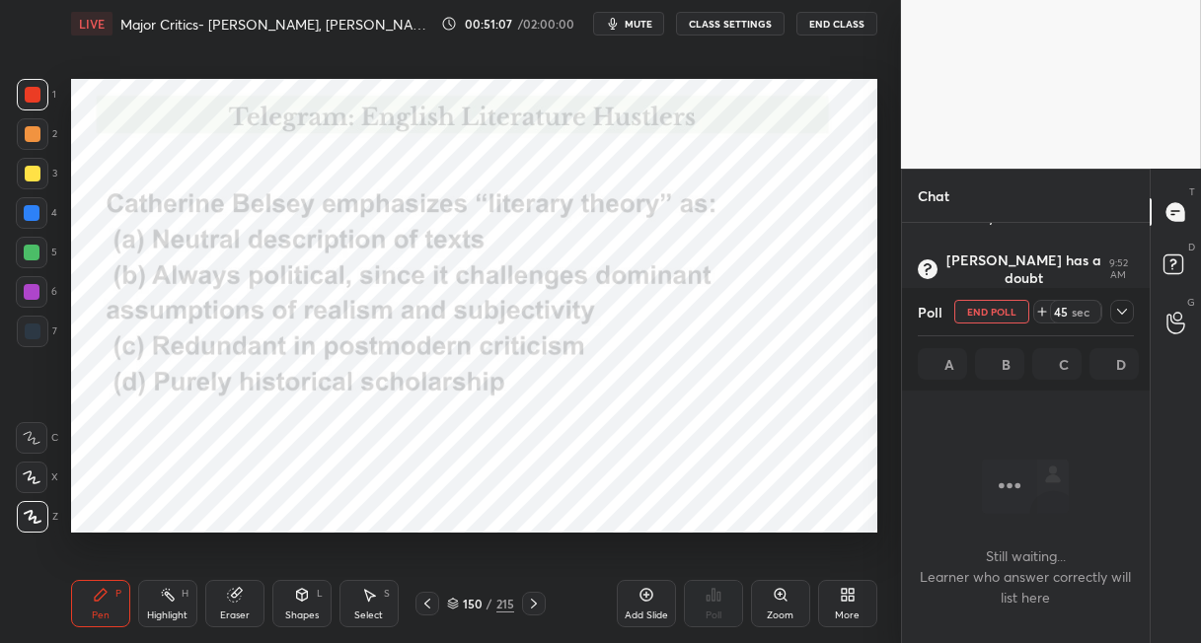
scroll to position [100, 242]
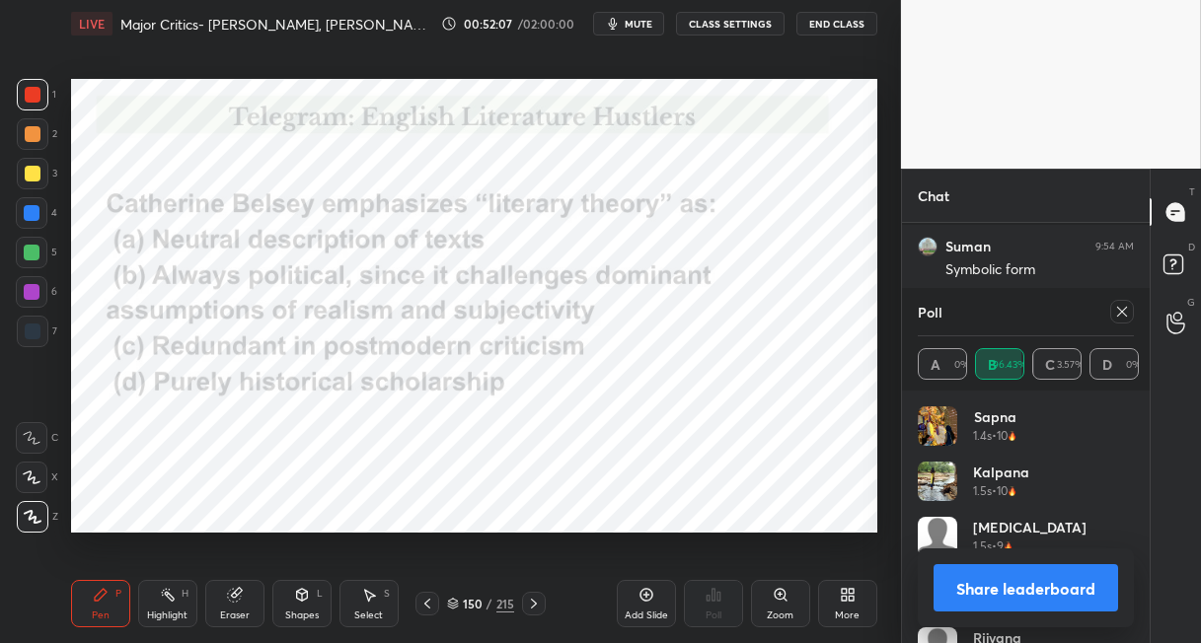
click at [500, 603] on div "215" at bounding box center [505, 604] width 18 height 18
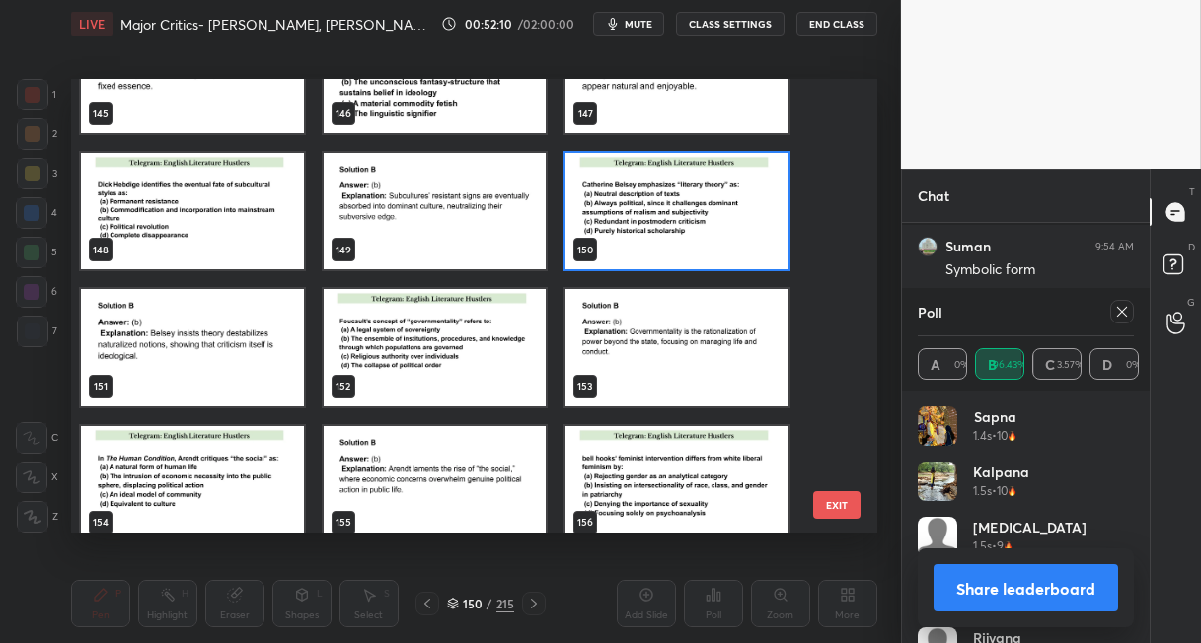
scroll to position [6637, 0]
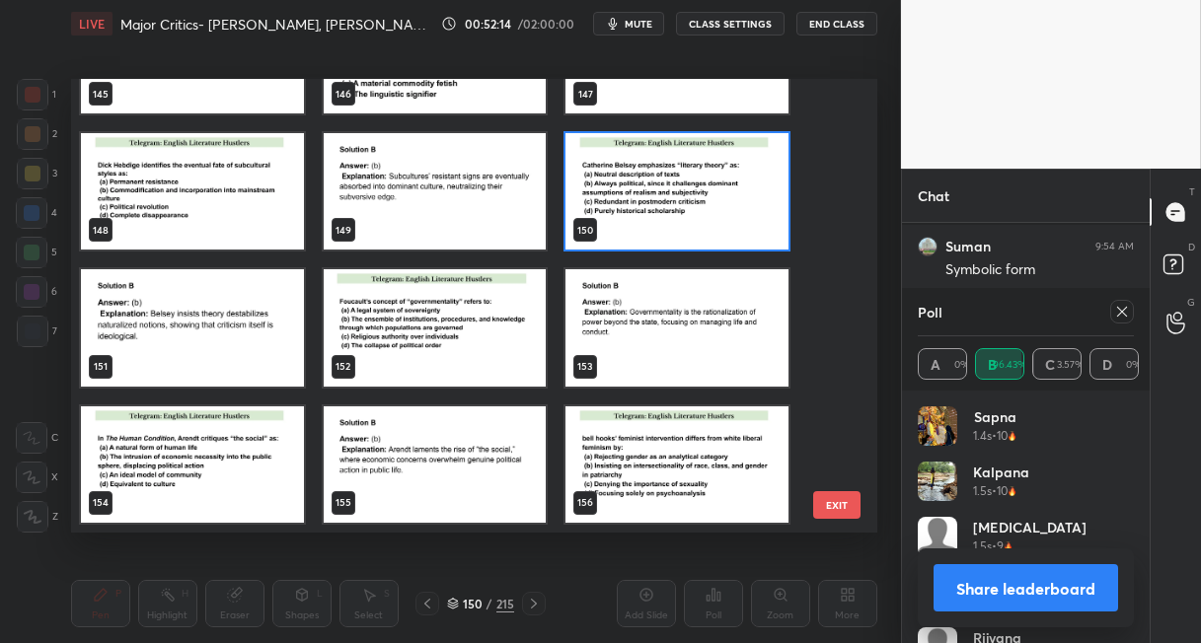
click at [430, 326] on img "grid" at bounding box center [435, 328] width 223 height 116
click at [429, 326] on img "grid" at bounding box center [435, 328] width 223 height 116
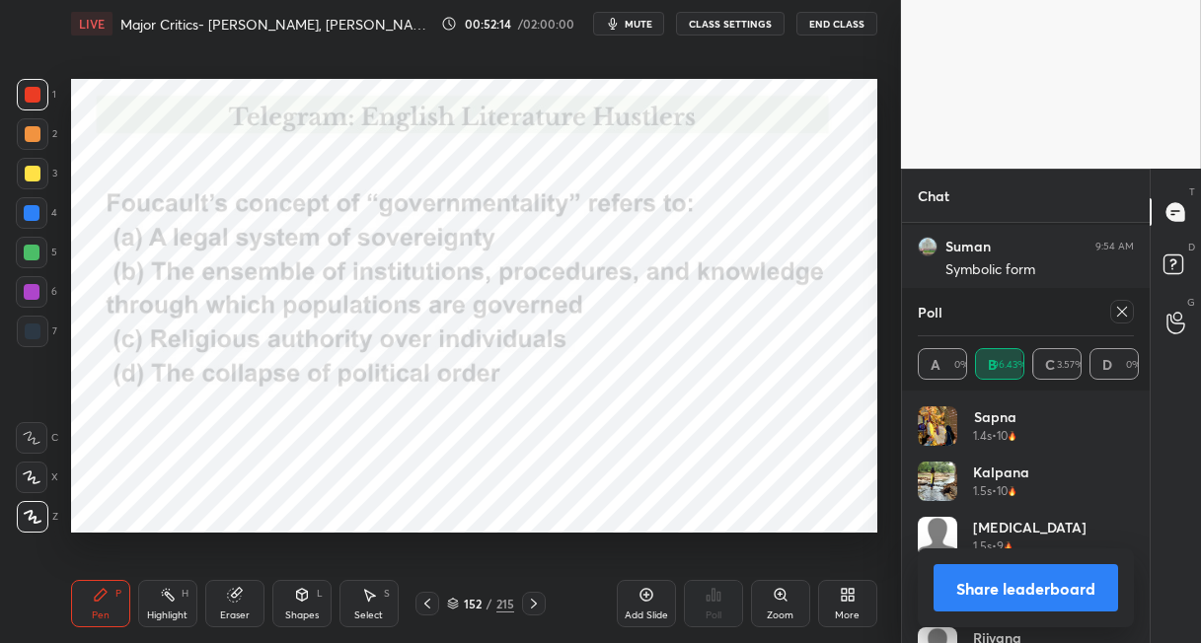
click at [428, 327] on img "grid" at bounding box center [435, 328] width 223 height 116
drag, startPoint x: 1122, startPoint y: 314, endPoint x: 1091, endPoint y: 329, distance: 34.0
click at [1118, 316] on icon at bounding box center [1122, 312] width 16 height 16
type textarea "x"
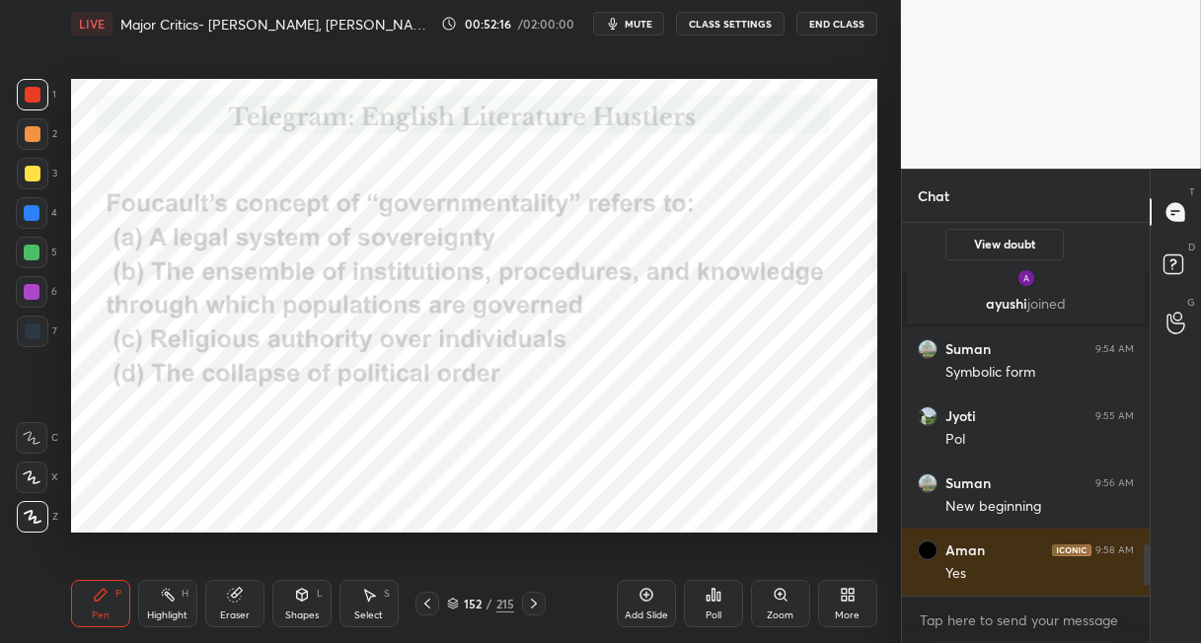
scroll to position [366, 242]
click at [717, 595] on icon at bounding box center [718, 596] width 3 height 9
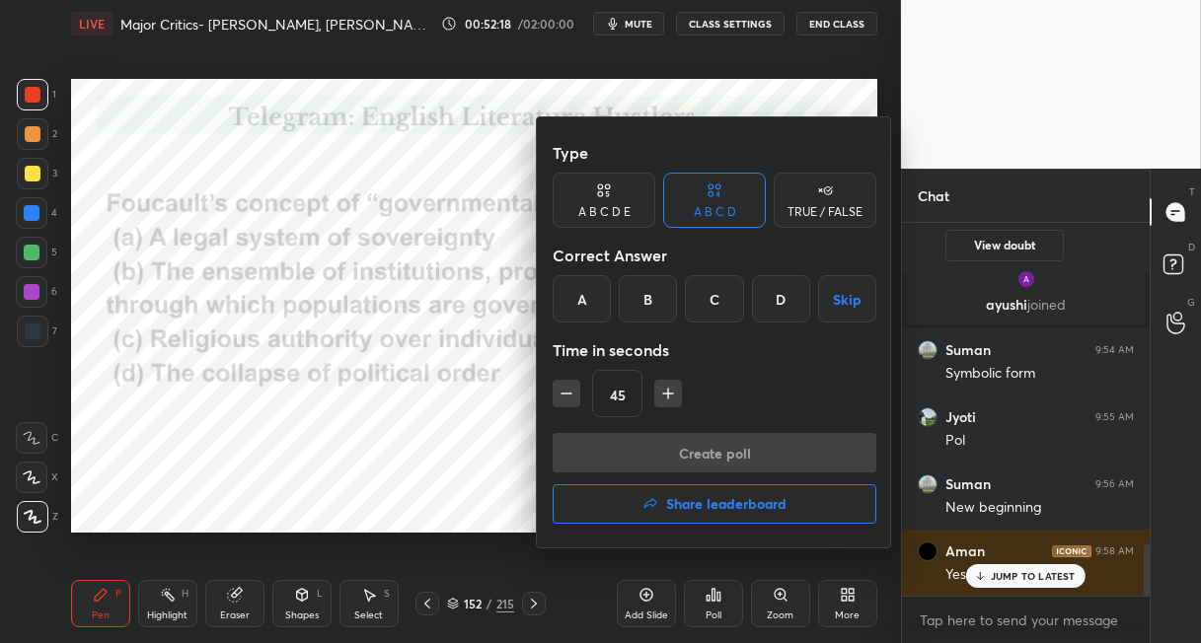
drag, startPoint x: 640, startPoint y: 306, endPoint x: 655, endPoint y: 386, distance: 81.3
click at [642, 311] on div "B" at bounding box center [648, 298] width 58 height 47
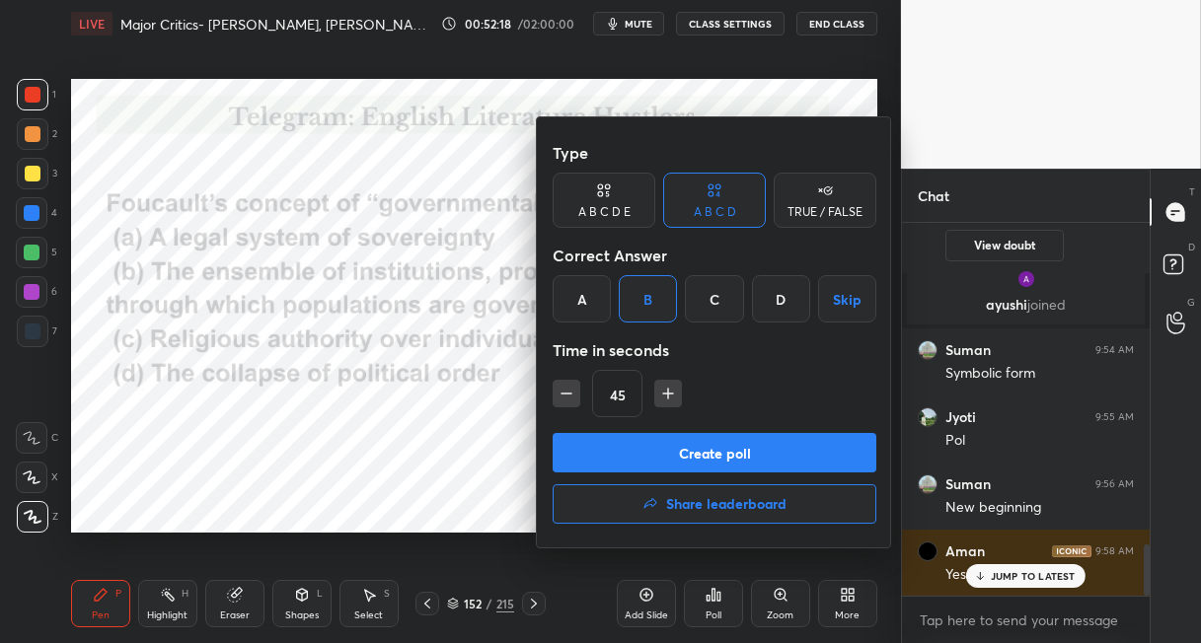
drag, startPoint x: 662, startPoint y: 400, endPoint x: 659, endPoint y: 423, distance: 23.9
click at [661, 402] on icon "button" at bounding box center [668, 394] width 20 height 20
type input "60"
click at [647, 452] on button "Create poll" at bounding box center [715, 452] width 324 height 39
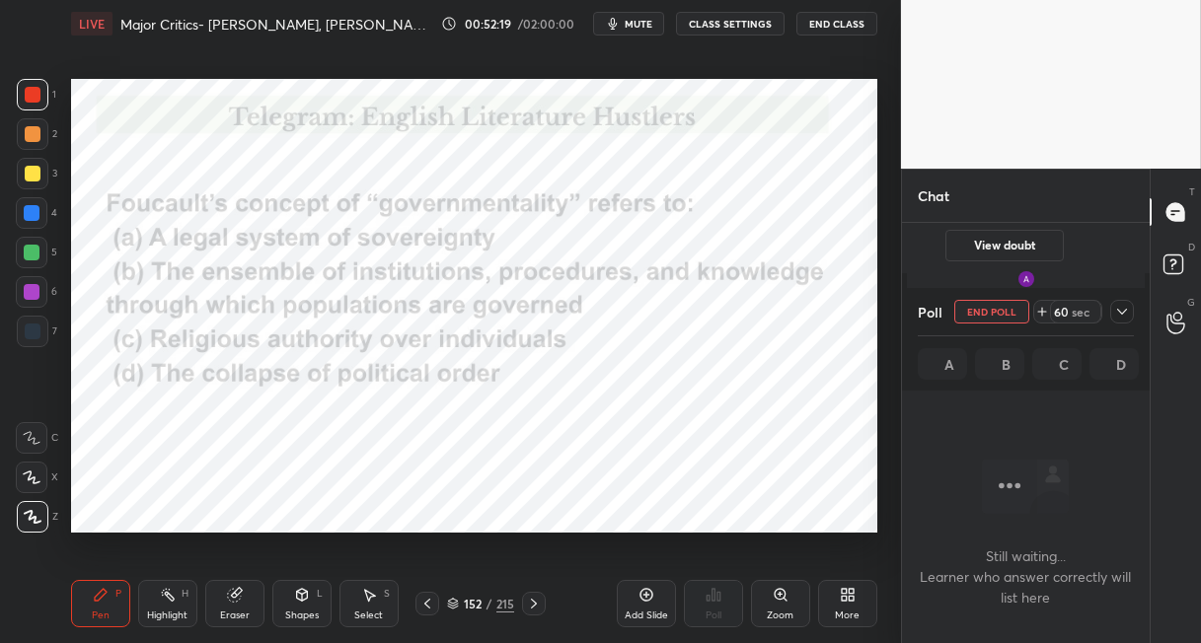
scroll to position [100, 242]
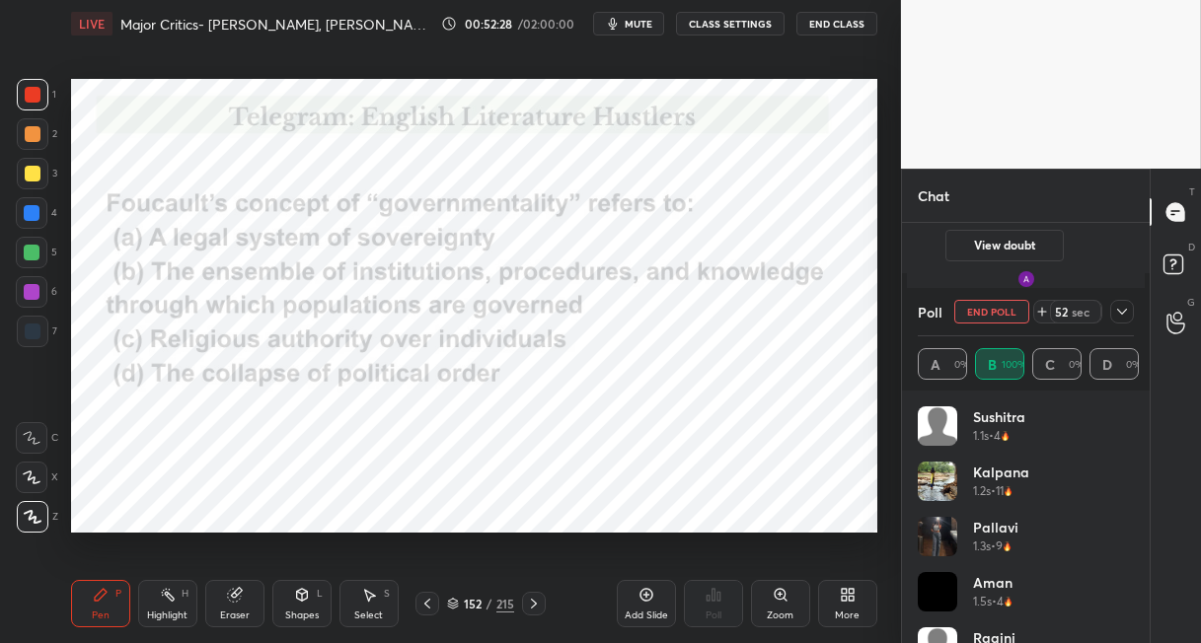
click at [35, 215] on div at bounding box center [32, 213] width 16 height 16
drag, startPoint x: 533, startPoint y: 596, endPoint x: 521, endPoint y: 541, distance: 56.5
click at [529, 592] on div at bounding box center [534, 604] width 24 height 24
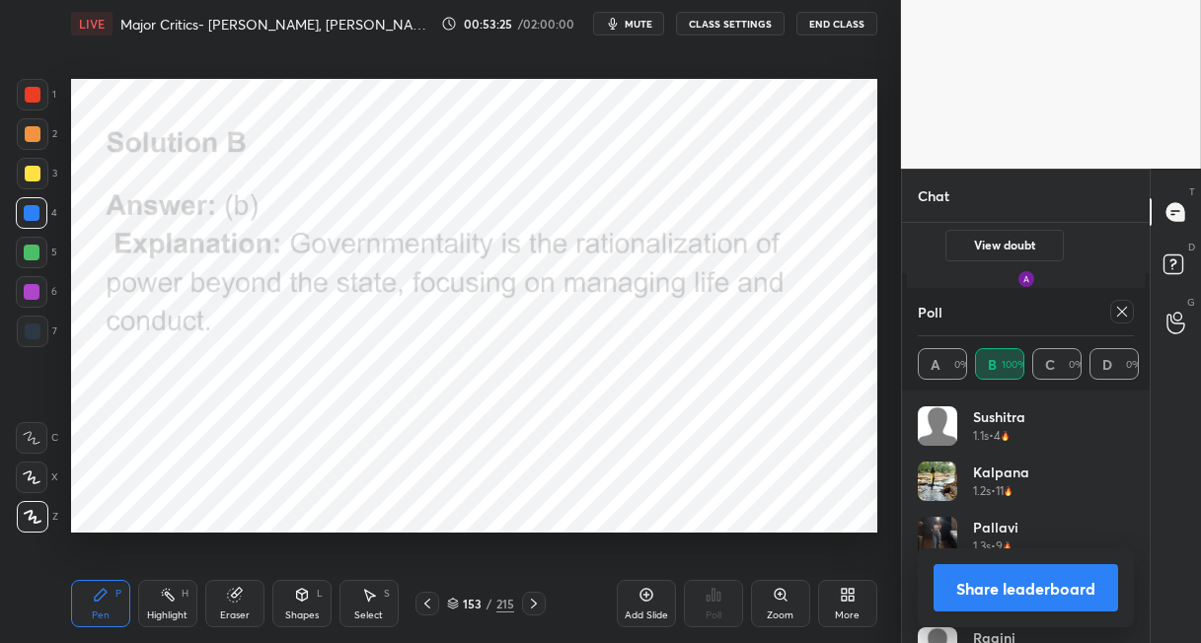
click at [504, 603] on div "215" at bounding box center [505, 604] width 18 height 18
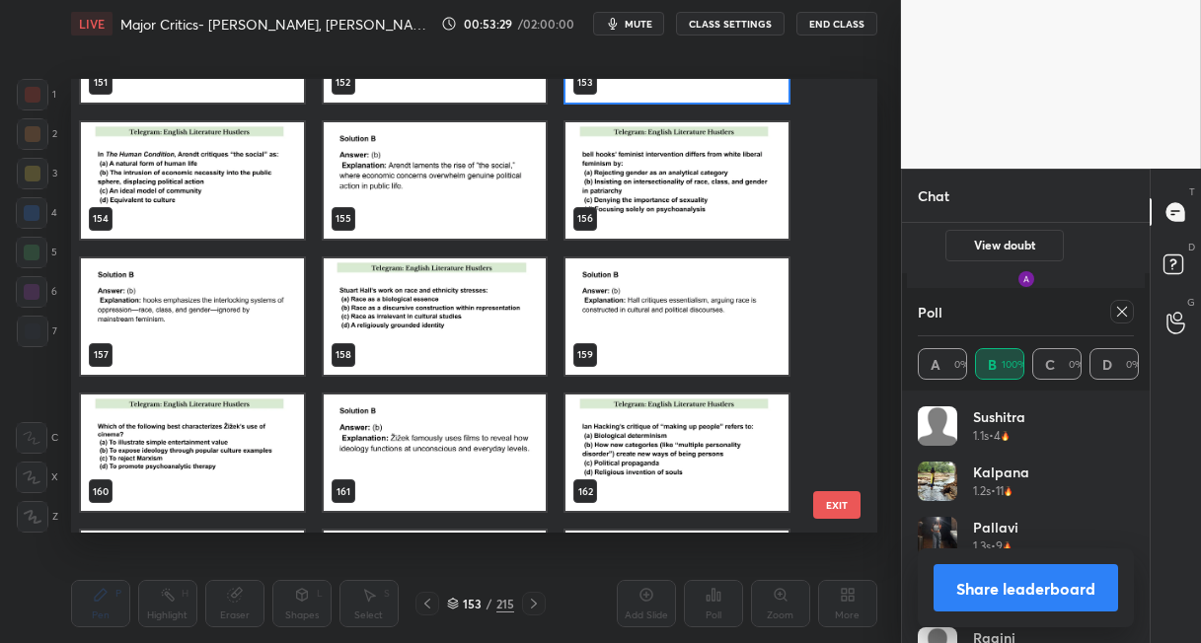
scroll to position [6924, 0]
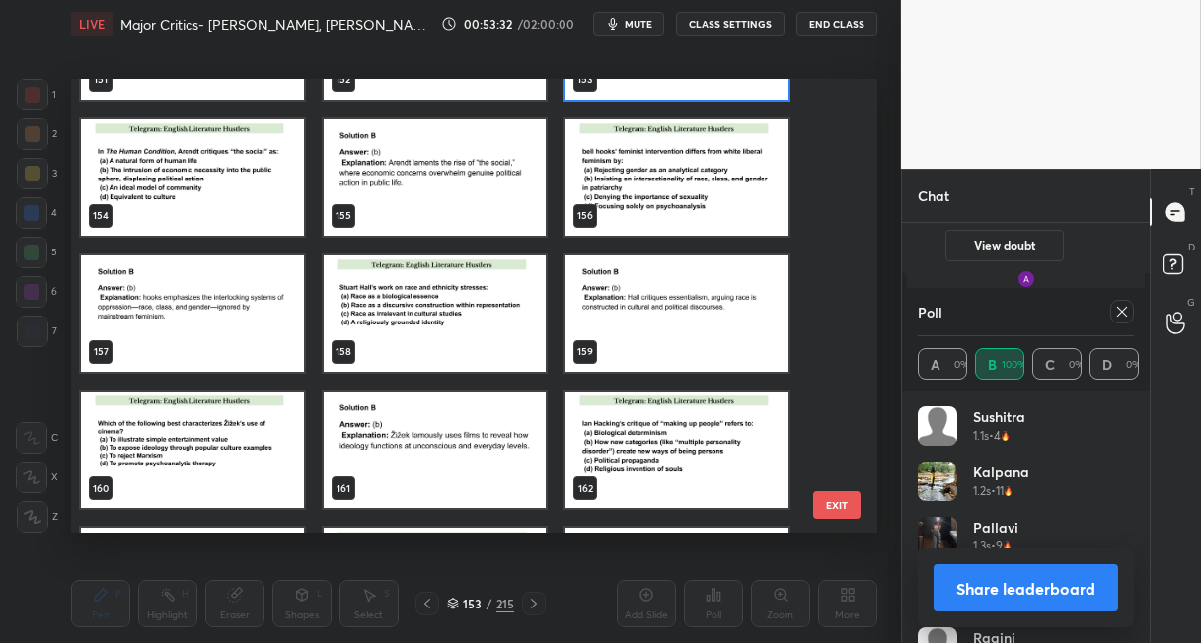
click at [207, 185] on img "grid" at bounding box center [192, 177] width 223 height 116
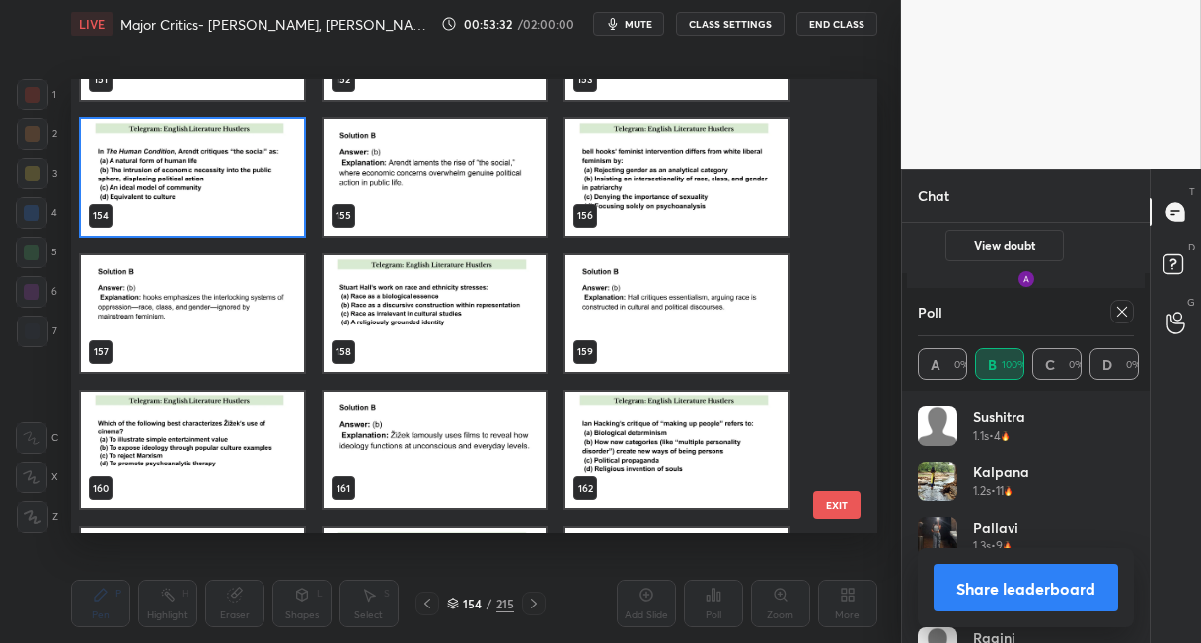
click at [207, 185] on img "grid" at bounding box center [192, 177] width 223 height 116
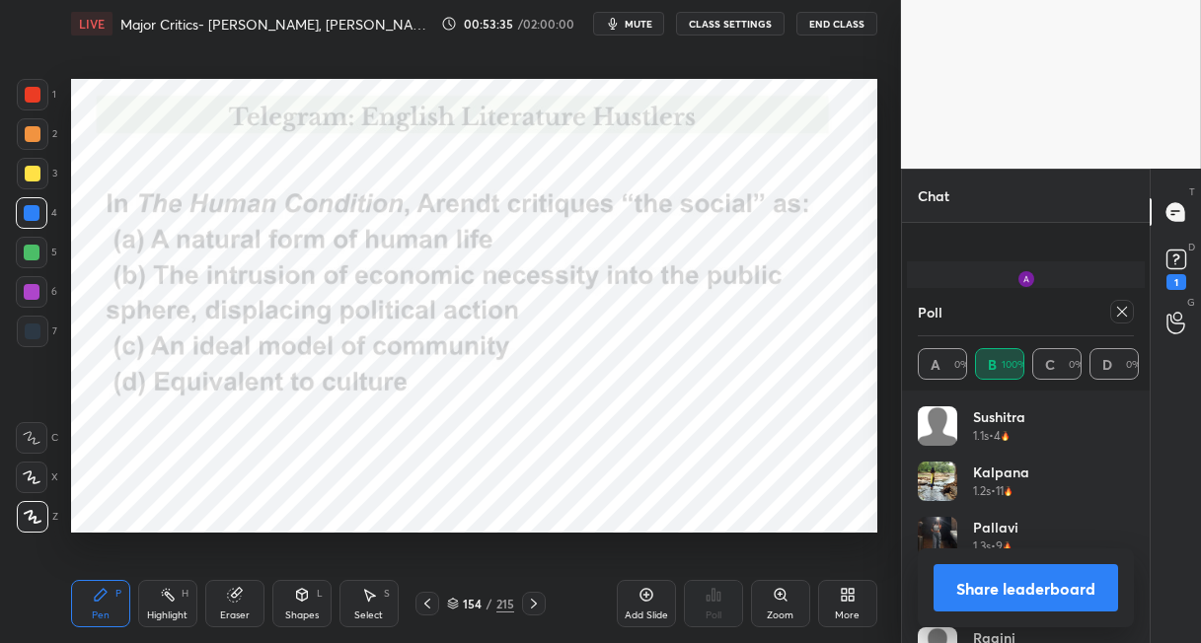
scroll to position [2502, 0]
click at [1121, 312] on icon at bounding box center [1122, 312] width 16 height 16
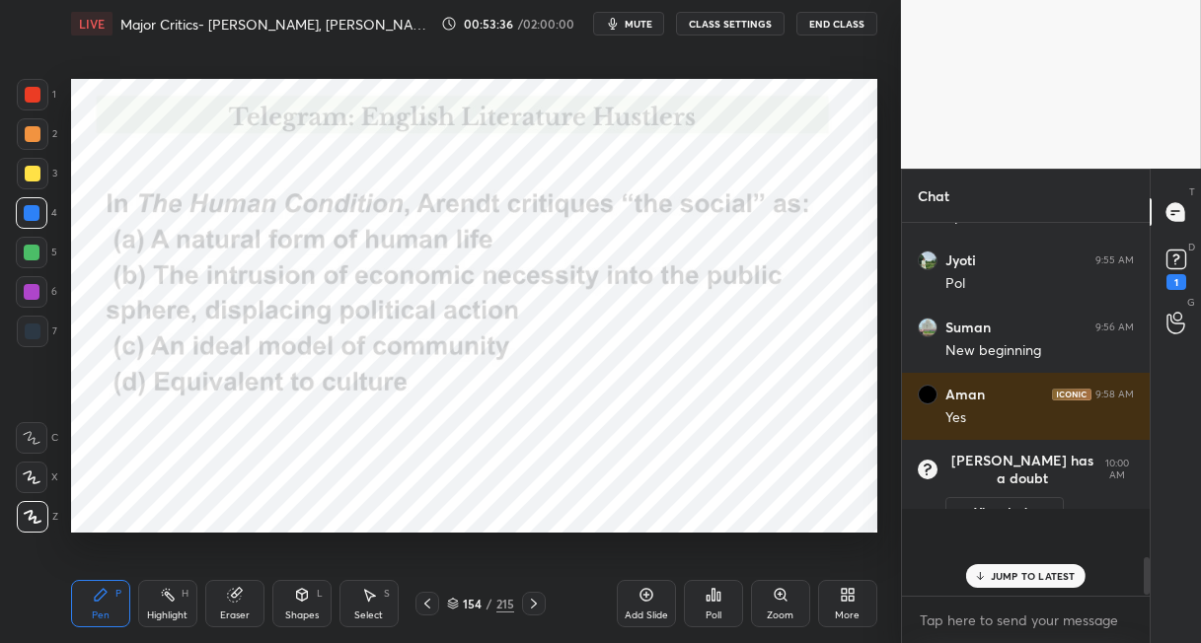
scroll to position [356, 242]
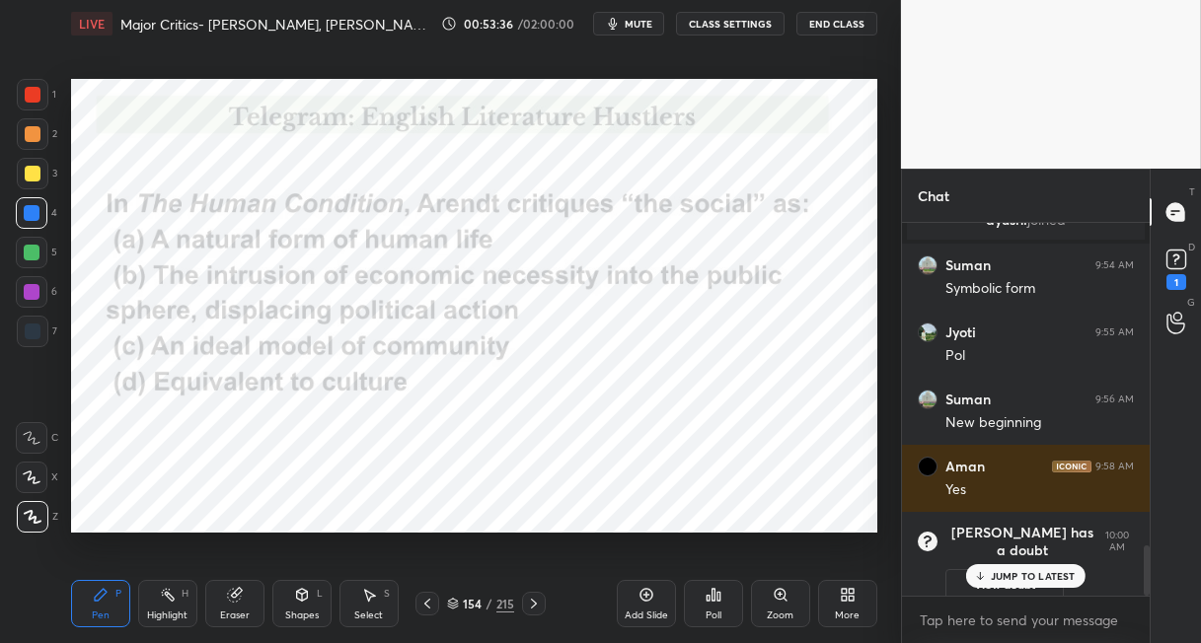
click at [710, 602] on icon at bounding box center [714, 595] width 16 height 16
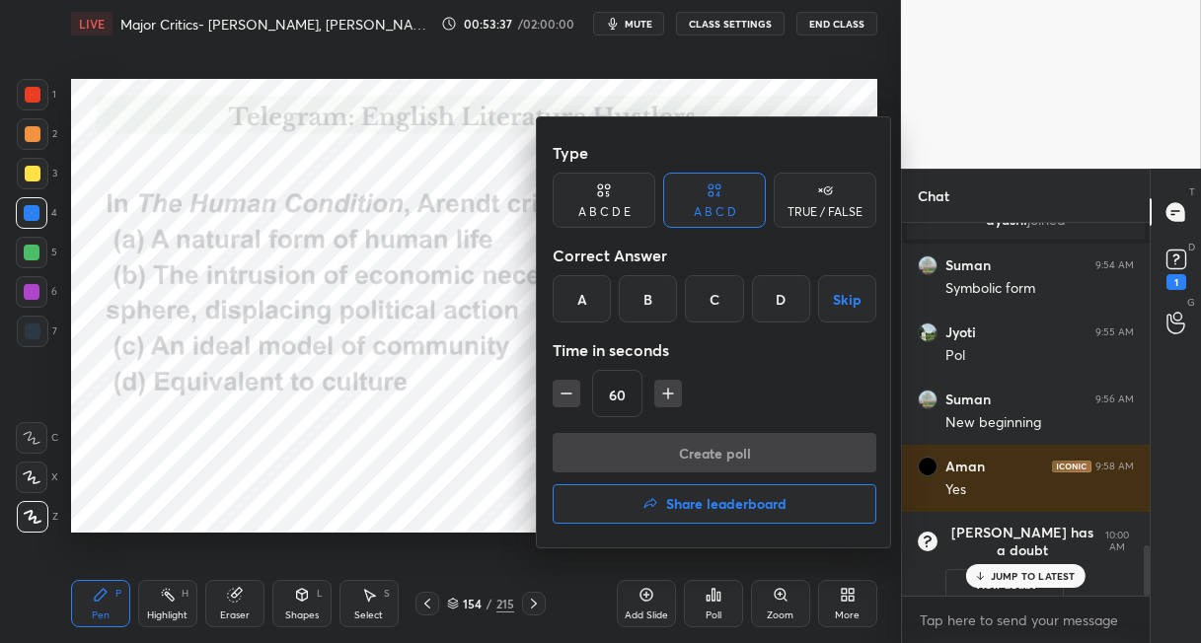
drag, startPoint x: 648, startPoint y: 292, endPoint x: 643, endPoint y: 313, distance: 21.3
click at [648, 295] on div "B" at bounding box center [648, 298] width 58 height 47
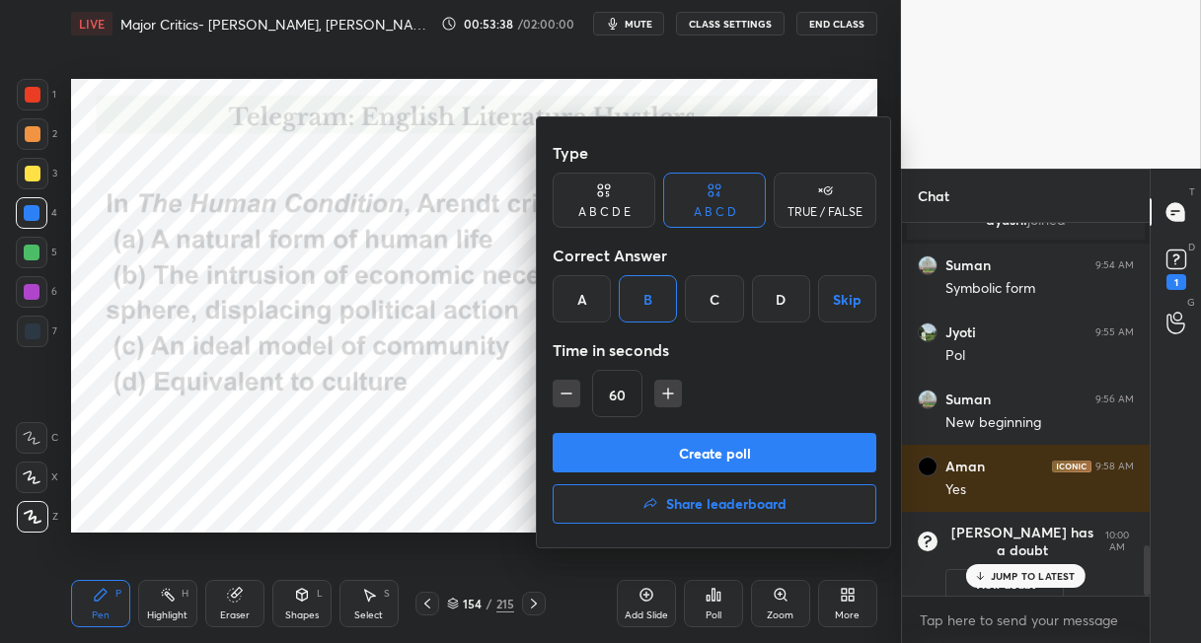
click at [606, 445] on button "Create poll" at bounding box center [715, 452] width 324 height 39
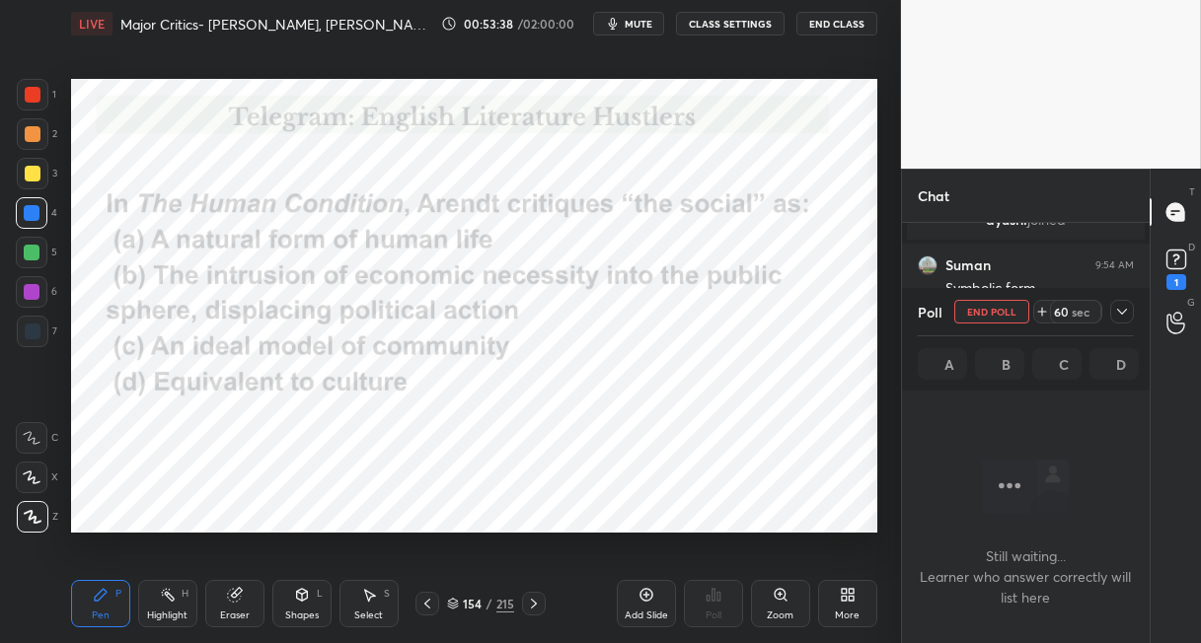
scroll to position [110, 242]
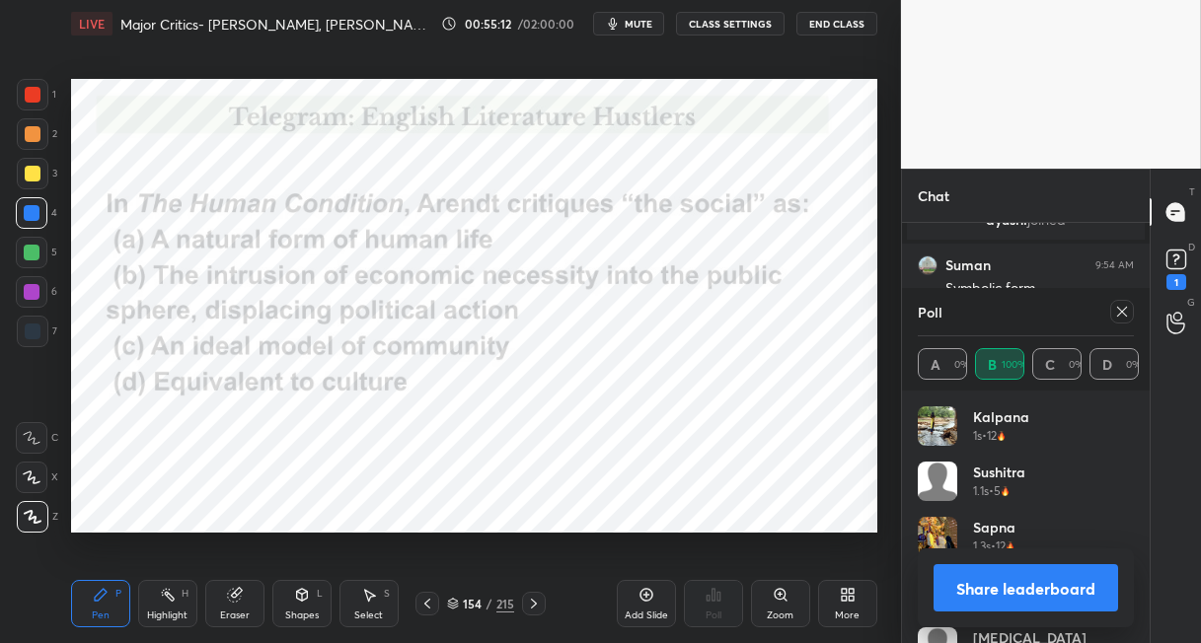
drag, startPoint x: 534, startPoint y: 605, endPoint x: 551, endPoint y: 593, distance: 20.5
click at [536, 604] on icon at bounding box center [534, 604] width 16 height 16
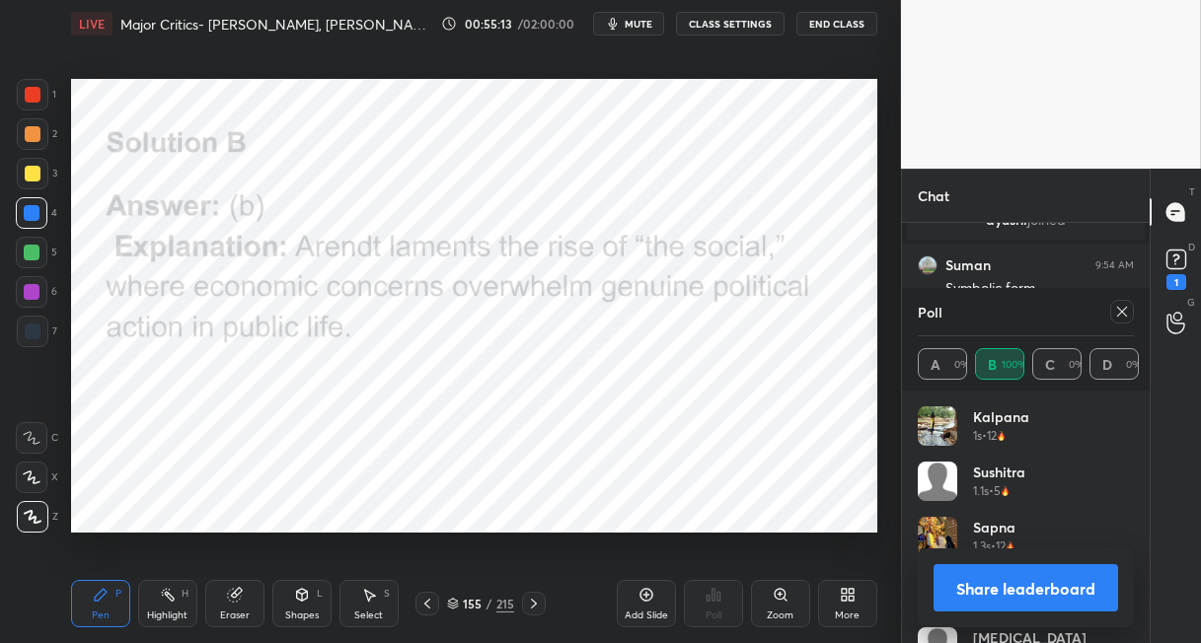
drag, startPoint x: 1121, startPoint y: 313, endPoint x: 1103, endPoint y: 335, distance: 28.0
click at [1118, 315] on icon at bounding box center [1122, 312] width 10 height 10
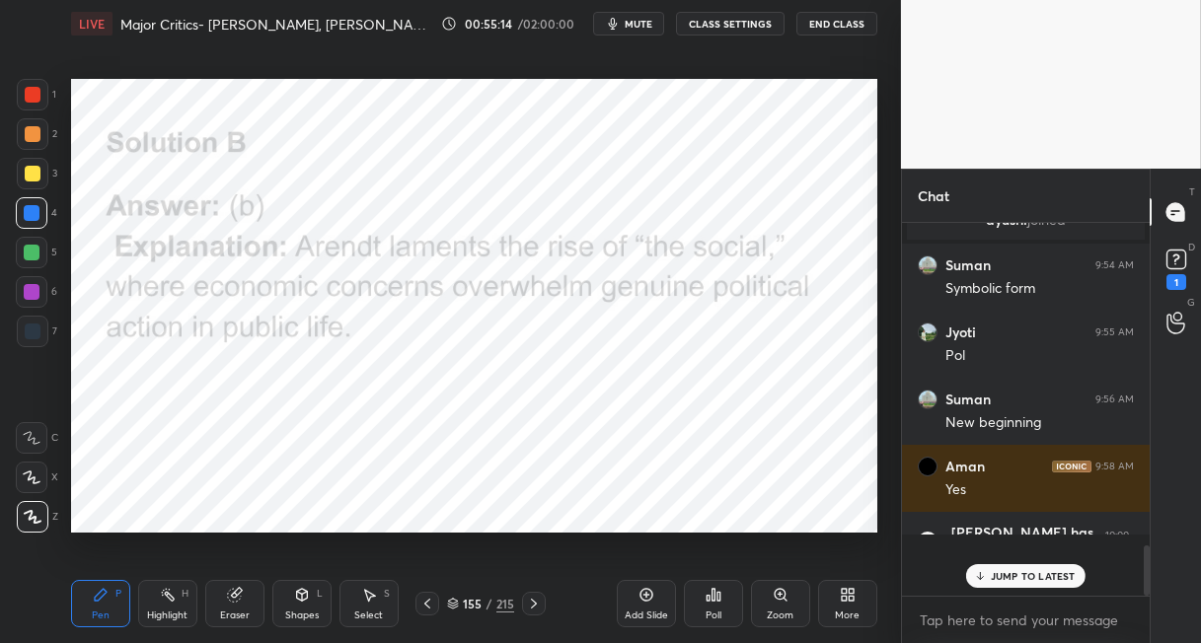
scroll to position [6, 6]
click at [499, 602] on div "215" at bounding box center [505, 604] width 18 height 18
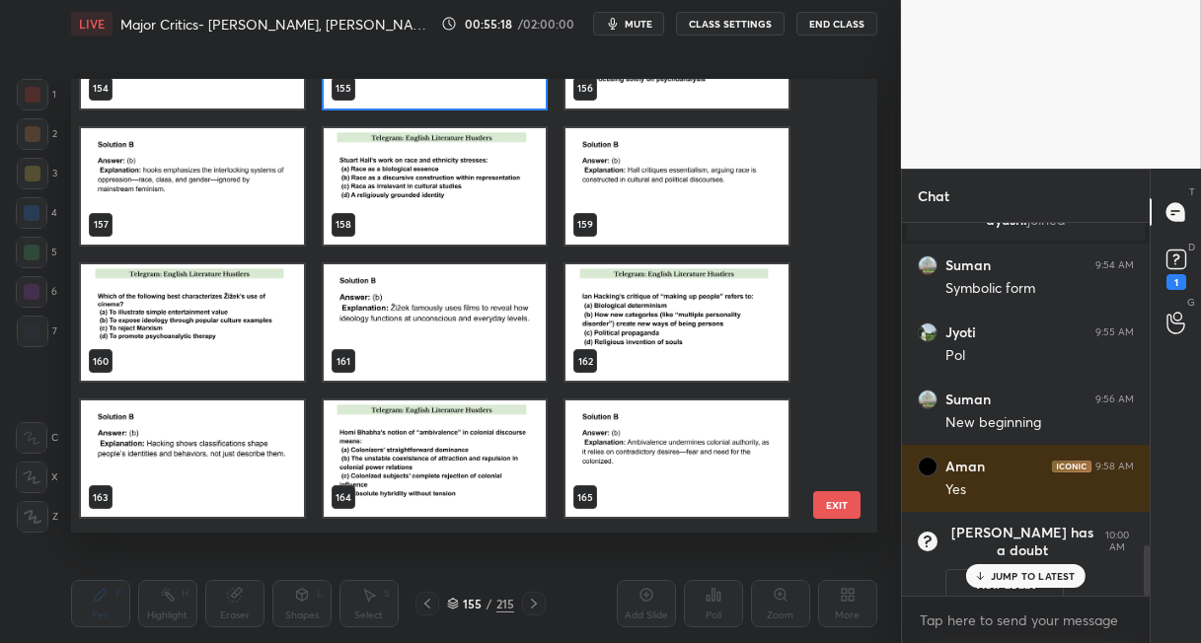
scroll to position [7059, 0]
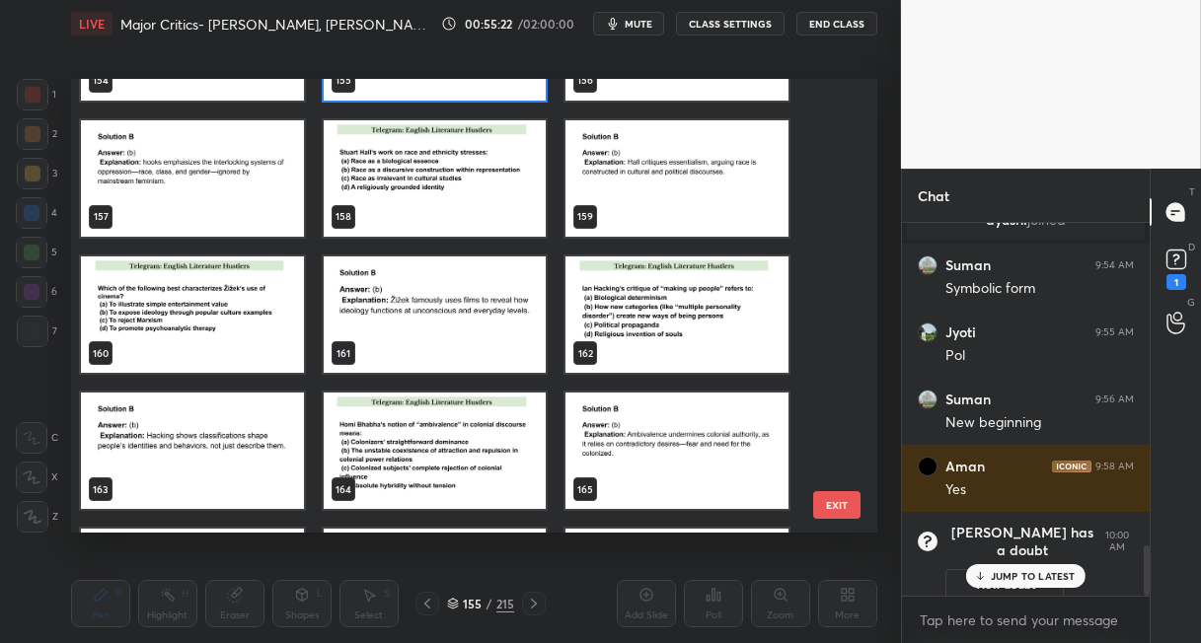
click at [446, 203] on img "grid" at bounding box center [435, 178] width 223 height 116
click at [447, 203] on img "grid" at bounding box center [435, 178] width 223 height 116
click at [447, 204] on img "grid" at bounding box center [435, 178] width 223 height 116
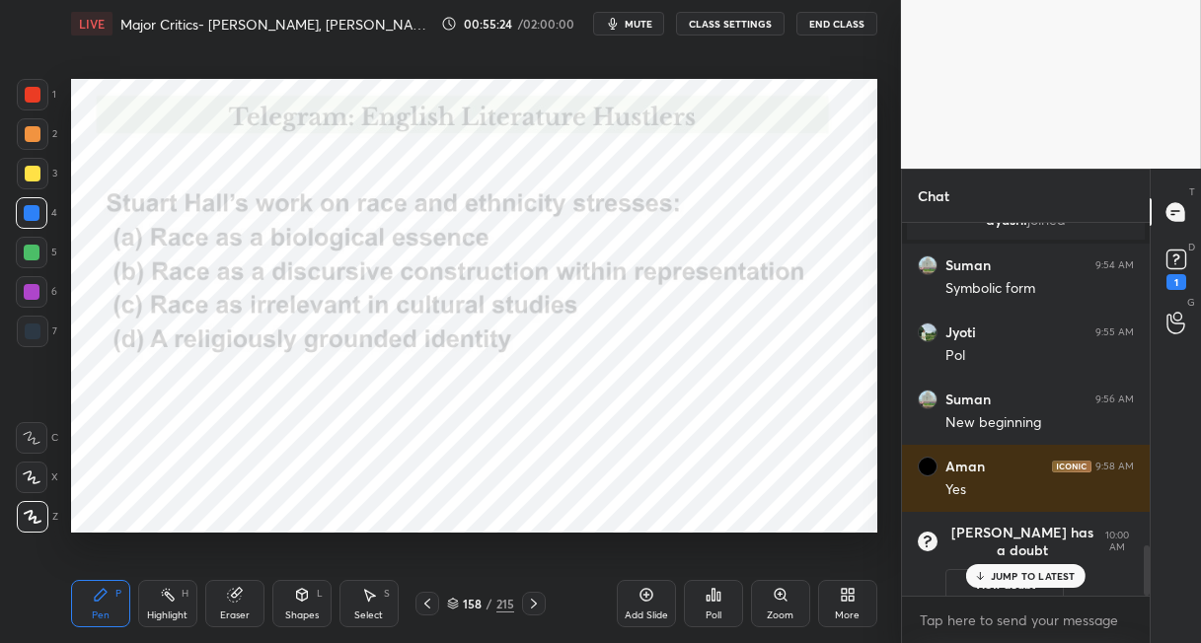
click at [711, 603] on div "Poll" at bounding box center [713, 603] width 59 height 47
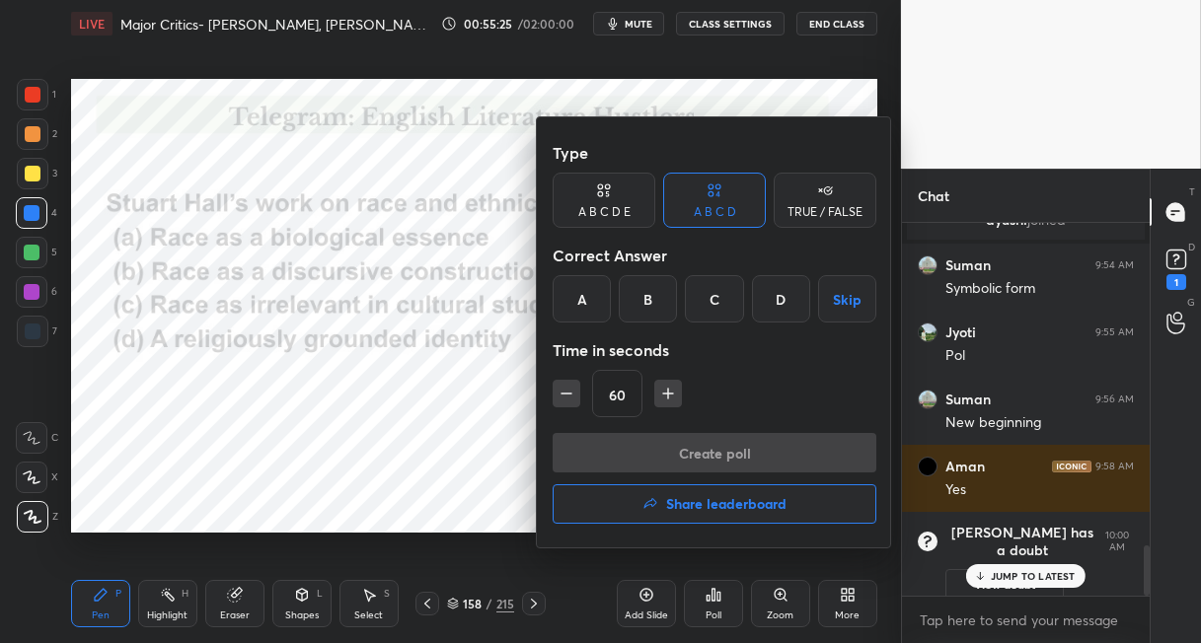
drag, startPoint x: 632, startPoint y: 301, endPoint x: 632, endPoint y: 320, distance: 18.7
click at [633, 302] on div "B" at bounding box center [648, 298] width 58 height 47
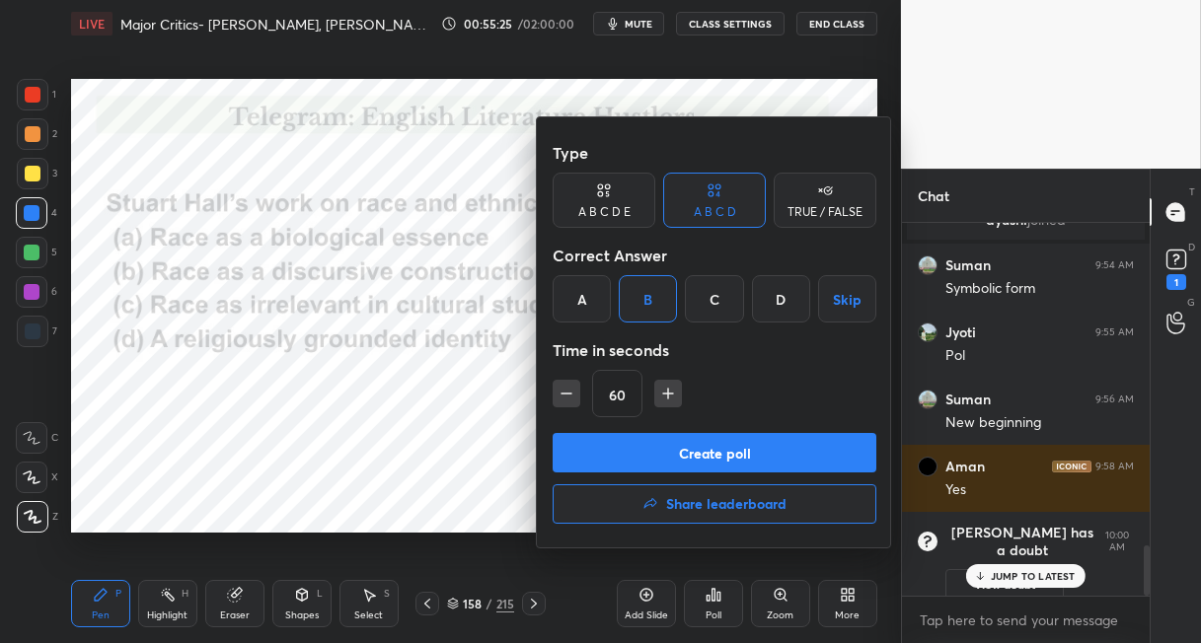
click at [614, 455] on button "Create poll" at bounding box center [715, 452] width 324 height 39
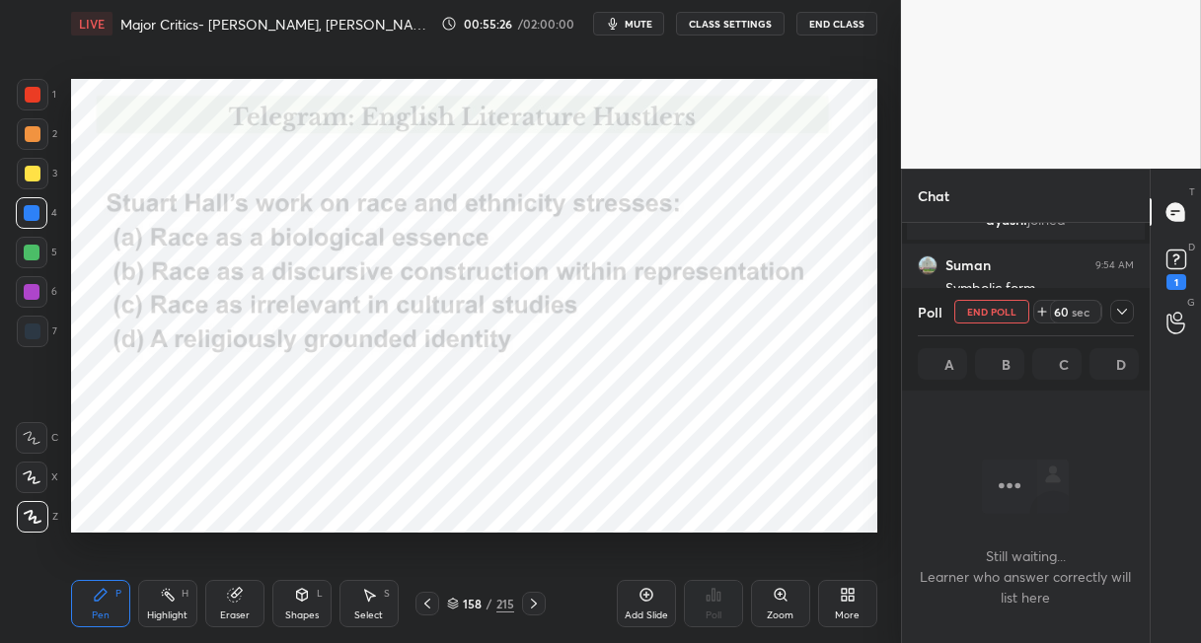
scroll to position [100, 242]
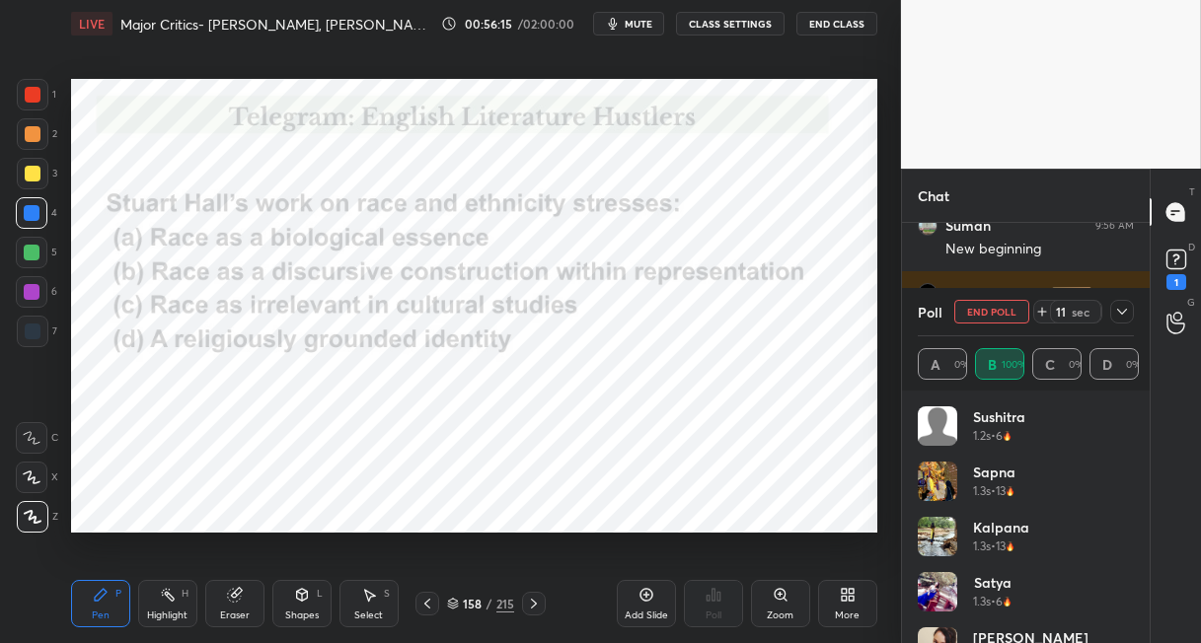
click at [540, 601] on icon at bounding box center [534, 604] width 16 height 16
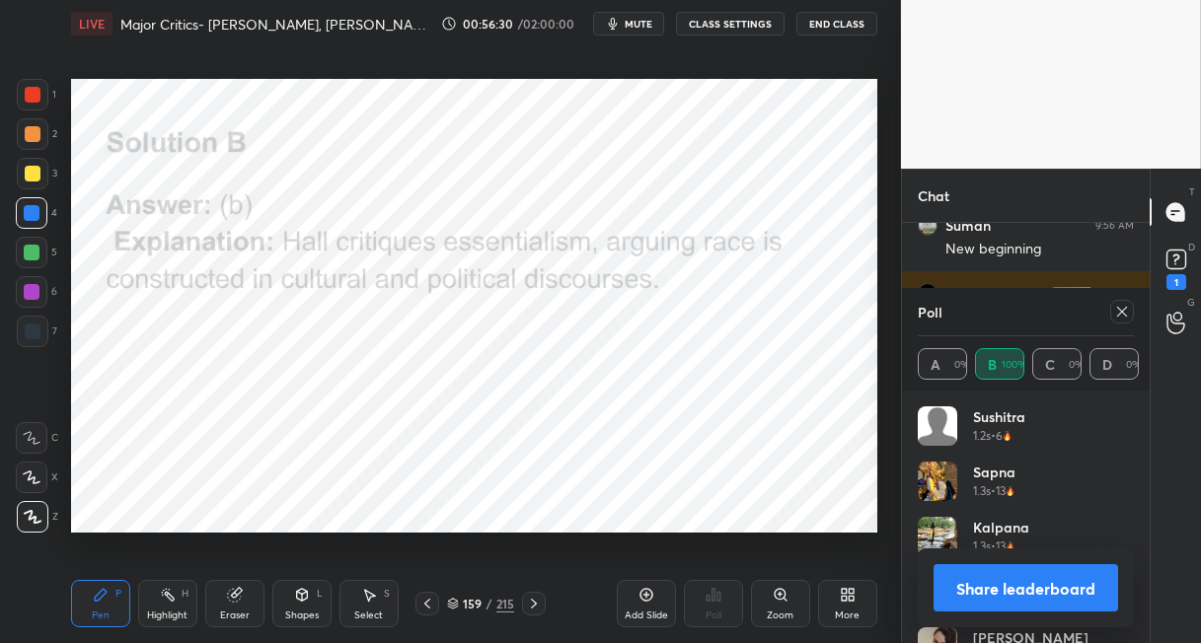
click at [503, 601] on div "215" at bounding box center [505, 604] width 18 height 18
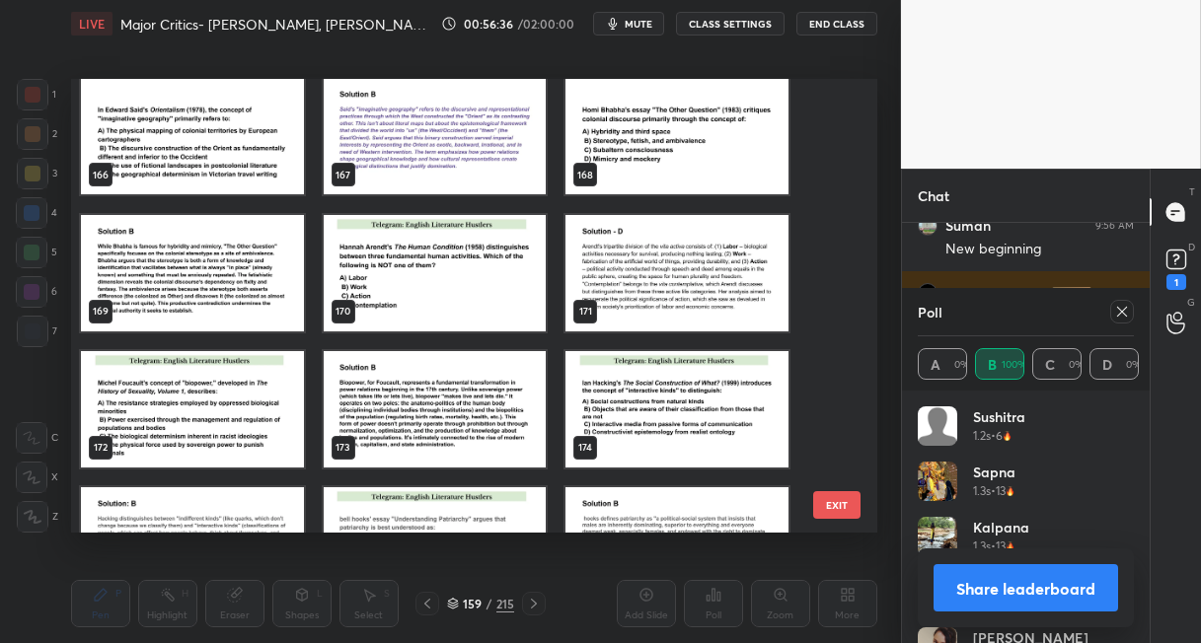
scroll to position [7617, 0]
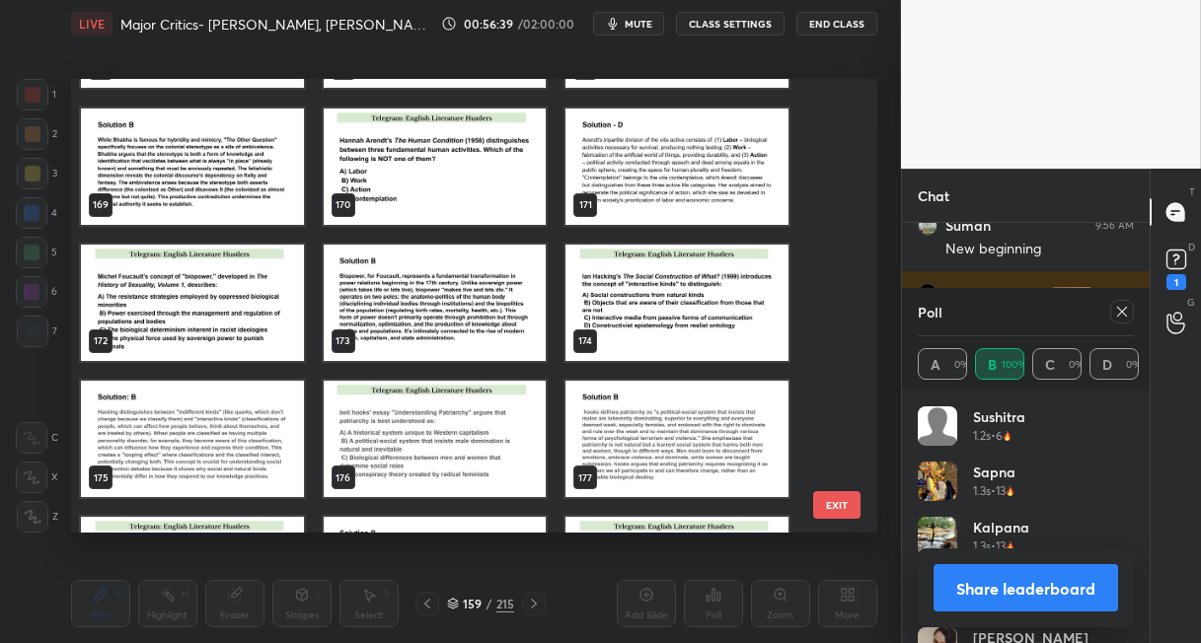
click at [480, 179] on img "grid" at bounding box center [435, 167] width 223 height 116
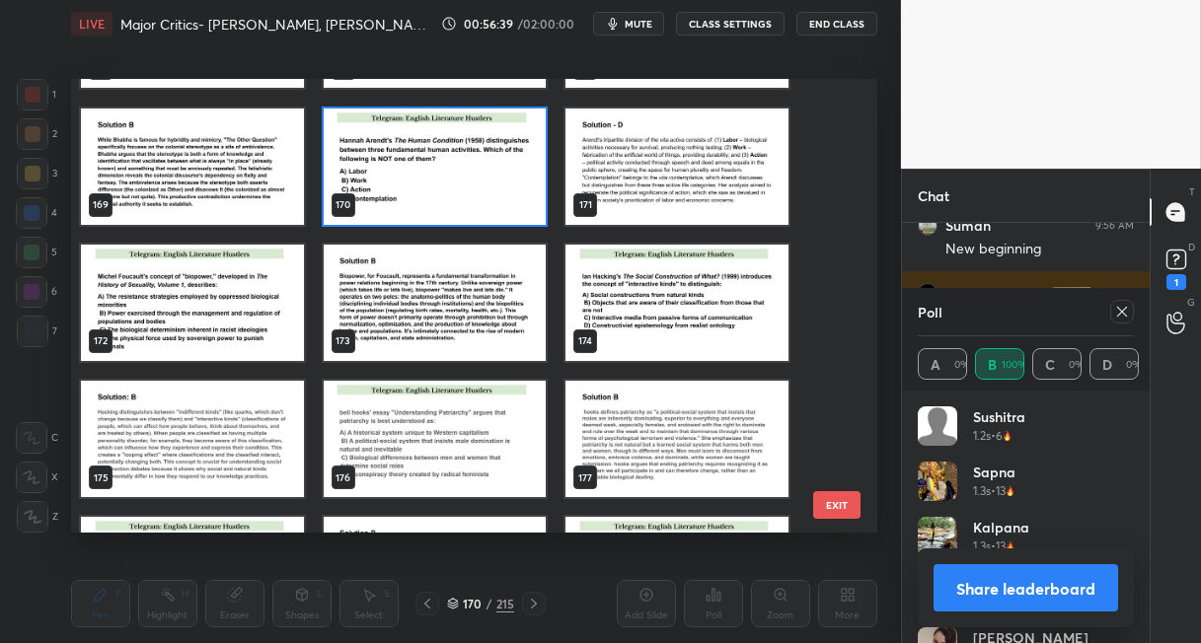
click at [480, 179] on img "grid" at bounding box center [435, 167] width 223 height 116
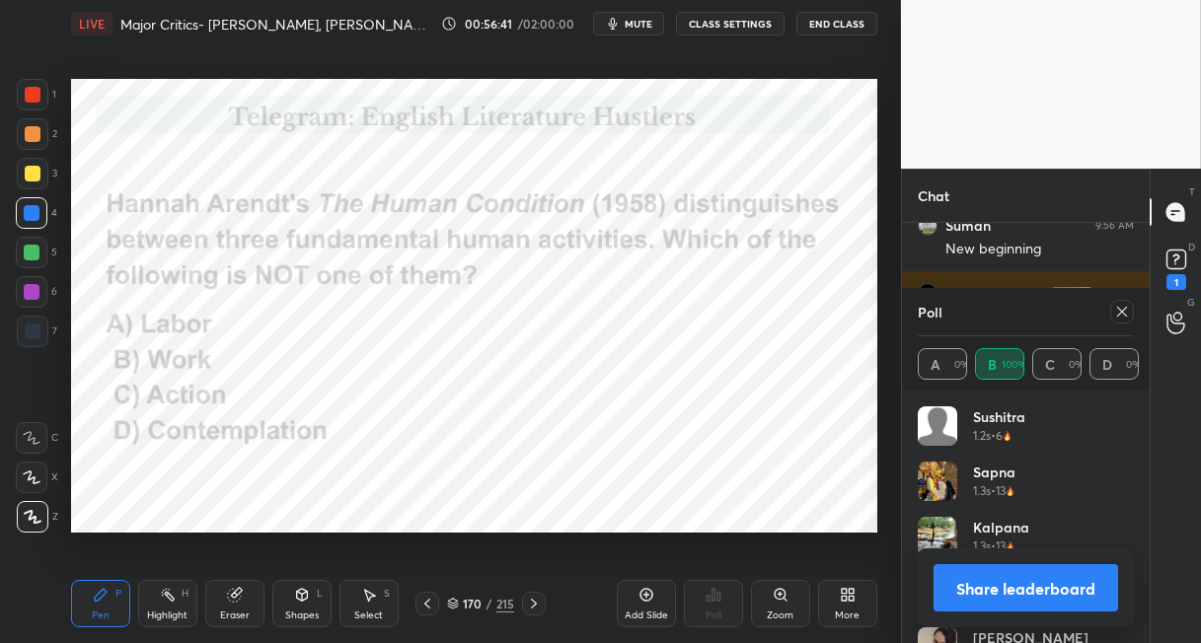
click at [1116, 315] on icon at bounding box center [1122, 312] width 16 height 16
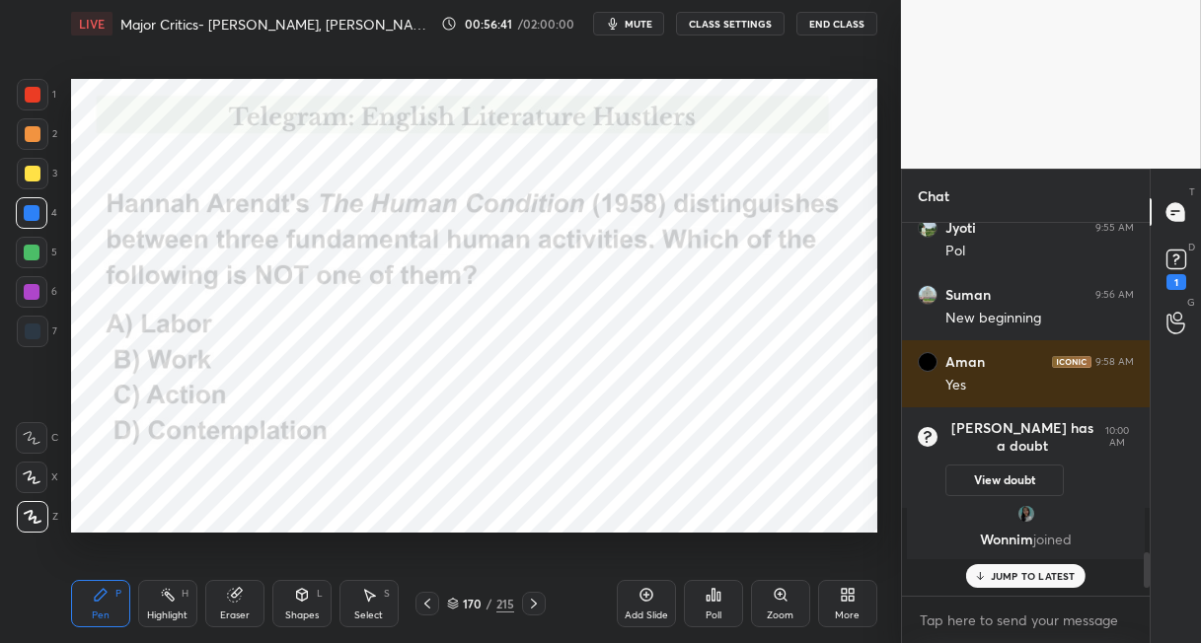
scroll to position [355, 242]
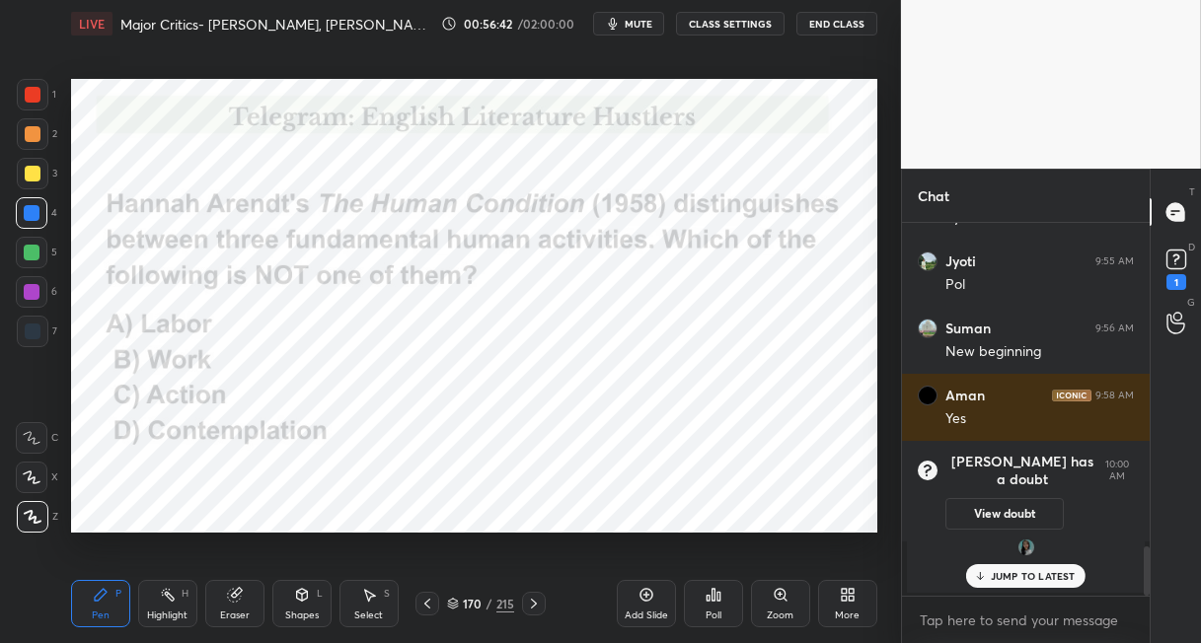
click at [708, 605] on div "Poll" at bounding box center [713, 603] width 59 height 47
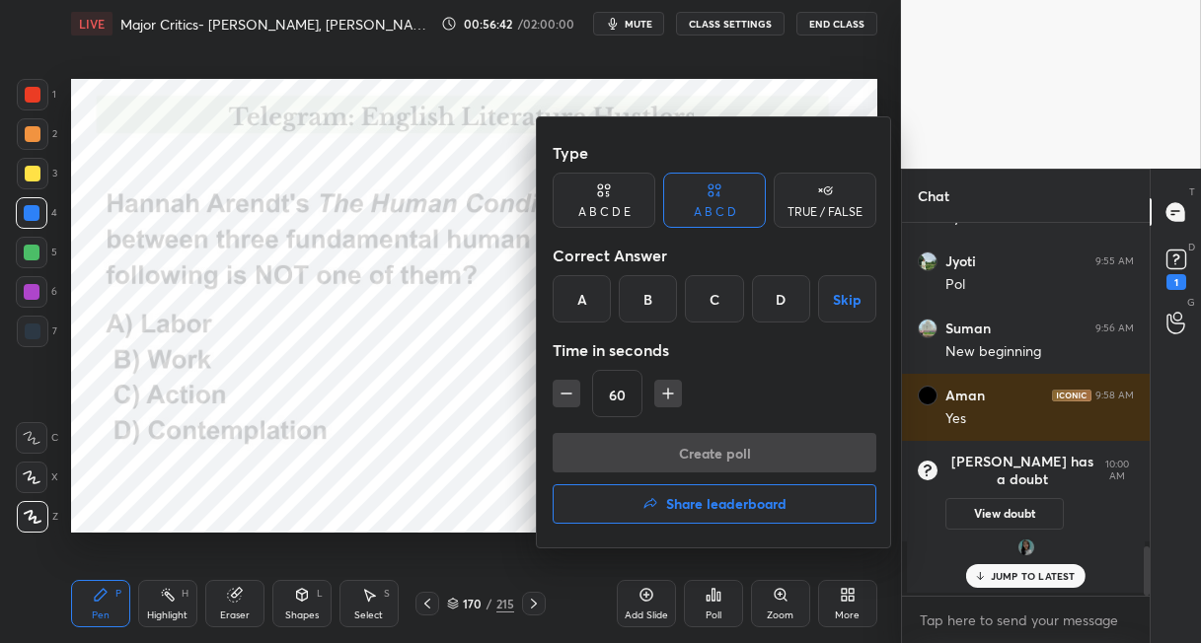
click at [775, 303] on div "D" at bounding box center [781, 298] width 58 height 47
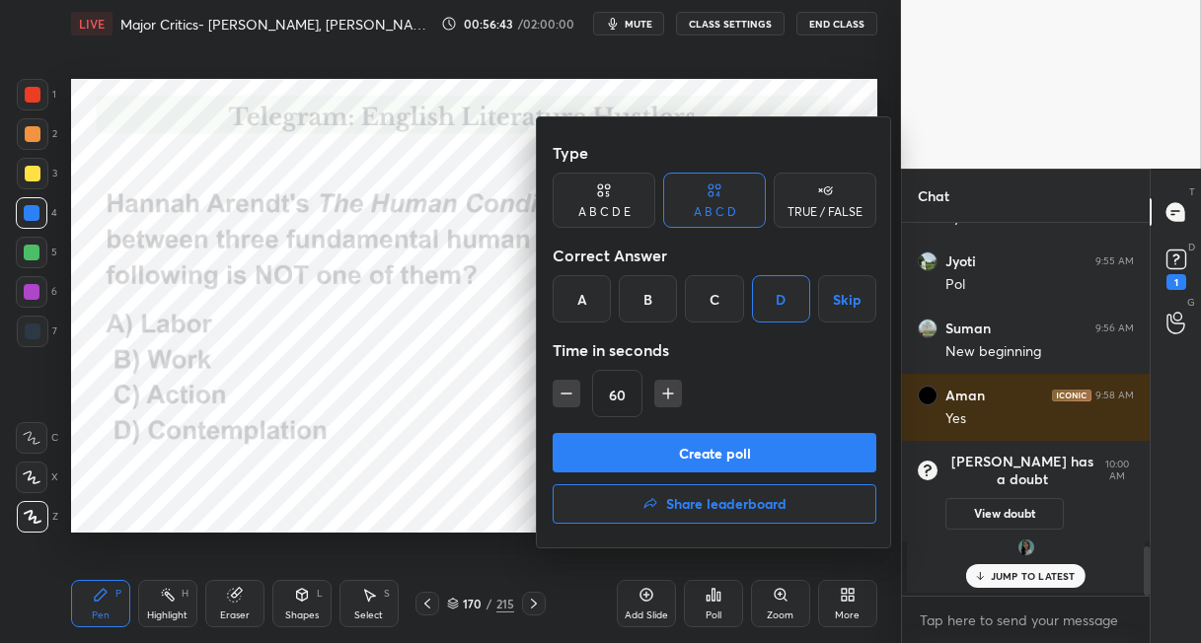
click at [702, 457] on button "Create poll" at bounding box center [715, 452] width 324 height 39
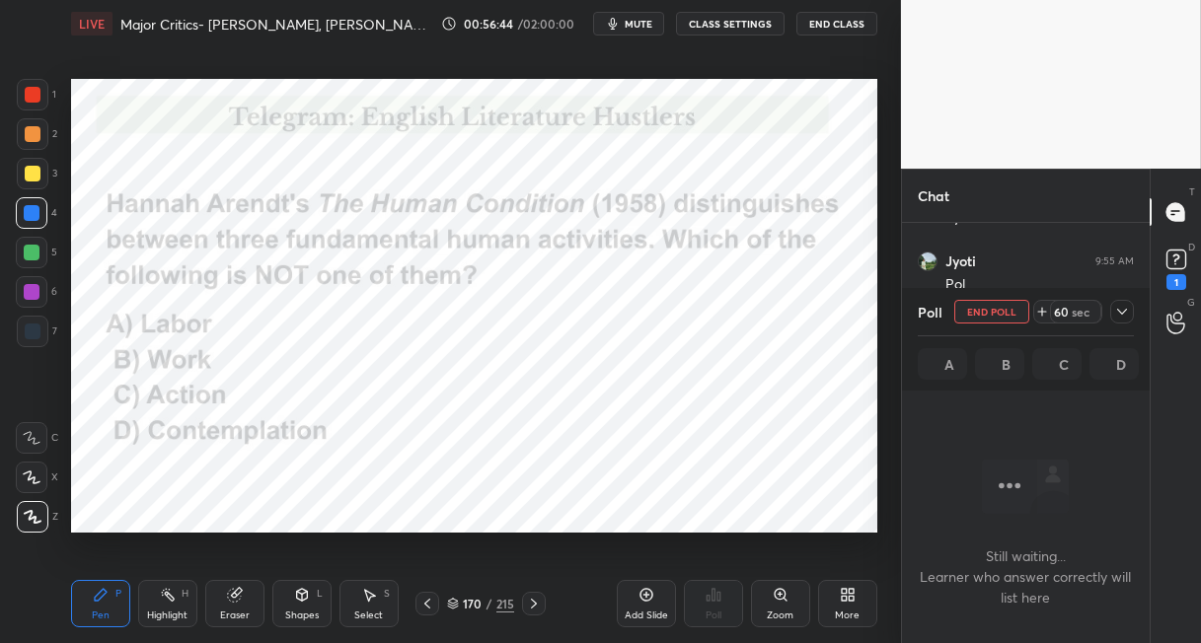
scroll to position [264, 242]
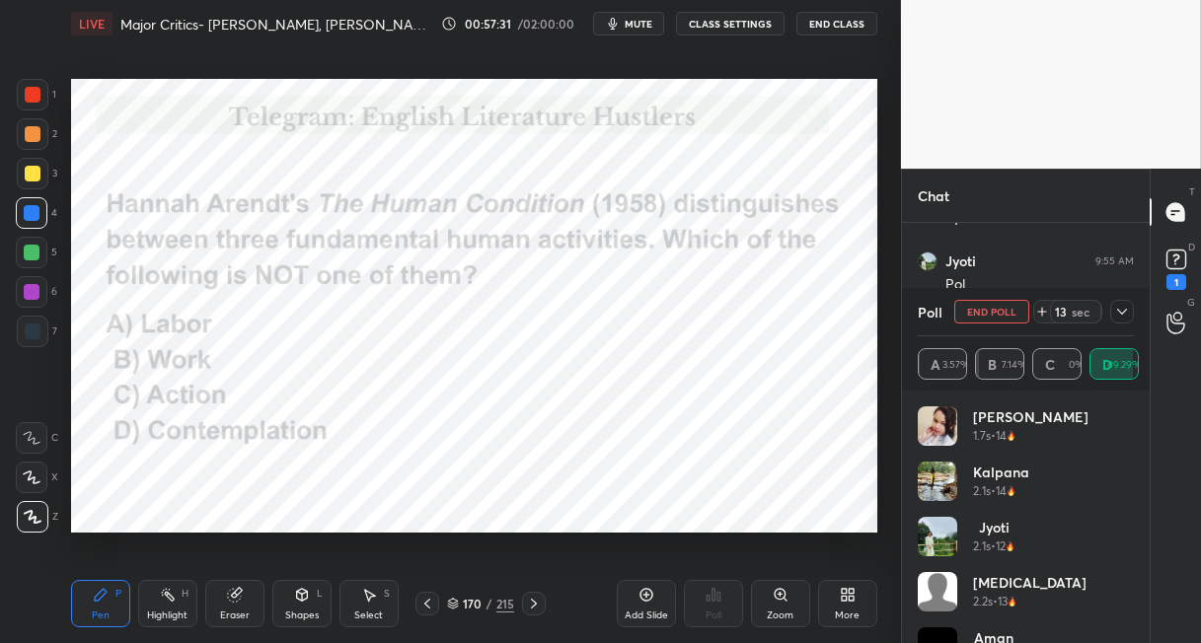
drag, startPoint x: 536, startPoint y: 603, endPoint x: 517, endPoint y: 557, distance: 50.0
click at [529, 601] on icon at bounding box center [534, 604] width 16 height 16
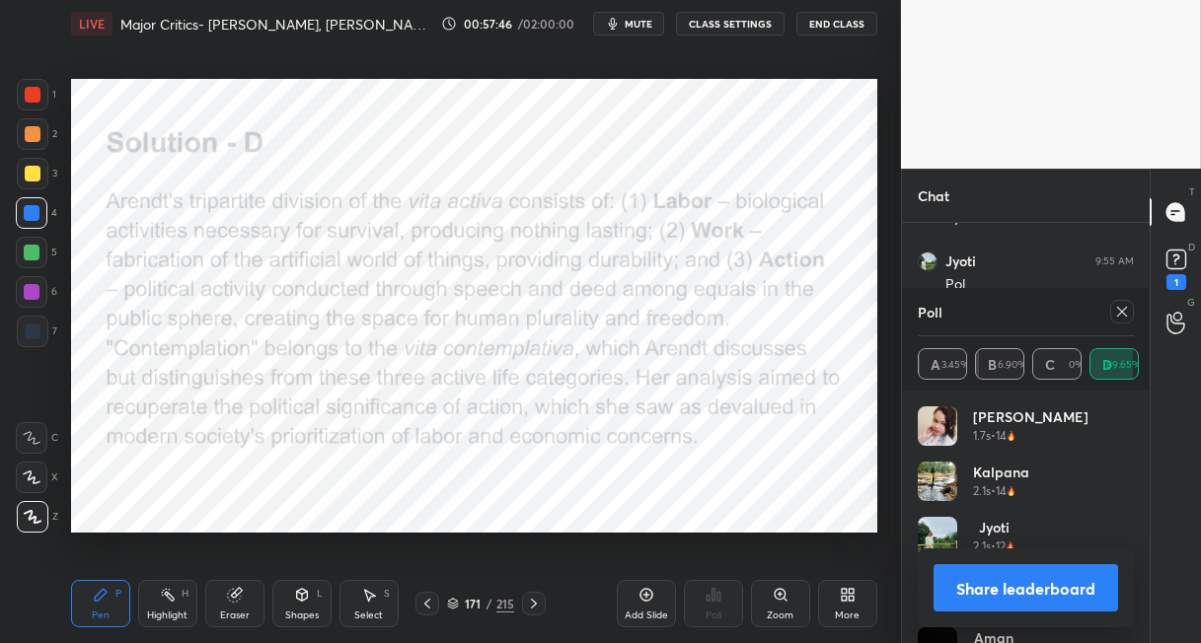
click at [120, 342] on div "Setting up your live class Poll for secs No correct answer Start poll" at bounding box center [474, 305] width 822 height 517
drag, startPoint x: 503, startPoint y: 599, endPoint x: 500, endPoint y: 587, distance: 12.2
click at [502, 599] on div "215" at bounding box center [505, 604] width 18 height 18
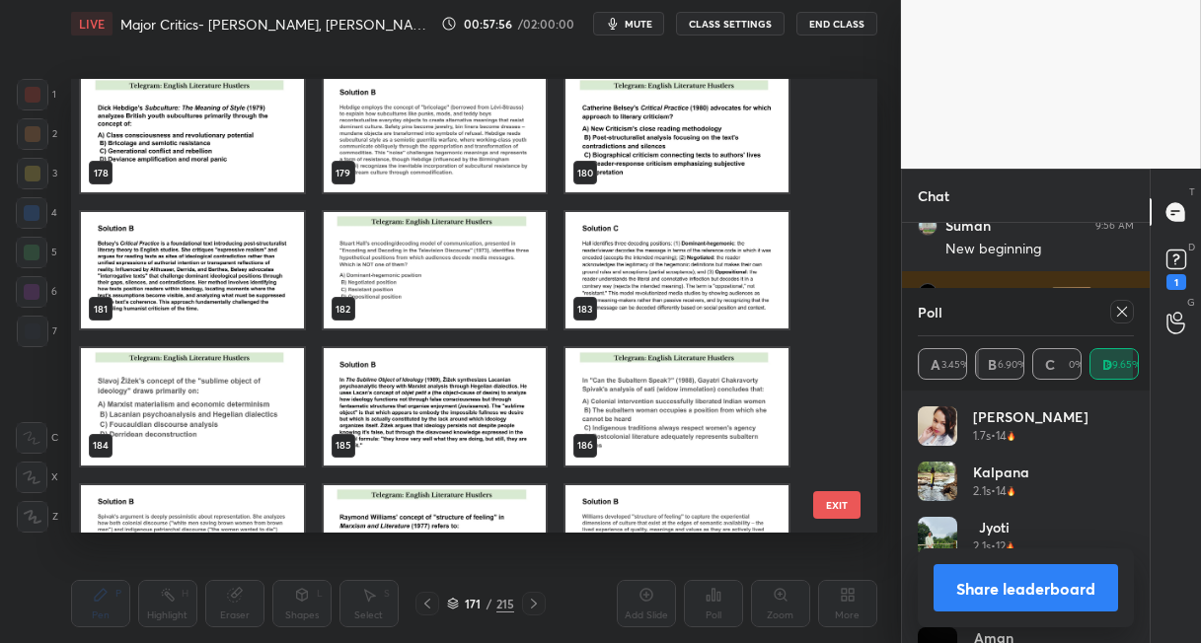
scroll to position [8106, 0]
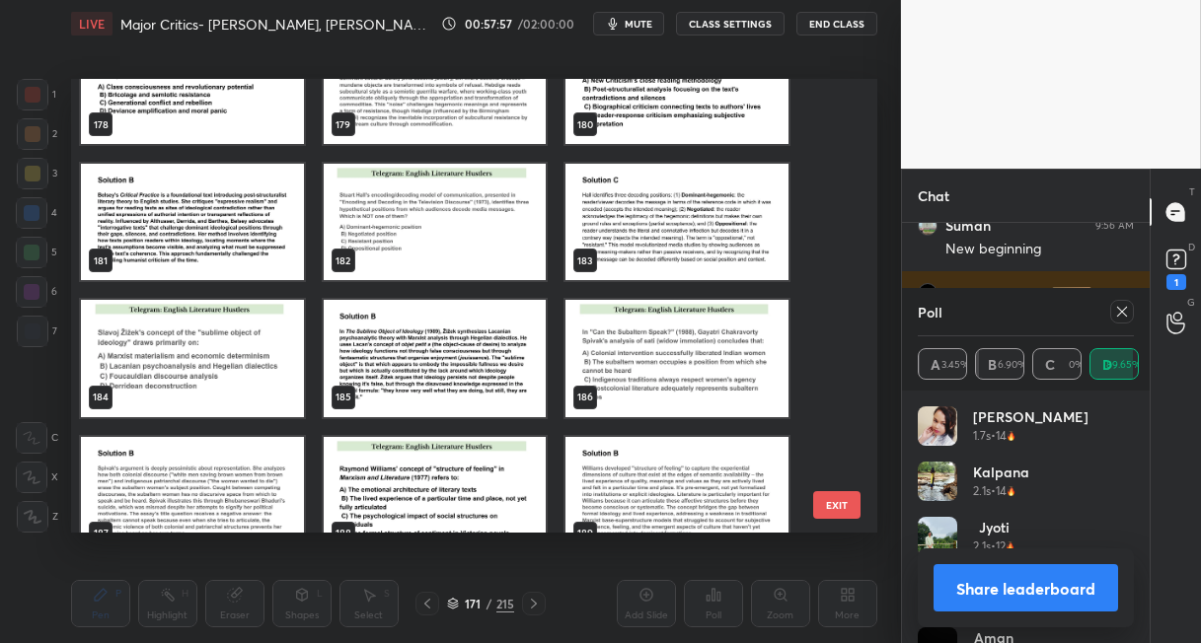
click at [473, 256] on img "grid" at bounding box center [435, 222] width 223 height 116
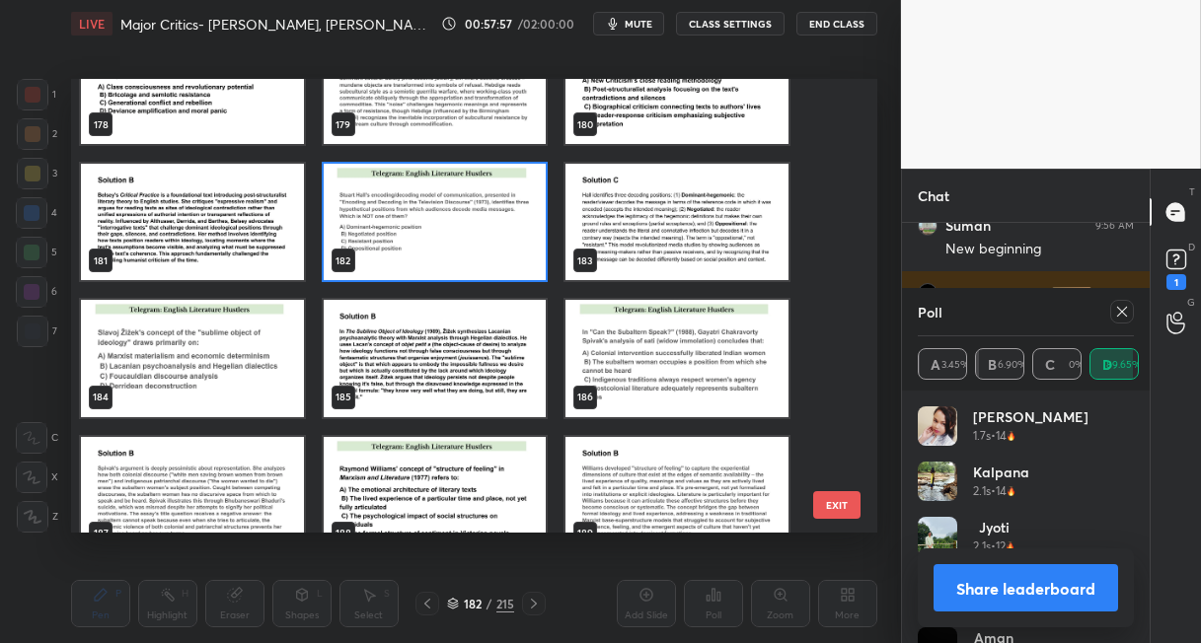
click at [473, 256] on img "grid" at bounding box center [435, 222] width 223 height 116
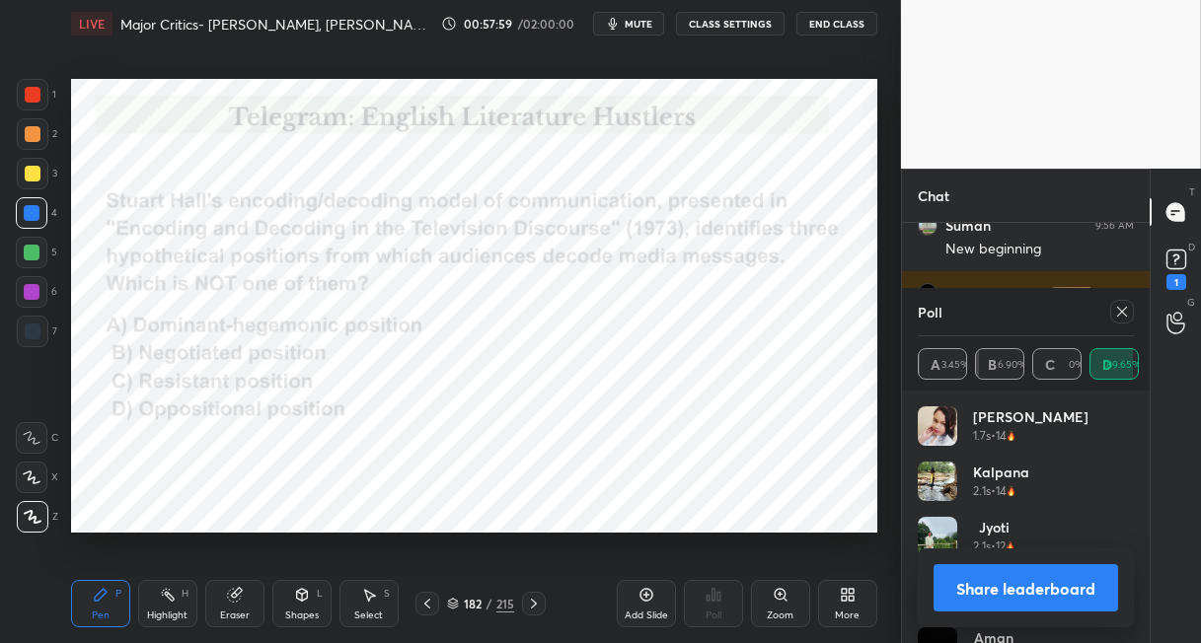
drag, startPoint x: 1121, startPoint y: 313, endPoint x: 1104, endPoint y: 322, distance: 19.0
click at [1119, 314] on icon at bounding box center [1122, 312] width 16 height 16
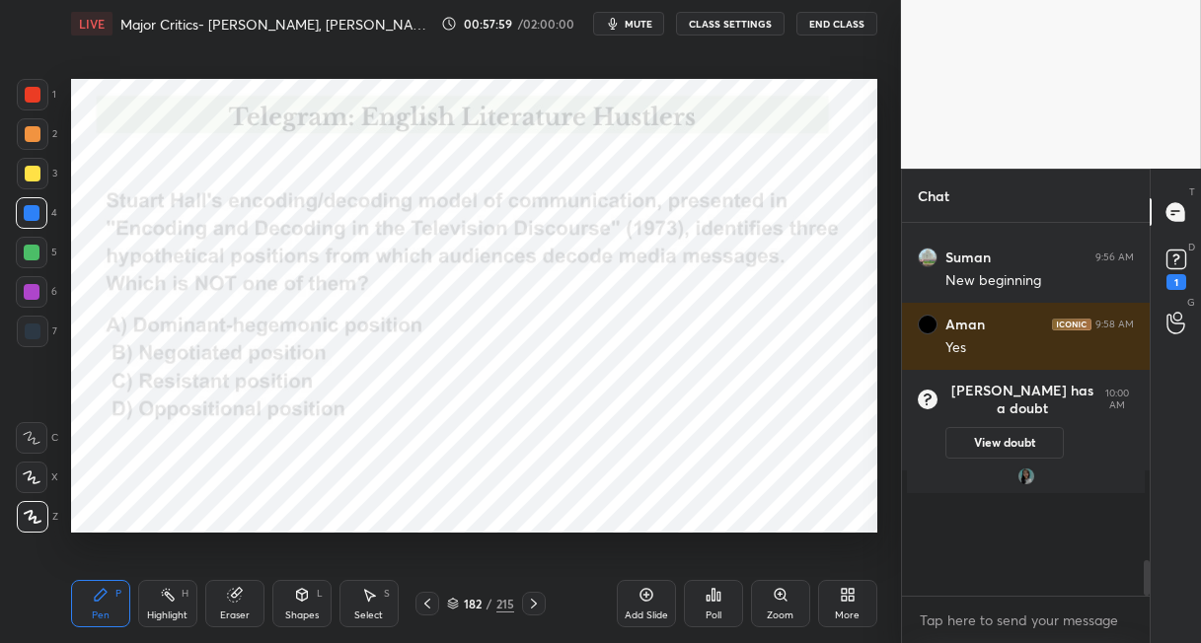
scroll to position [355, 242]
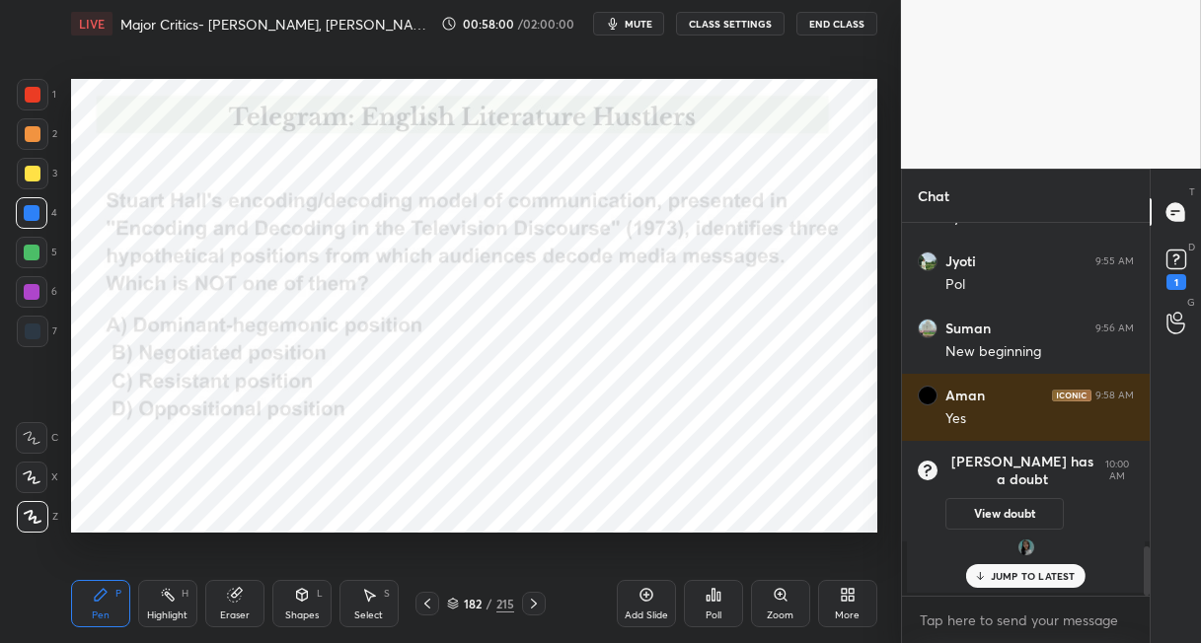
click at [714, 598] on icon at bounding box center [714, 595] width 16 height 16
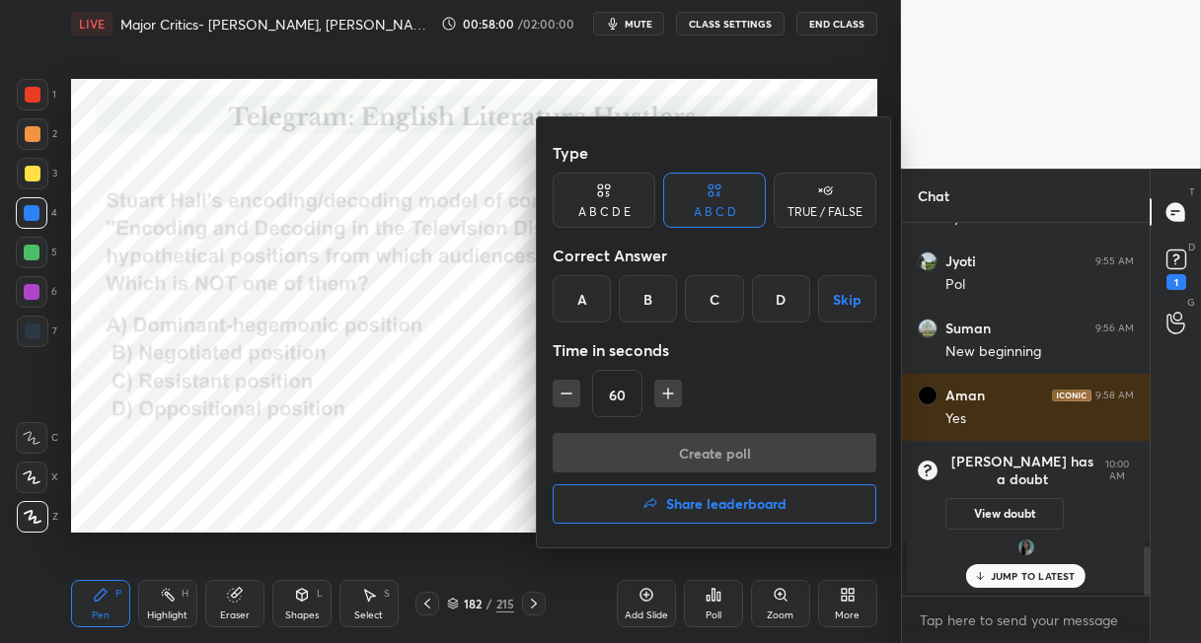
drag, startPoint x: 713, startPoint y: 302, endPoint x: 713, endPoint y: 332, distance: 29.6
click at [711, 306] on div "C" at bounding box center [714, 298] width 58 height 47
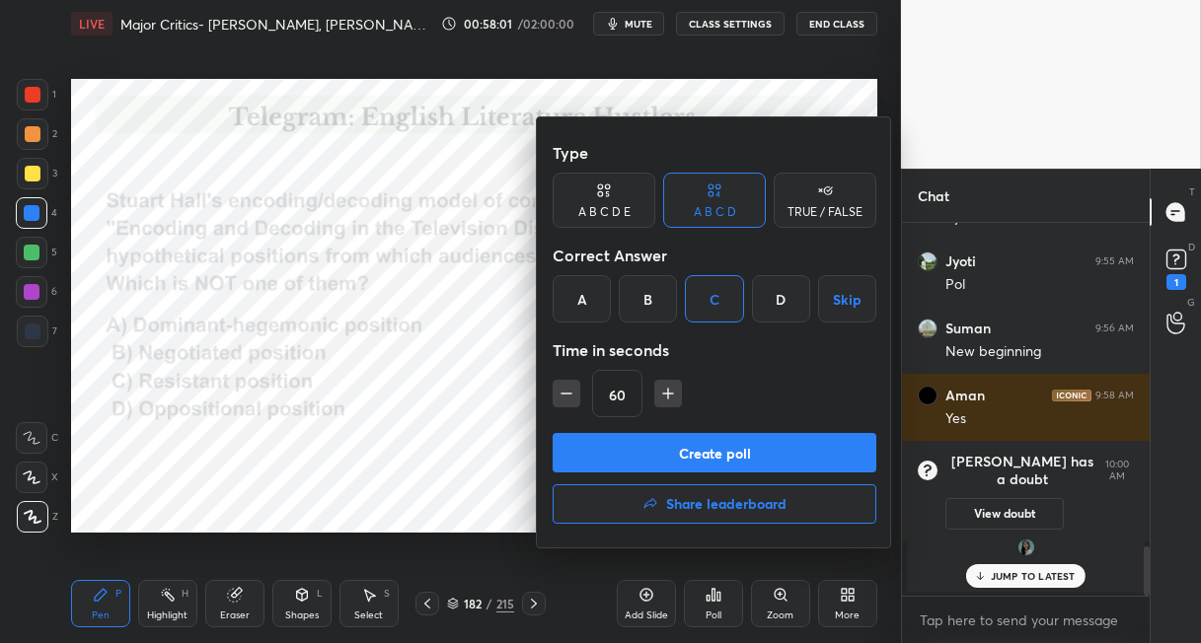
drag, startPoint x: 684, startPoint y: 450, endPoint x: 682, endPoint y: 432, distance: 17.9
click at [684, 447] on button "Create poll" at bounding box center [715, 452] width 324 height 39
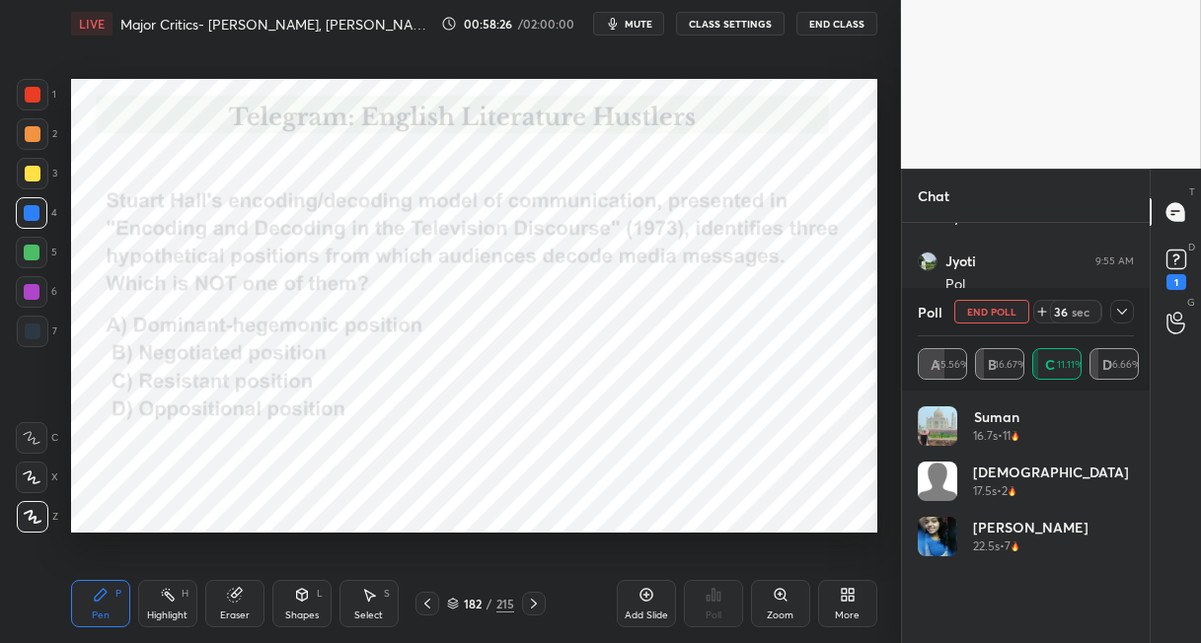
click at [1119, 306] on icon at bounding box center [1122, 312] width 16 height 16
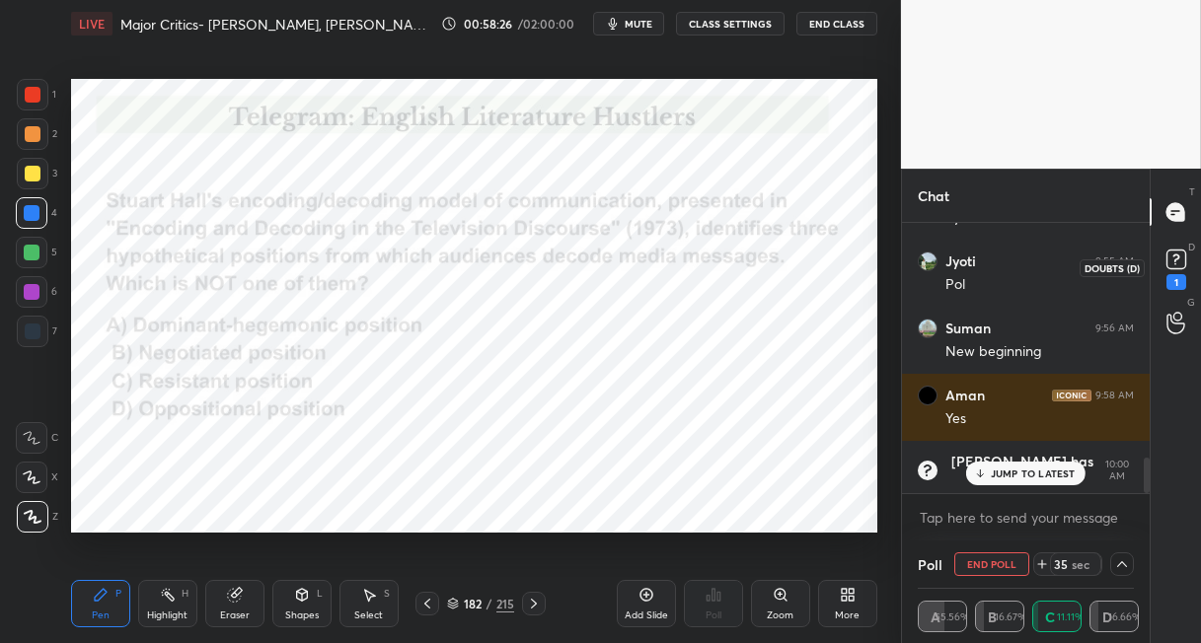
click at [1171, 266] on rect at bounding box center [1175, 260] width 19 height 19
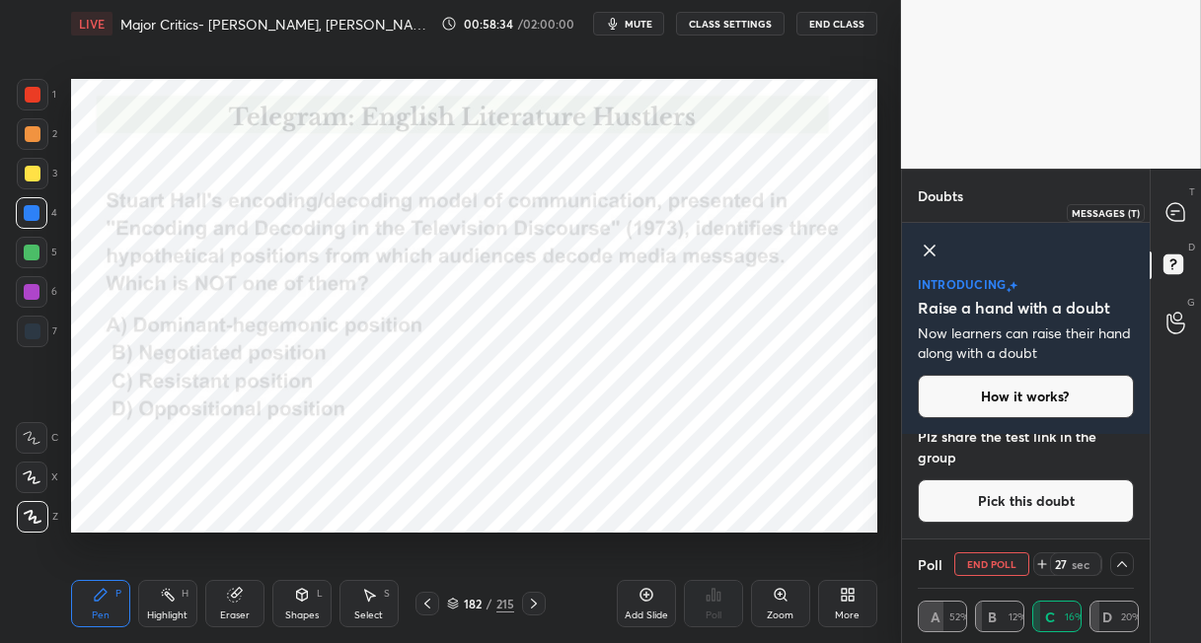
click at [1175, 211] on icon at bounding box center [1175, 211] width 8 height 0
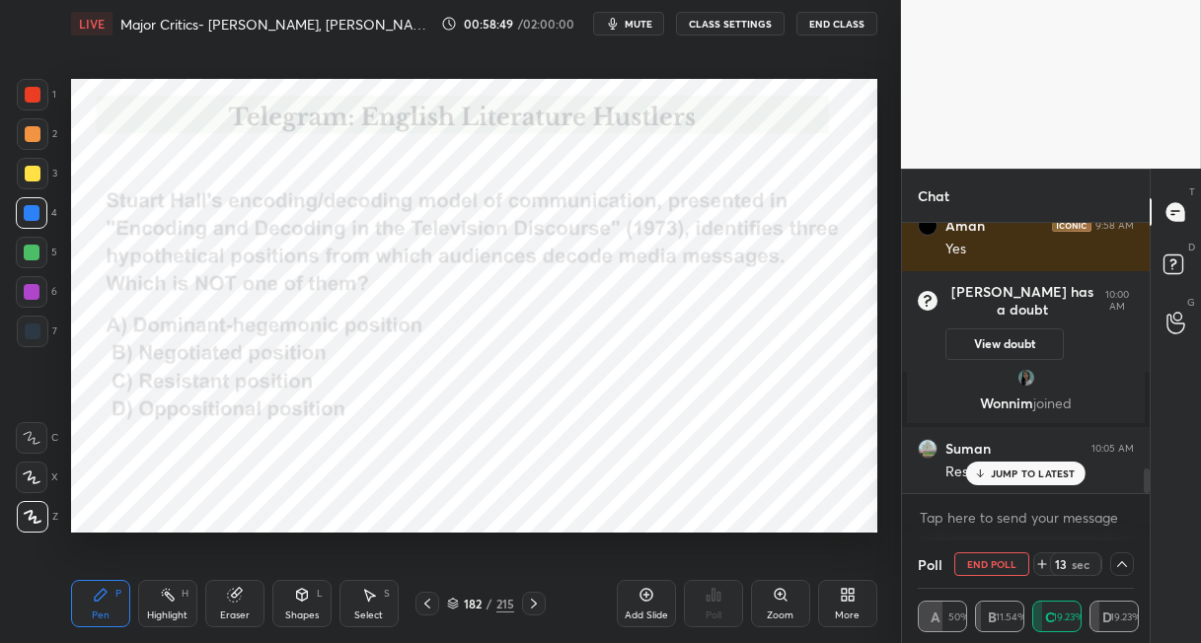
drag, startPoint x: 528, startPoint y: 602, endPoint x: 523, endPoint y: 576, distance: 26.1
click at [527, 598] on icon at bounding box center [534, 604] width 16 height 16
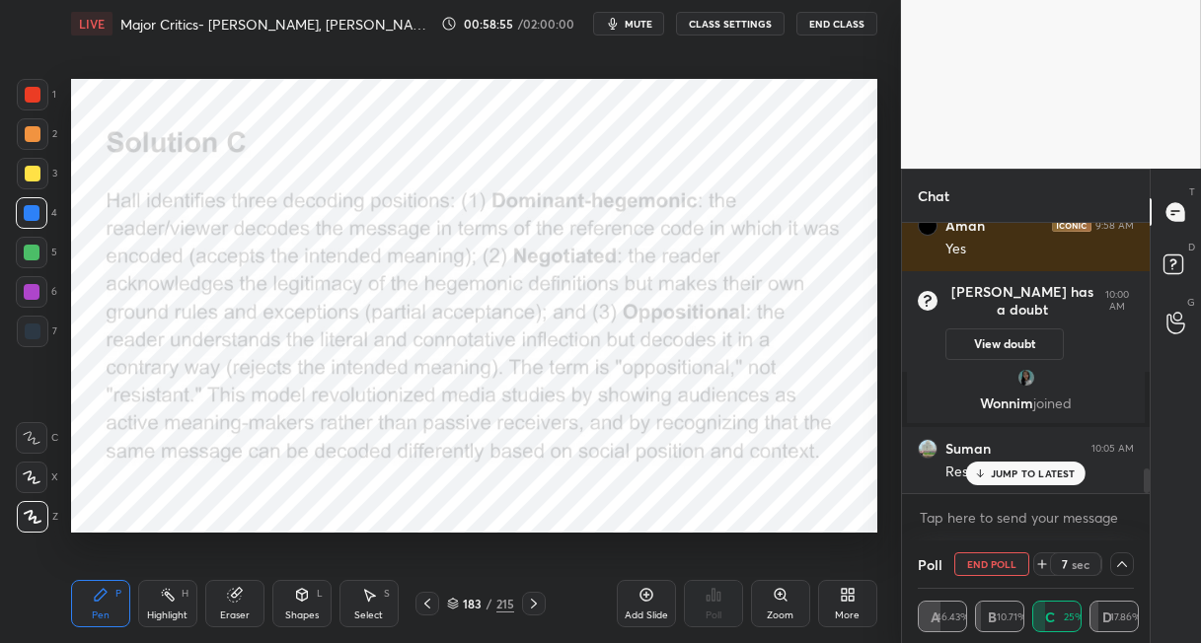
drag, startPoint x: 504, startPoint y: 602, endPoint x: 474, endPoint y: 542, distance: 67.5
click at [502, 601] on div "215" at bounding box center [505, 604] width 18 height 18
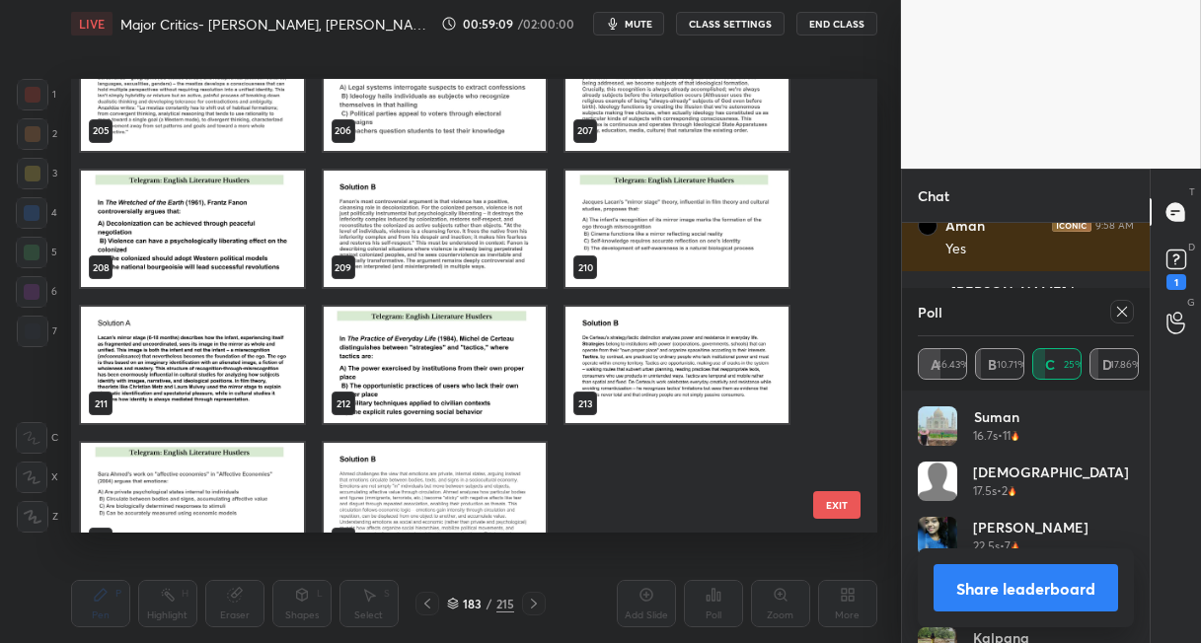
scroll to position [9364, 0]
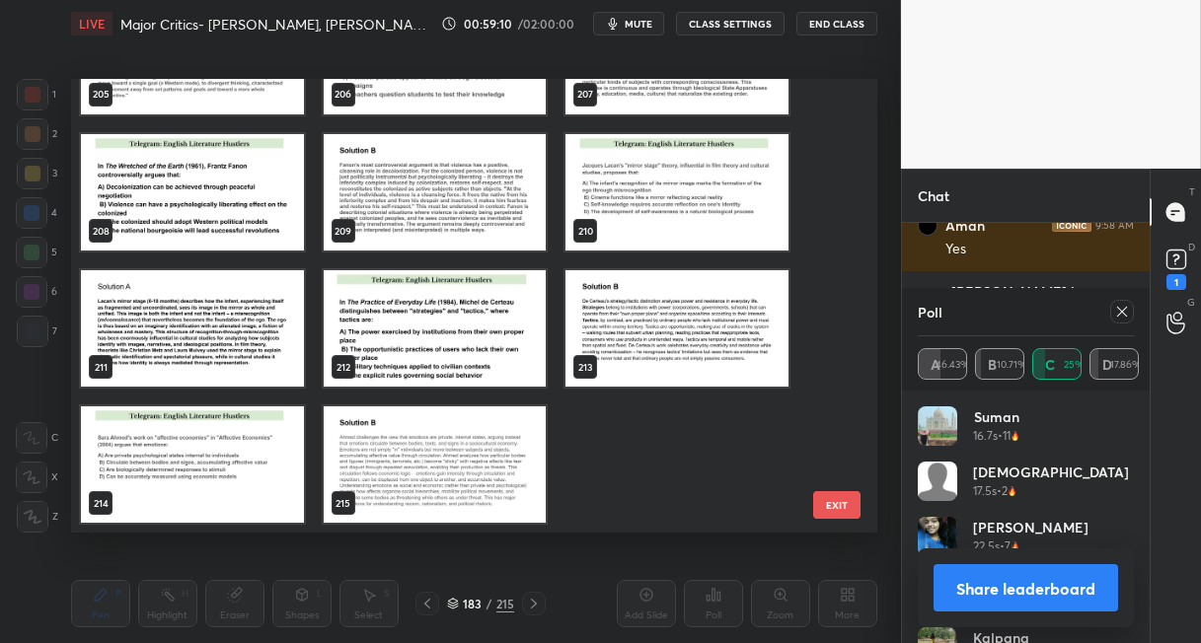
click at [473, 343] on img "grid" at bounding box center [435, 328] width 223 height 116
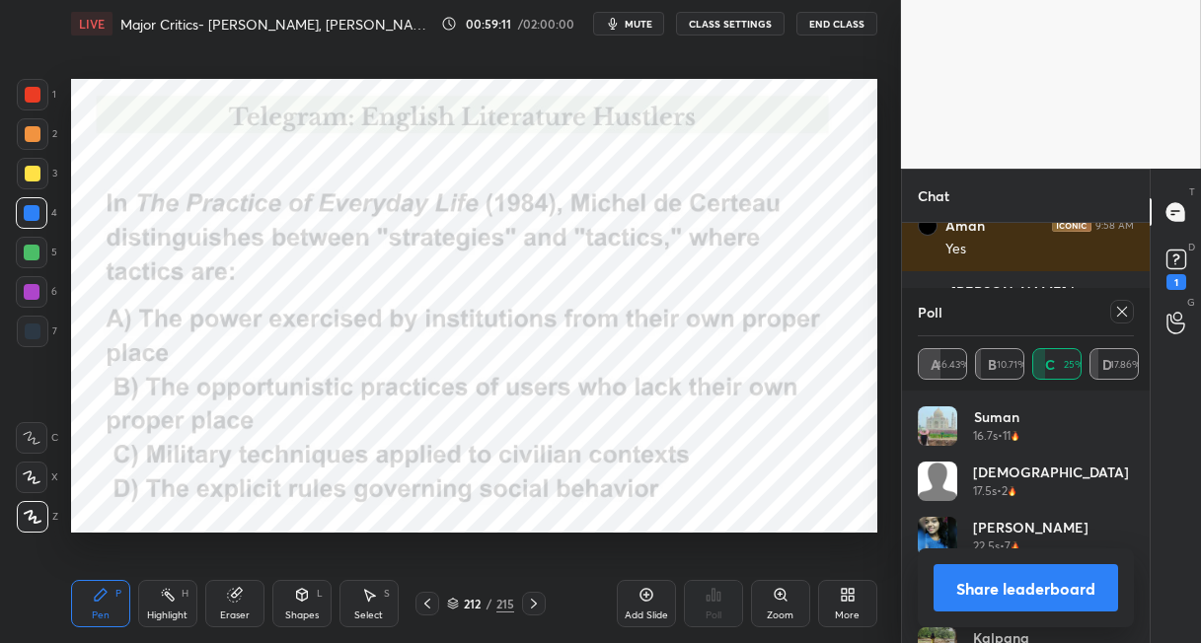
click at [473, 343] on img "grid" at bounding box center [435, 328] width 223 height 116
click at [1120, 312] on icon at bounding box center [1122, 312] width 16 height 16
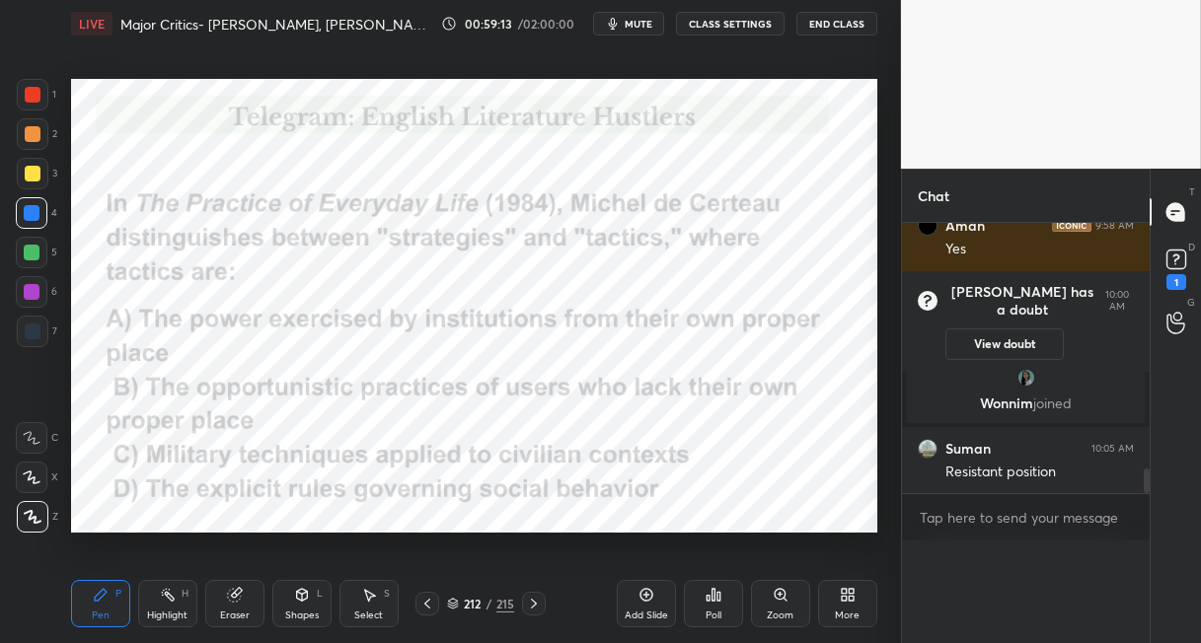
scroll to position [7, 6]
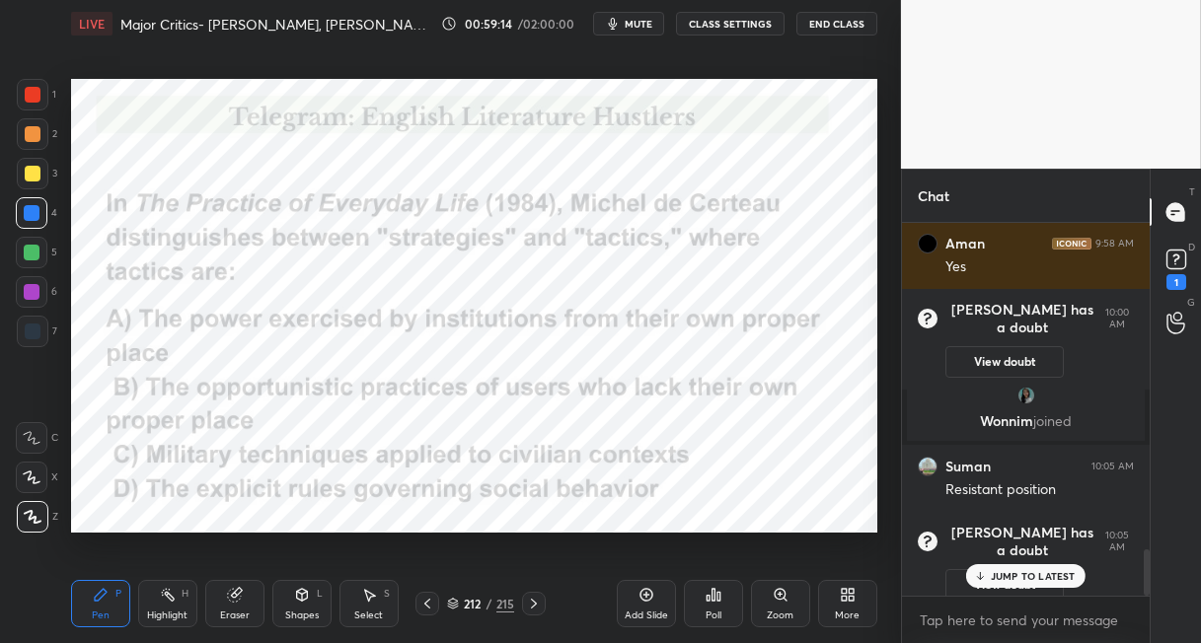
click at [714, 594] on icon at bounding box center [714, 595] width 16 height 16
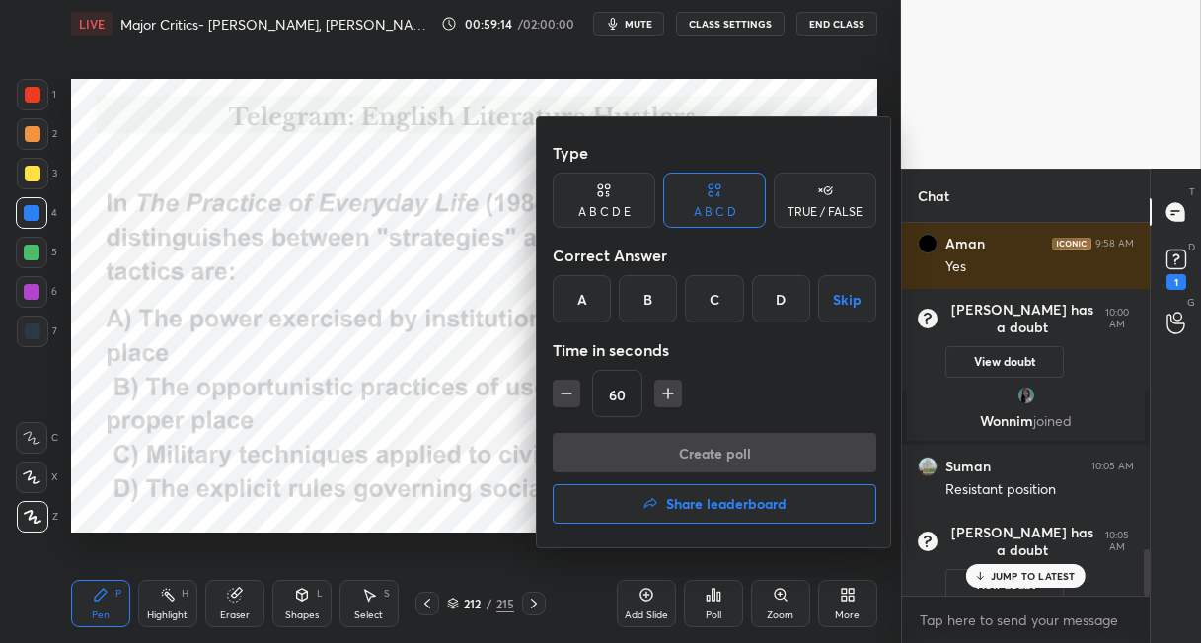
drag, startPoint x: 649, startPoint y: 295, endPoint x: 651, endPoint y: 320, distance: 24.7
click at [649, 297] on div "B" at bounding box center [648, 298] width 58 height 47
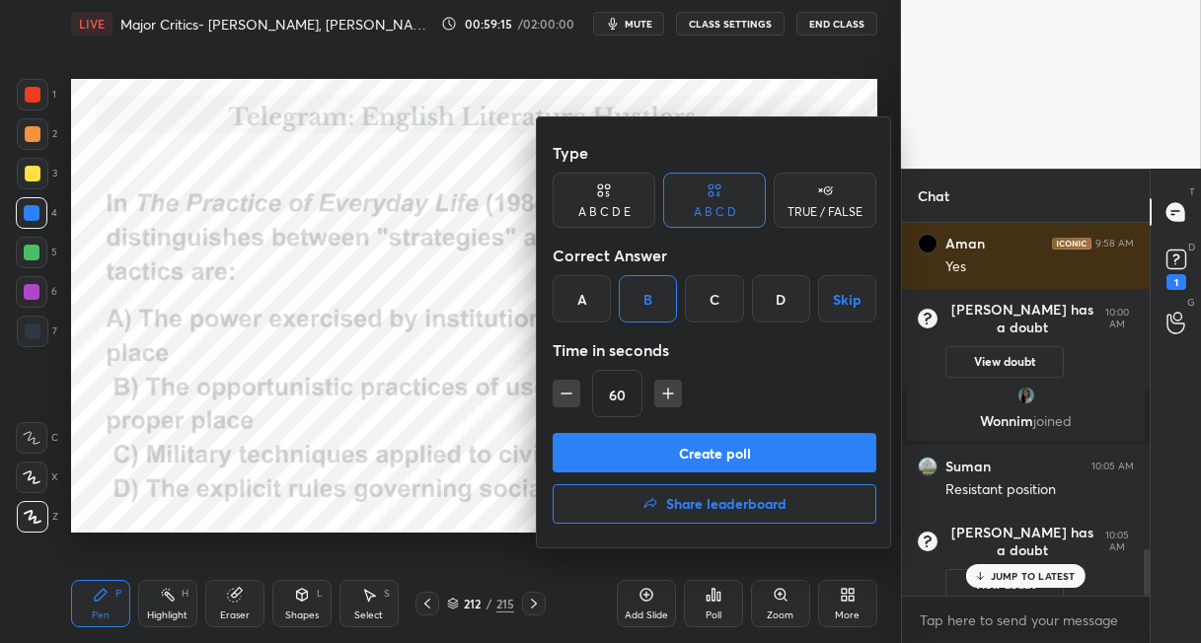
drag, startPoint x: 632, startPoint y: 454, endPoint x: 633, endPoint y: 436, distance: 17.8
click at [632, 453] on button "Create poll" at bounding box center [715, 452] width 324 height 39
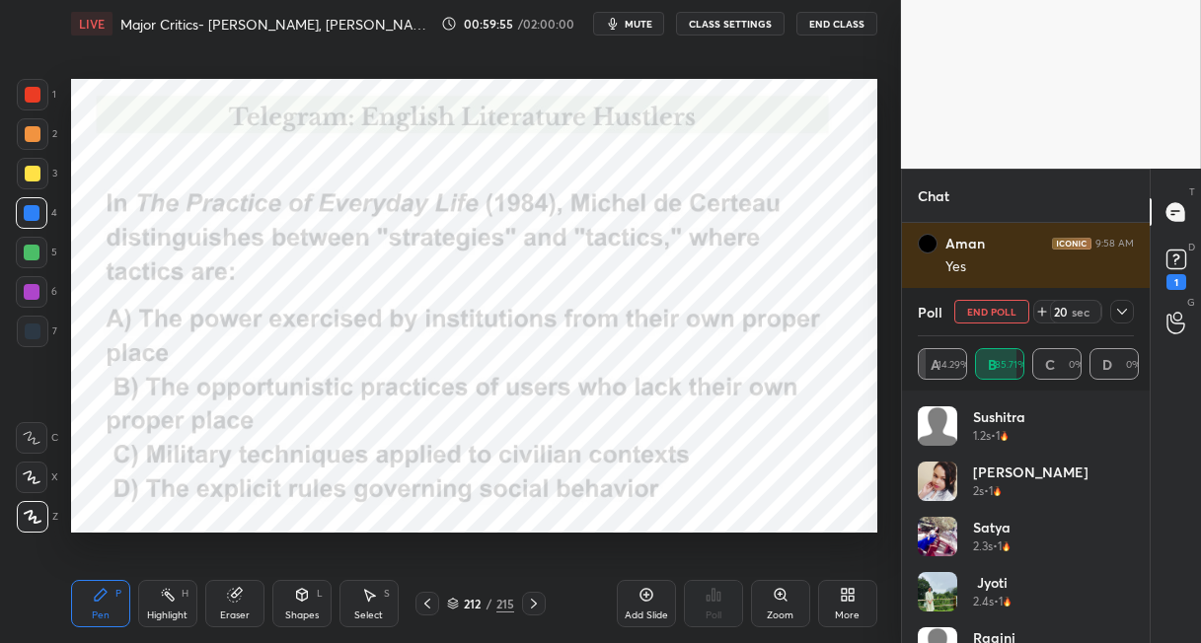
click at [532, 598] on icon at bounding box center [534, 604] width 16 height 16
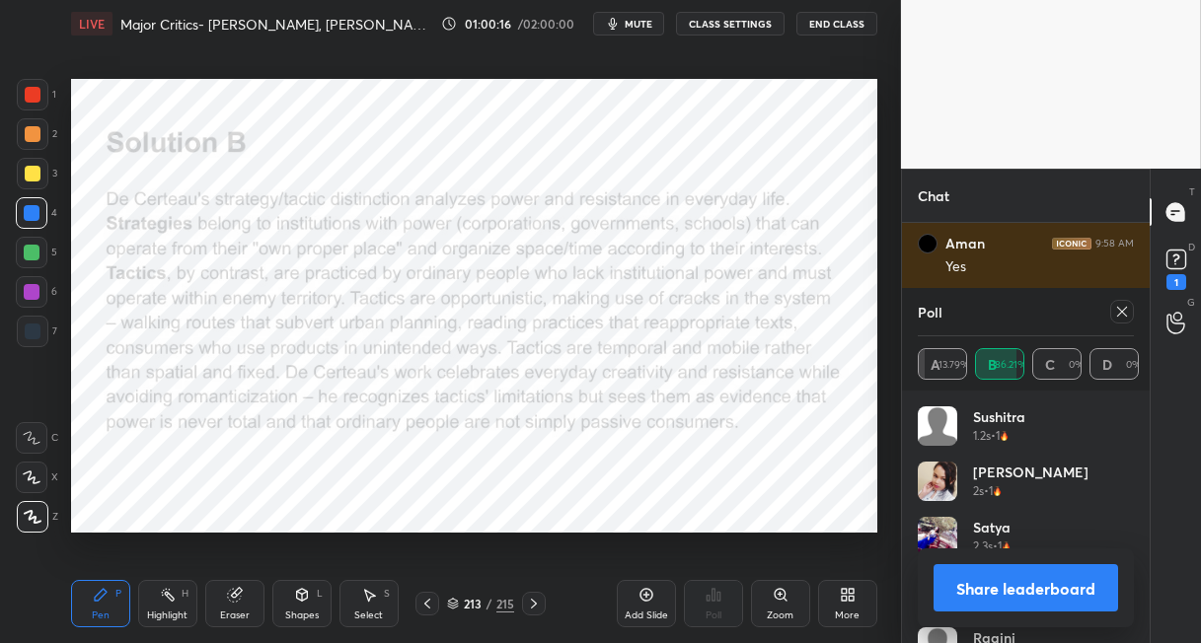
click at [984, 581] on button "Share leaderboard" at bounding box center [1026, 587] width 185 height 47
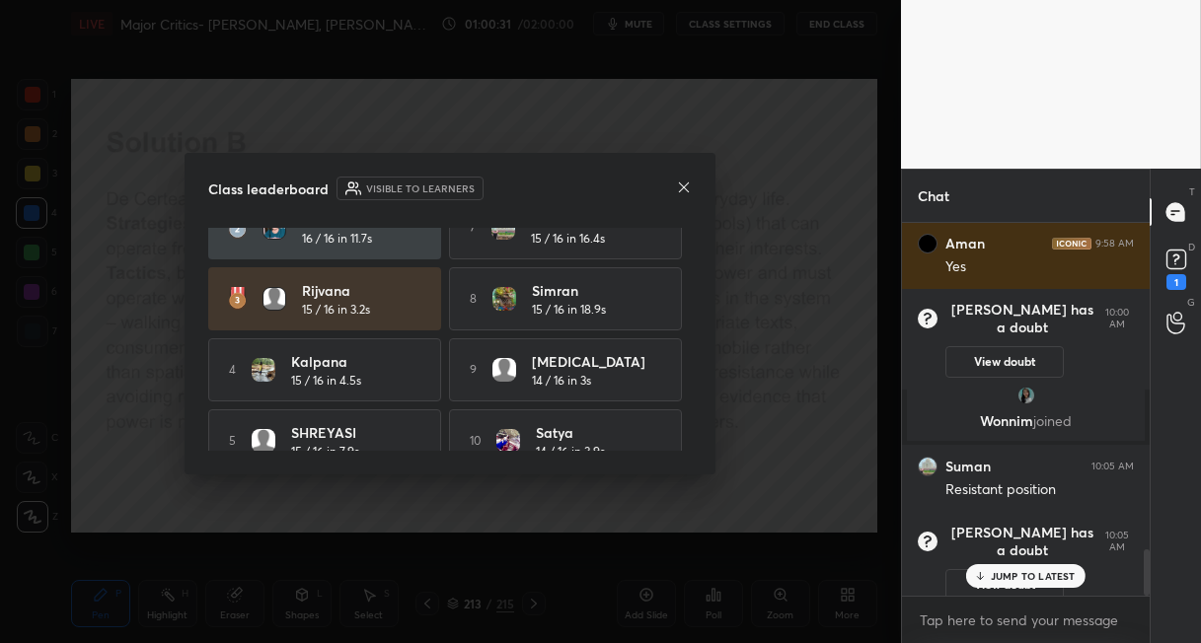
scroll to position [129, 0]
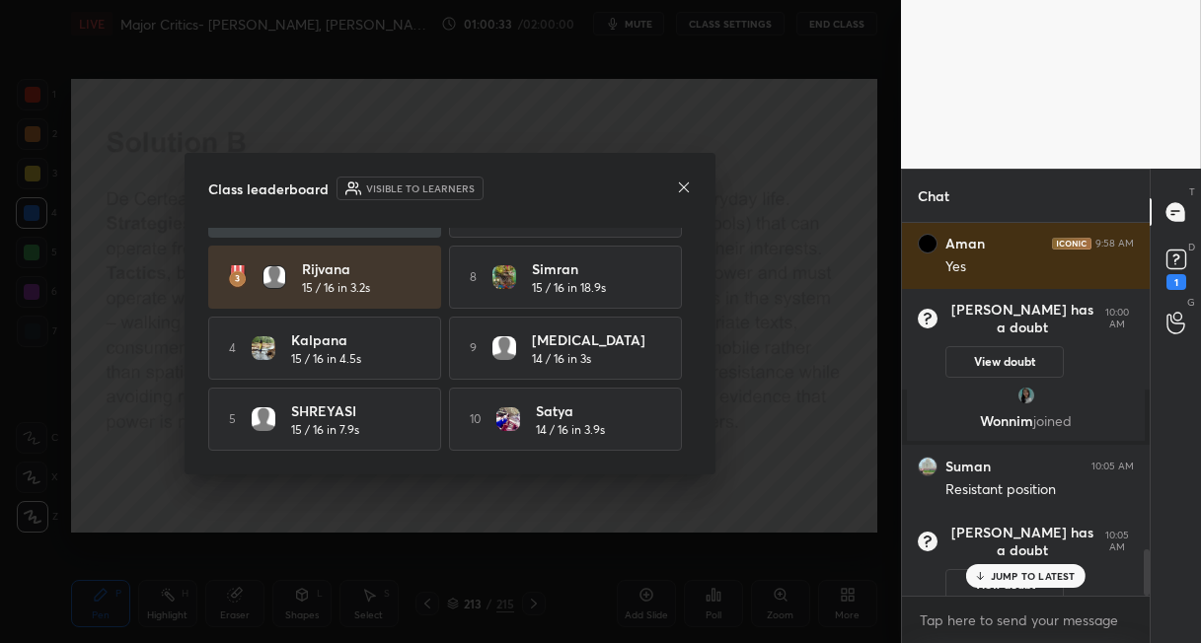
click at [683, 186] on icon at bounding box center [684, 187] width 10 height 10
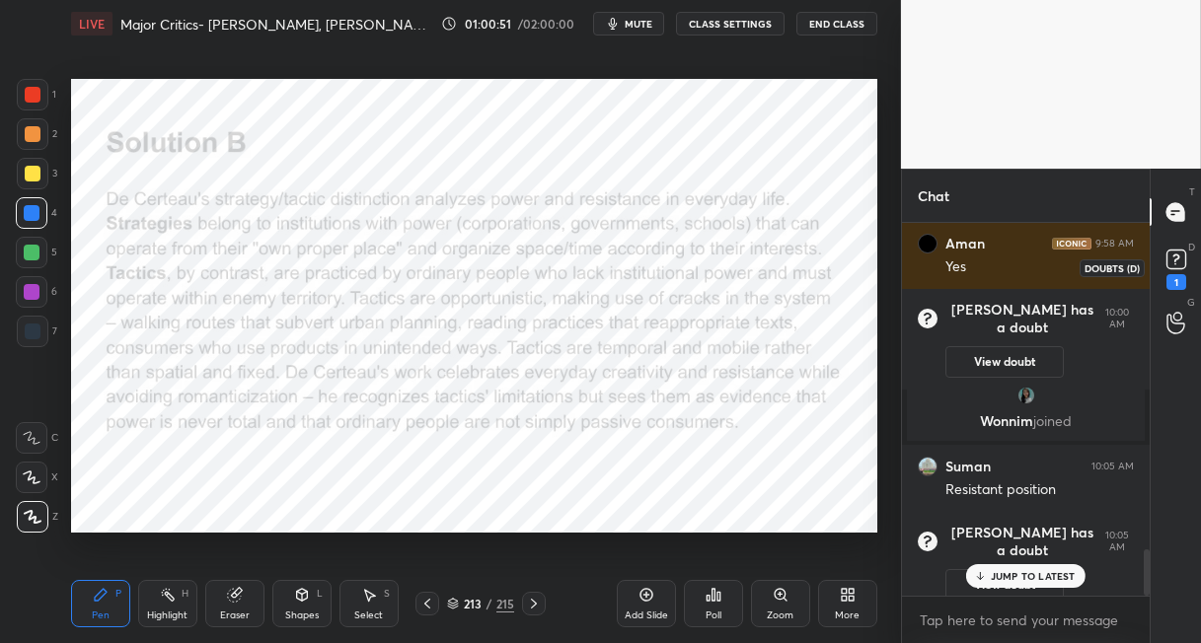
click at [1177, 275] on div "1" at bounding box center [1176, 282] width 20 height 16
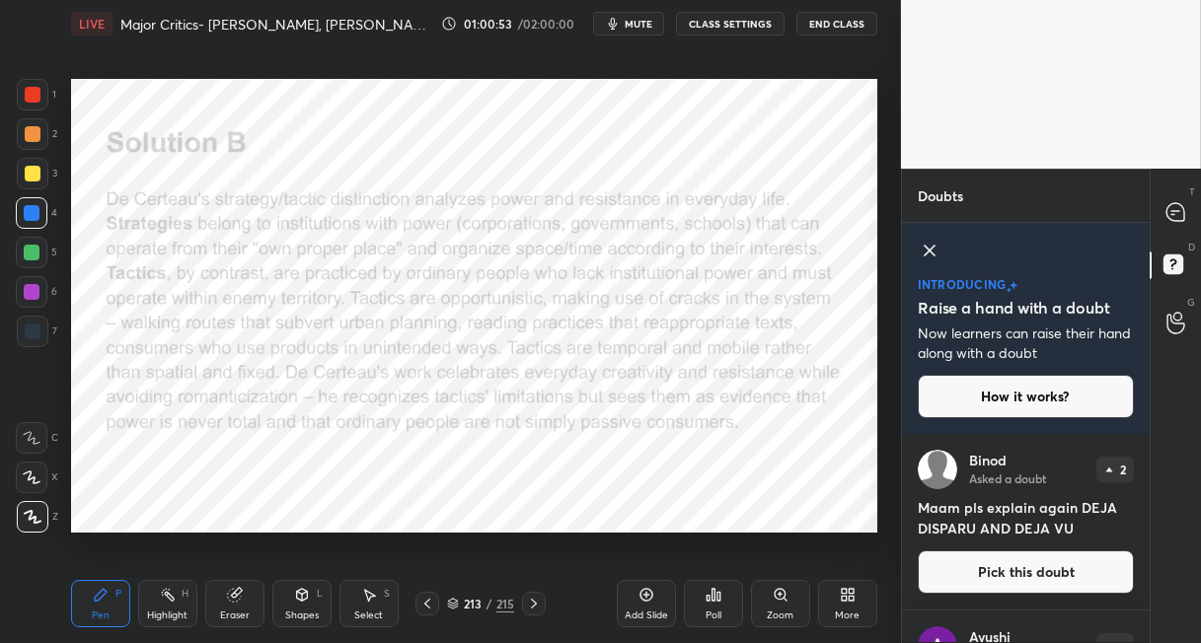
scroll to position [30, 0]
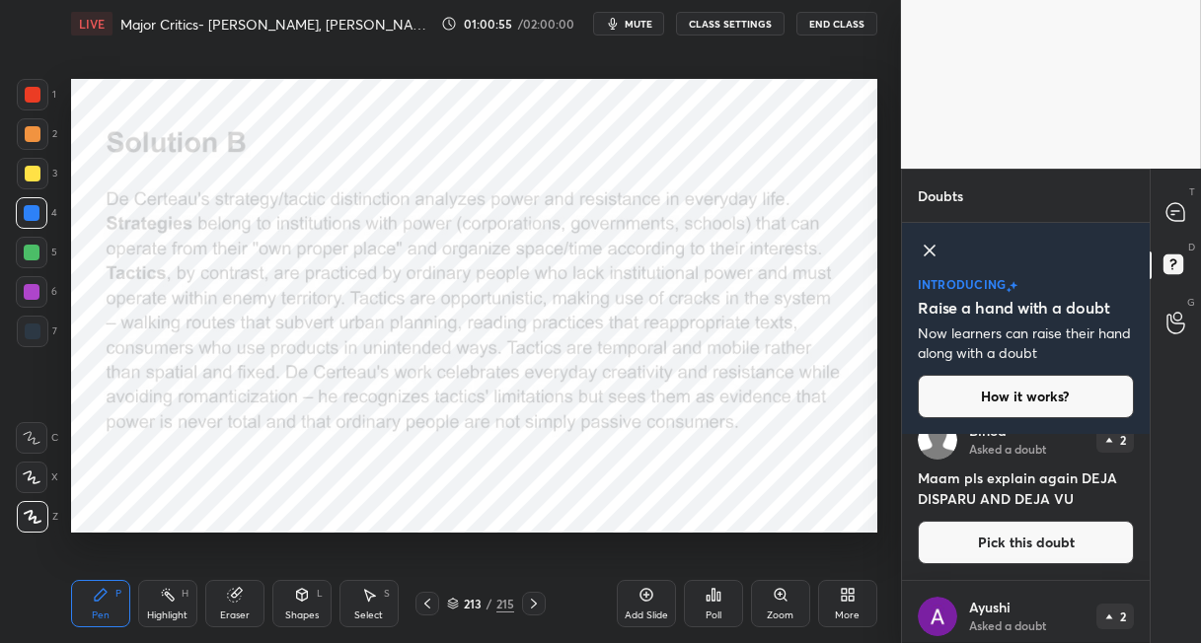
click at [1019, 535] on button "Pick this doubt" at bounding box center [1026, 542] width 216 height 43
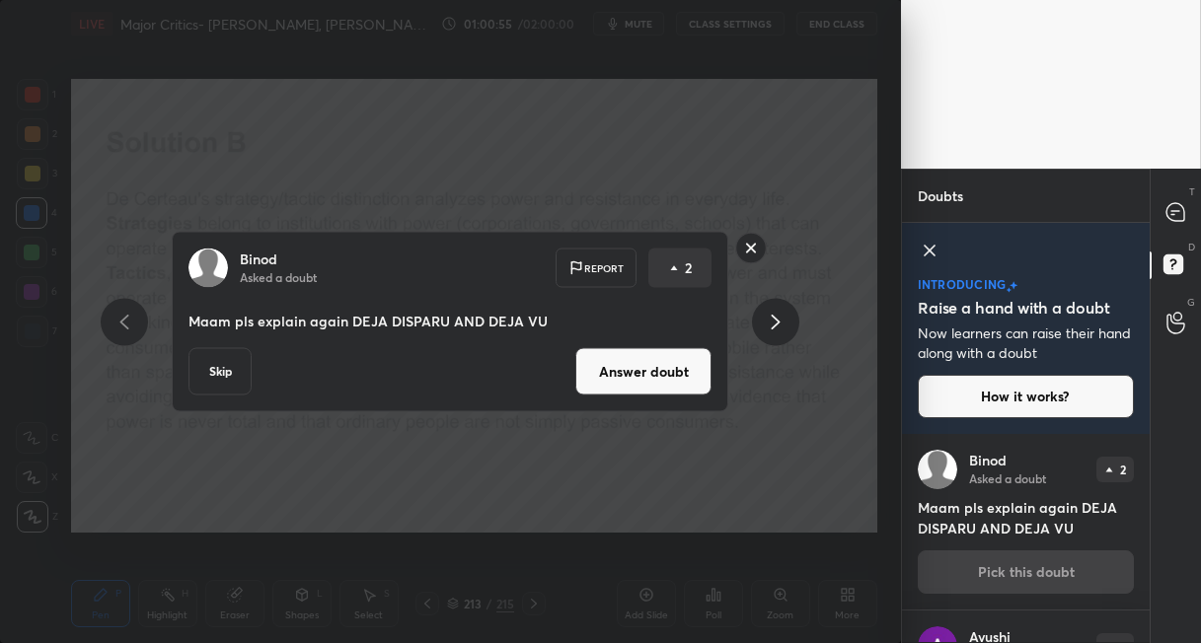
click at [674, 380] on button "Answer doubt" at bounding box center [643, 371] width 136 height 47
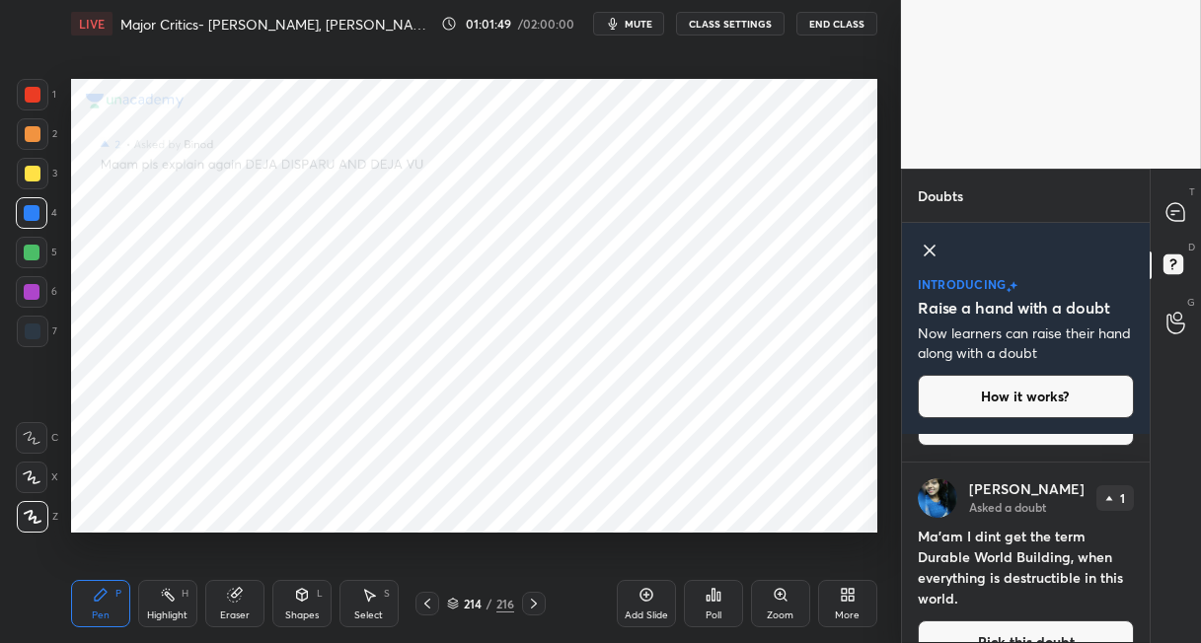
scroll to position [149, 0]
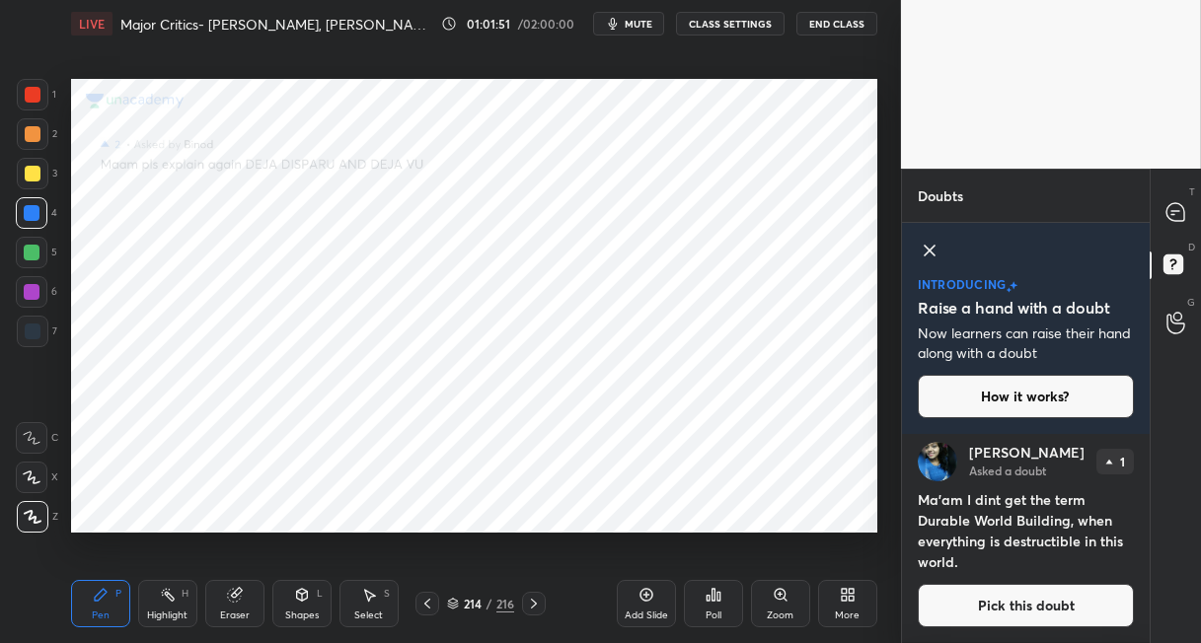
click at [1053, 592] on button "Pick this doubt" at bounding box center [1026, 605] width 216 height 43
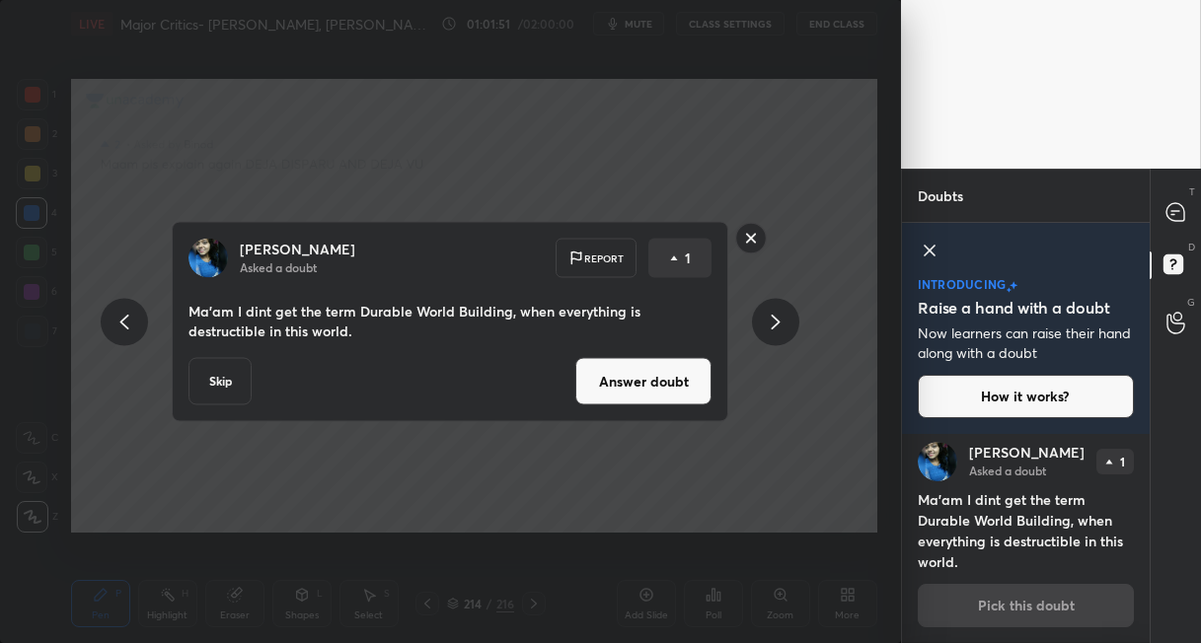
scroll to position [187, 0]
click at [608, 386] on button "Answer doubt" at bounding box center [643, 381] width 136 height 47
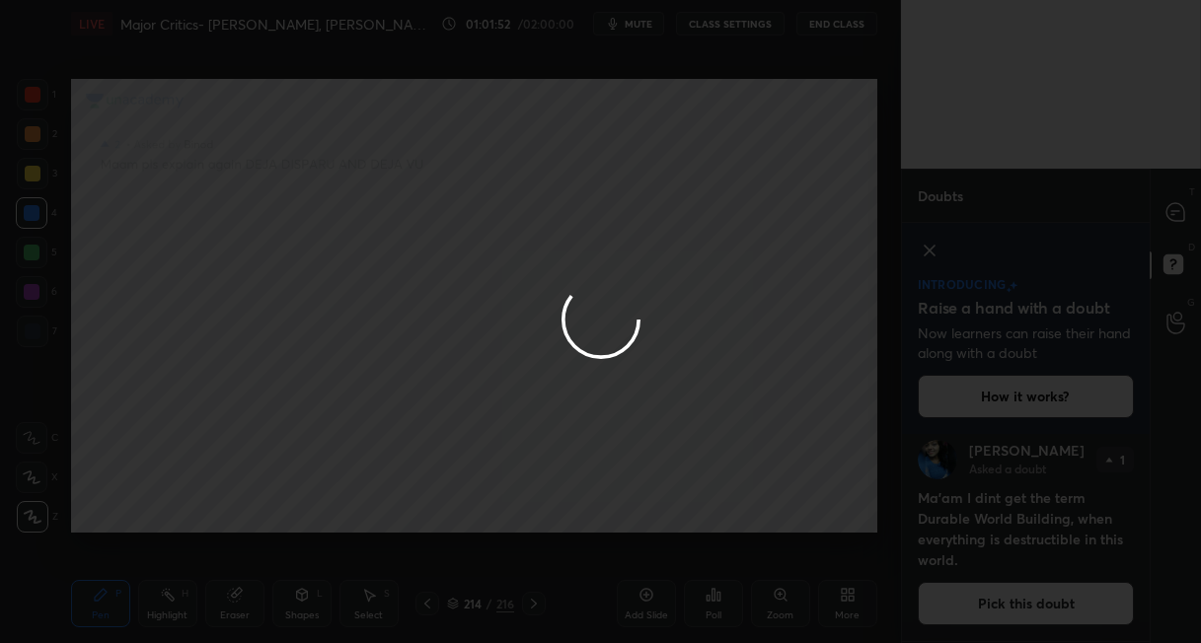
scroll to position [0, 0]
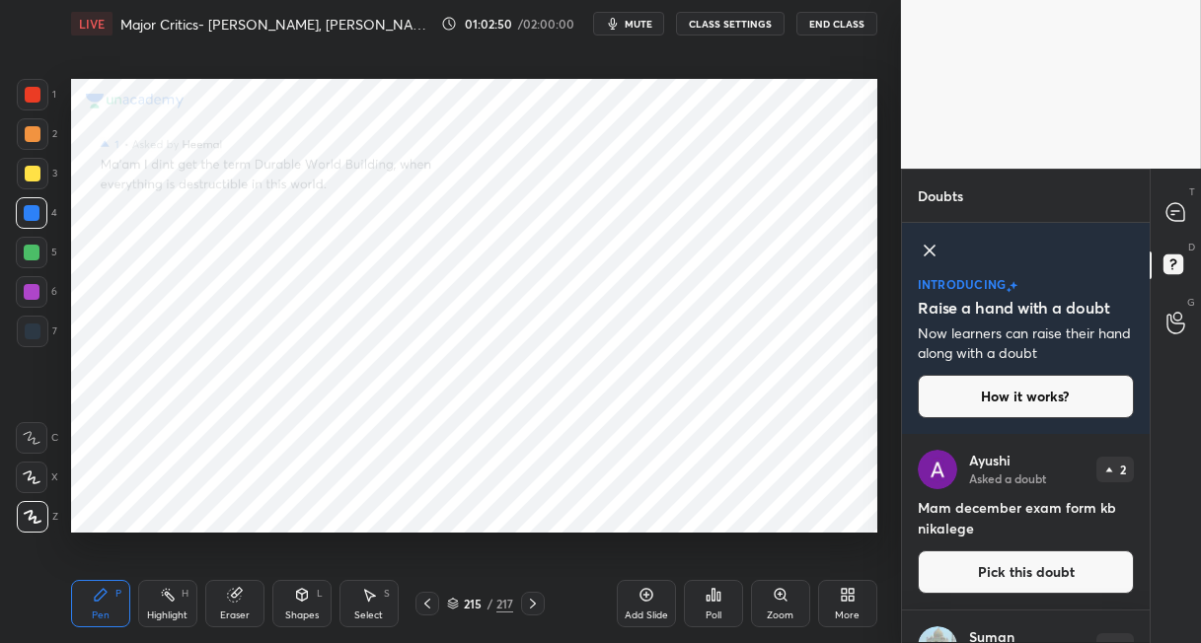
drag, startPoint x: 40, startPoint y: 94, endPoint x: 61, endPoint y: 116, distance: 30.7
click at [40, 94] on div at bounding box center [33, 95] width 32 height 32
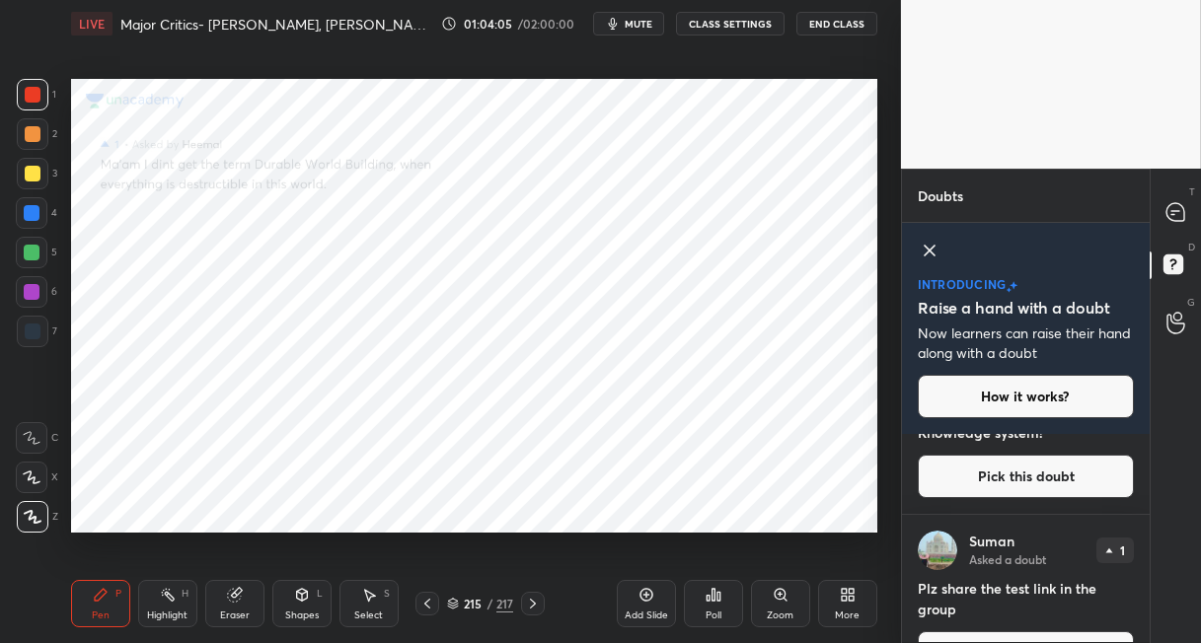
scroll to position [715, 0]
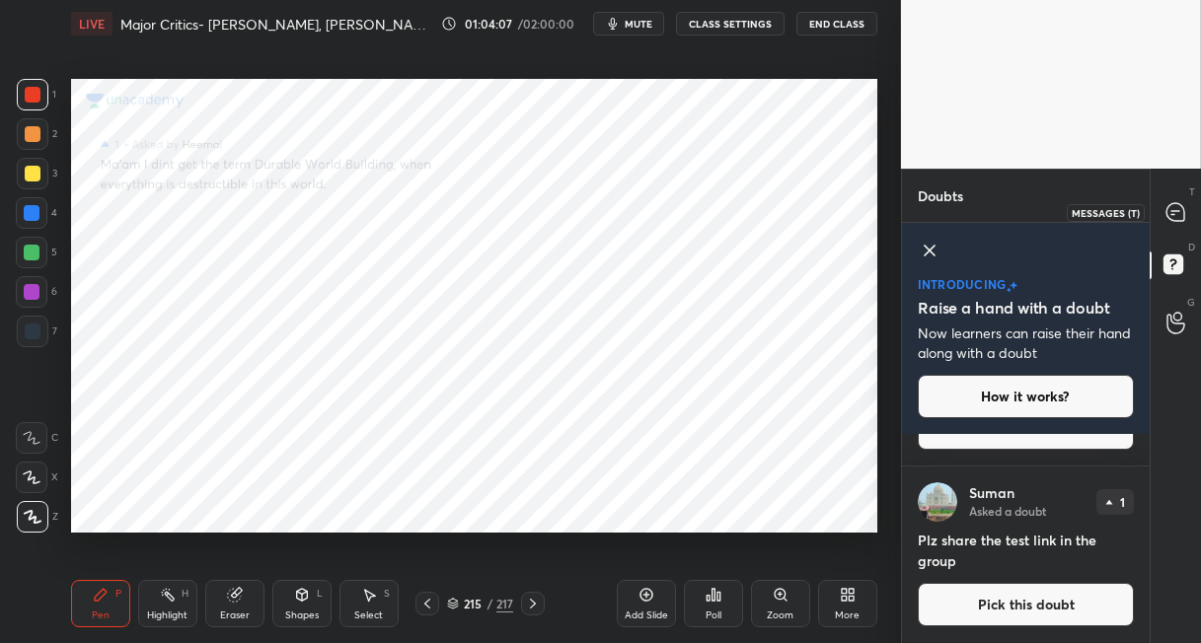
click at [1178, 221] on icon at bounding box center [1175, 212] width 21 height 21
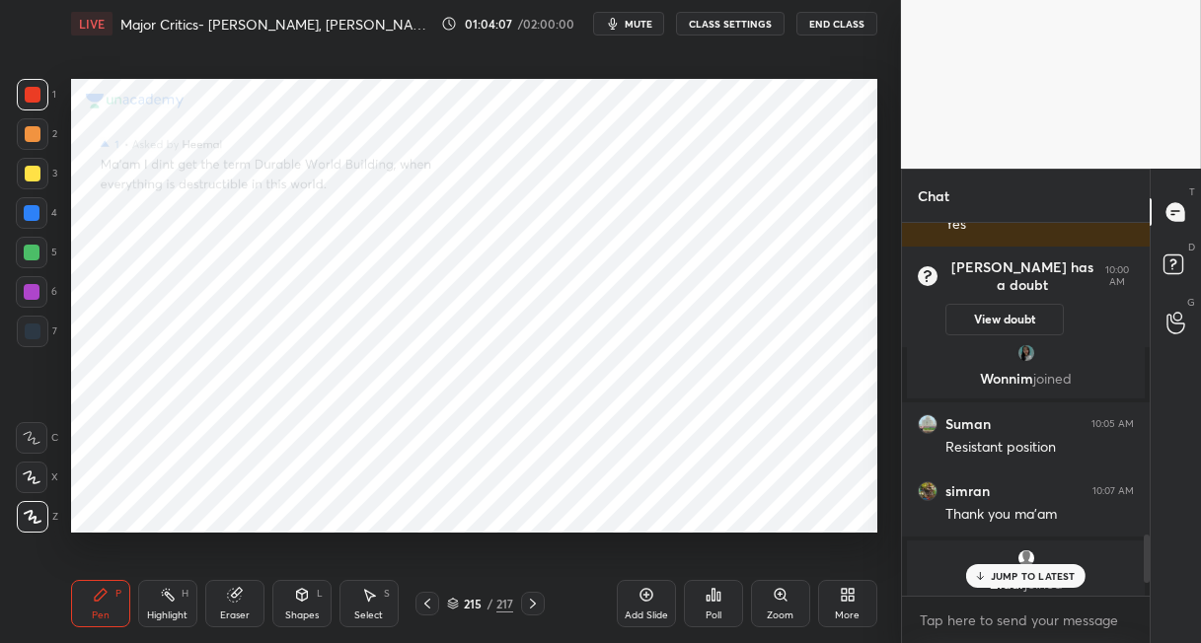
scroll to position [2482, 0]
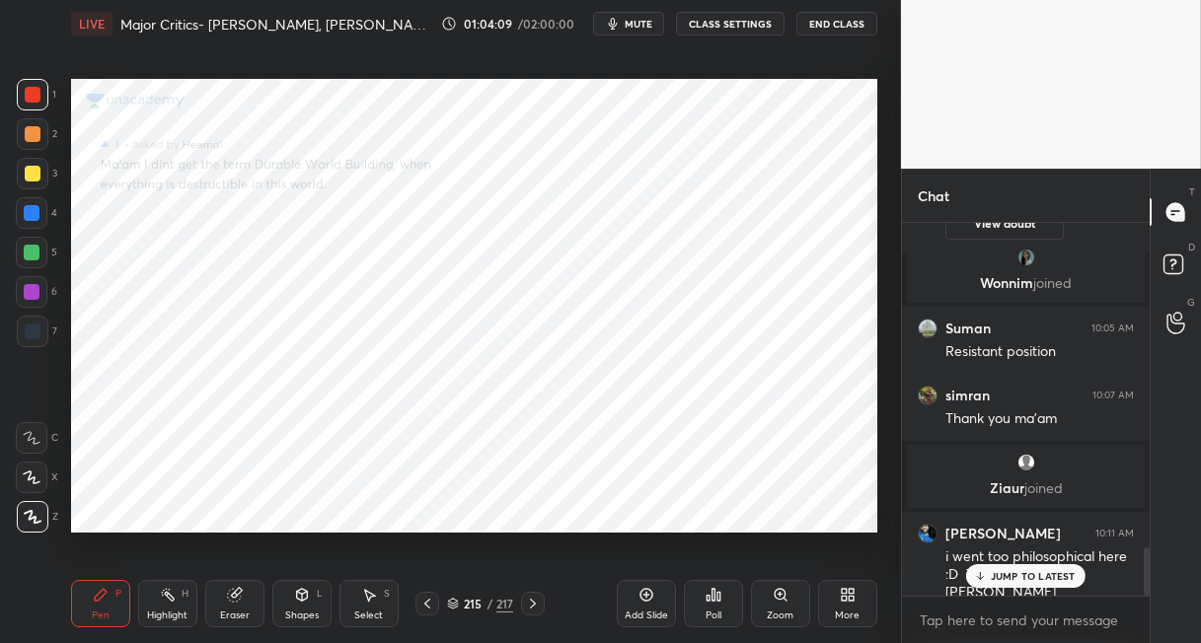
click at [989, 585] on div "JUMP TO LATEST" at bounding box center [1025, 576] width 118 height 24
click at [466, 605] on div "215" at bounding box center [473, 604] width 20 height 12
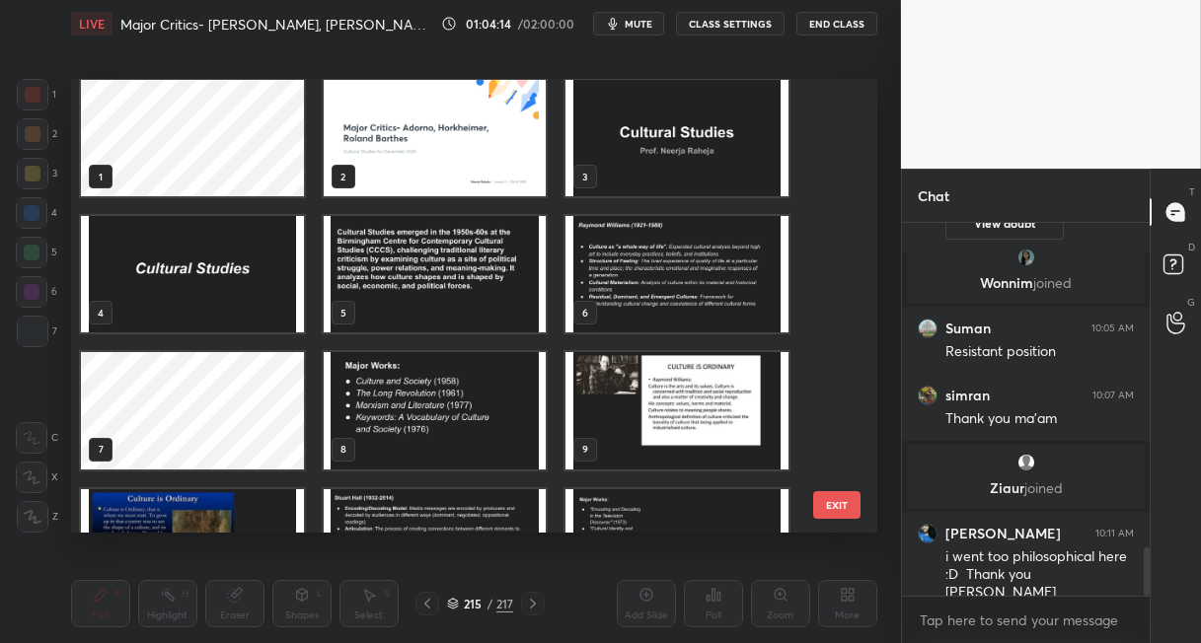
scroll to position [0, 0]
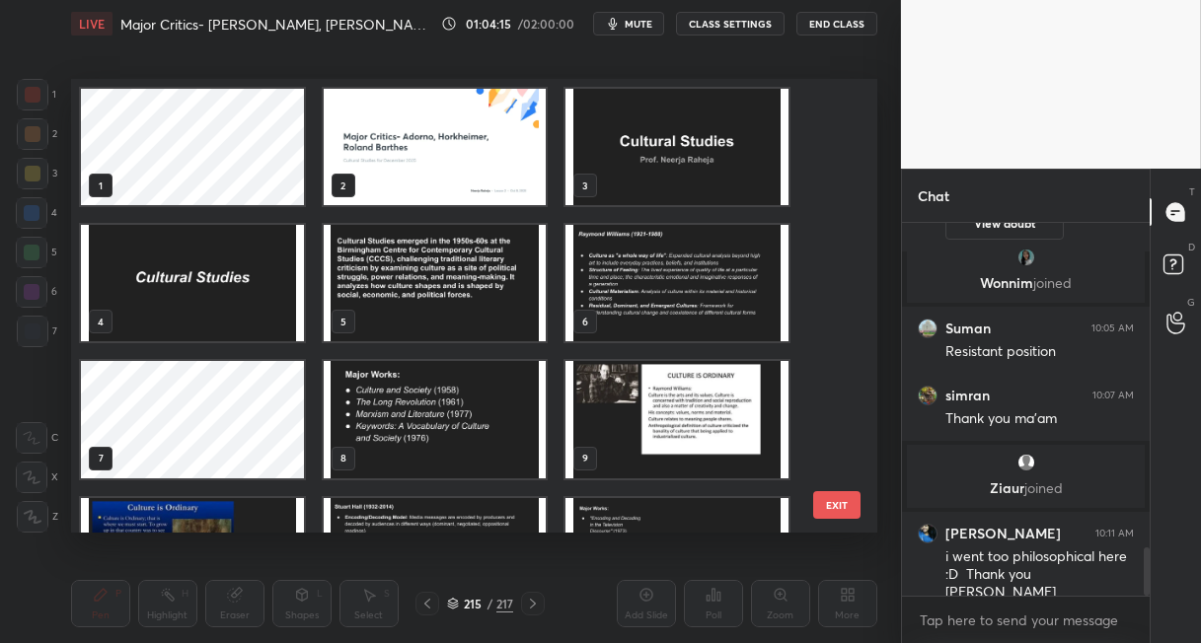
click at [408, 153] on img "grid" at bounding box center [435, 147] width 223 height 116
click at [408, 154] on img "grid" at bounding box center [435, 147] width 223 height 116
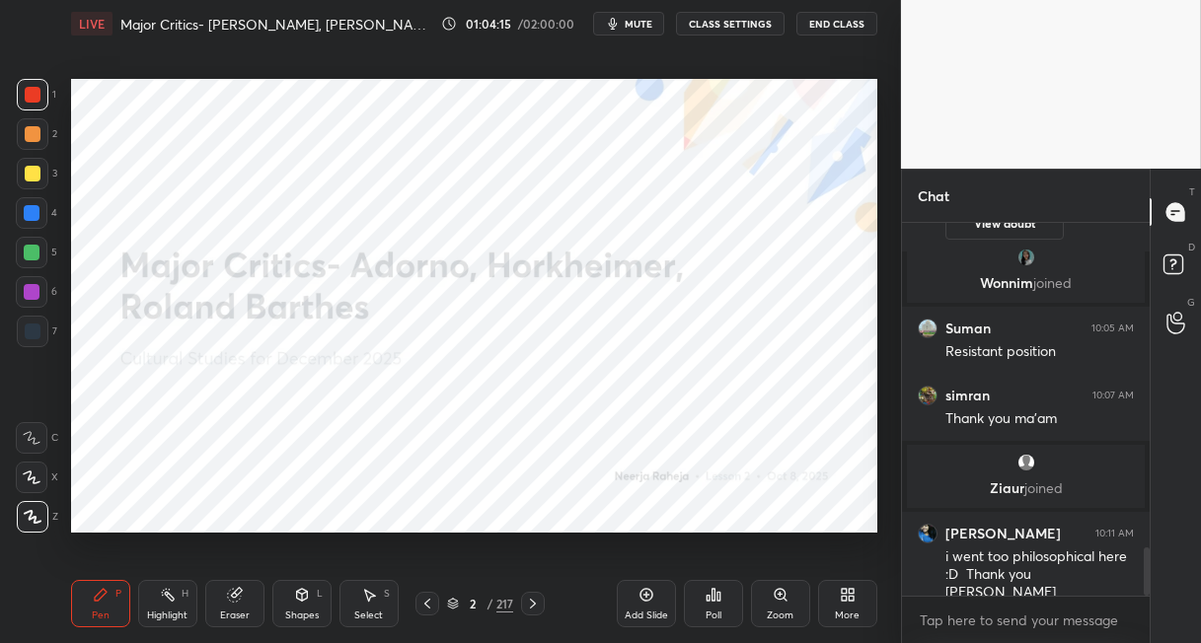
click at [408, 154] on img "grid" at bounding box center [435, 147] width 223 height 116
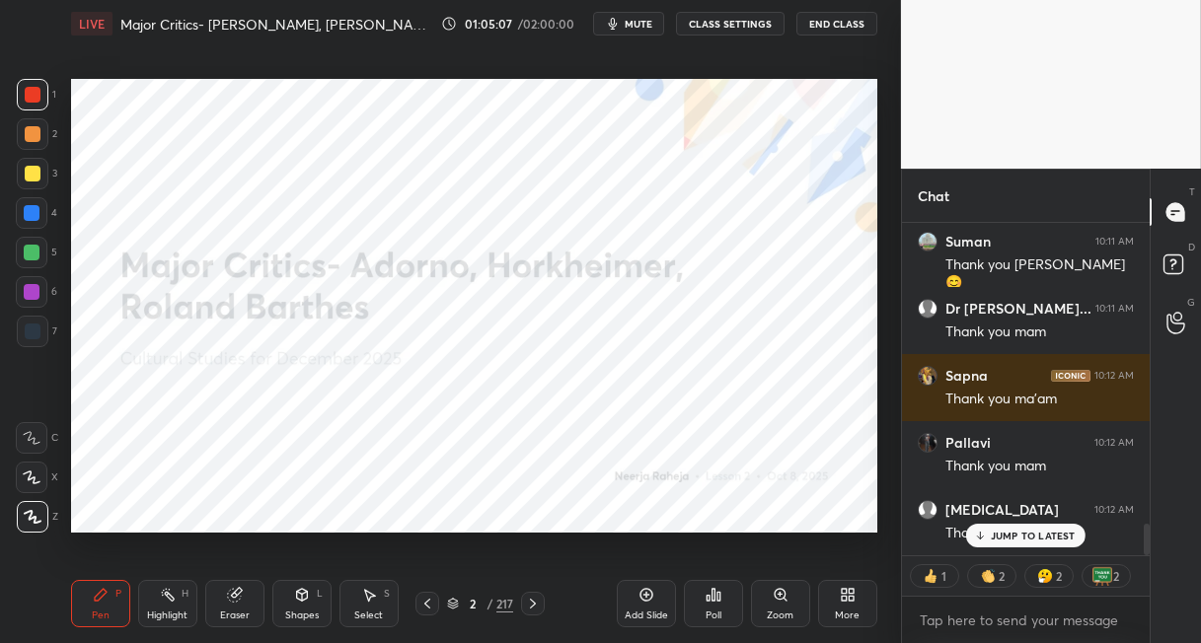
scroll to position [3118, 0]
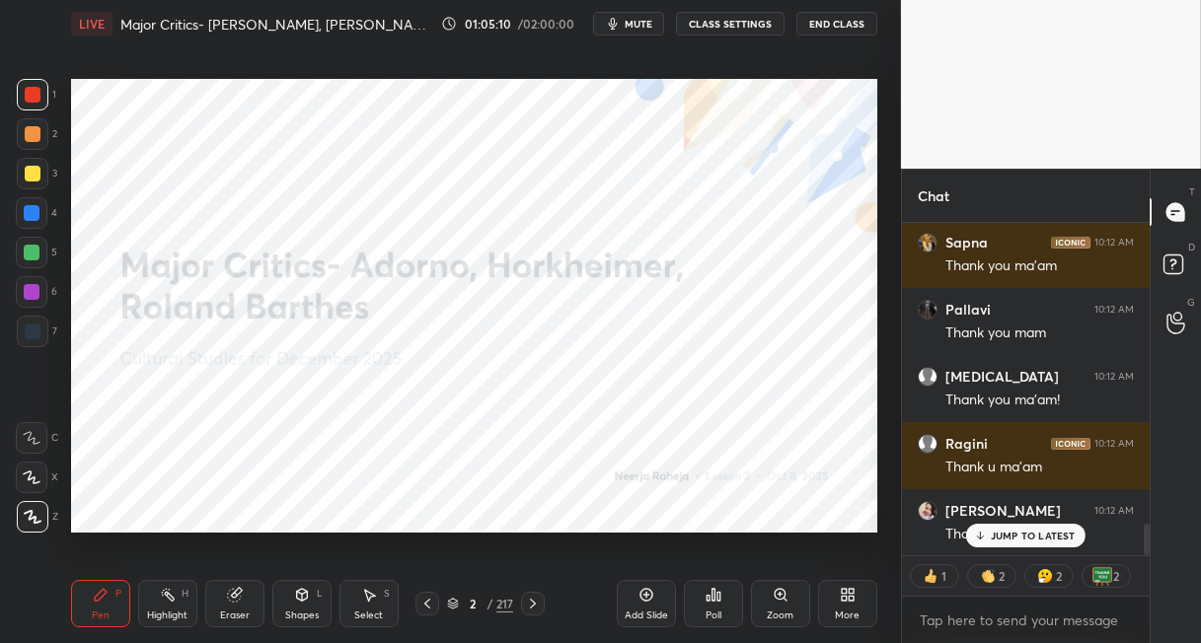
click at [823, 23] on button "End Class" at bounding box center [836, 24] width 81 height 24
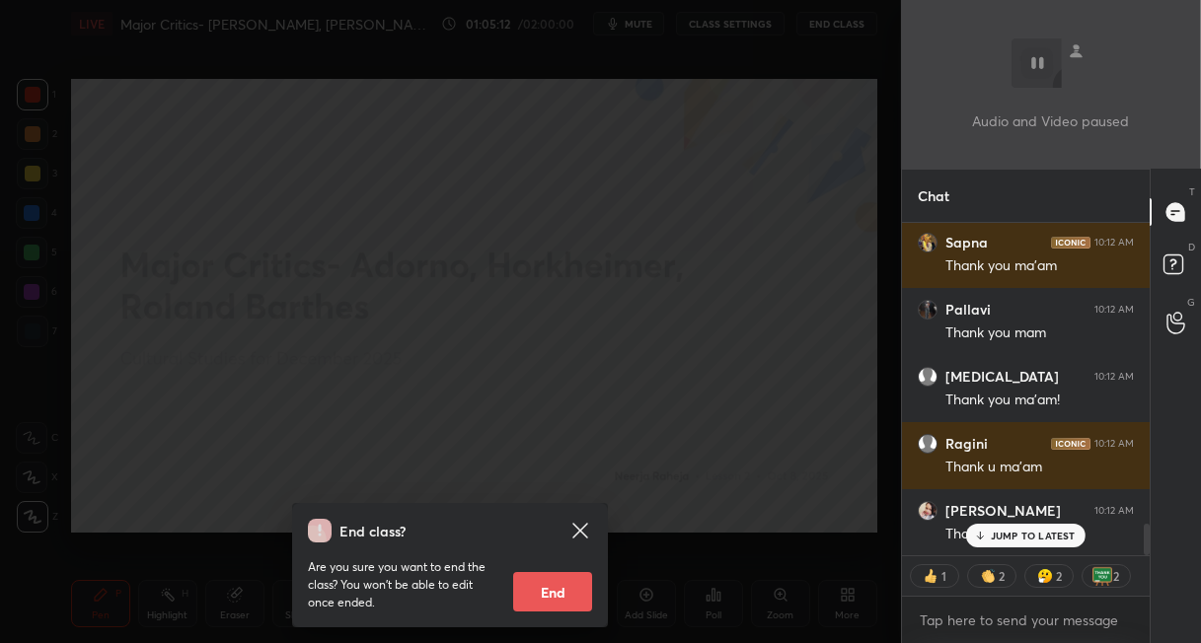
click at [560, 593] on button "End" at bounding box center [552, 591] width 79 height 39
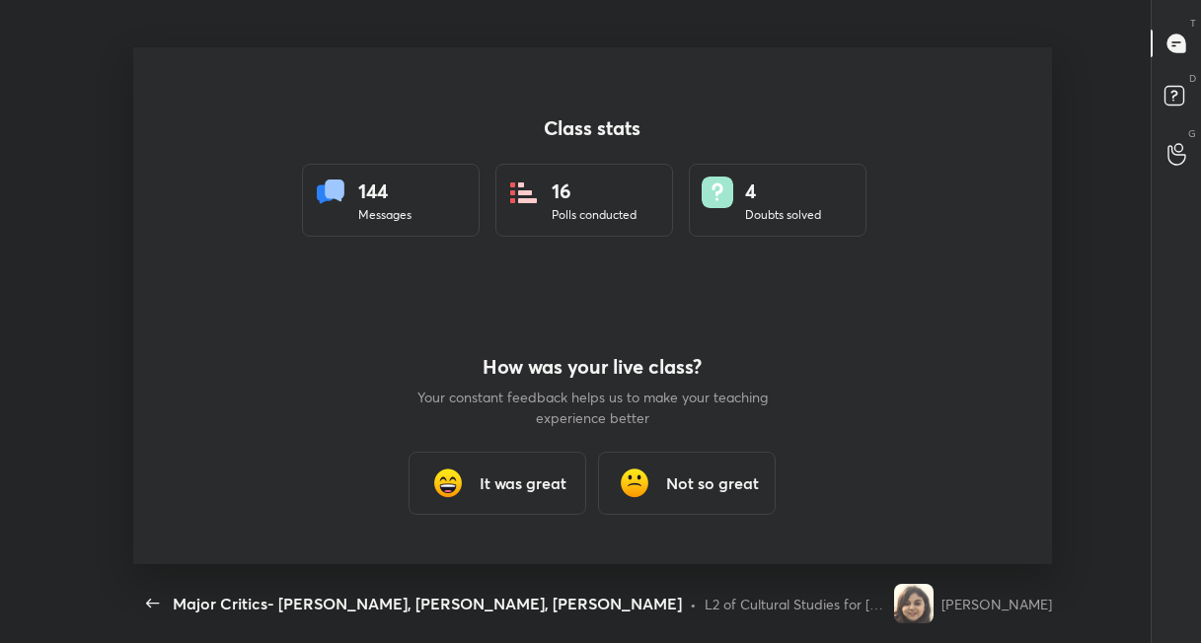
scroll to position [0, 0]
type textarea "x"
